Goal: Task Accomplishment & Management: Manage account settings

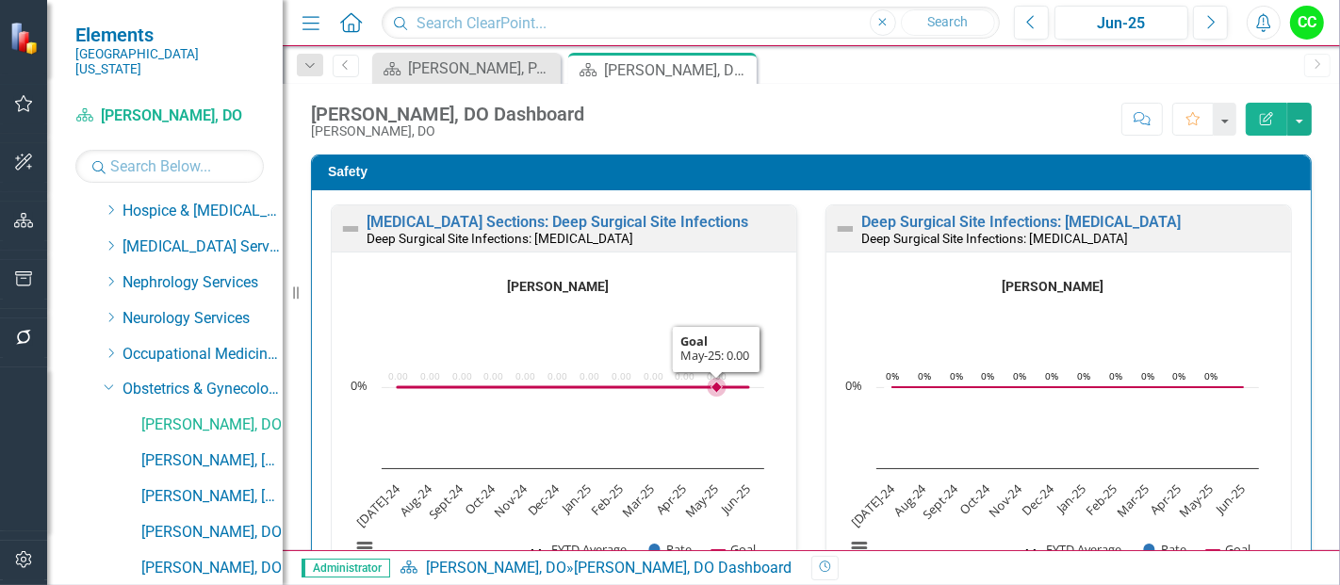
scroll to position [1, 0]
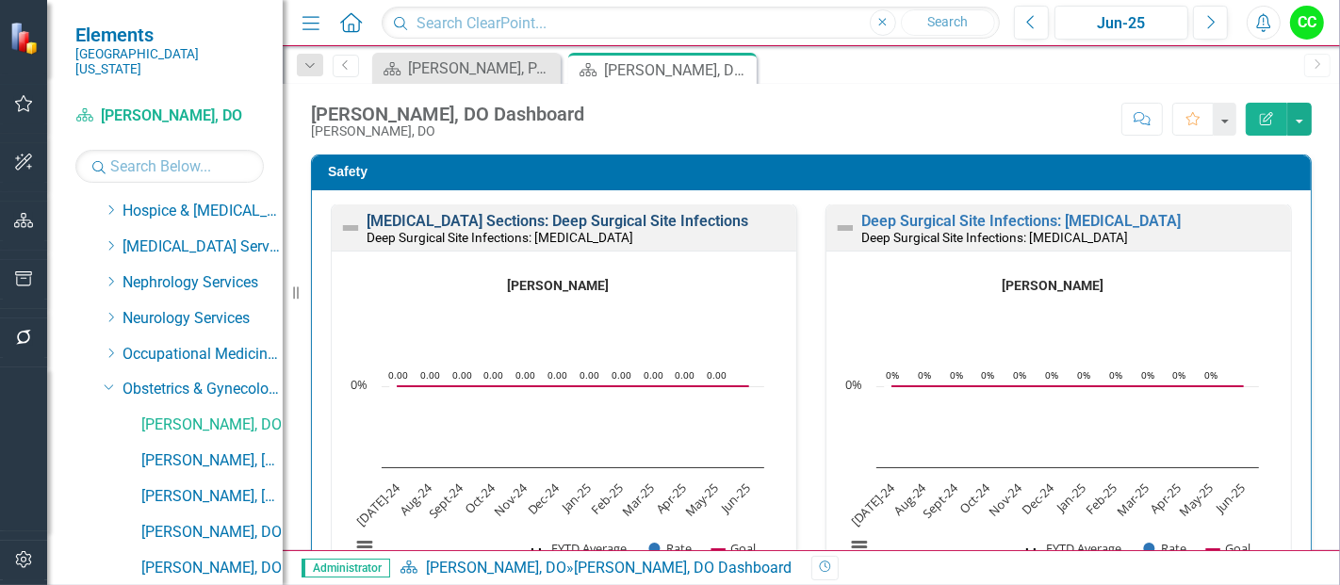
click at [554, 220] on link "Cesarean Sections: Deep Surgical Site Infections" at bounding box center [558, 221] width 382 height 18
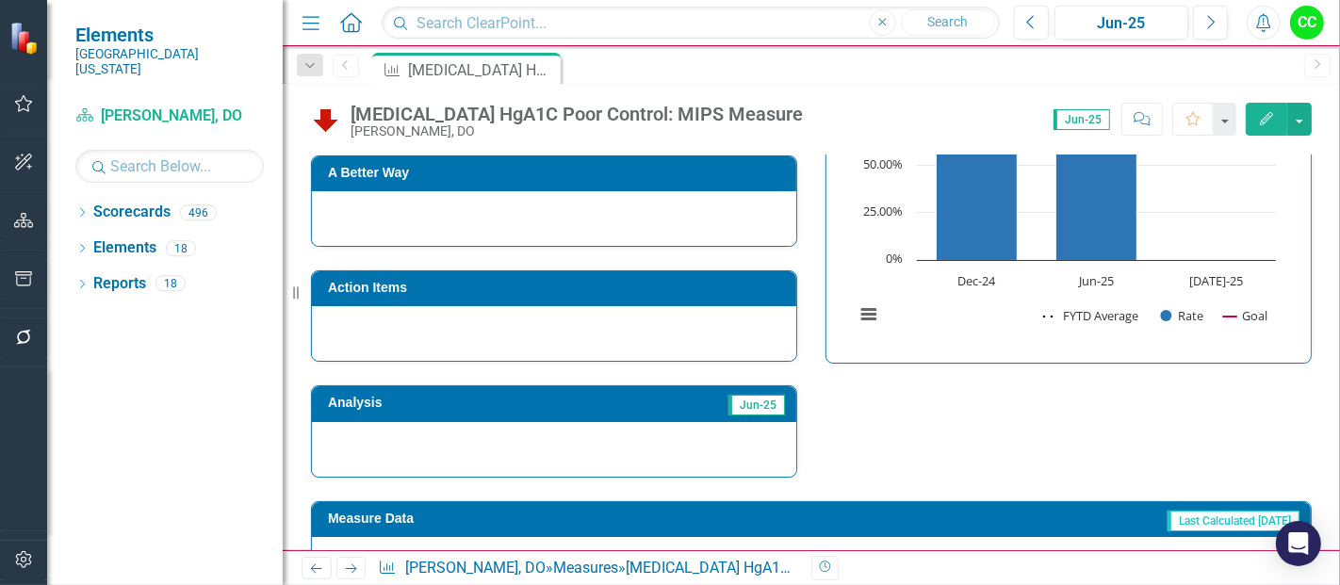
scroll to position [492, 0]
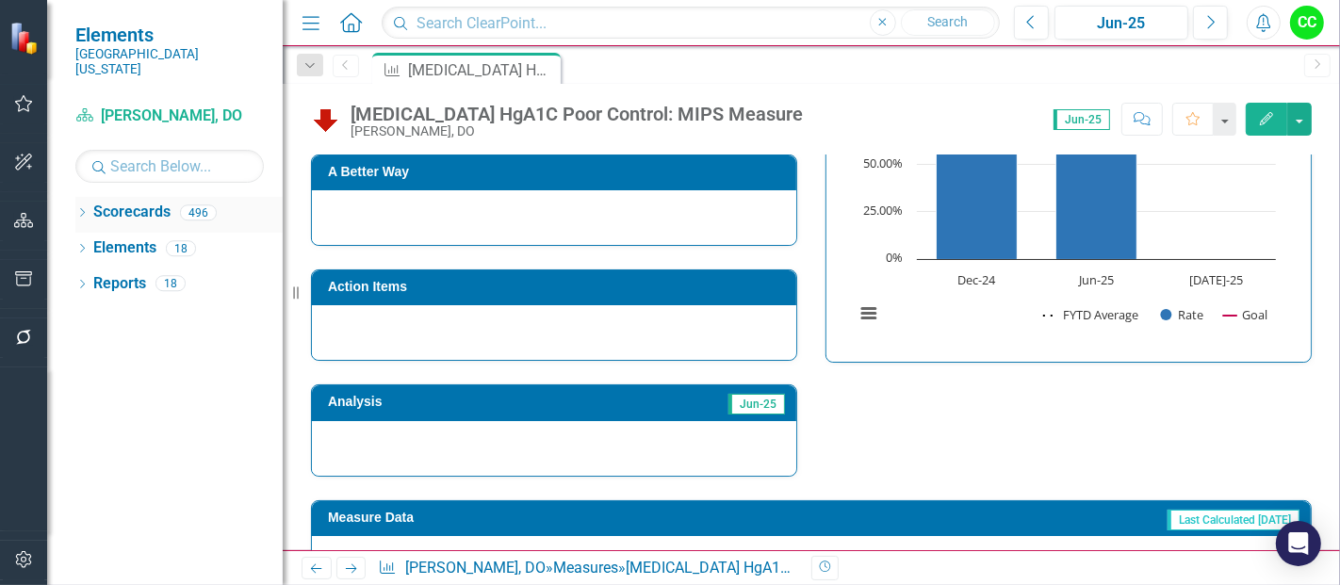
click at [87, 209] on icon "Dropdown" at bounding box center [81, 214] width 13 height 10
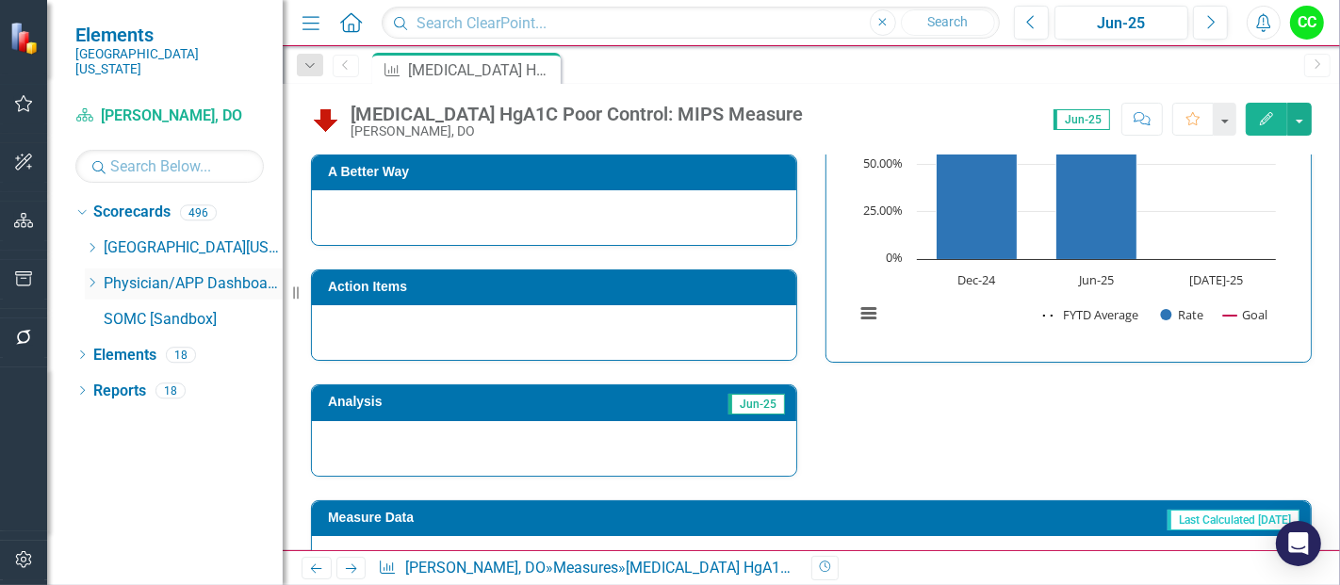
click at [90, 277] on icon "Dropdown" at bounding box center [92, 282] width 14 height 11
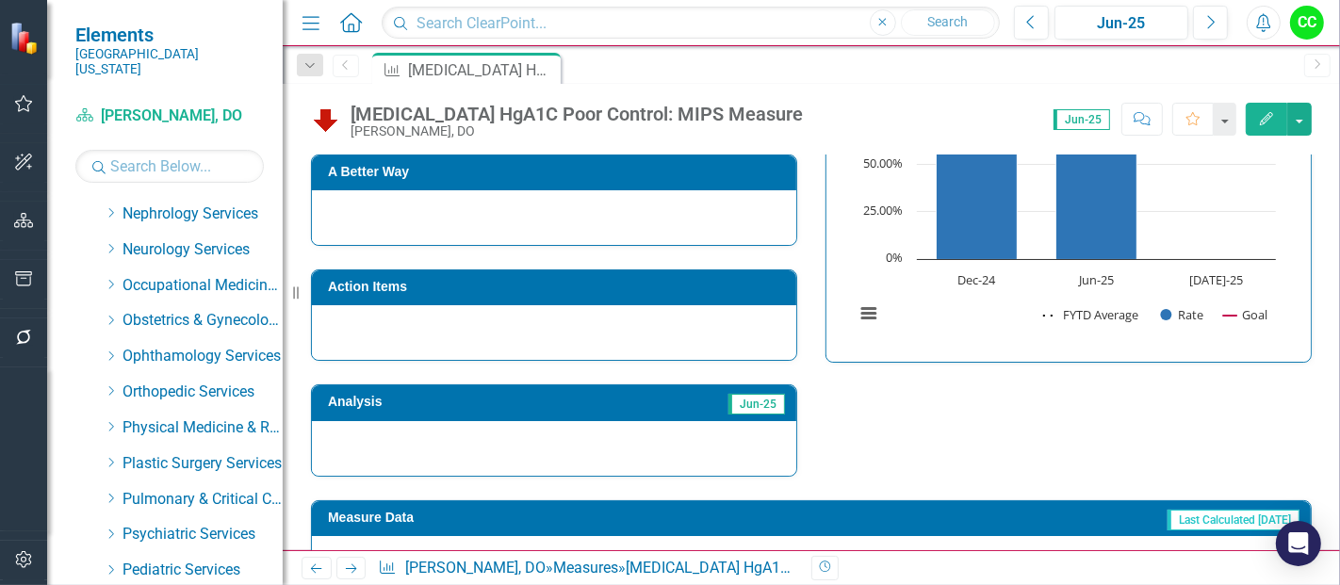
scroll to position [568, 0]
click at [108, 316] on icon "Dropdown" at bounding box center [111, 321] width 14 height 11
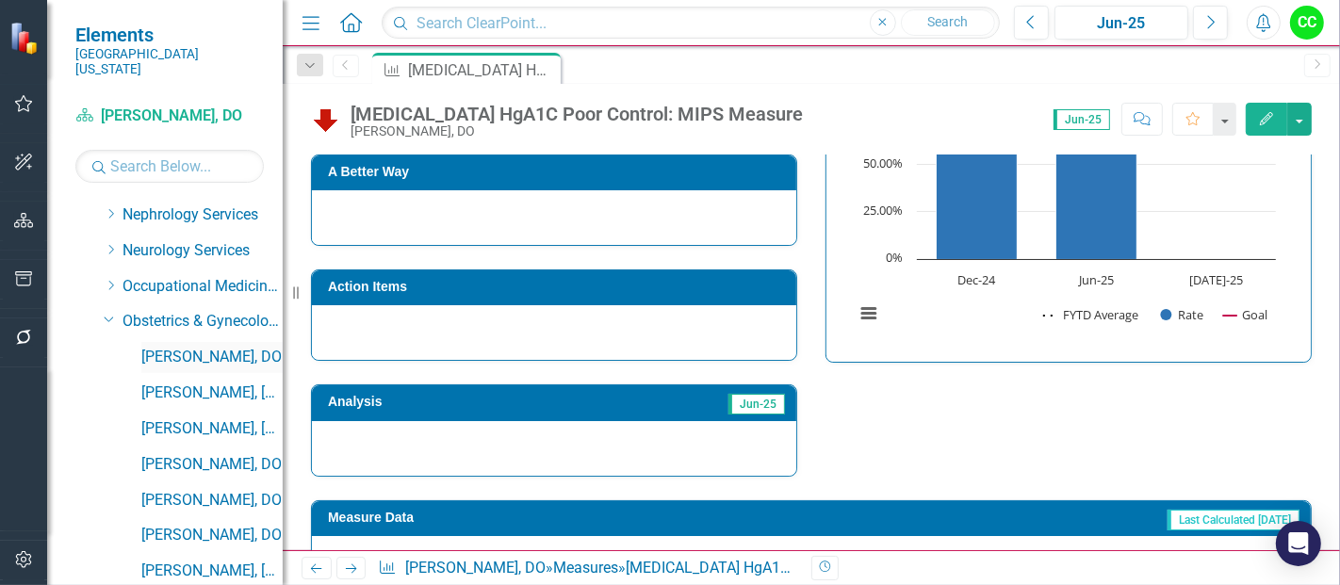
click at [179, 347] on link "[PERSON_NAME], DO" at bounding box center [211, 358] width 141 height 22
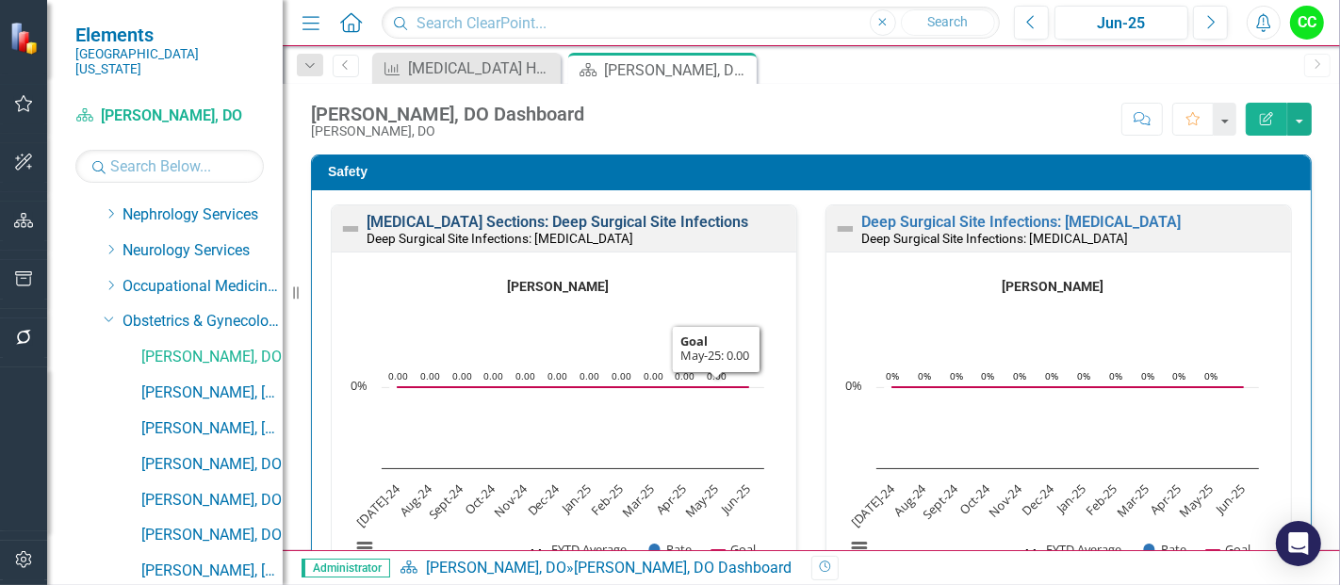
click at [598, 219] on link "Cesarean Sections: Deep Surgical Site Infections" at bounding box center [558, 222] width 382 height 18
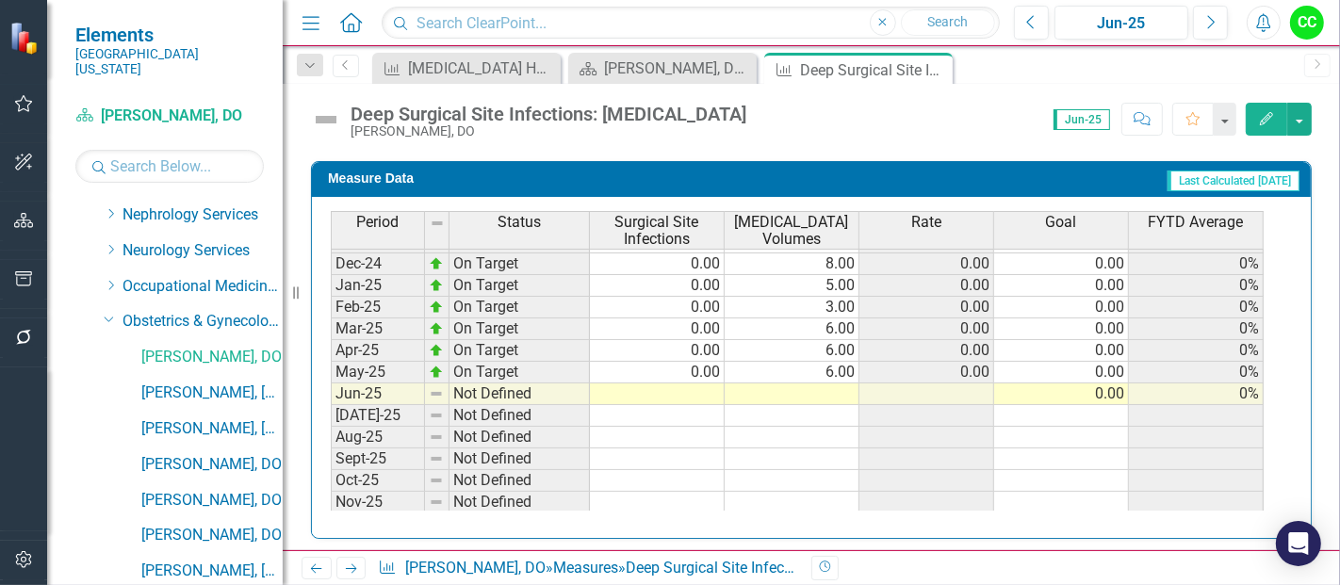
click at [678, 386] on tbody "Dec-23 On Target 0.00 8.00 0.00 0.00 0% Jan-24 On Target 0.00 8.00 0.00 0.00 0%…" at bounding box center [797, 328] width 933 height 673
type textarea "0"
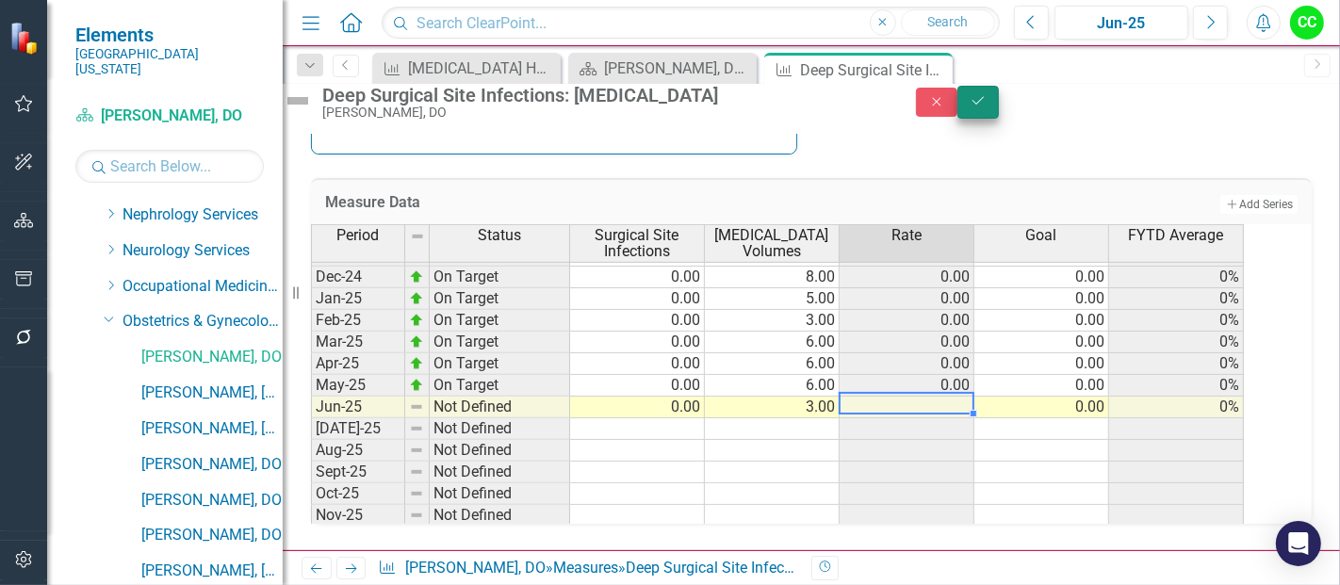
type textarea "3"
click at [986, 107] on icon "Save" at bounding box center [978, 100] width 17 height 13
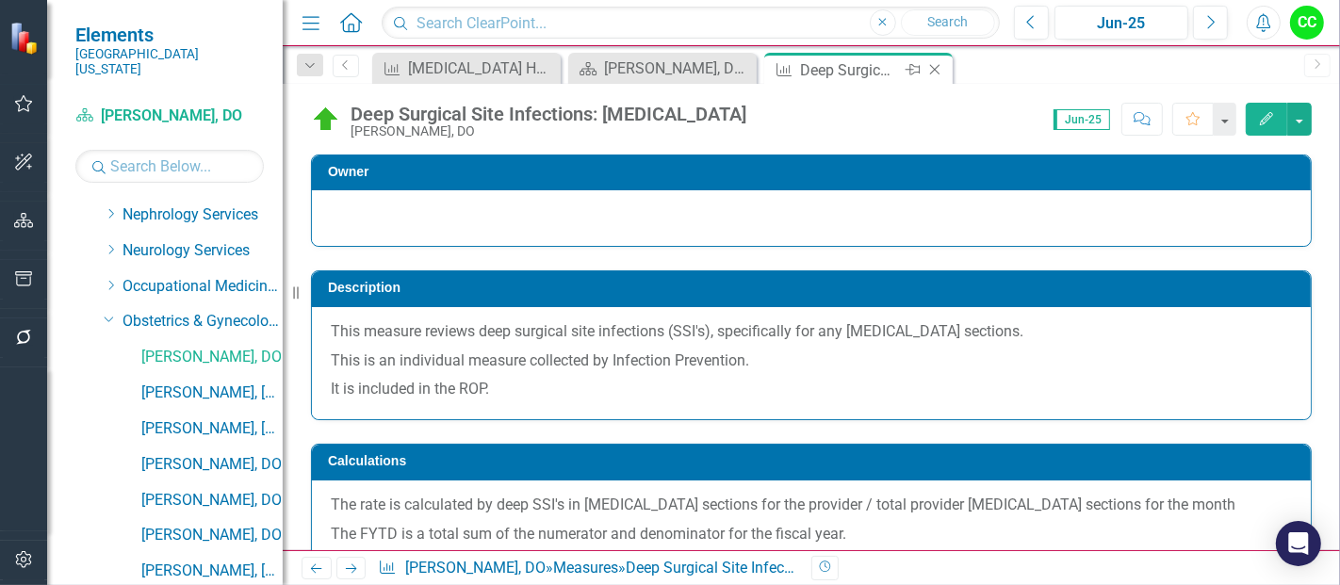
click at [932, 71] on icon at bounding box center [935, 70] width 10 height 10
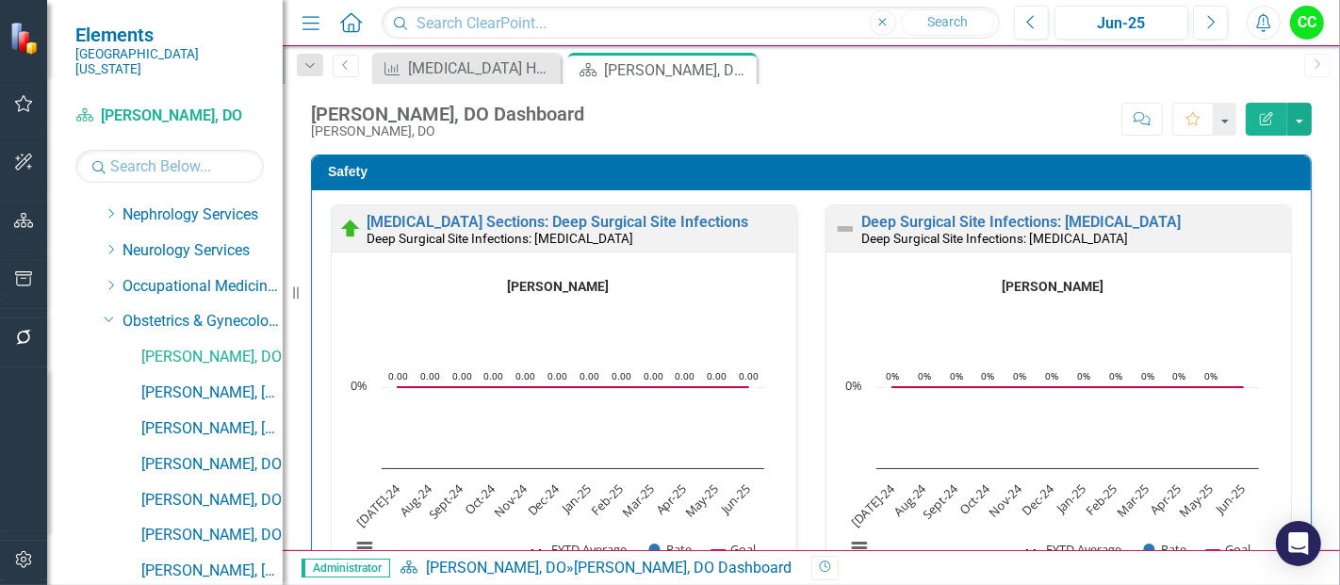
scroll to position [11, 0]
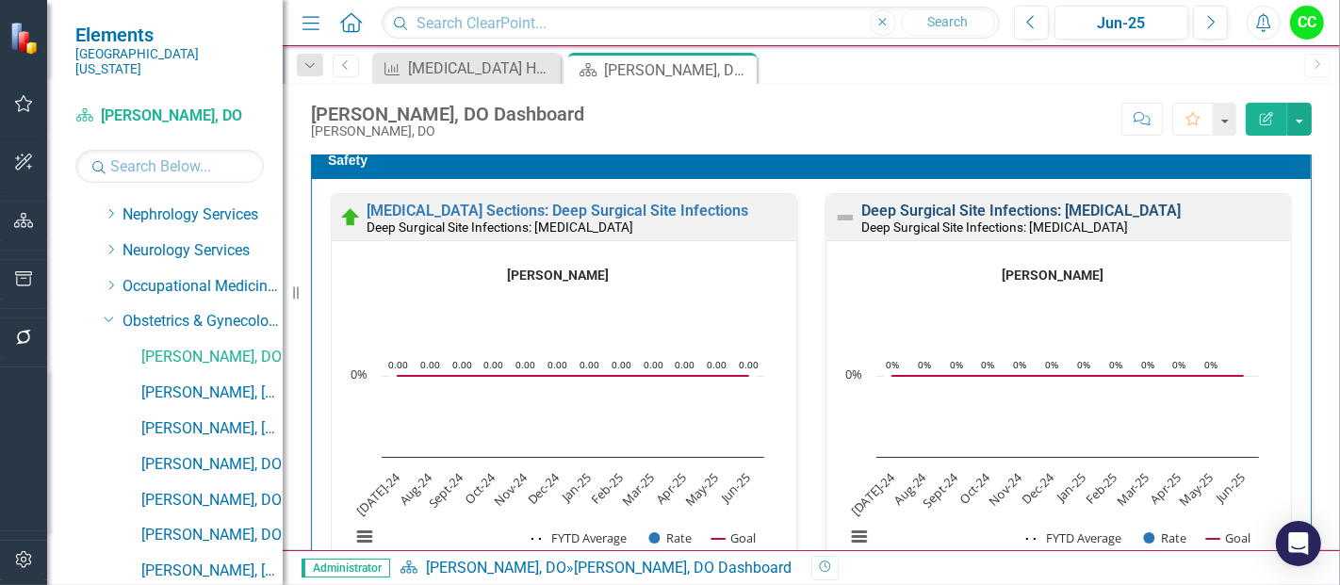
click at [1068, 206] on link "Deep Surgical Site Infections: [MEDICAL_DATA]" at bounding box center [1020, 211] width 319 height 18
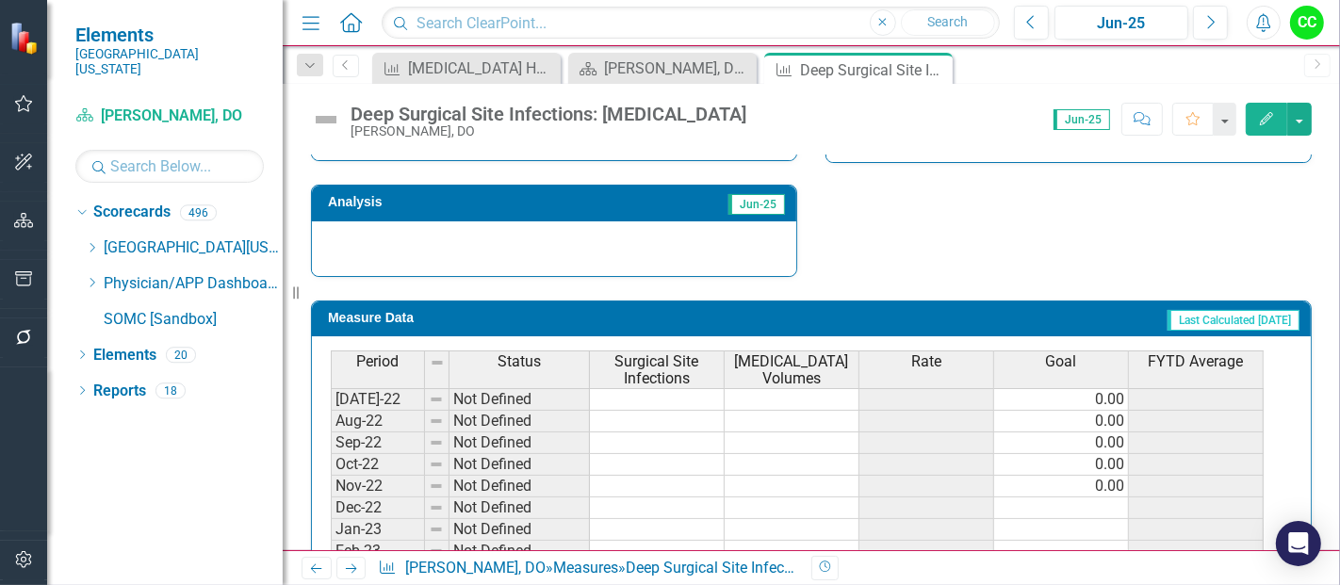
scroll to position [807, 0]
click at [937, 71] on icon "Close" at bounding box center [934, 69] width 19 height 15
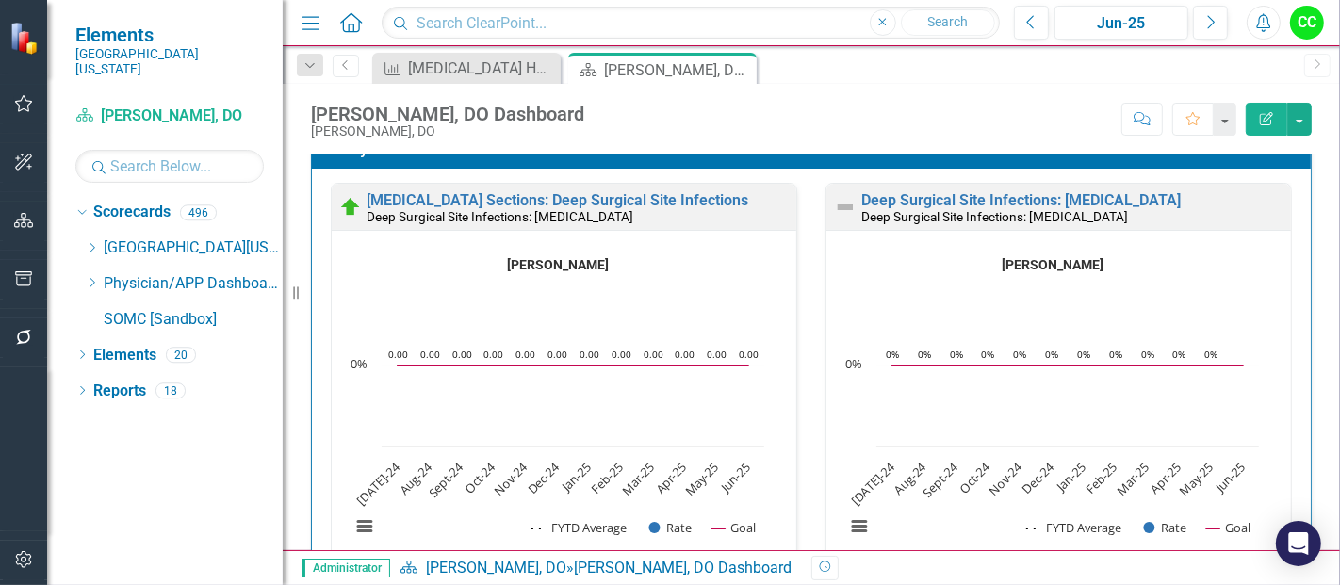
scroll to position [21, 0]
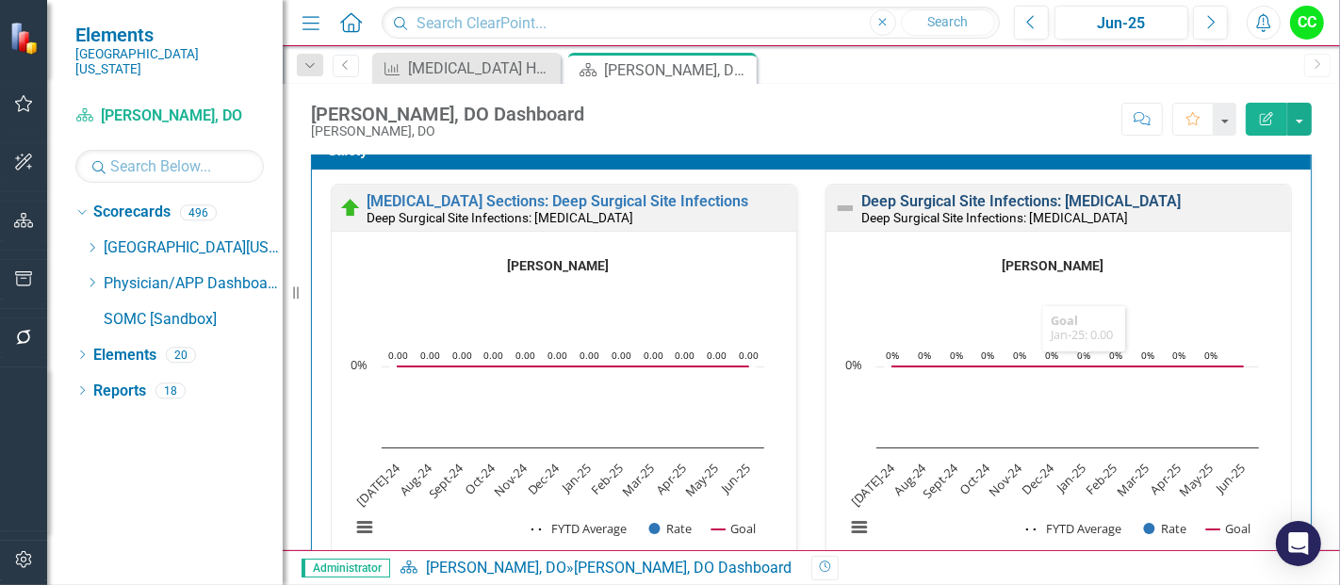
click at [1067, 198] on link "Deep Surgical Site Infections: [MEDICAL_DATA]" at bounding box center [1020, 201] width 319 height 18
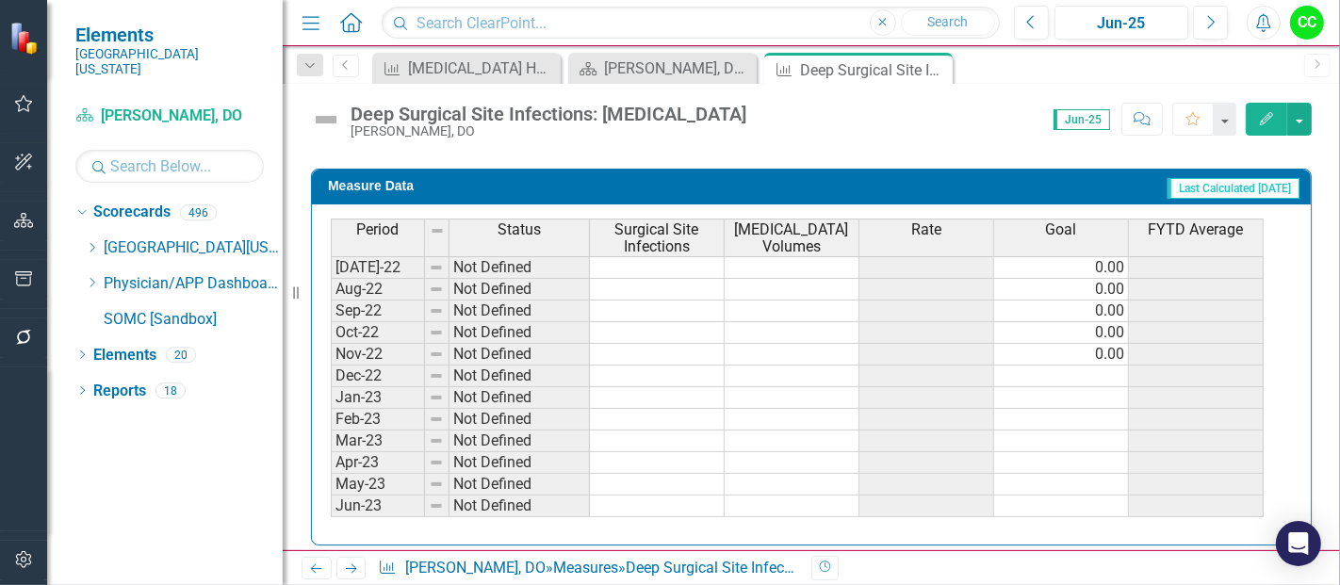
scroll to position [947, 0]
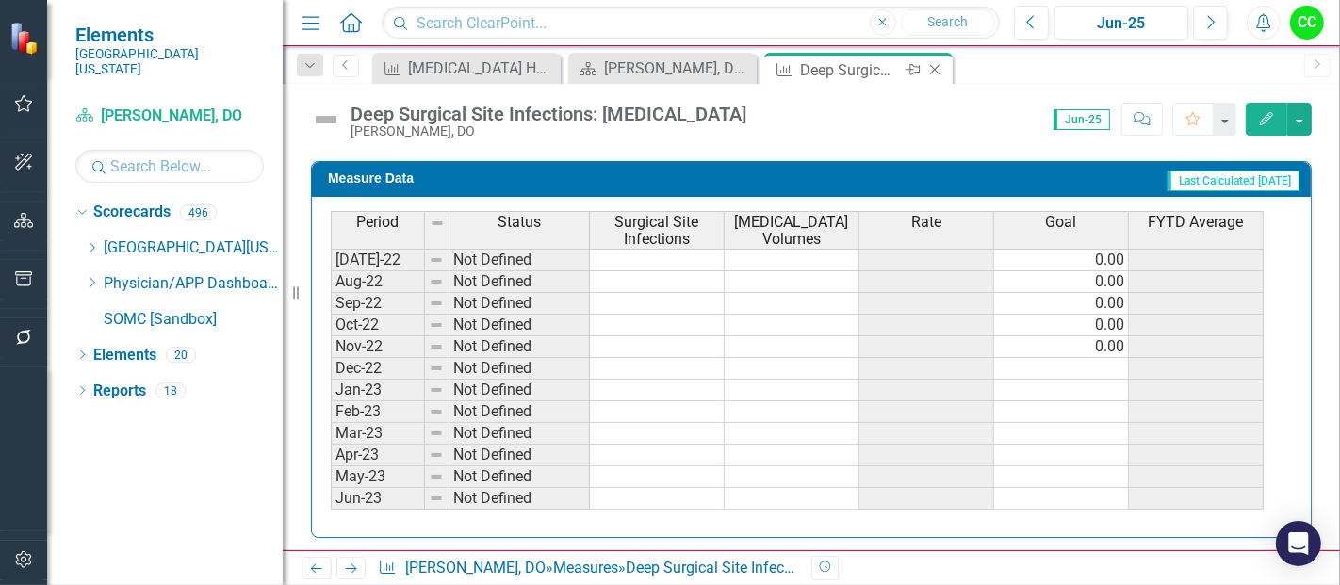
click at [932, 67] on icon at bounding box center [935, 70] width 10 height 10
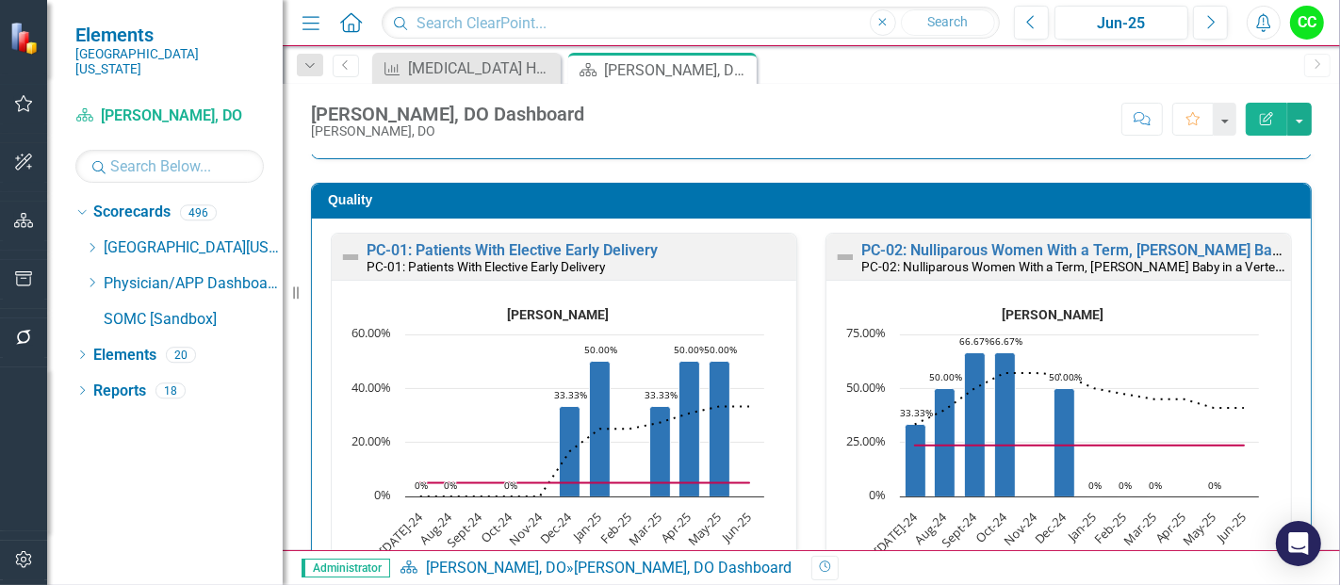
scroll to position [535, 0]
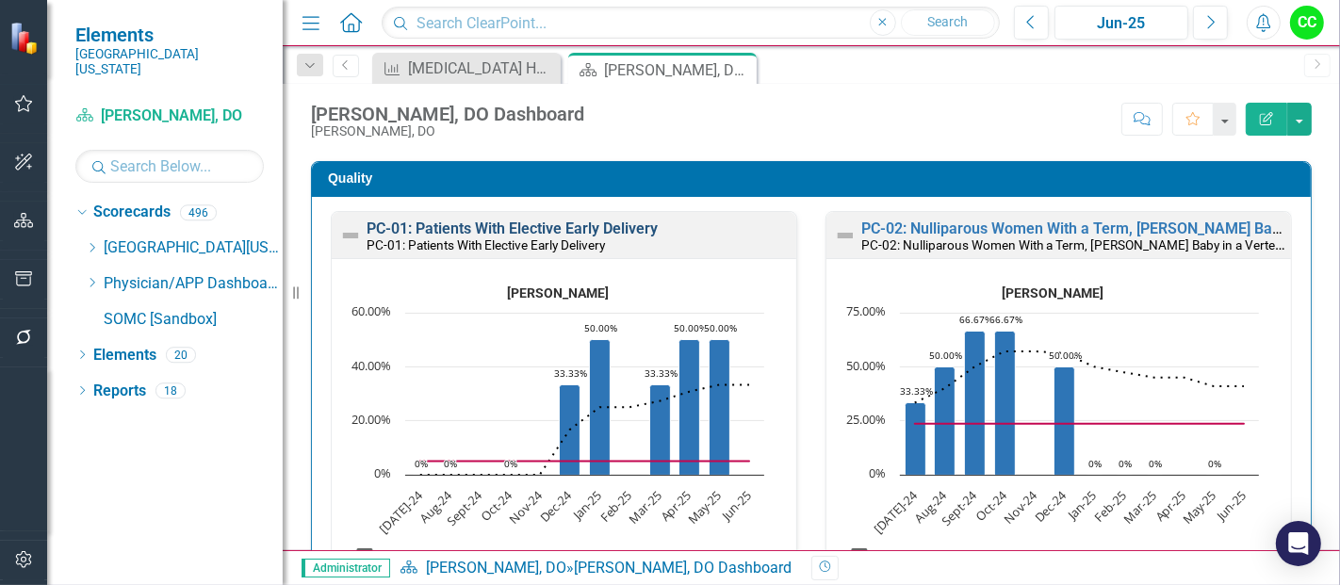
click at [614, 230] on link "PC-01: Patients With Elective Early Delivery" at bounding box center [512, 229] width 291 height 18
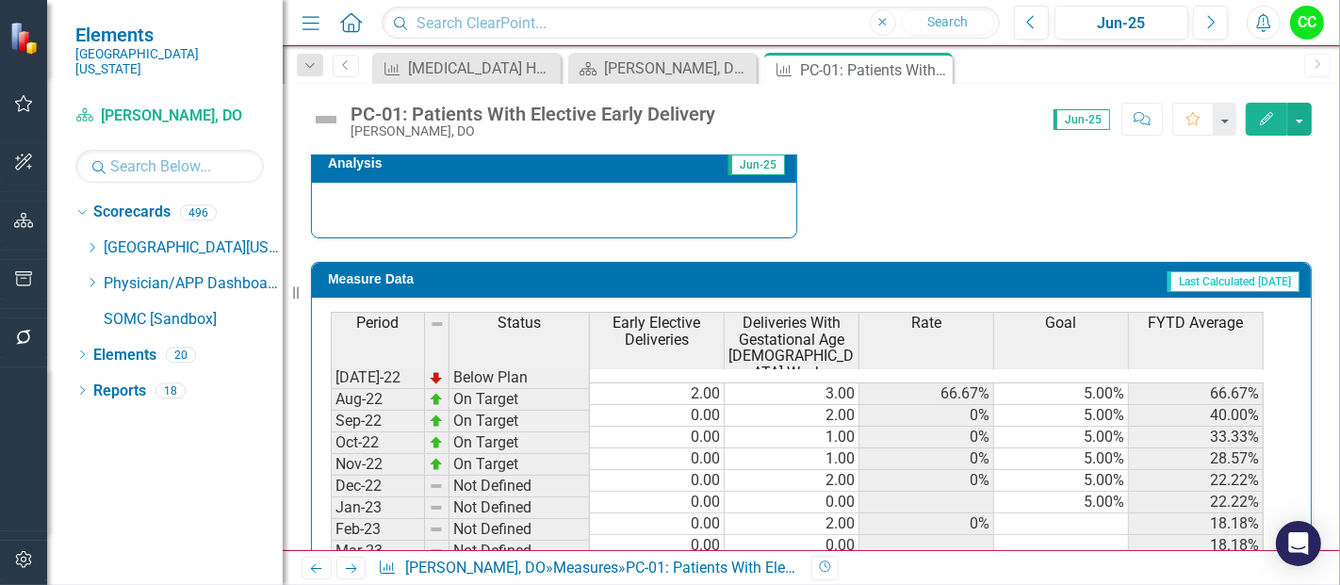
scroll to position [1189, 0]
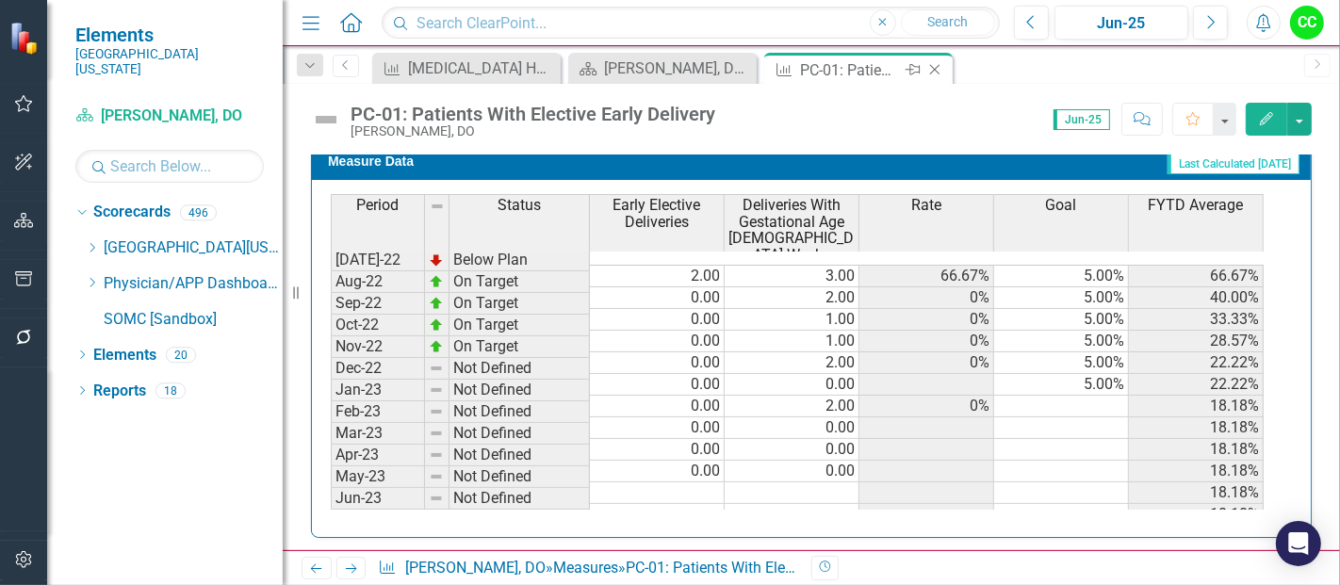
click at [937, 63] on icon "Close" at bounding box center [934, 69] width 19 height 15
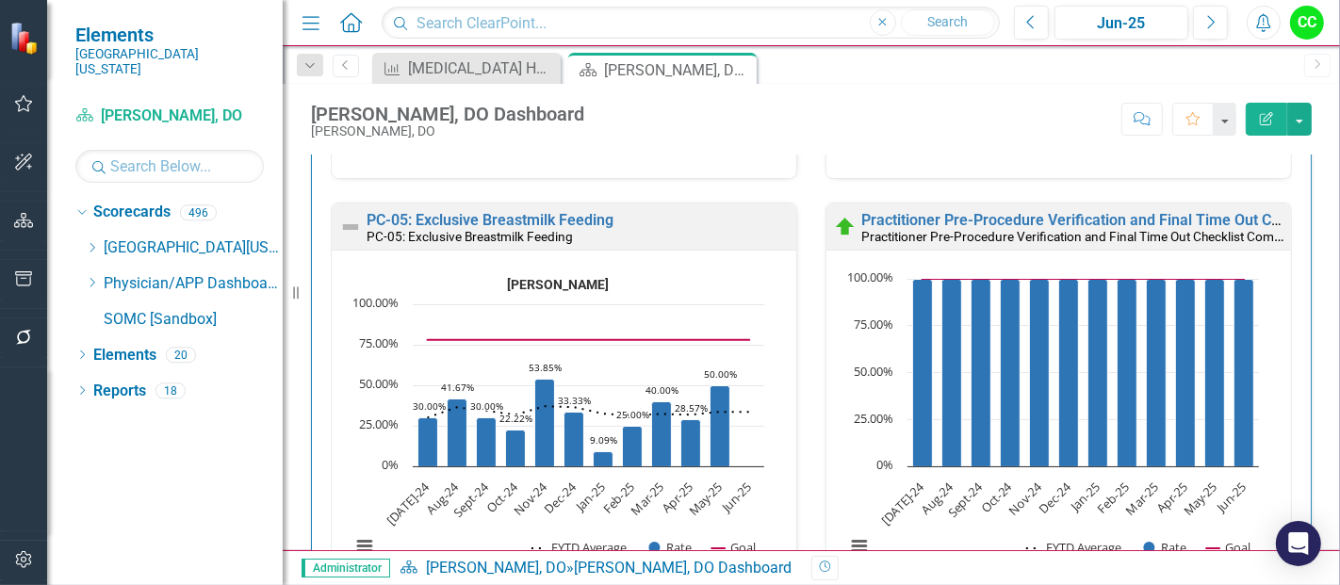
scroll to position [947, 0]
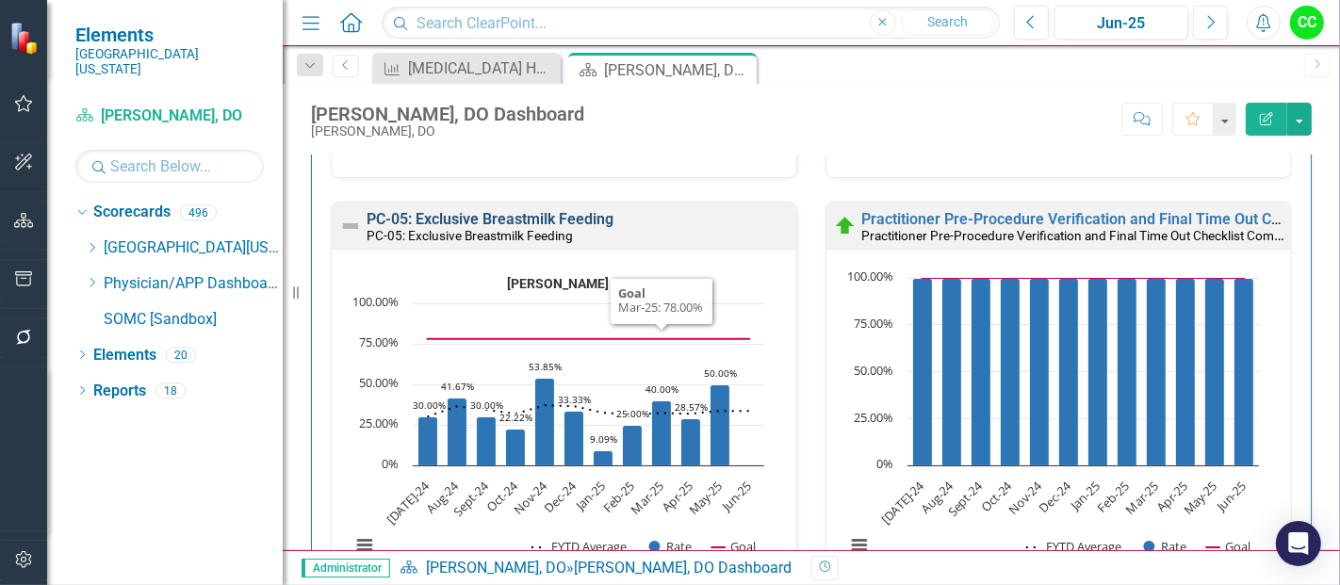
click at [579, 219] on link "PC-05: Exclusive Breastmilk Feeding" at bounding box center [490, 219] width 247 height 18
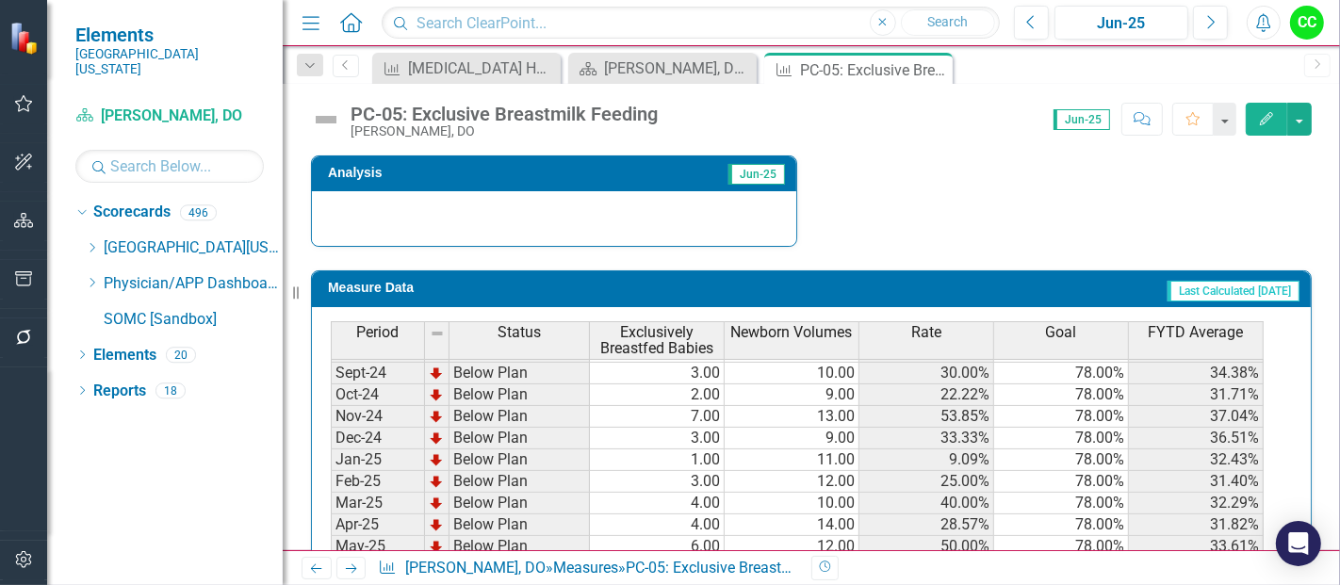
scroll to position [605, 0]
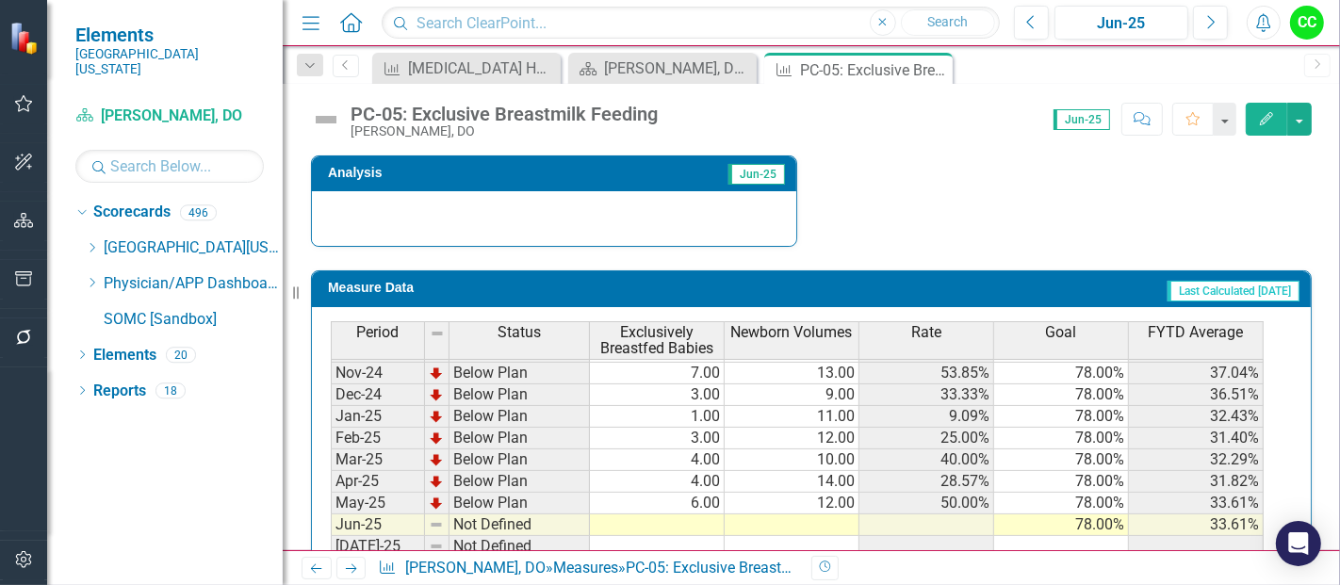
click at [686, 510] on tbody "Oct-23 Below Plan 2.00 10.00 20.00% 78.00% 48.89% Nov-23 Below Plan 5.00 15.00 …" at bounding box center [797, 416] width 933 height 673
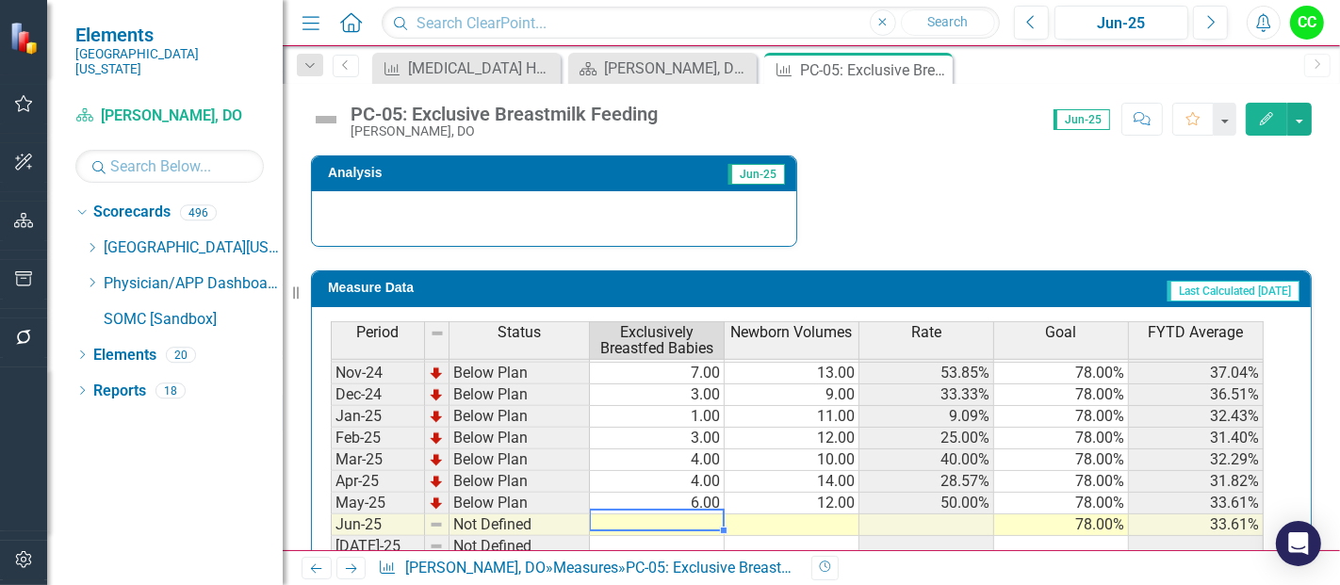
type textarea "3"
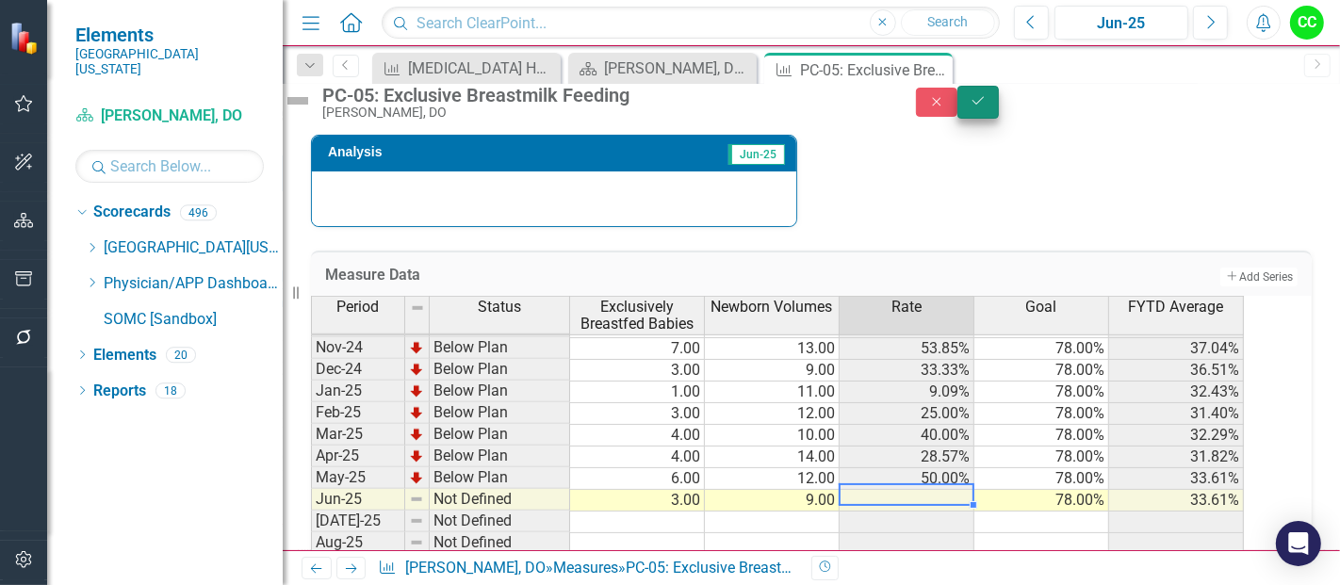
type textarea "9"
click at [999, 119] on button "Save" at bounding box center [977, 102] width 41 height 33
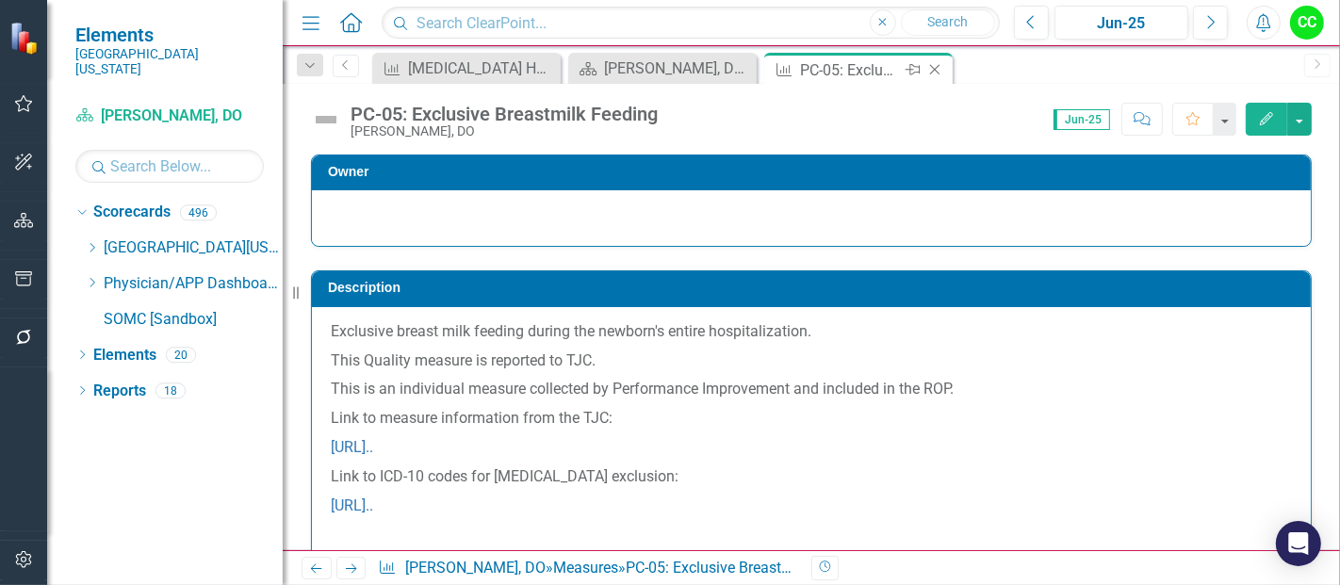
click at [930, 65] on icon at bounding box center [935, 70] width 10 height 10
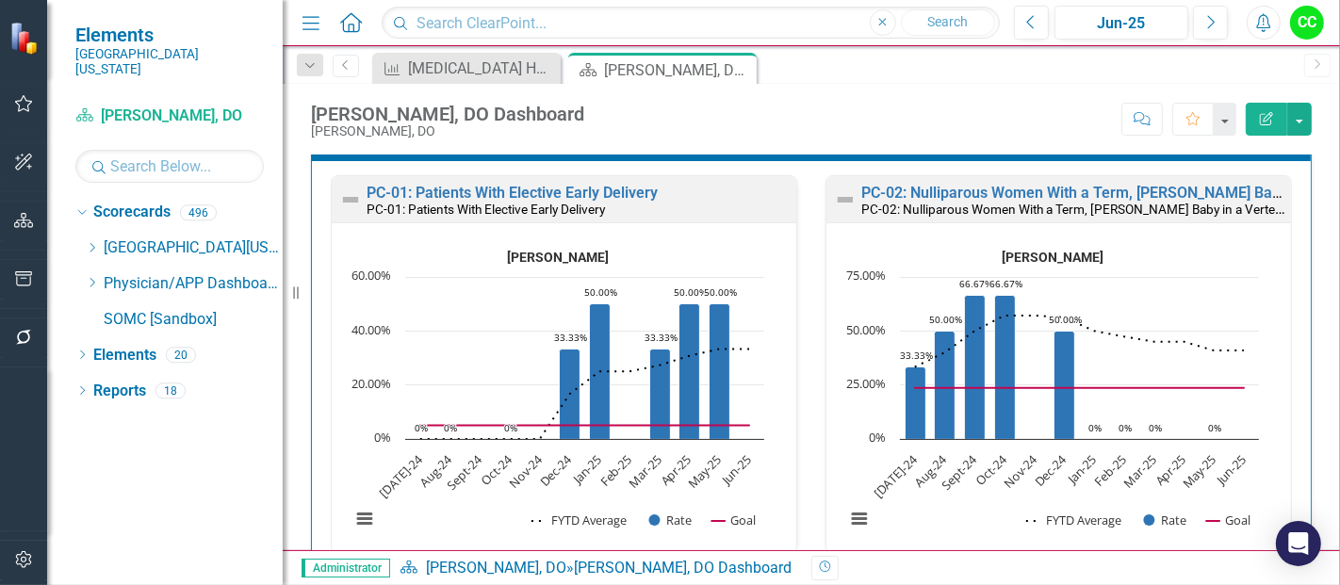
scroll to position [1031, 0]
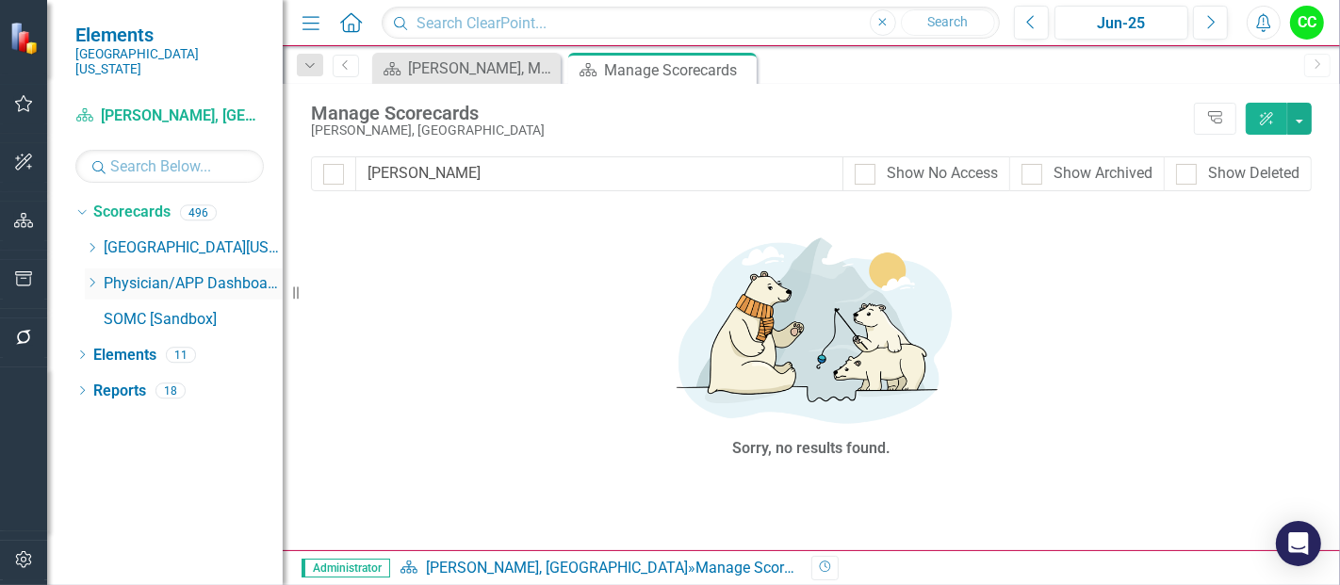
click at [90, 277] on icon "Dropdown" at bounding box center [92, 282] width 14 height 11
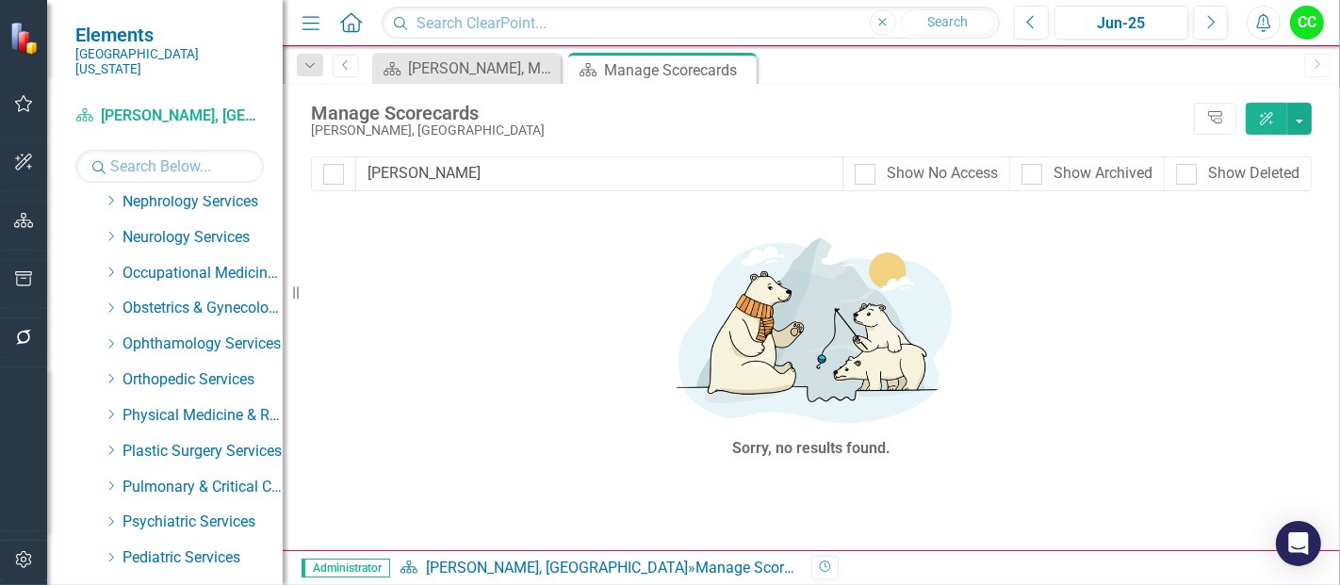
scroll to position [645, 0]
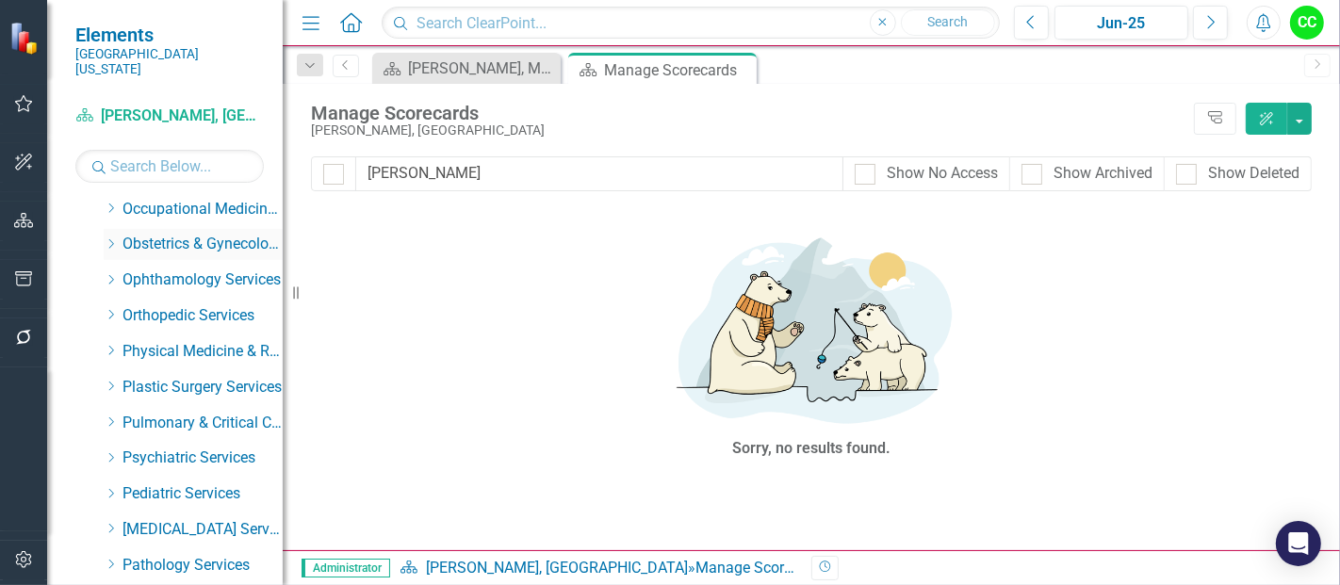
click at [110, 236] on div "Dropdown" at bounding box center [111, 244] width 14 height 16
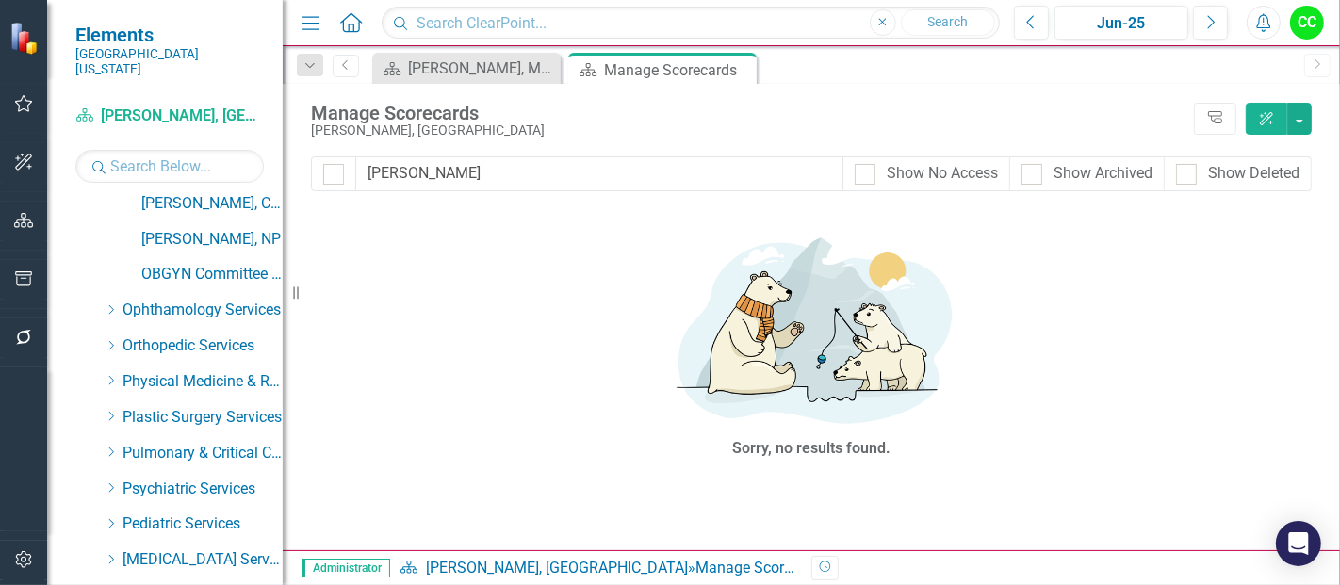
scroll to position [954, 0]
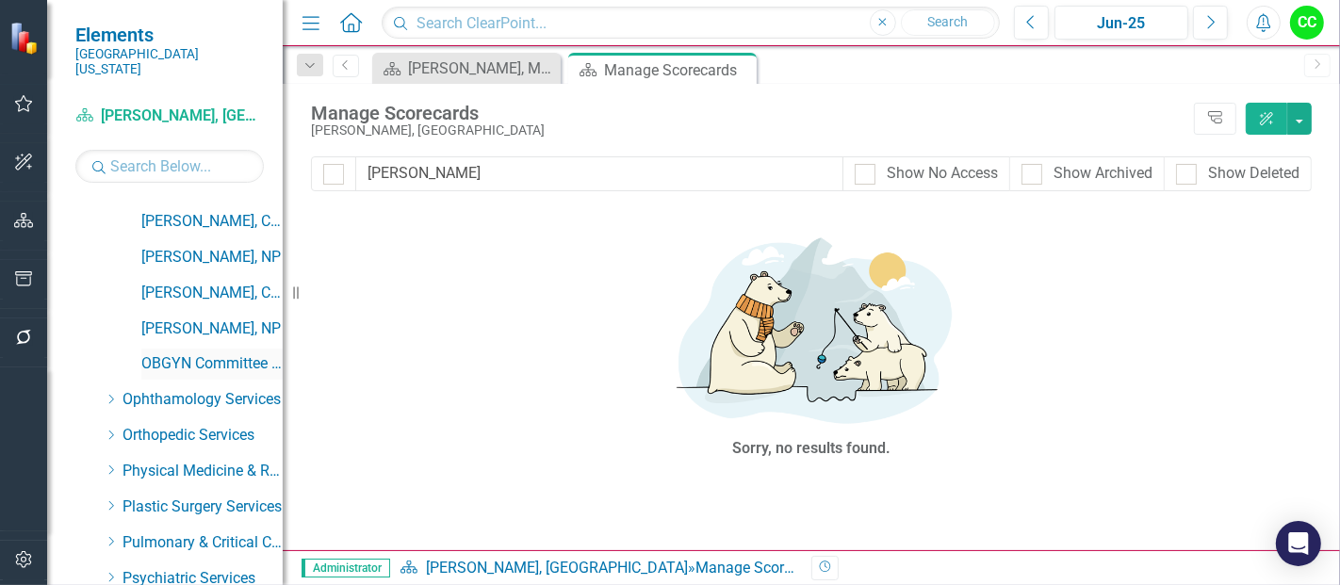
click at [192, 353] on link "OBGYN Committee Dashboard" at bounding box center [211, 364] width 141 height 22
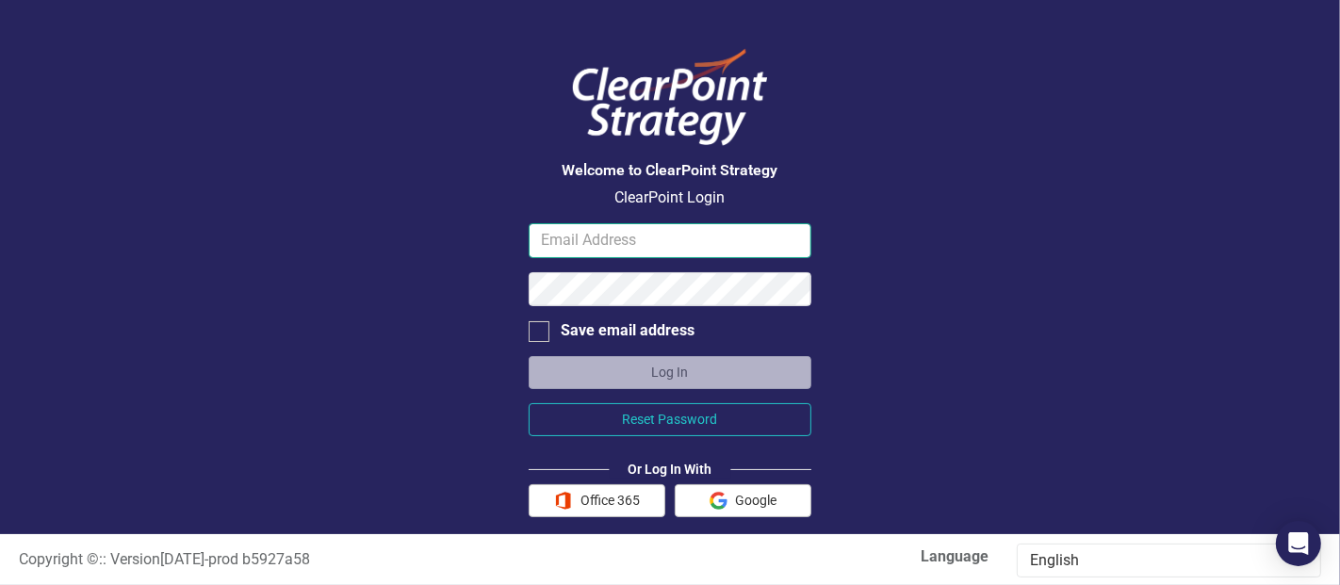
type input "chapmaca@somc.org"
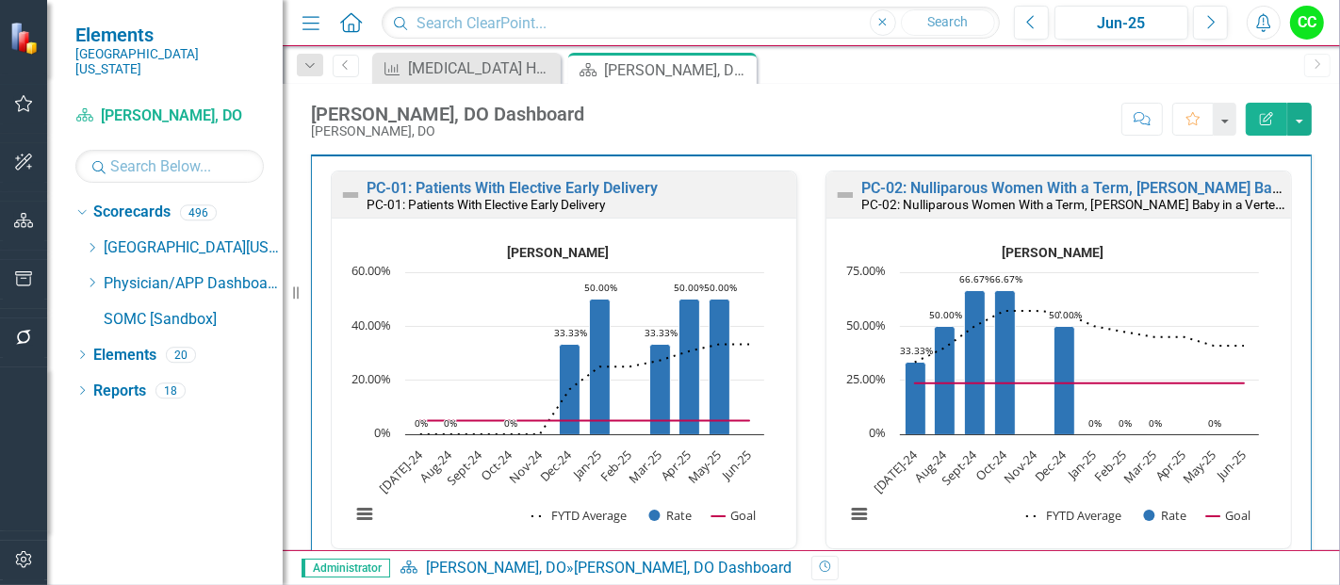
scroll to position [600, 0]
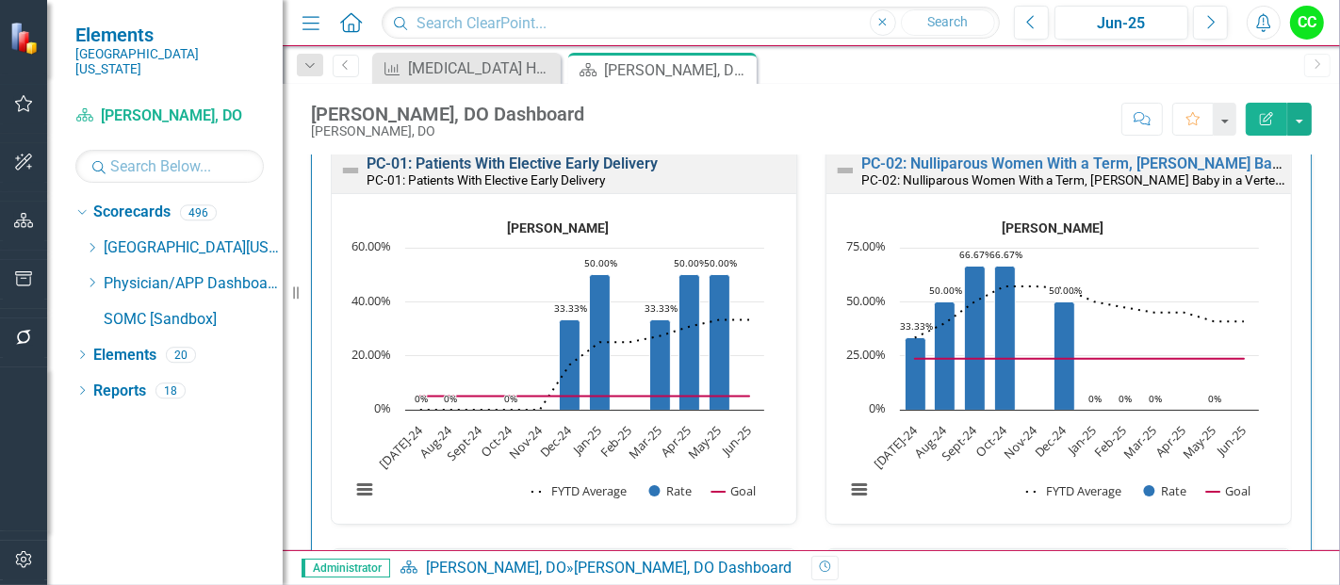
click at [611, 160] on link "PC-01: Patients With Elective Early Delivery" at bounding box center [512, 164] width 291 height 18
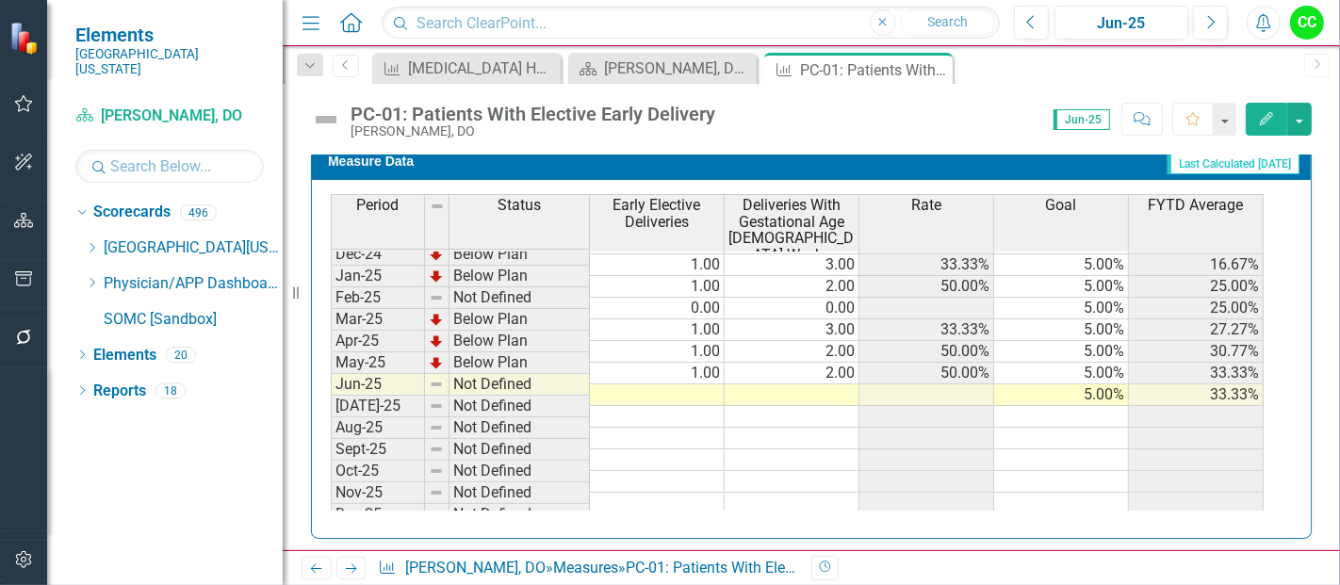
scroll to position [641, 0]
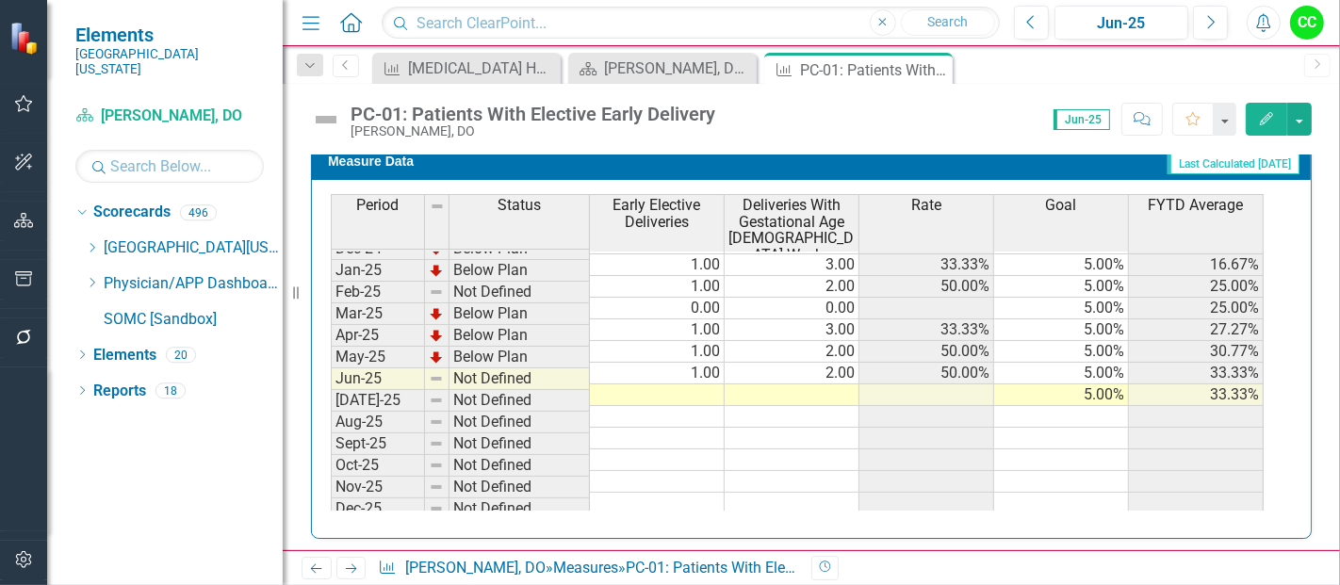
click at [331, 424] on div "Period Status Early Elective Deliveries Deliveries With Gestational Age 37-39 W…" at bounding box center [331, 250] width 0 height 744
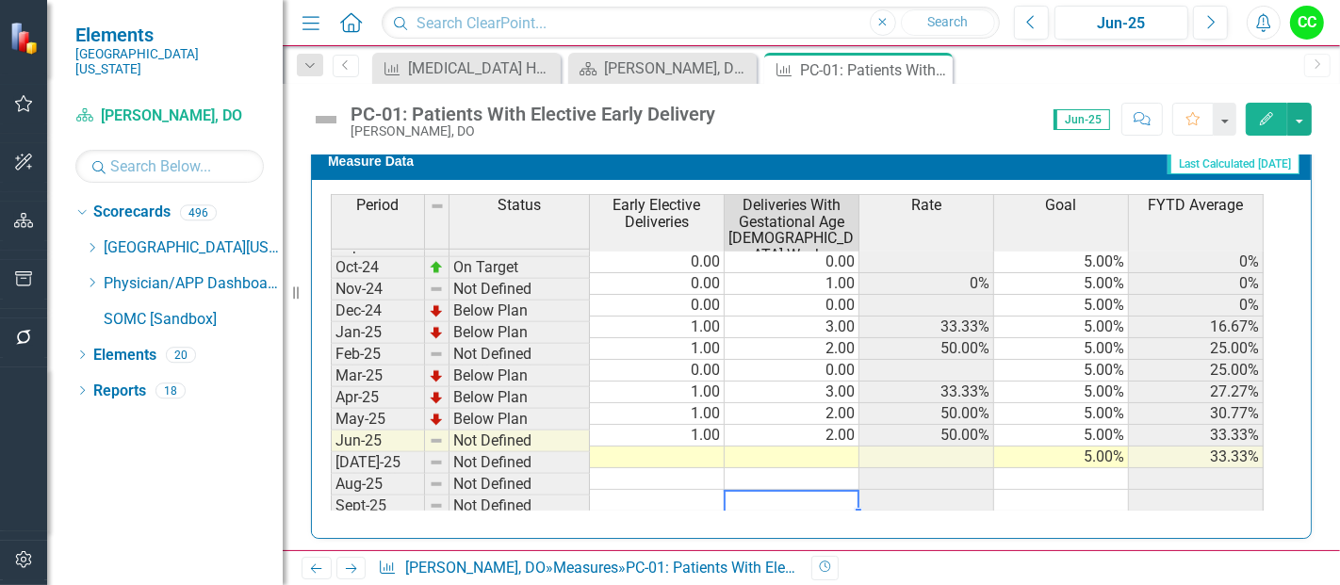
scroll to position [583, 0]
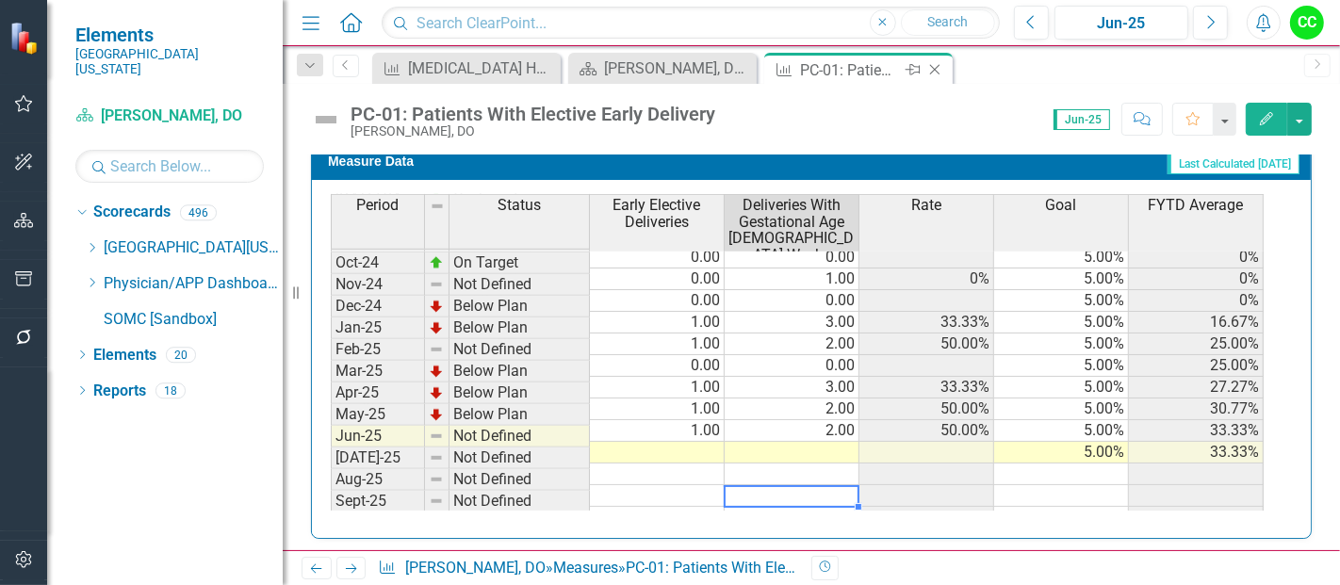
click at [935, 62] on icon "Close" at bounding box center [934, 69] width 19 height 15
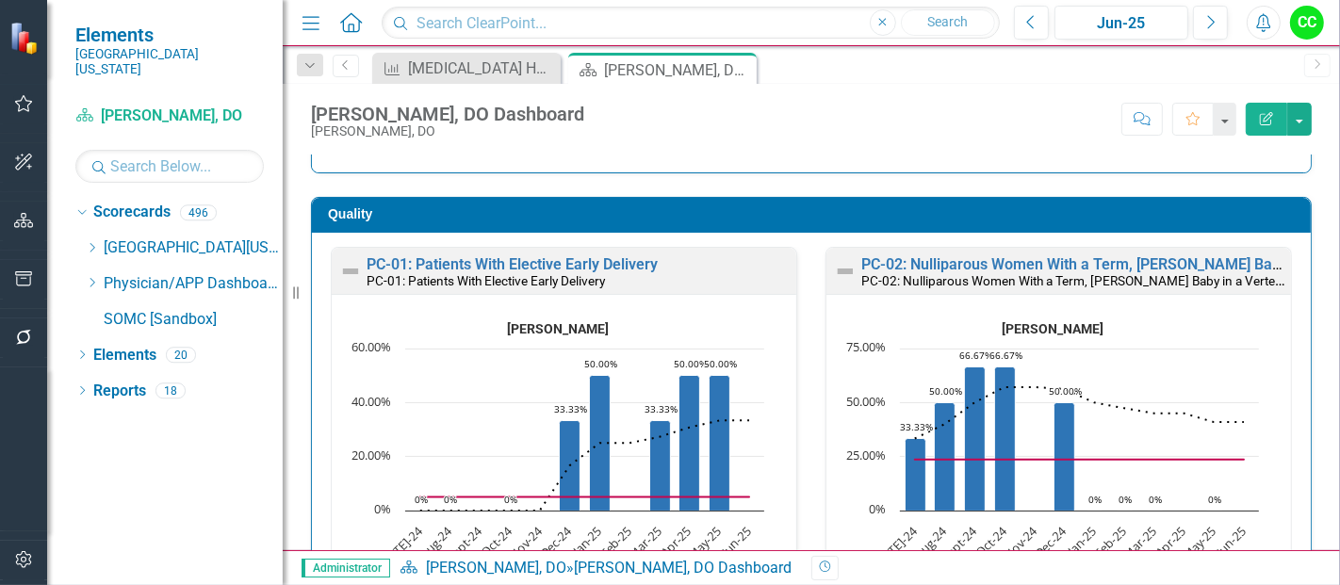
scroll to position [562, 0]
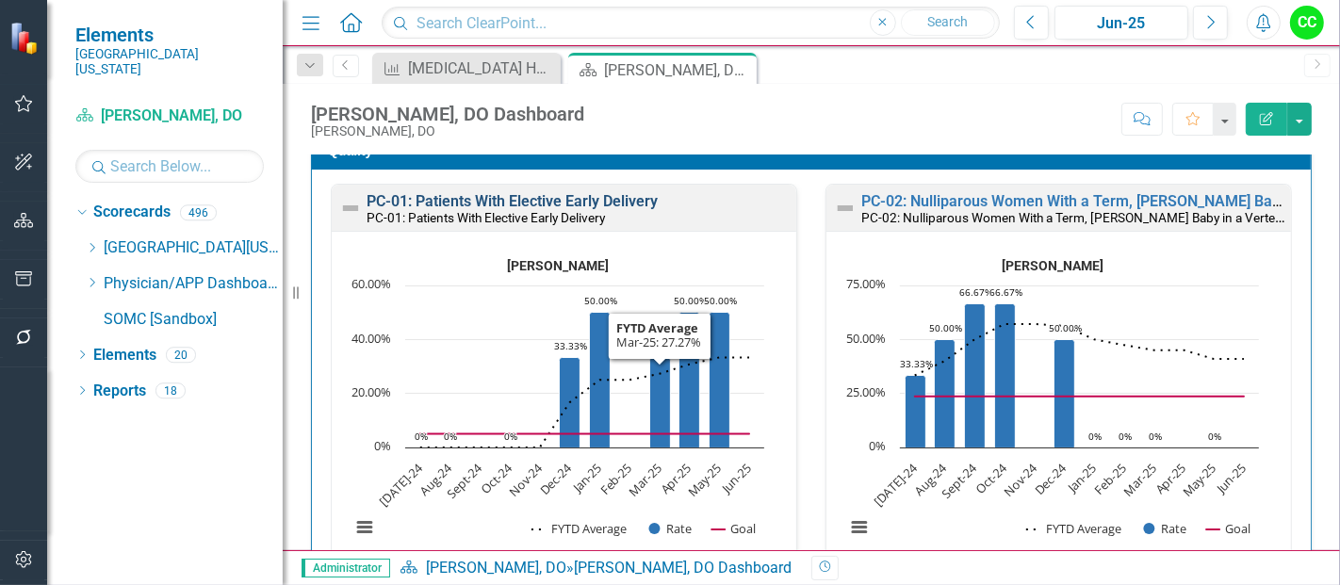
click at [601, 200] on link "PC-01: Patients With Elective Early Delivery" at bounding box center [512, 201] width 291 height 18
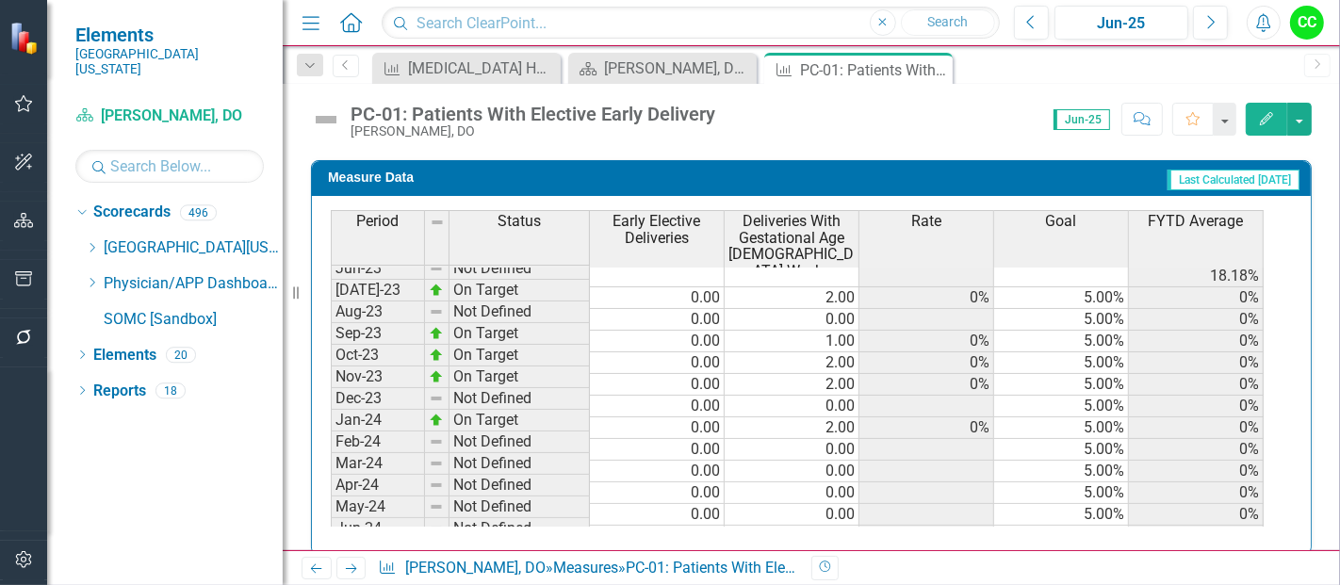
scroll to position [255, 0]
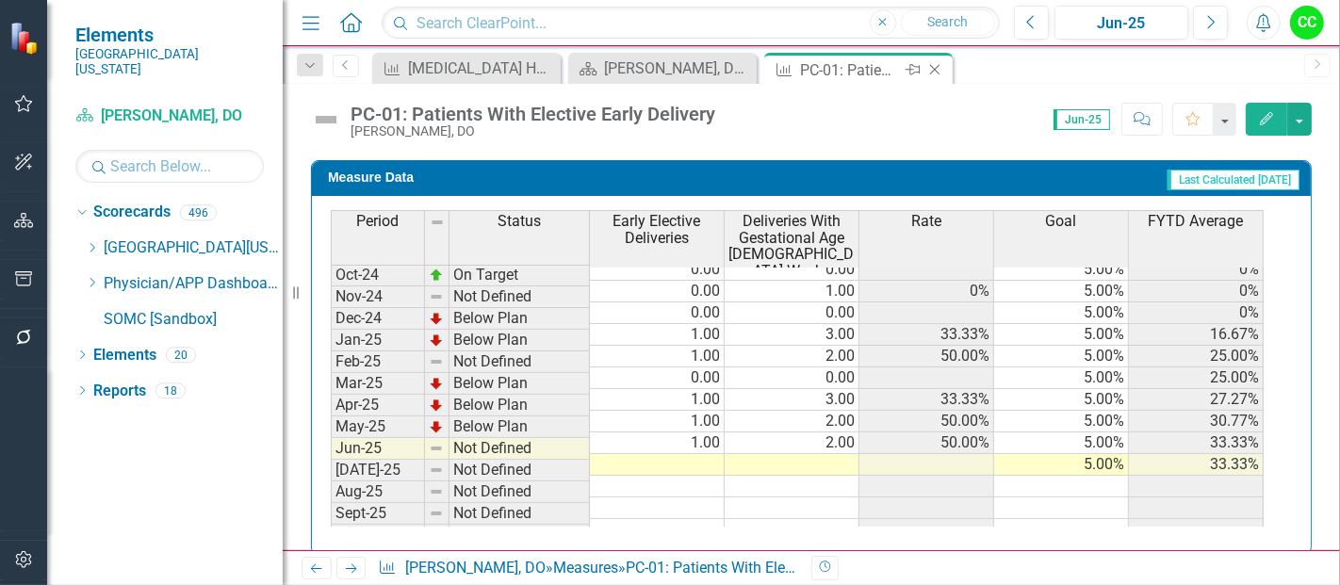
click at [935, 69] on icon "Close" at bounding box center [934, 69] width 19 height 15
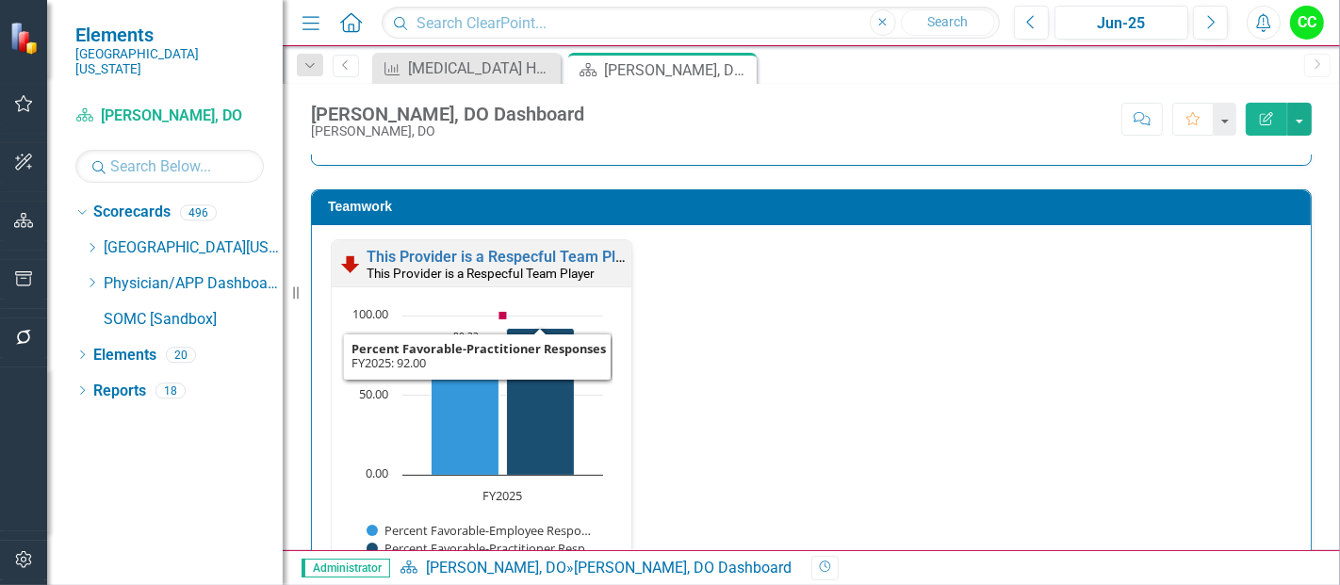
scroll to position [2795, 0]
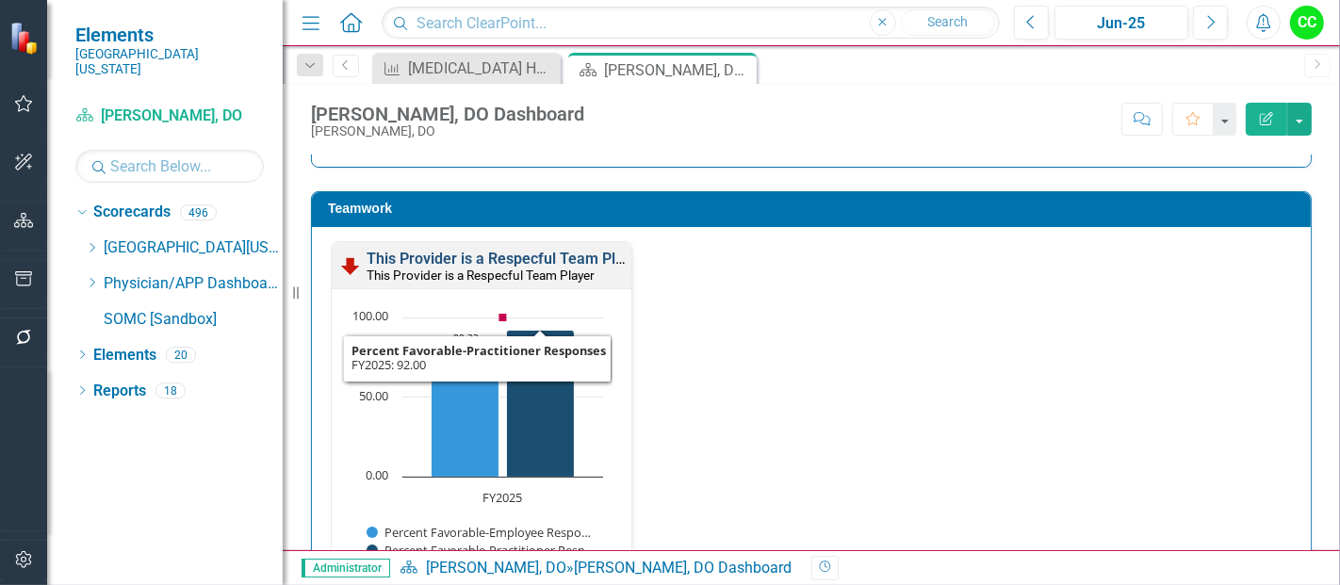
click at [549, 250] on link "This Provider is a Respecful Team Player" at bounding box center [506, 259] width 279 height 18
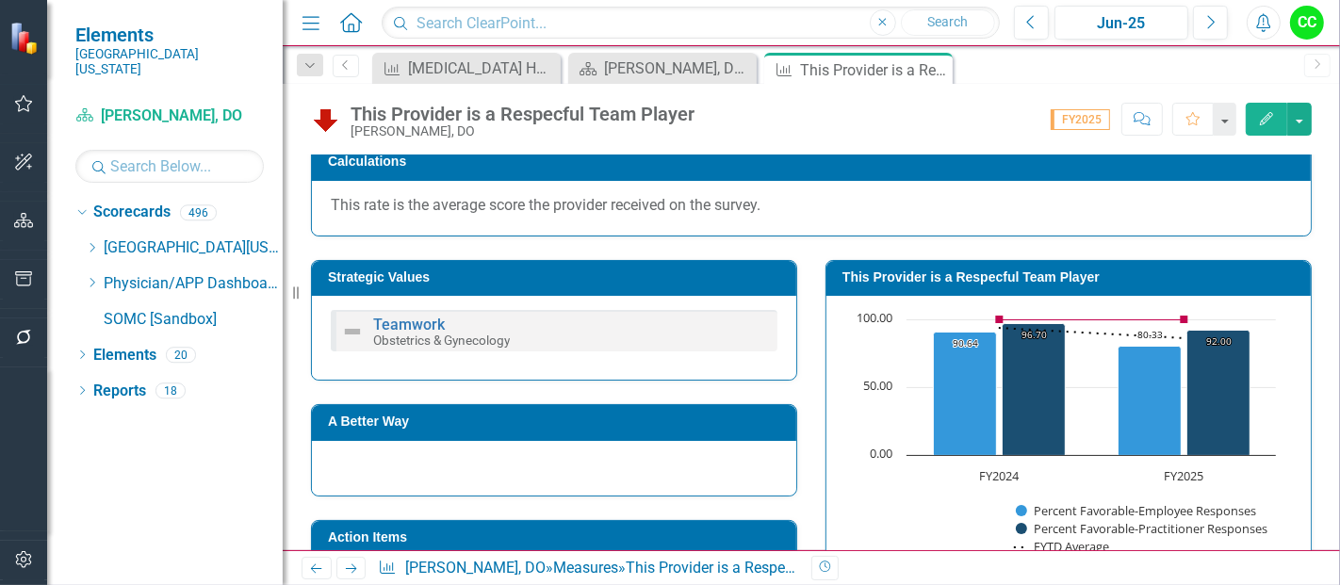
scroll to position [273, 0]
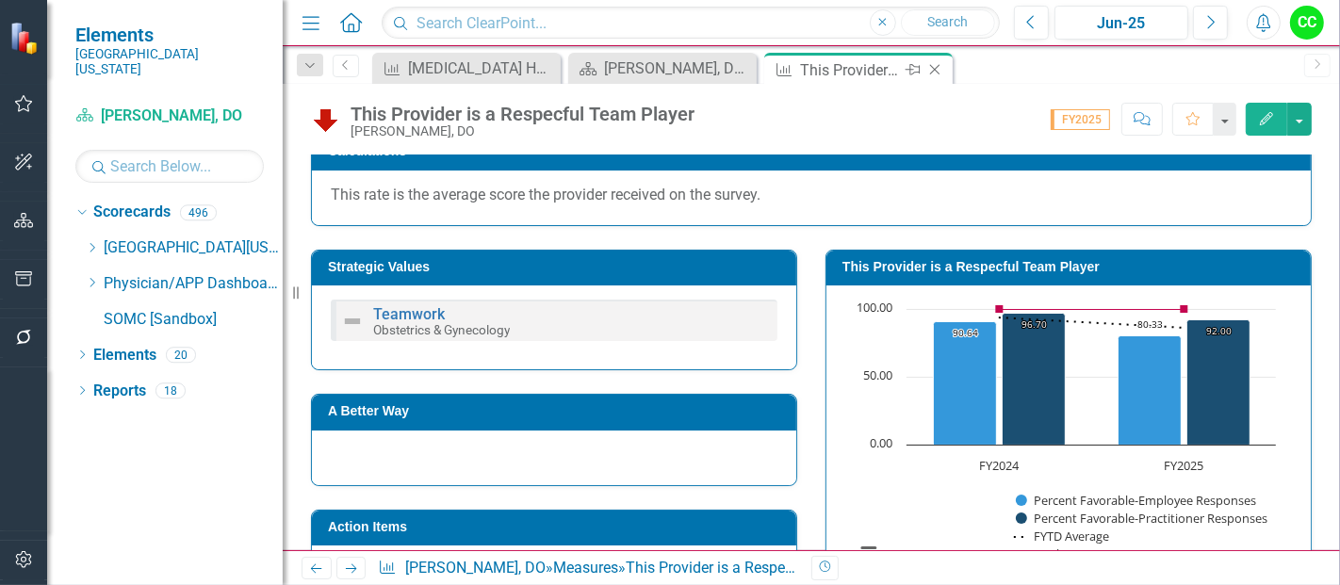
click at [929, 68] on icon "Close" at bounding box center [934, 69] width 19 height 15
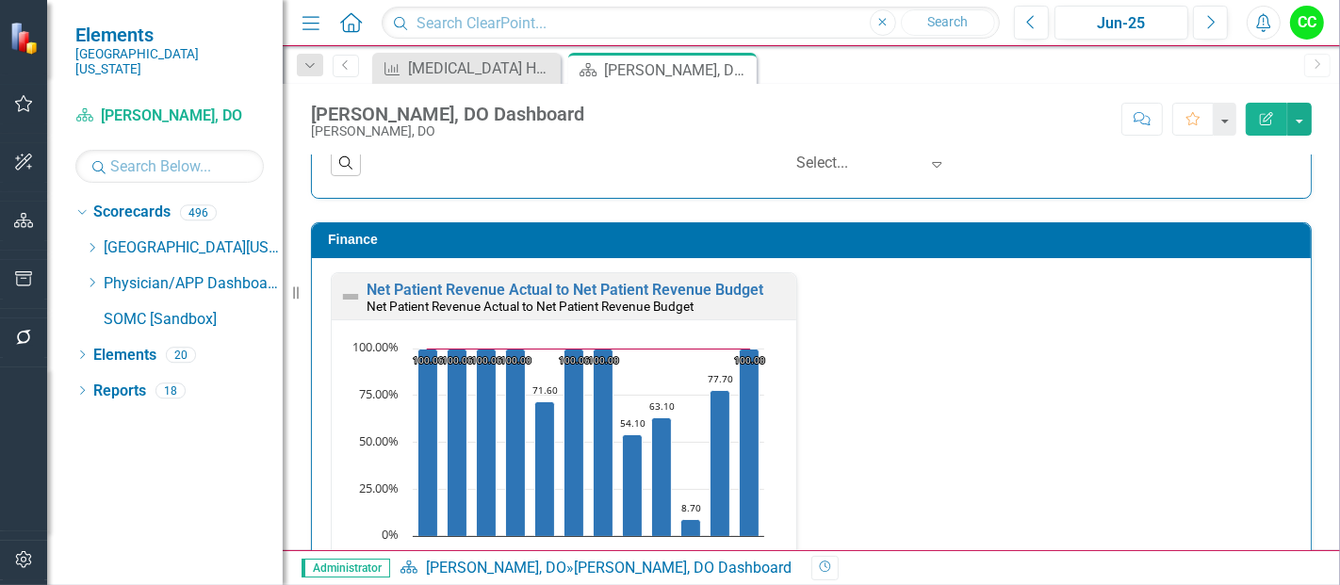
scroll to position [3645, 0]
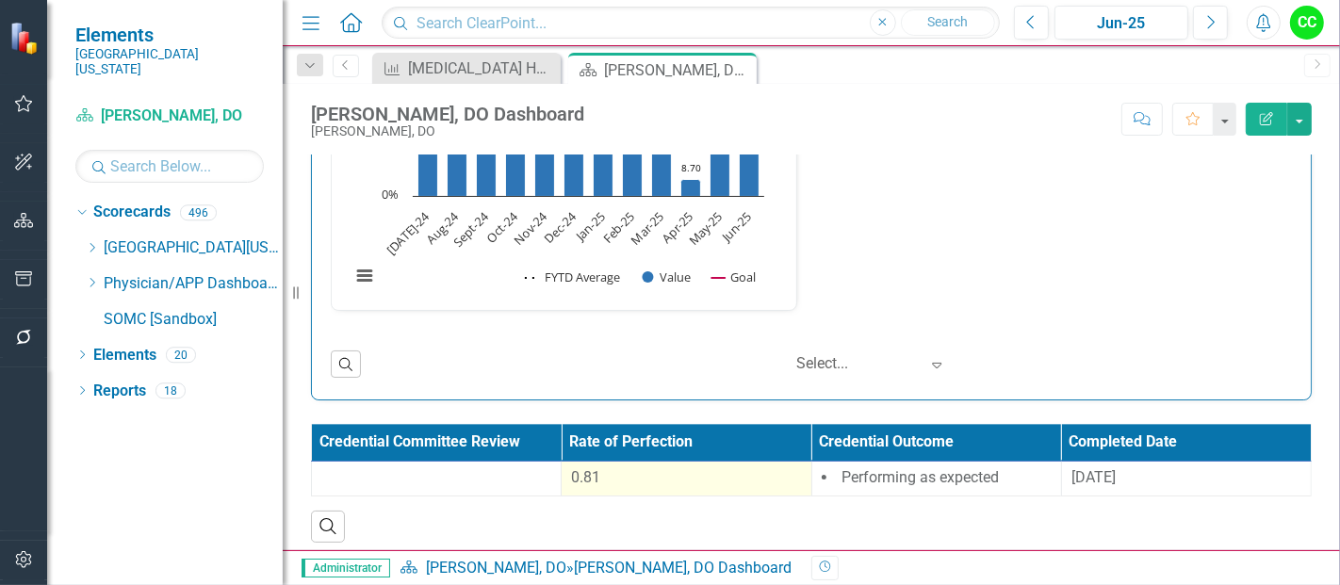
click at [672, 476] on div "0.81" at bounding box center [686, 478] width 230 height 22
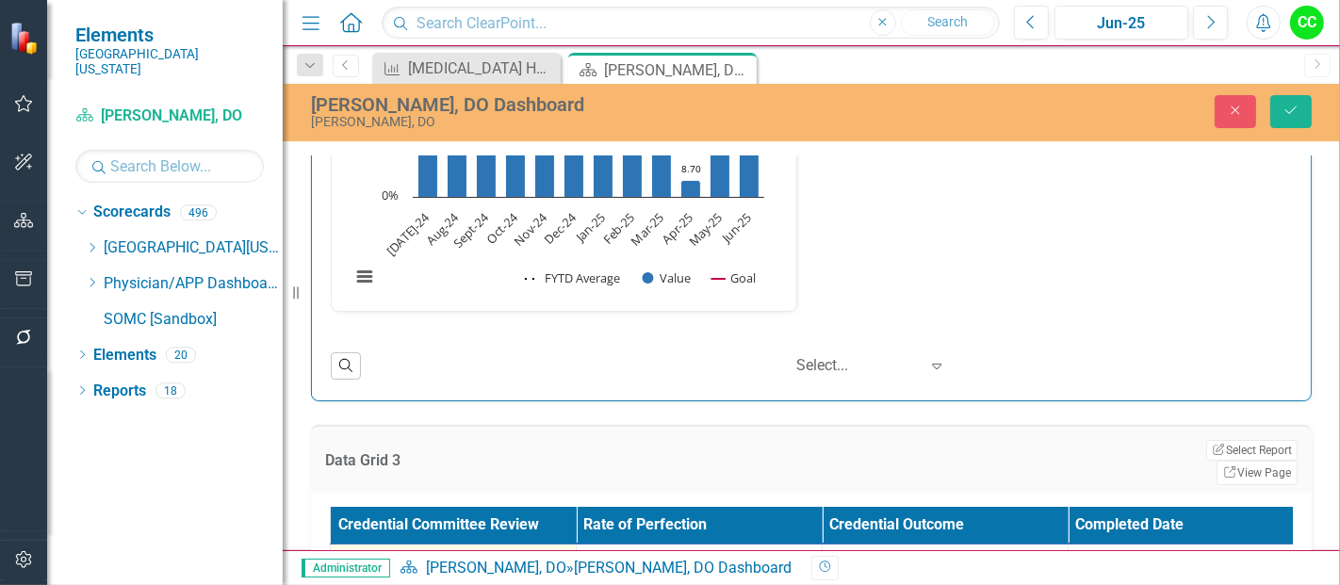
drag, startPoint x: 689, startPoint y: 530, endPoint x: 498, endPoint y: 530, distance: 190.3
click at [498, 544] on tr "0.8121 Performing as expected 8/29/24" at bounding box center [823, 574] width 984 height 61
paste input "753023077"
type input "0.753023077"
click at [1138, 550] on div "[DATE]" at bounding box center [1191, 561] width 226 height 22
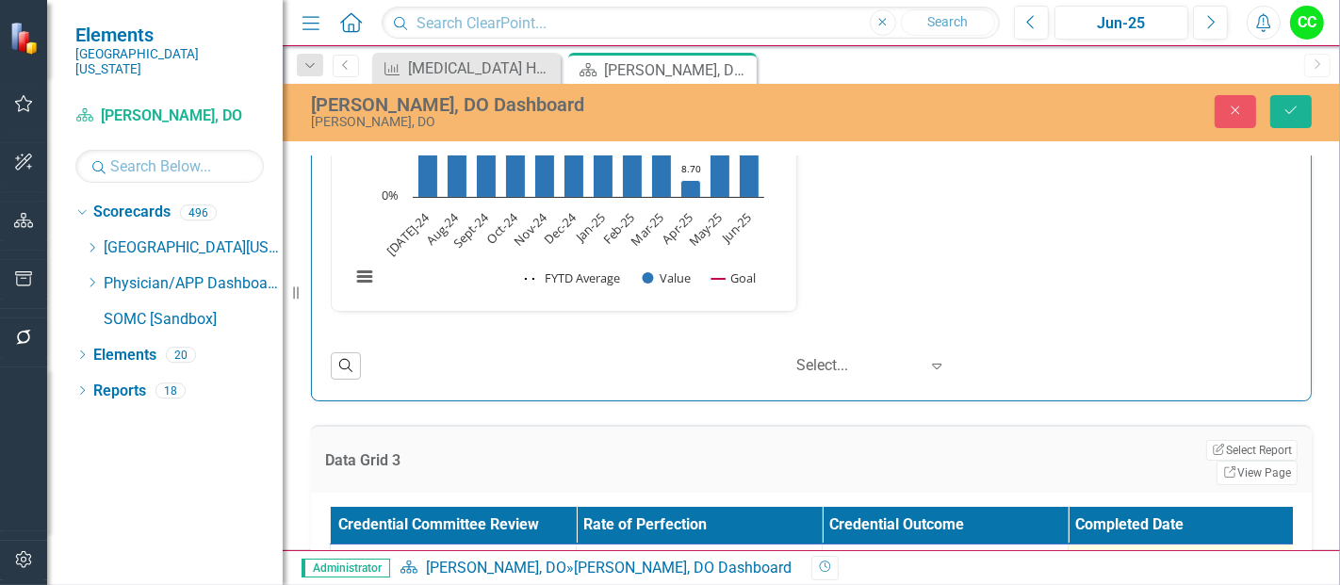
click at [1138, 550] on div "[DATE]" at bounding box center [1191, 561] width 226 height 22
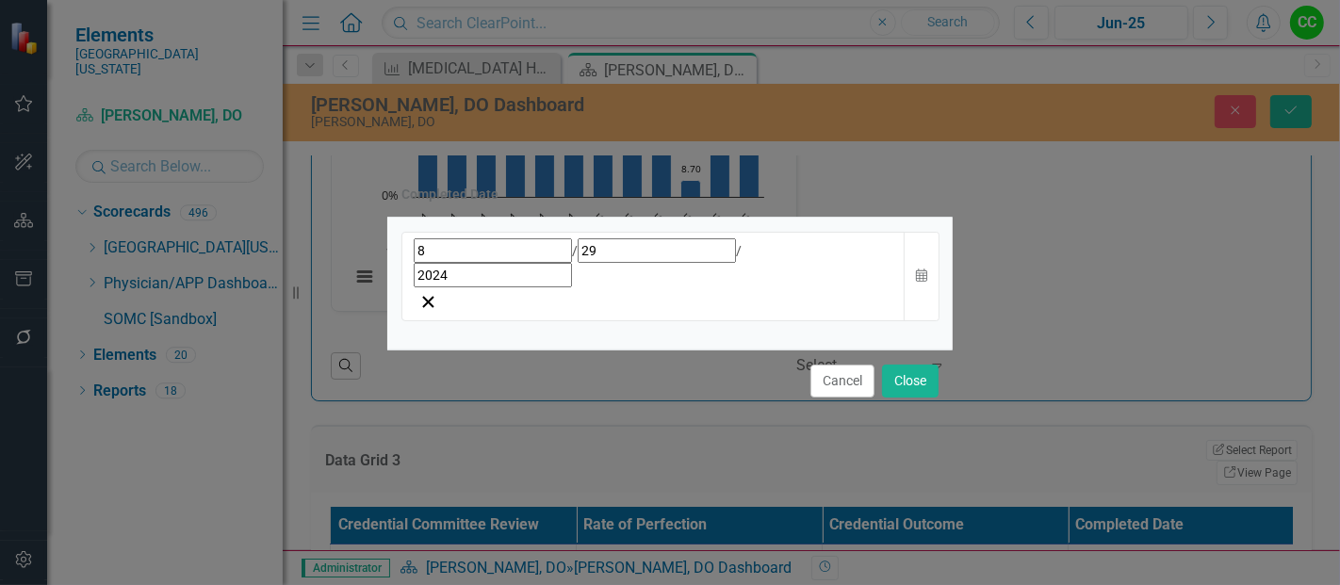
click at [780, 292] on div "[DATE]" at bounding box center [653, 277] width 504 height 90
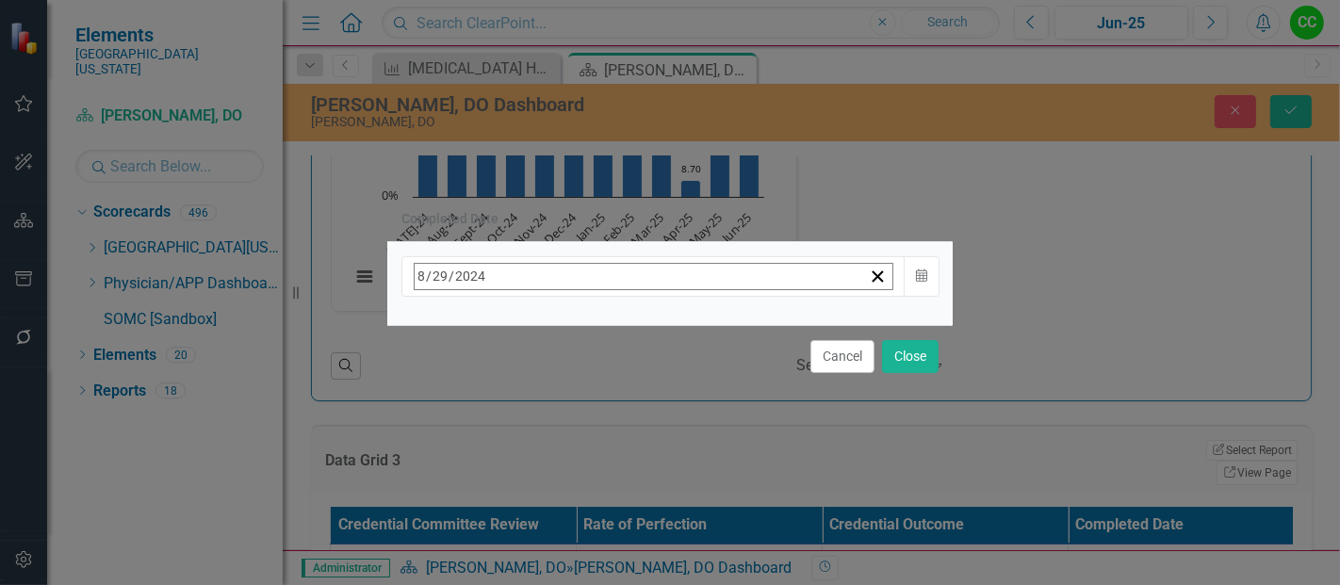
click at [588, 324] on span "[DATE]" at bounding box center [566, 316] width 41 height 15
click at [690, 327] on button "›" at bounding box center [668, 317] width 41 height 41
click at [588, 513] on abbr "August" at bounding box center [566, 520] width 41 height 15
click at [528, 491] on abbr "19" at bounding box center [520, 494] width 15 height 15
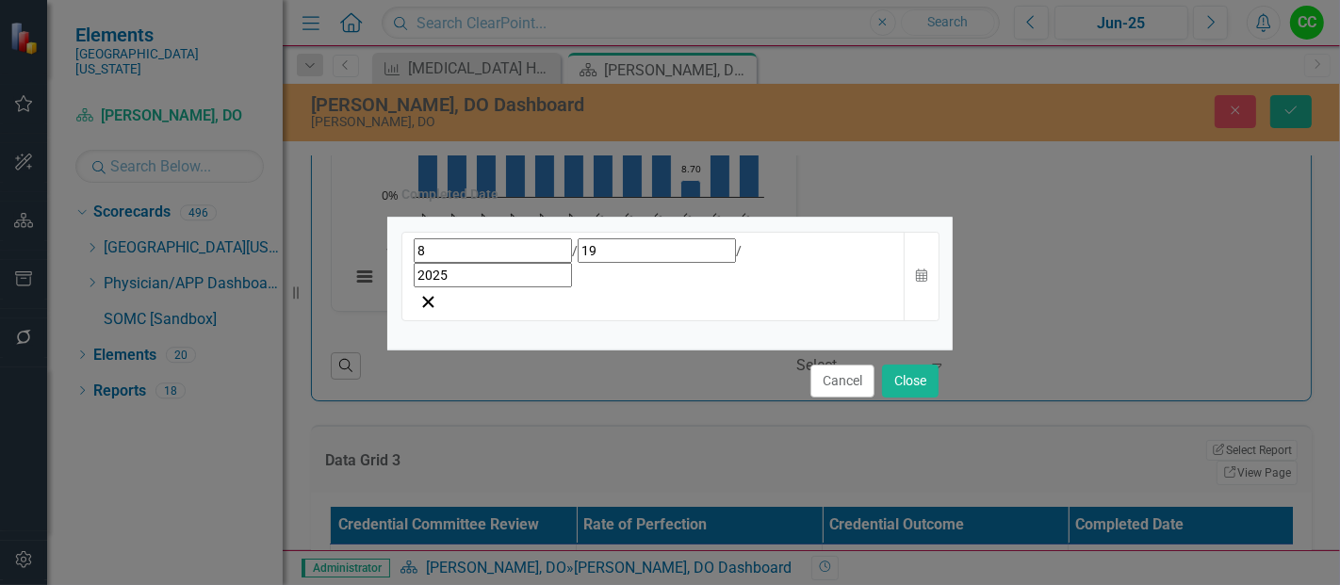
click at [939, 350] on div "Cancel Close" at bounding box center [669, 381] width 565 height 62
click at [903, 365] on button "Close" at bounding box center [910, 381] width 57 height 33
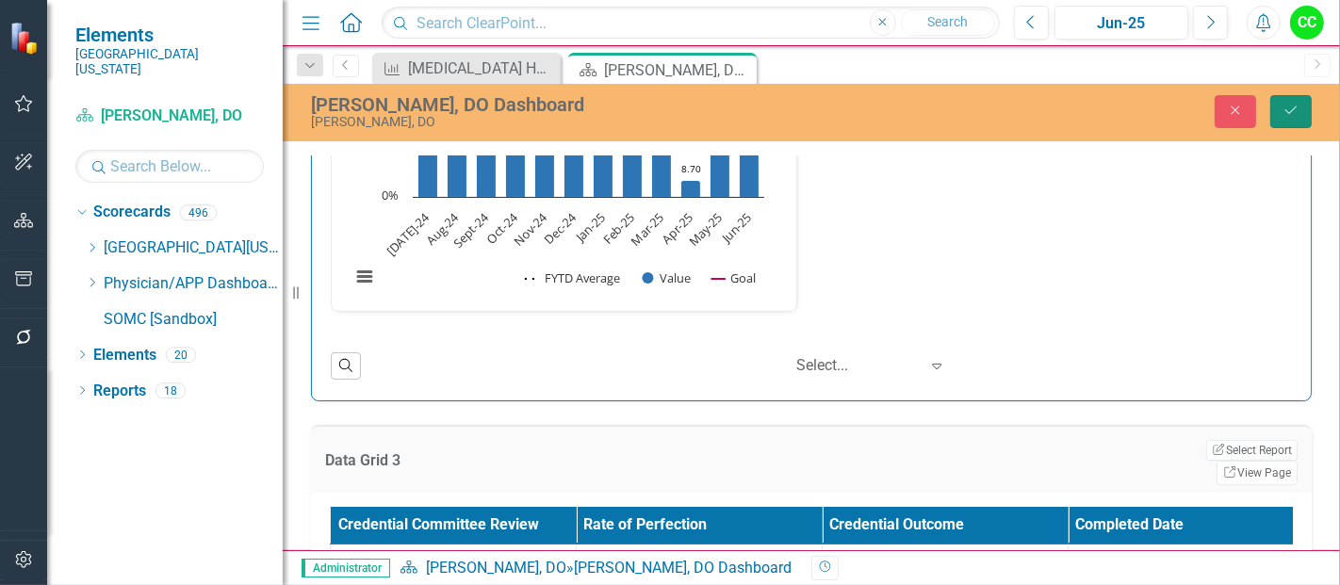
click at [1301, 98] on button "Save" at bounding box center [1290, 111] width 41 height 33
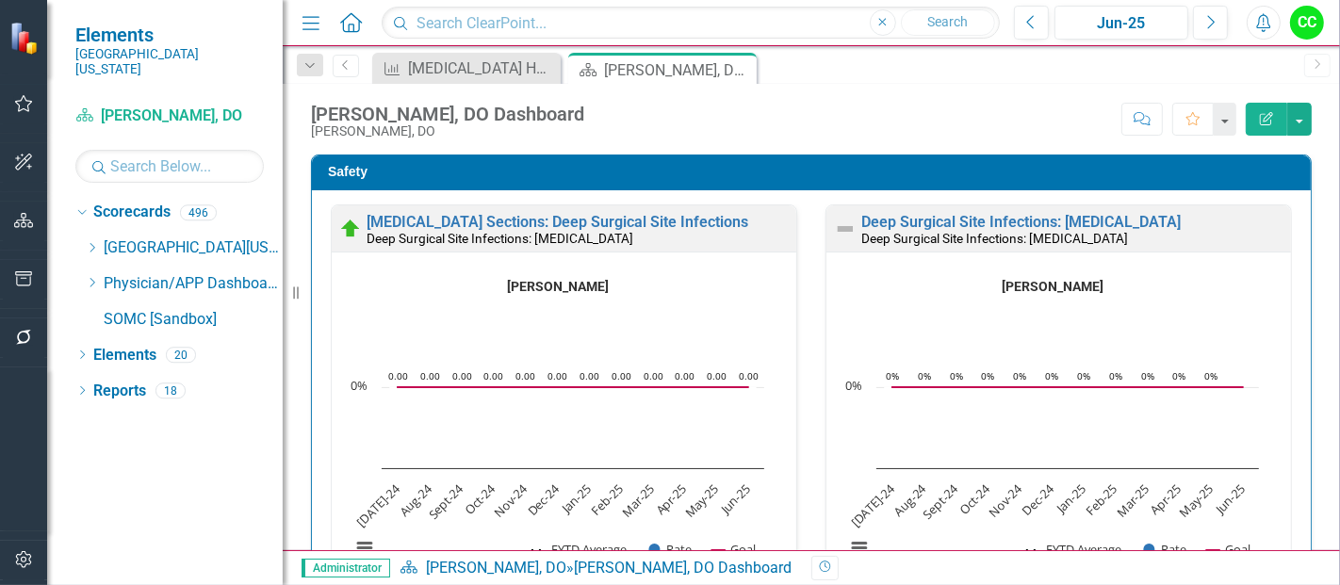
click at [83, 268] on div "Dropdown Scorecards 496 Dropdown Southern Ohio Medical Center Safety Quality Te…" at bounding box center [178, 268] width 207 height 142
click at [91, 277] on icon "Dropdown" at bounding box center [92, 282] width 14 height 11
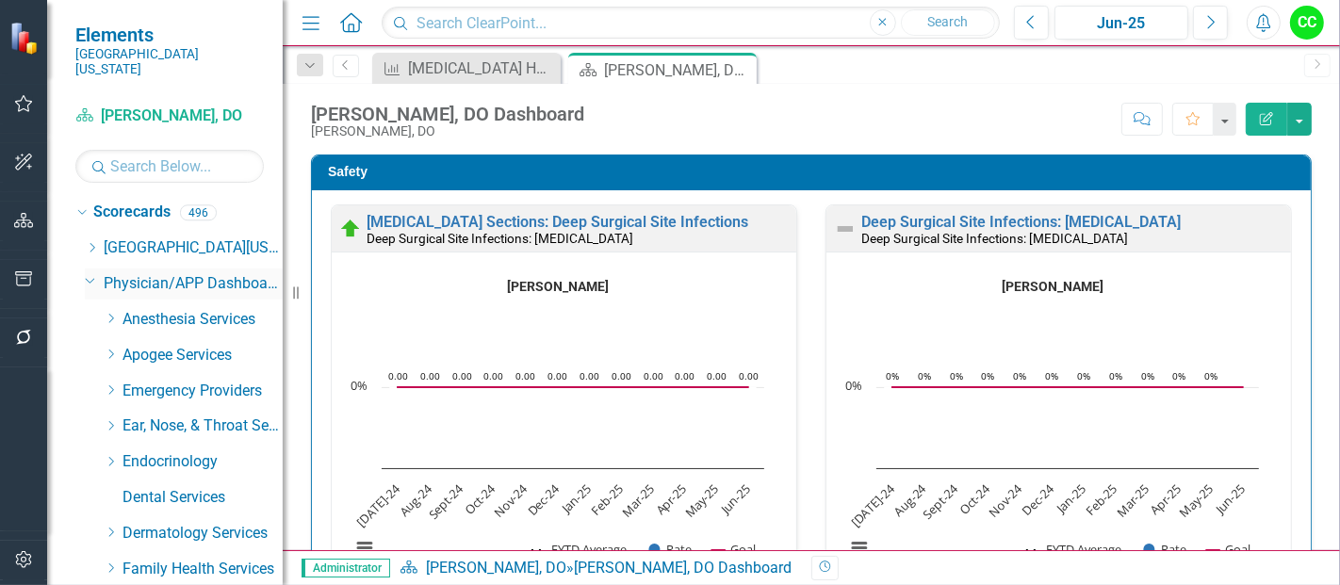
click at [93, 273] on icon "Dropdown" at bounding box center [90, 280] width 11 height 14
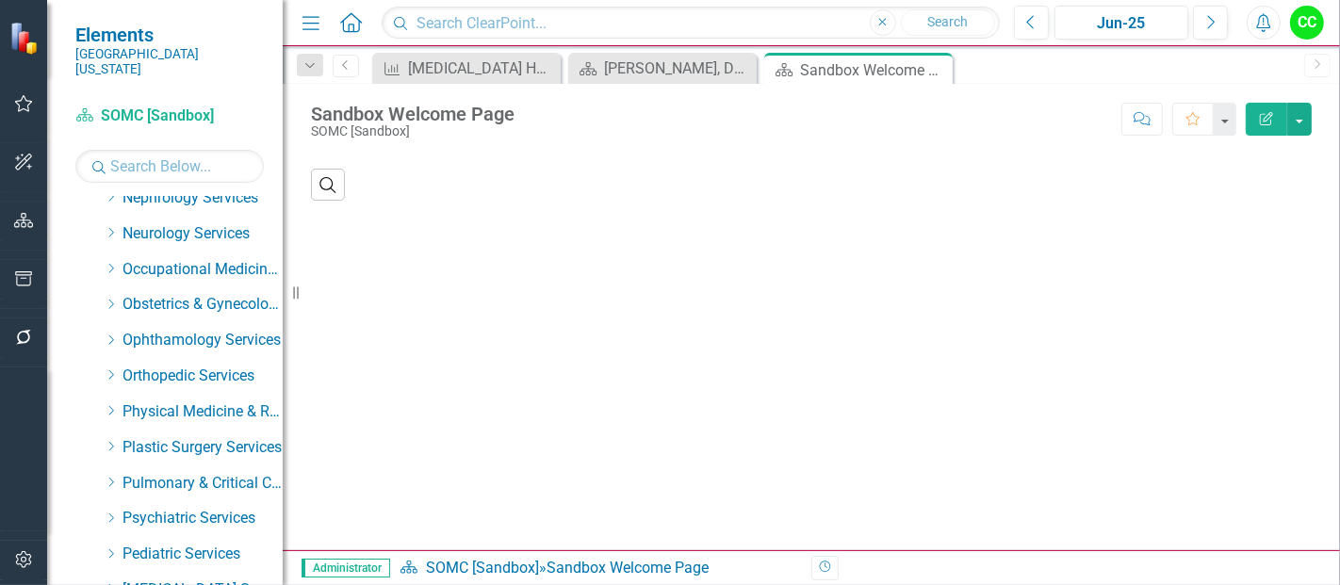
scroll to position [590, 0]
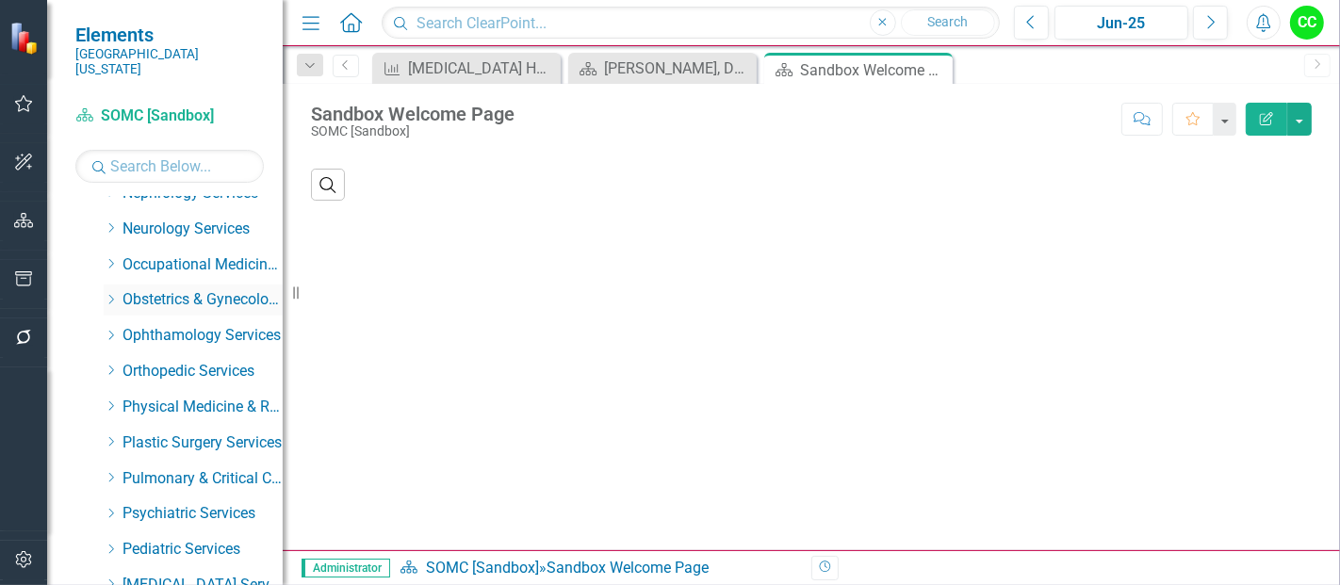
click at [111, 294] on icon "Dropdown" at bounding box center [111, 299] width 14 height 11
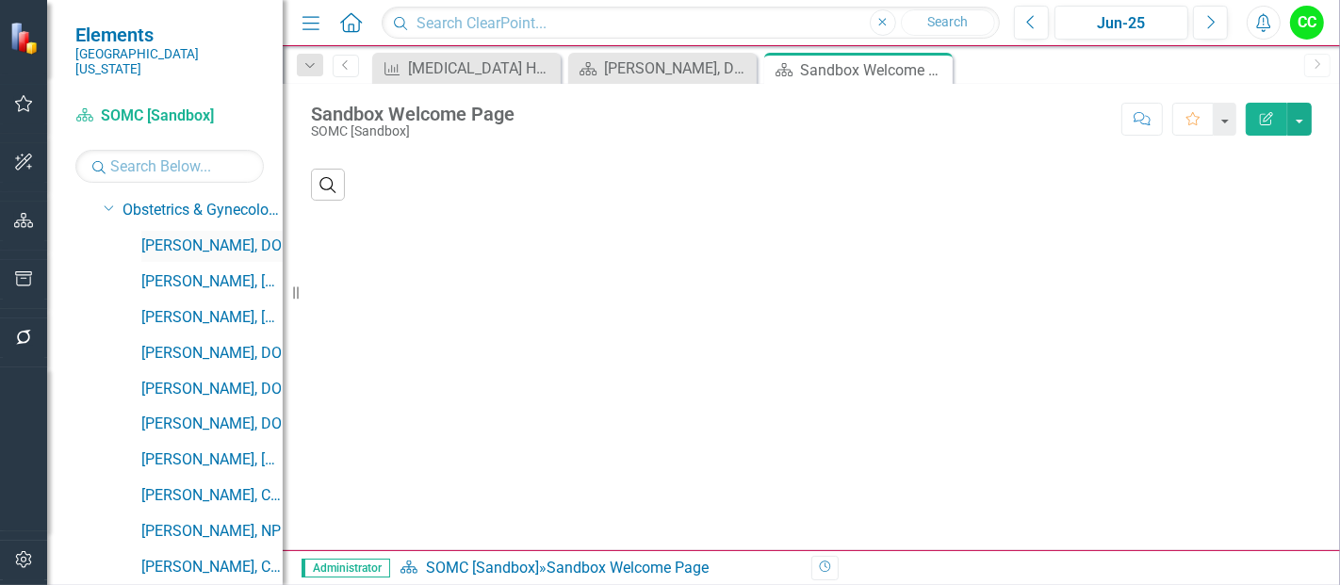
scroll to position [680, 0]
click at [187, 270] on link "[PERSON_NAME], [GEOGRAPHIC_DATA]" at bounding box center [211, 281] width 141 height 22
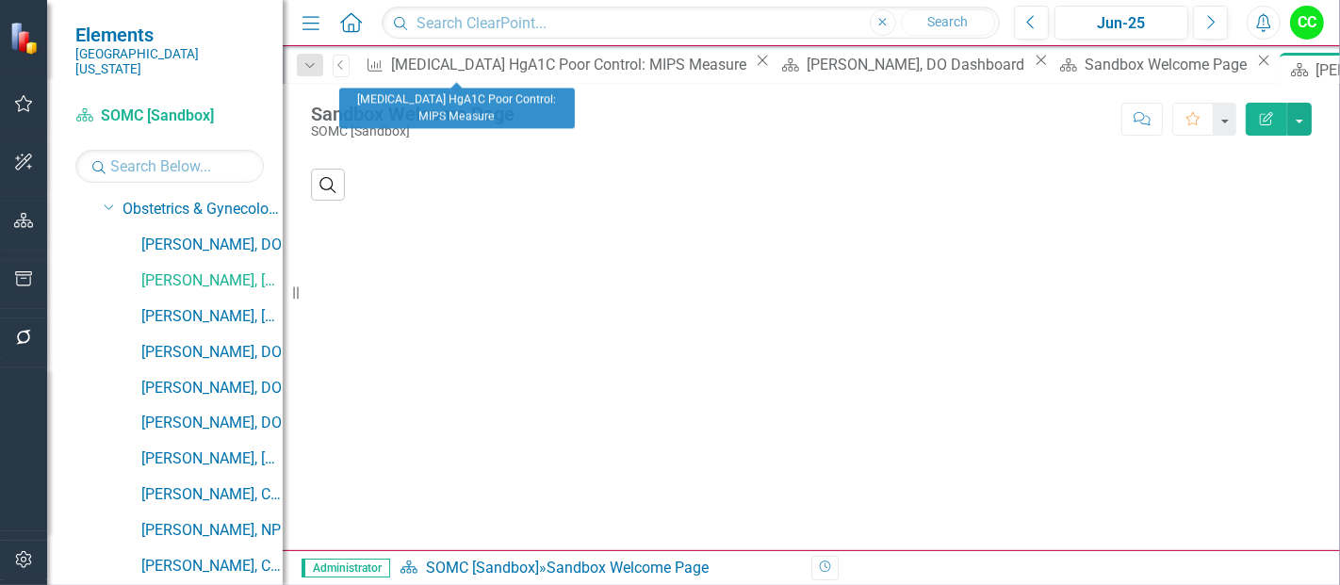
click at [753, 68] on icon "Close" at bounding box center [762, 60] width 19 height 15
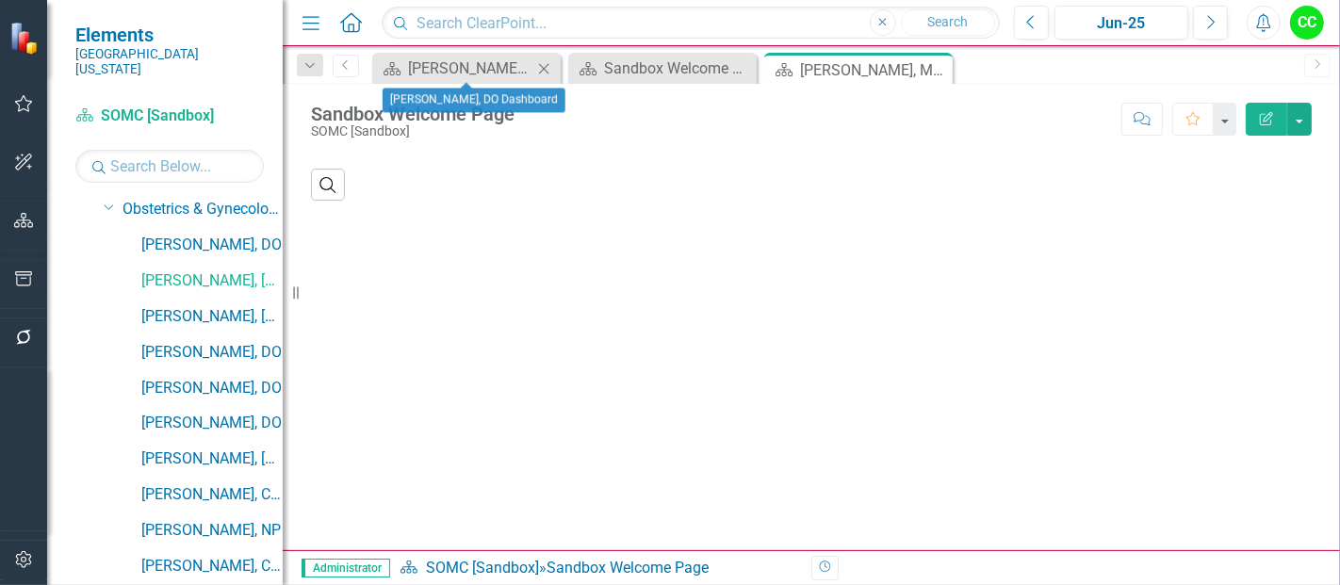
click at [540, 67] on icon "Close" at bounding box center [543, 68] width 19 height 15
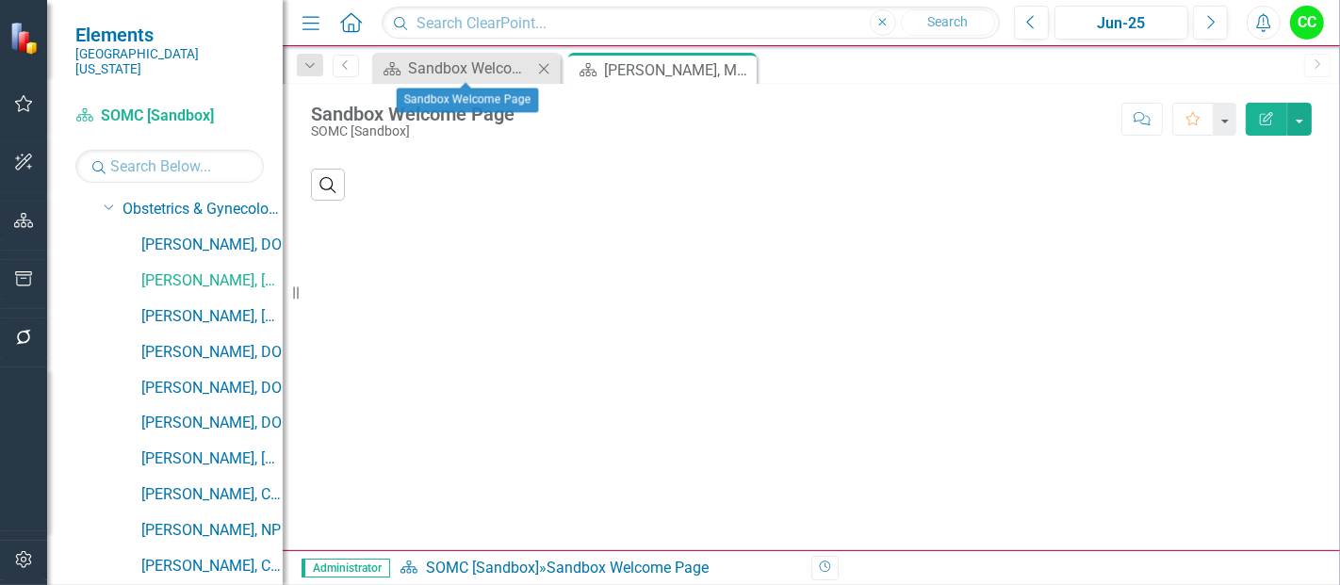
click at [542, 71] on icon "Close" at bounding box center [543, 68] width 19 height 15
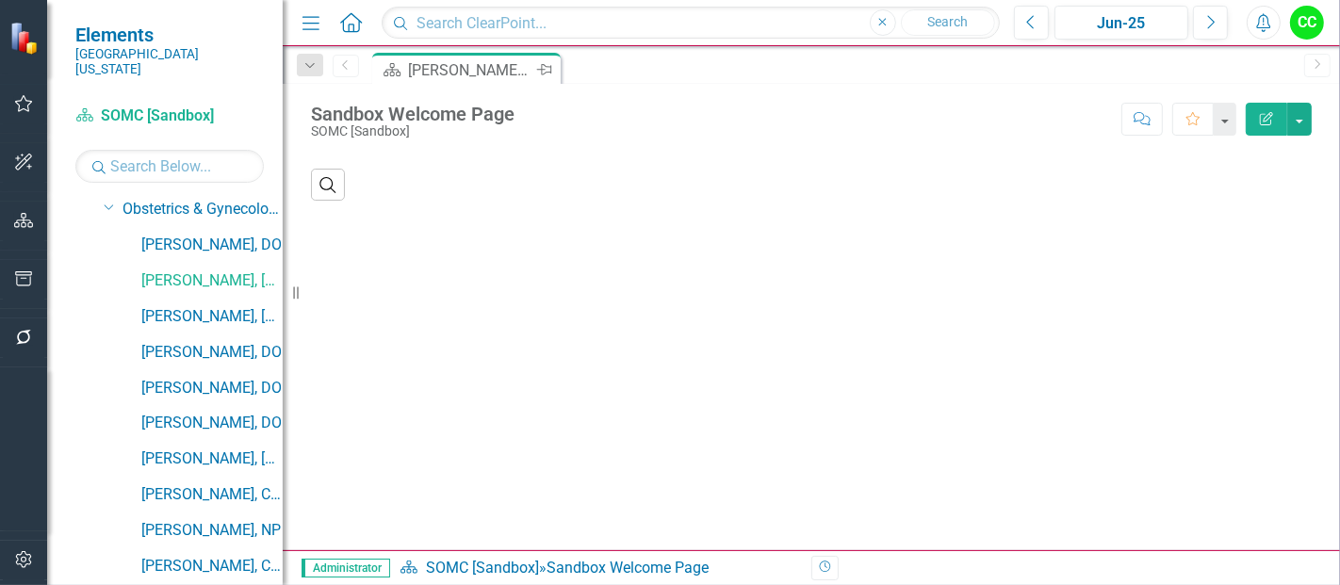
click at [473, 66] on div "[PERSON_NAME], MD Dashboard" at bounding box center [470, 70] width 124 height 24
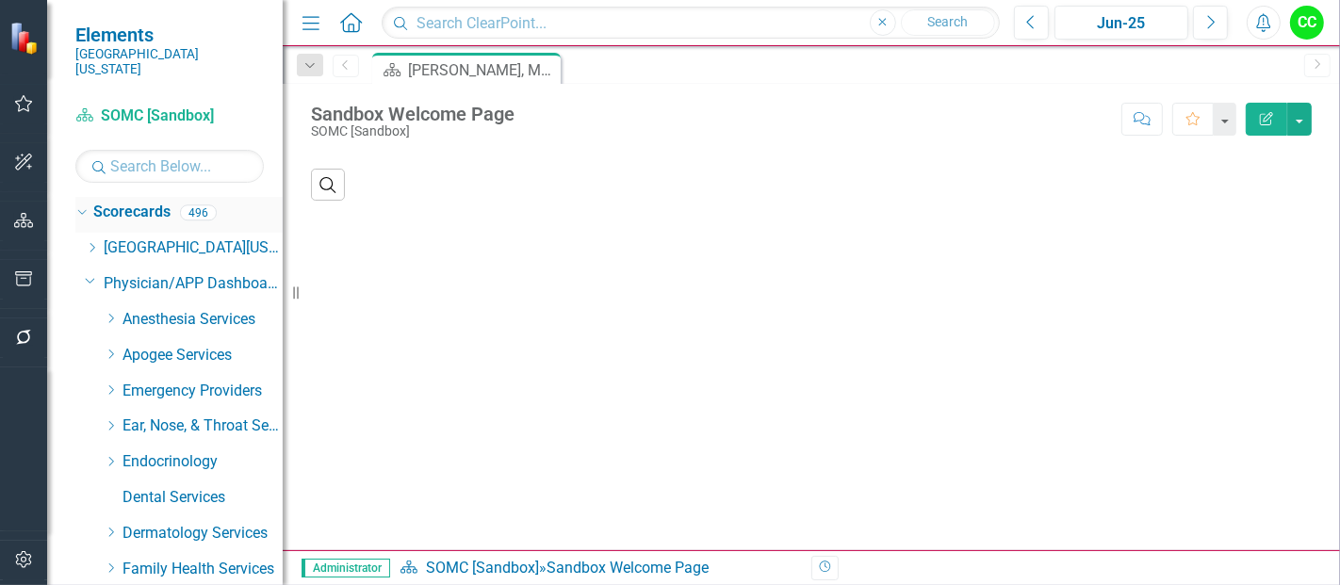
click at [81, 205] on icon "Dropdown" at bounding box center [79, 211] width 10 height 13
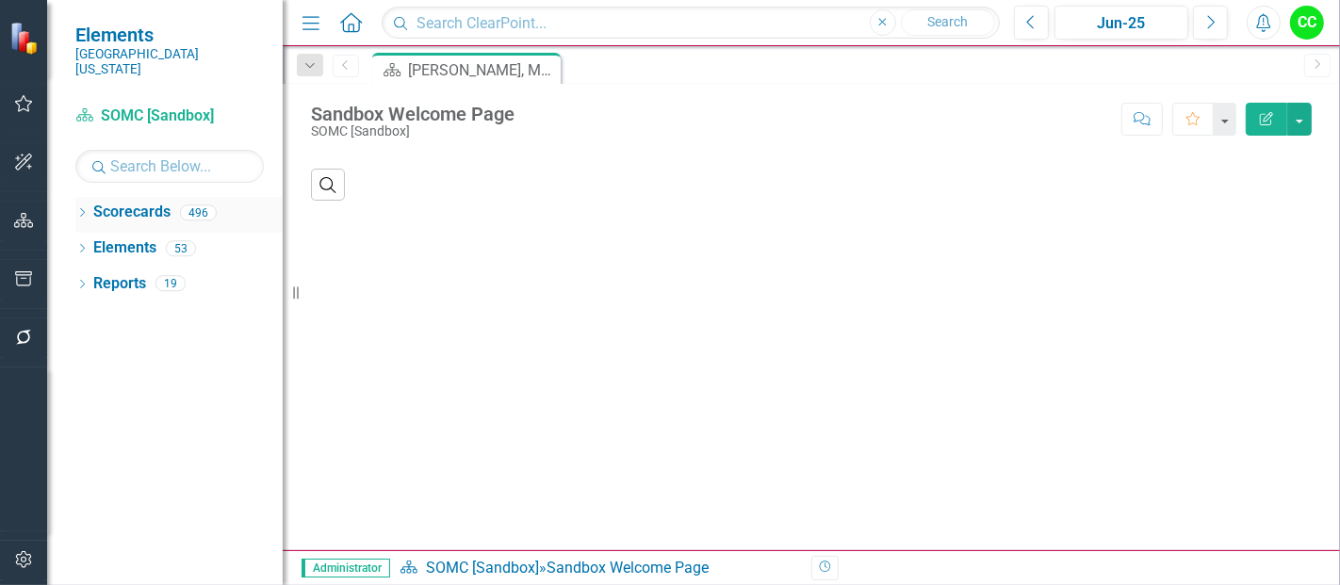
click at [81, 208] on icon at bounding box center [82, 212] width 5 height 8
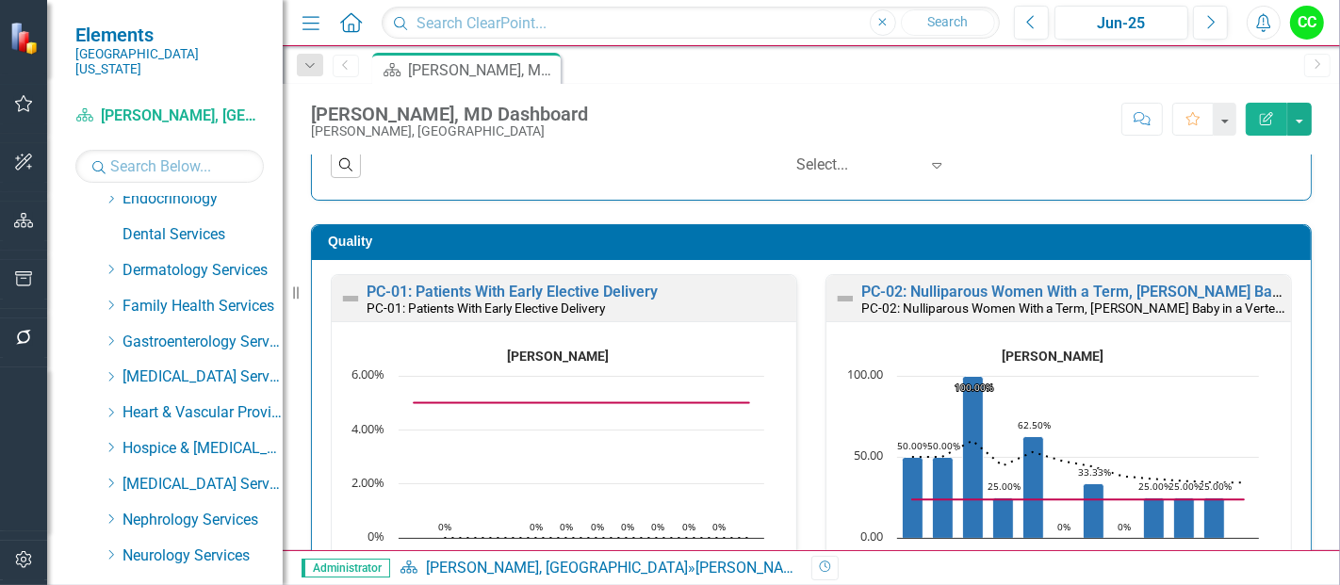
scroll to position [539, 0]
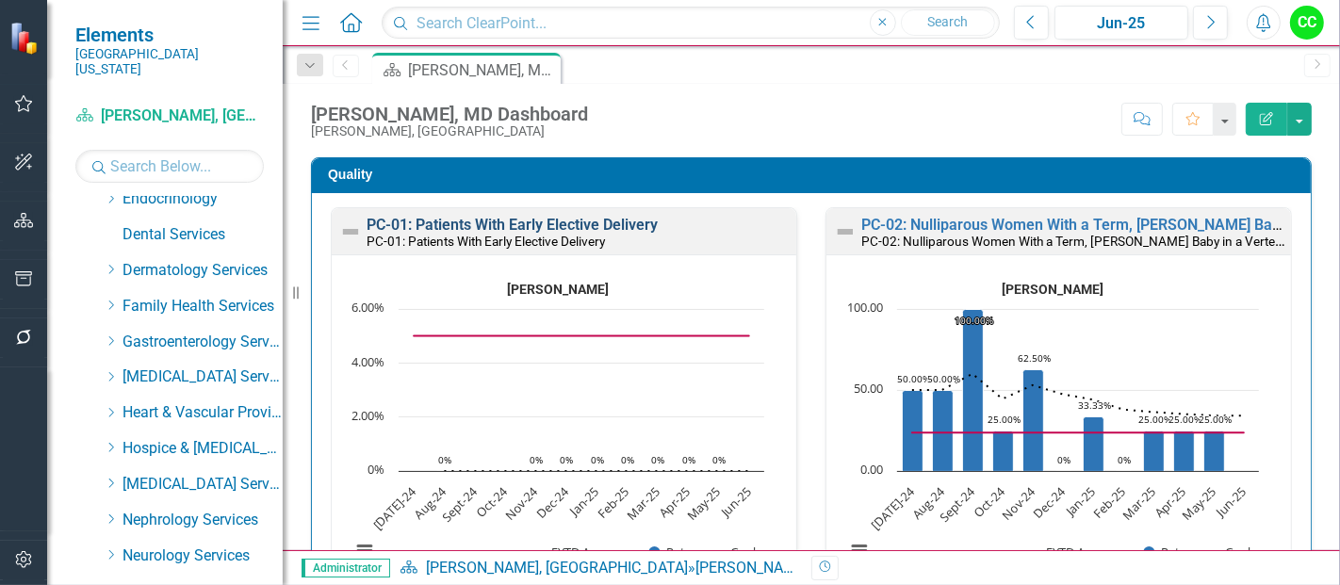
click at [608, 218] on link "PC-01: Patients With Early Elective Delivery" at bounding box center [512, 225] width 291 height 18
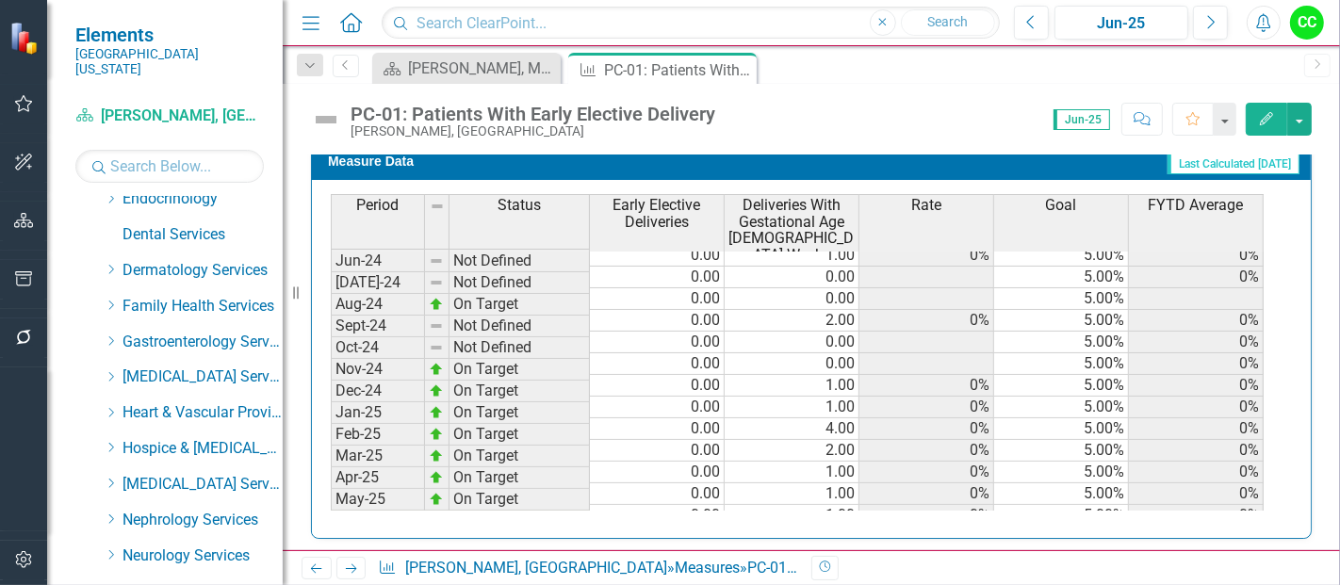
scroll to position [499, 0]
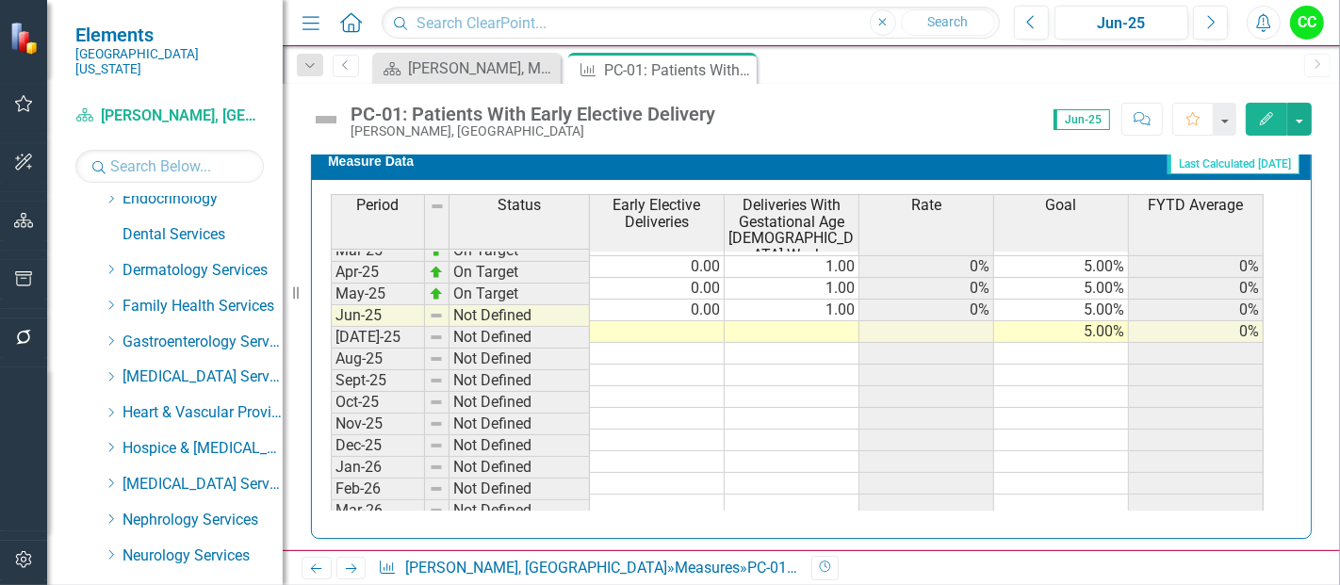
click at [707, 307] on tbody "Dec-23 Not Defined 0.00 0.00 5.00% Jan-24 On Target 0.00 1.00 0% 5.00% 0% Feb-2…" at bounding box center [797, 266] width 933 height 673
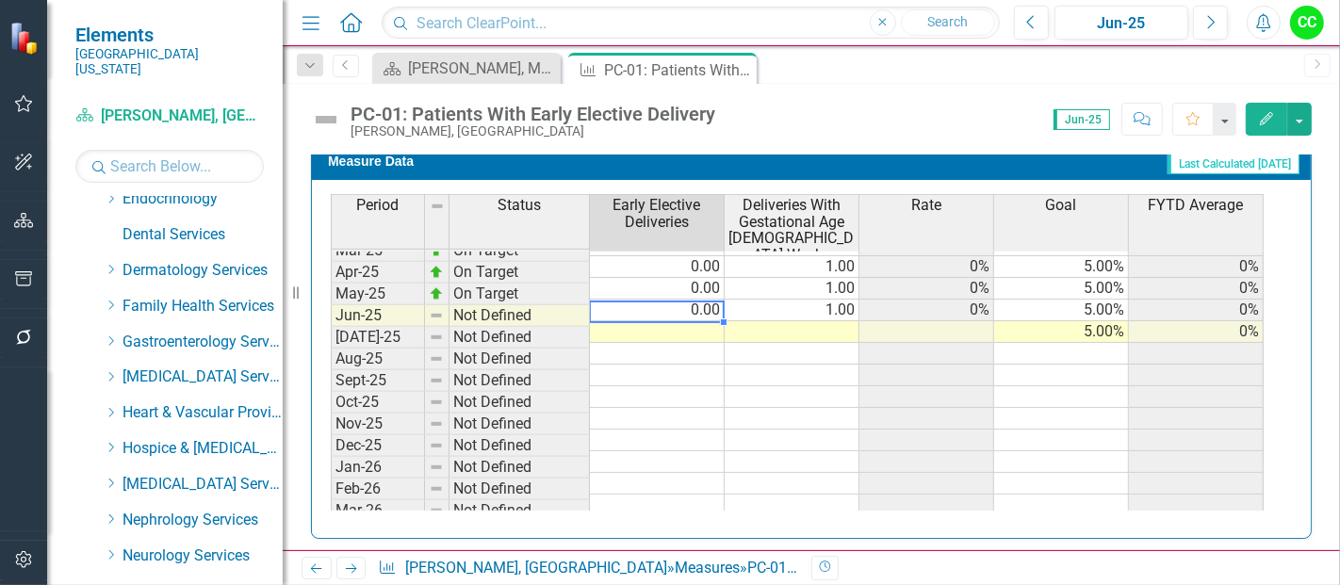
type textarea "0"
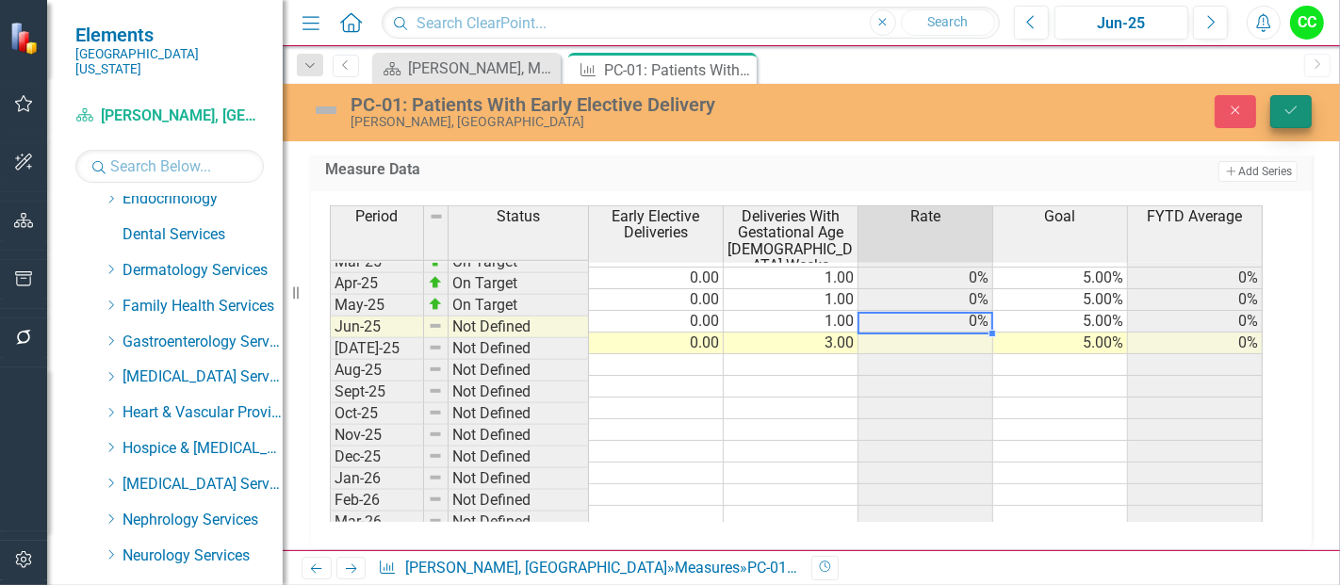
type textarea "3"
click at [1285, 96] on button "Save" at bounding box center [1290, 111] width 41 height 33
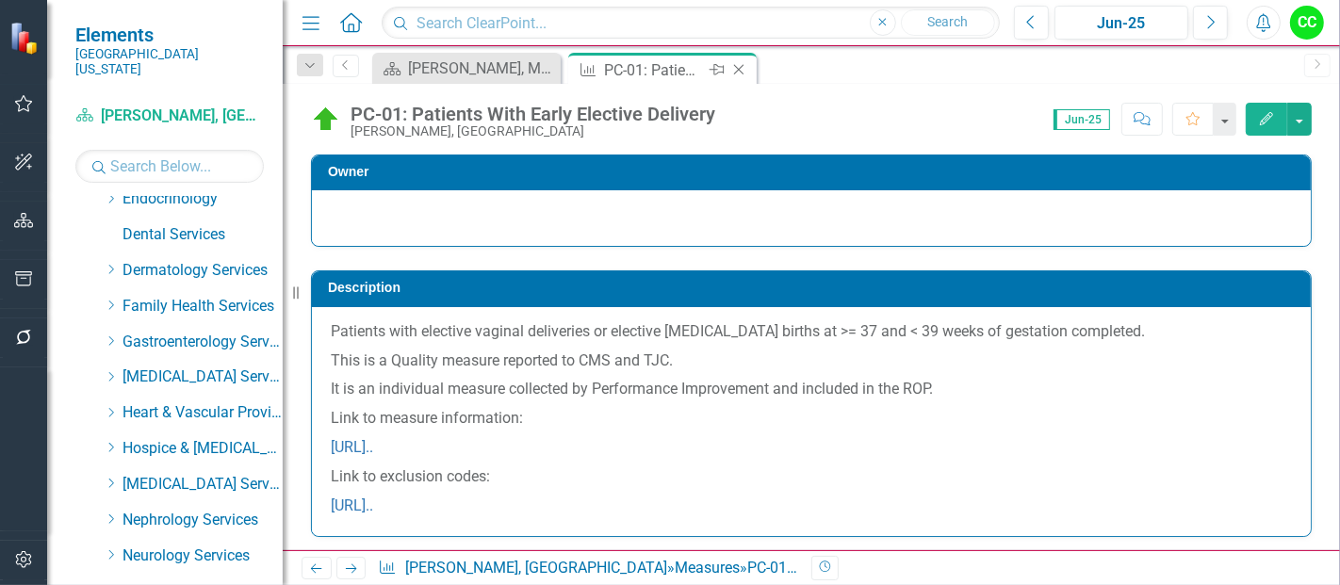
click at [740, 68] on icon at bounding box center [739, 70] width 10 height 10
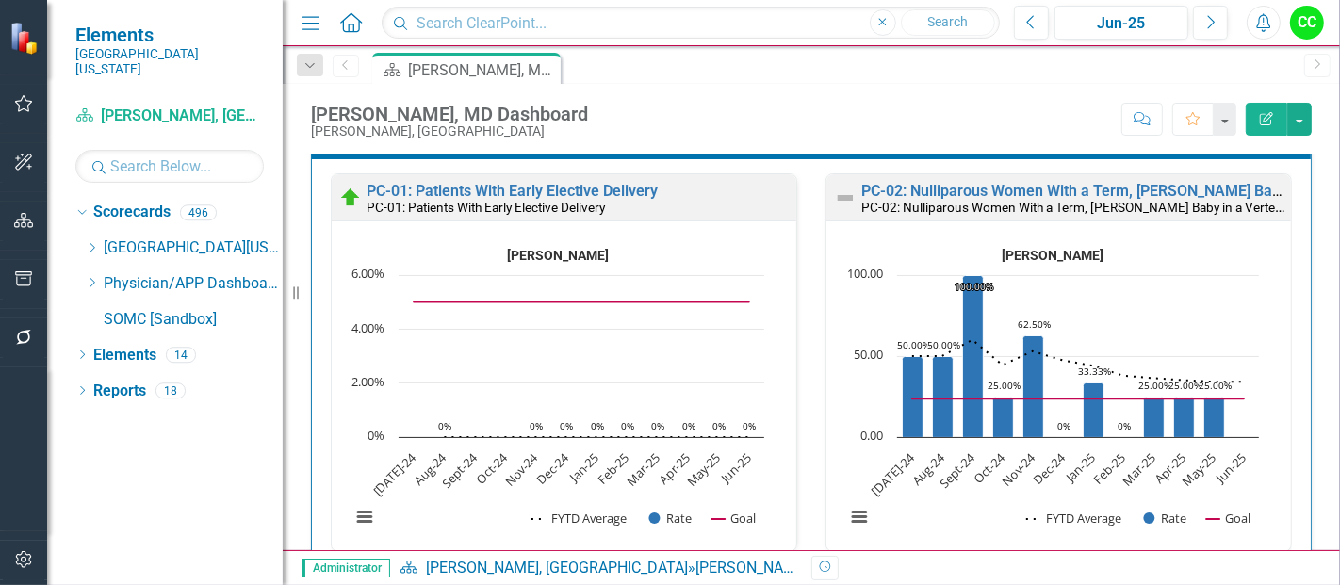
scroll to position [573, 0]
click at [1035, 185] on link "PC-02: Nulliparous Women With a Term, [PERSON_NAME] Baby in a Vertex Position" at bounding box center [1142, 191] width 562 height 18
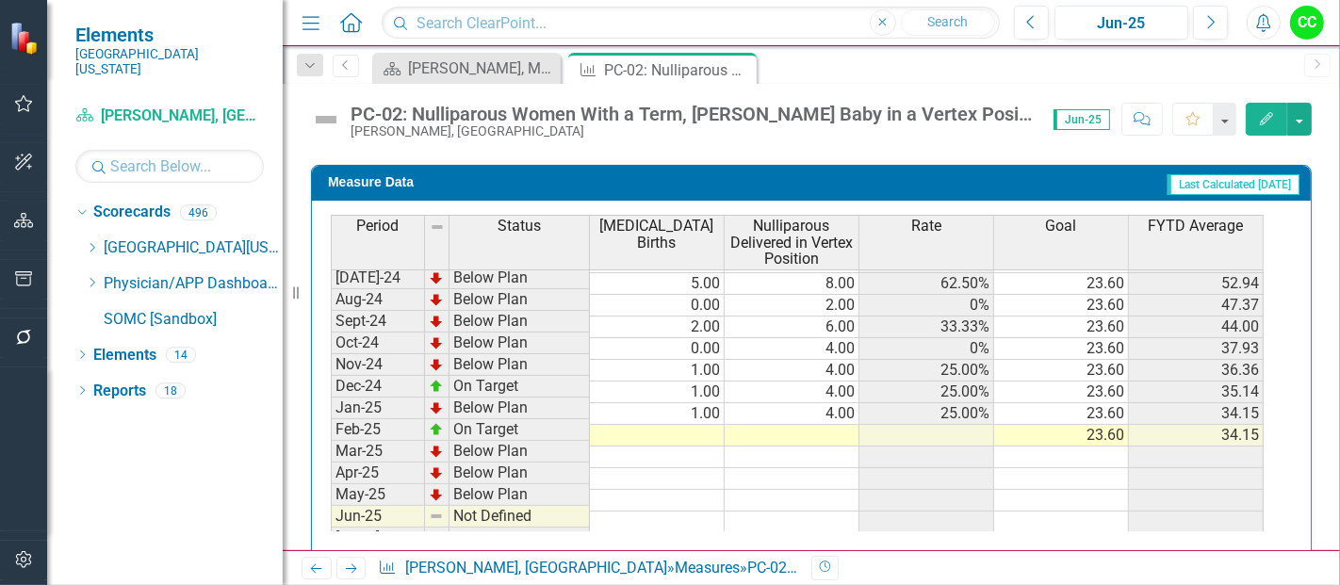
scroll to position [640, 0]
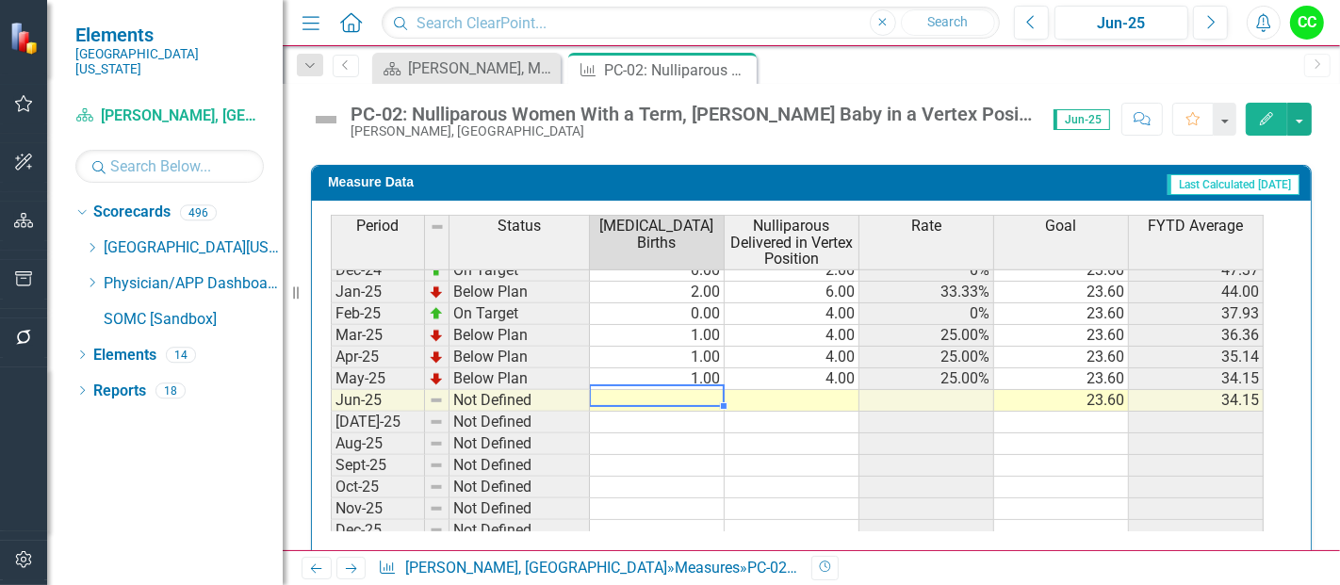
click at [667, 365] on tbody "Jan-24 Not Defined 0.00 0.00 23.60 28.57 Feb-24 Below Plan 1.00 1.00 100.00% 23…" at bounding box center [797, 346] width 933 height 651
type textarea "2"
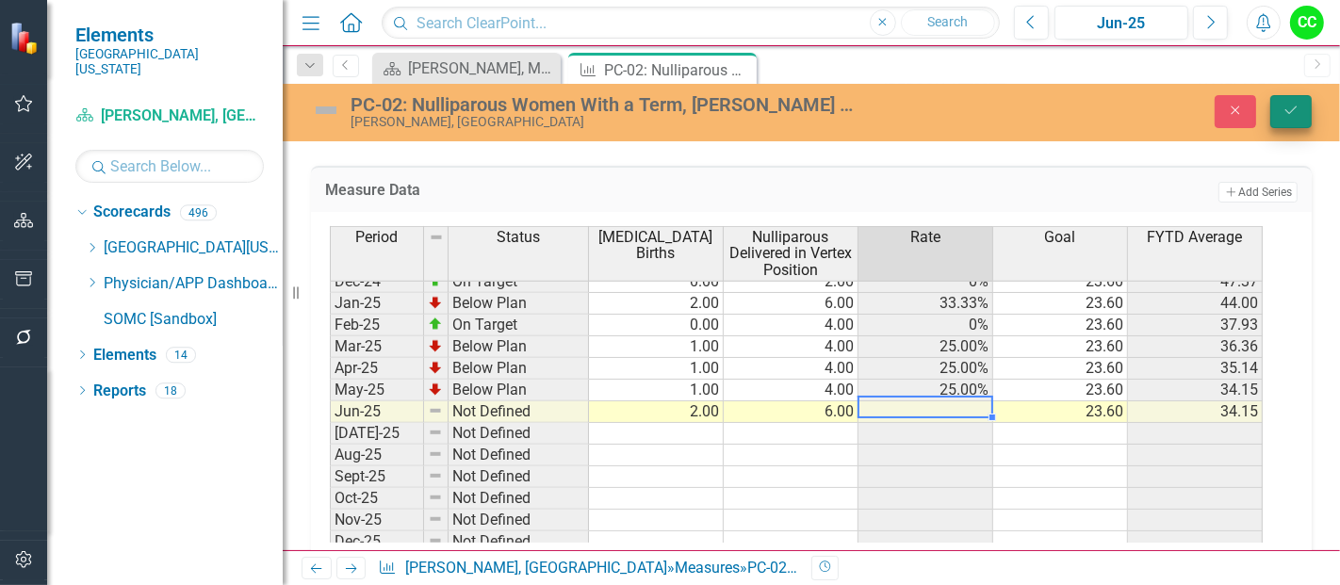
type textarea "6"
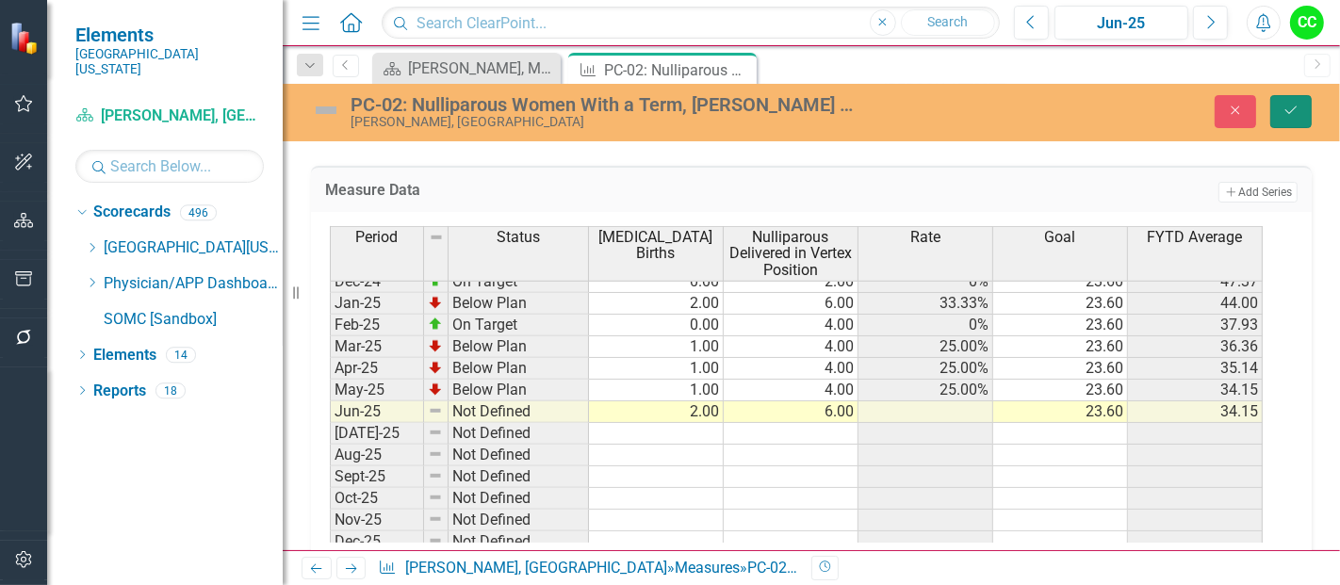
click at [1293, 105] on icon "Save" at bounding box center [1290, 110] width 17 height 13
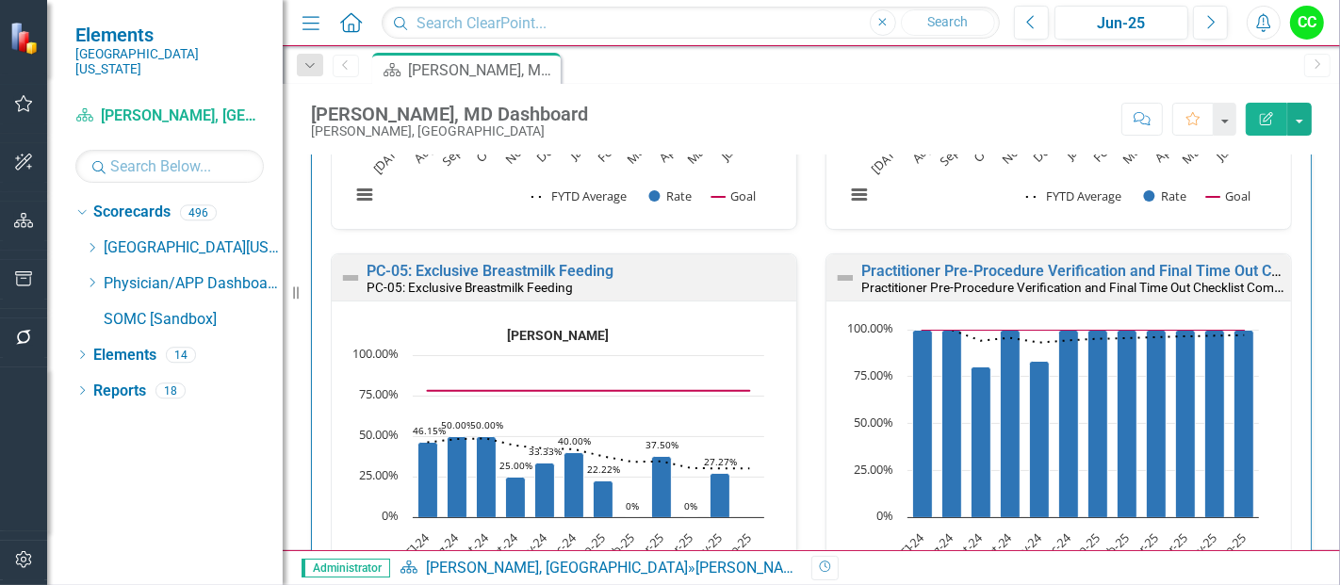
scroll to position [935, 0]
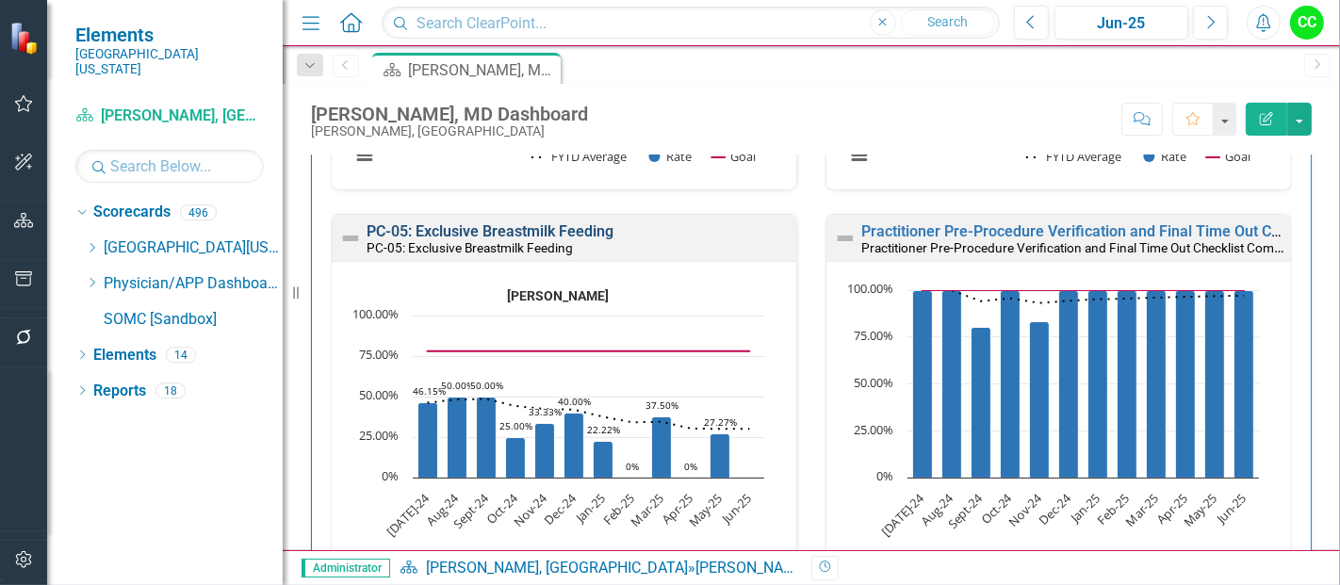
click at [579, 222] on link "PC-05: Exclusive Breastmilk Feeding" at bounding box center [490, 231] width 247 height 18
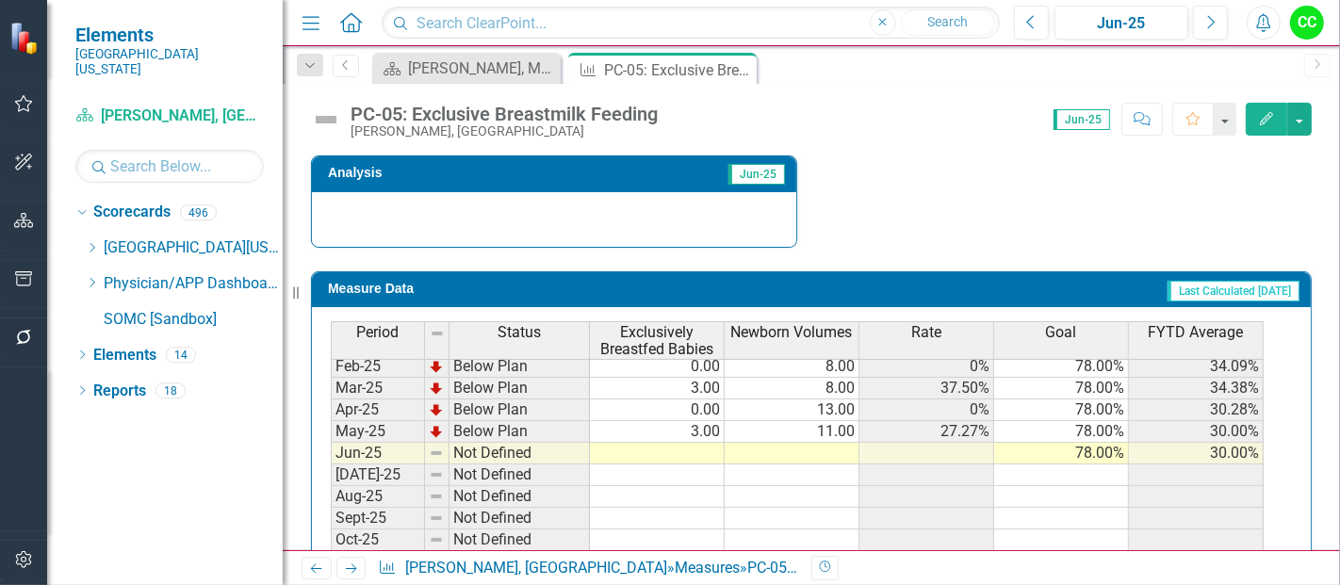
scroll to position [677, 0]
click at [703, 449] on tbody "Dec-23 Below Plan 2.00 5.00 40.00% 78.00% 39.13% Jan-24 Below Plan 1.00 2.00 50…" at bounding box center [797, 387] width 933 height 673
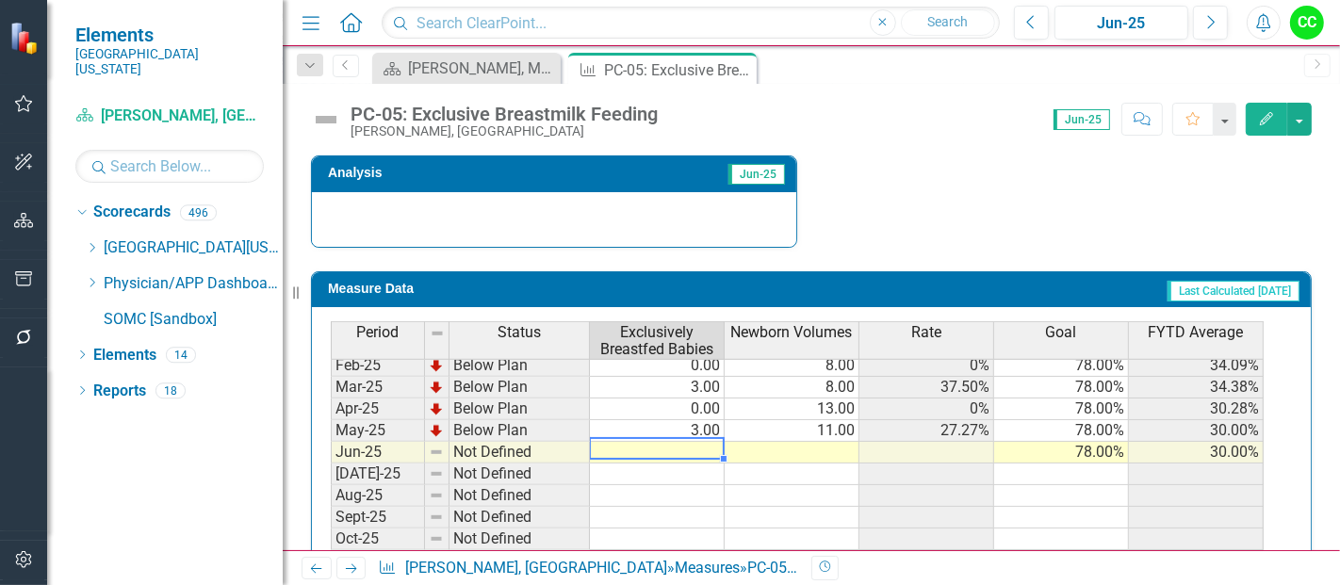
type textarea "7"
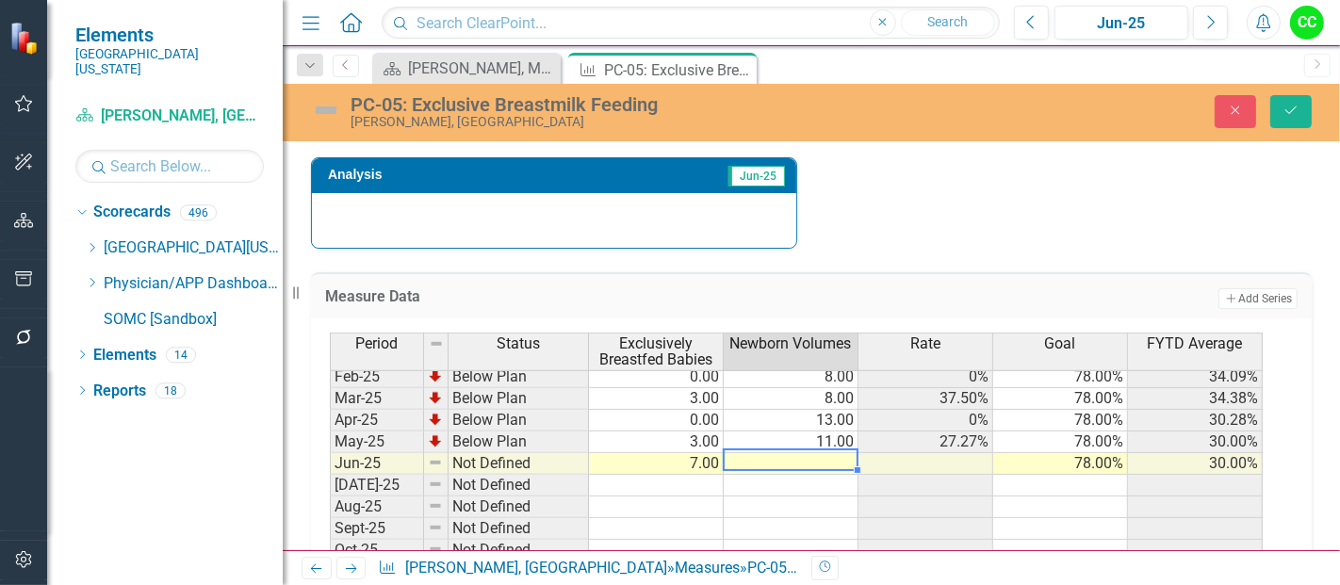
type textarea "2"
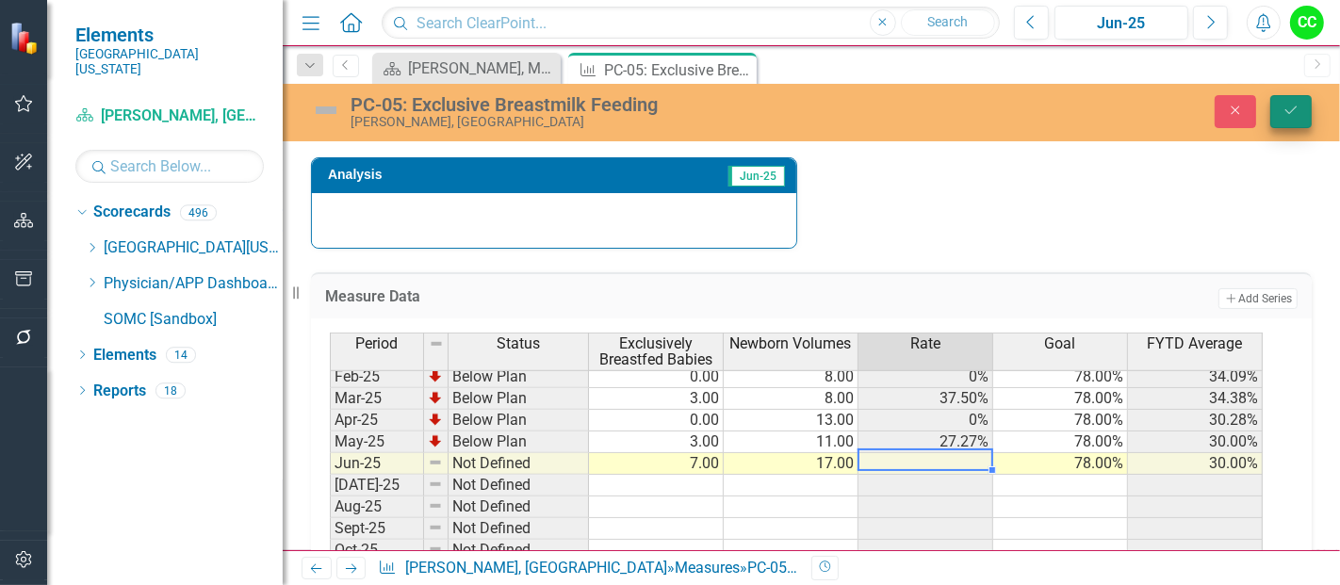
type textarea "17"
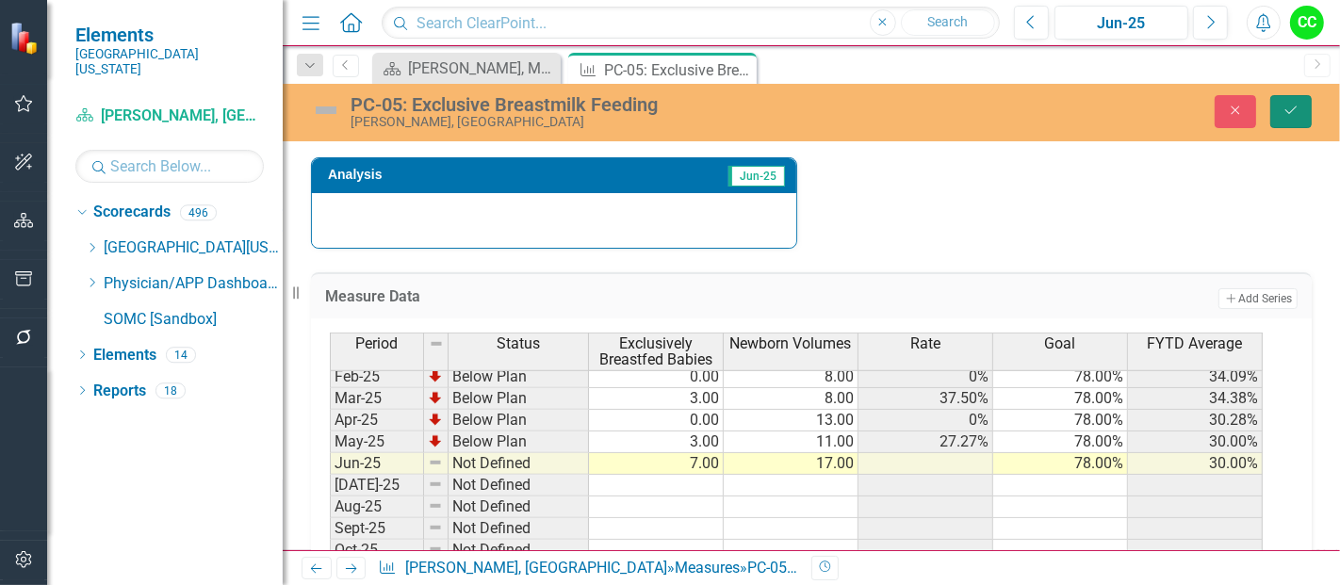
click at [1289, 111] on icon "Save" at bounding box center [1290, 110] width 17 height 13
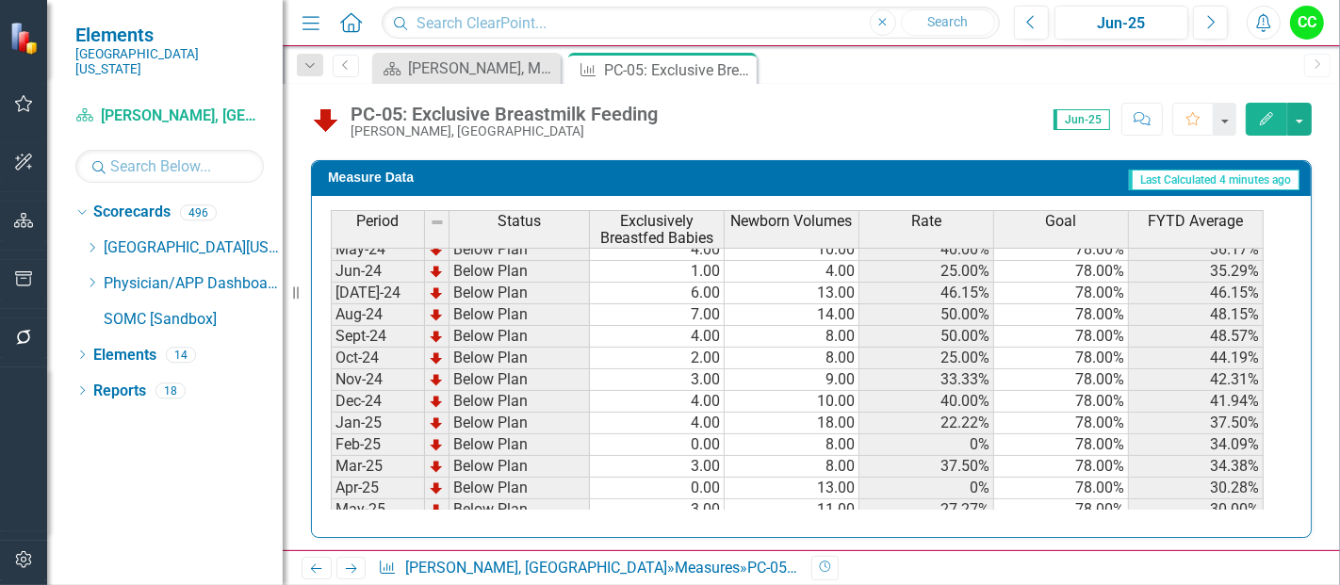
scroll to position [0, 0]
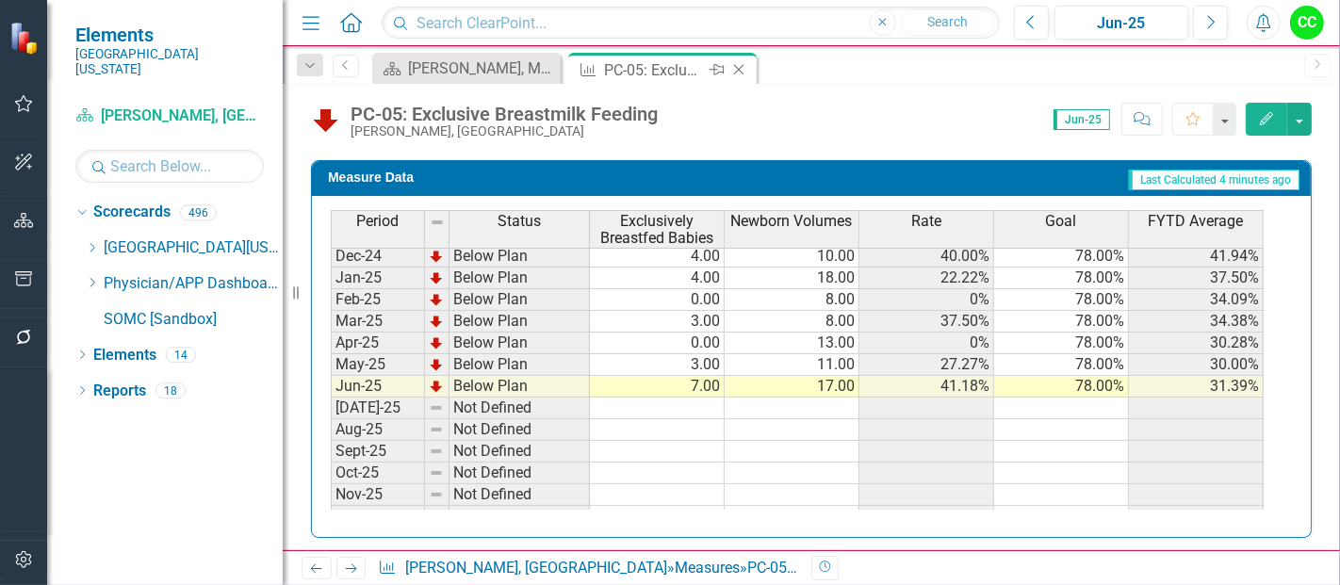
click at [739, 68] on icon "Close" at bounding box center [738, 69] width 19 height 15
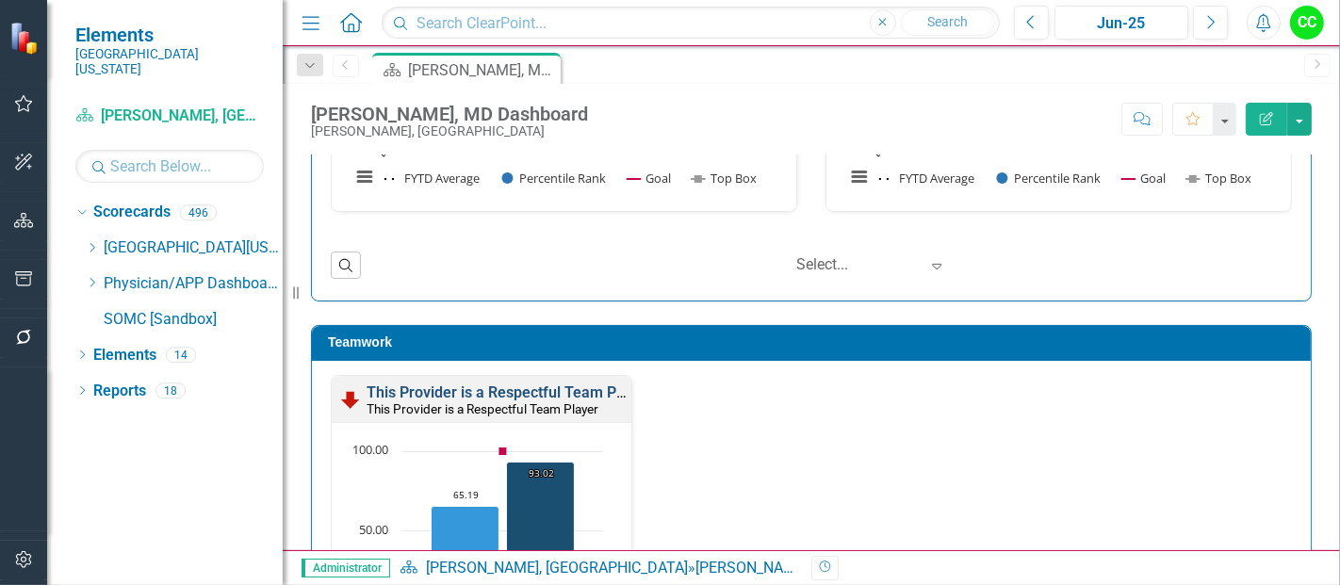
scroll to position [2660, 0]
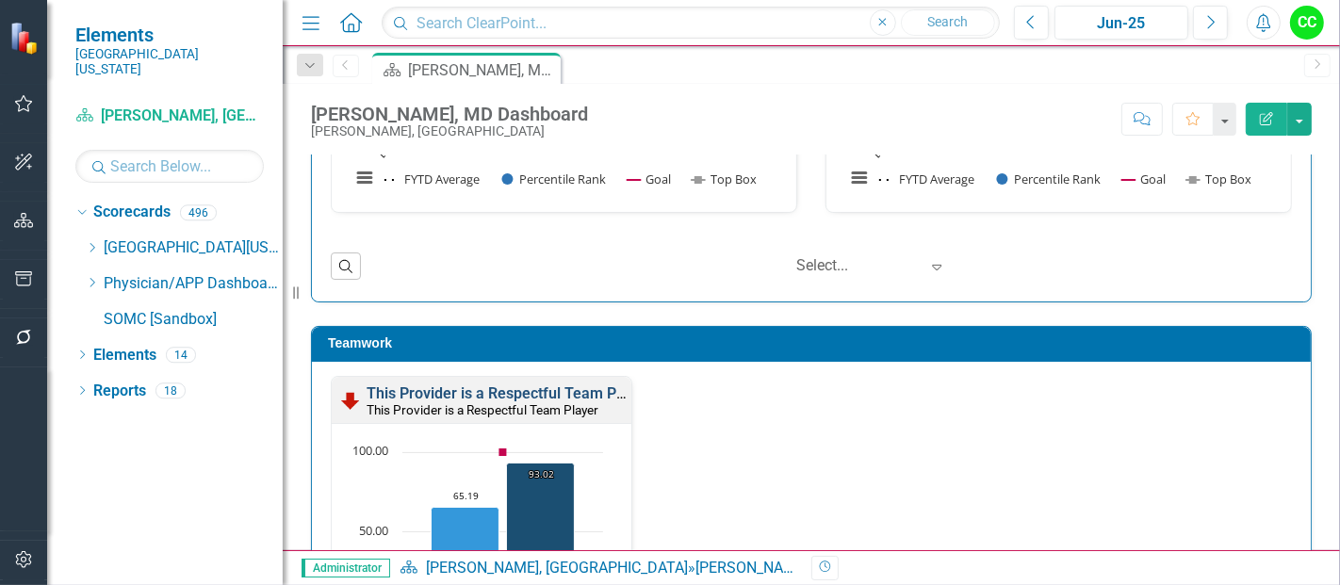
click at [548, 384] on link "This Provider is a Respectful Team Player" at bounding box center [509, 393] width 284 height 18
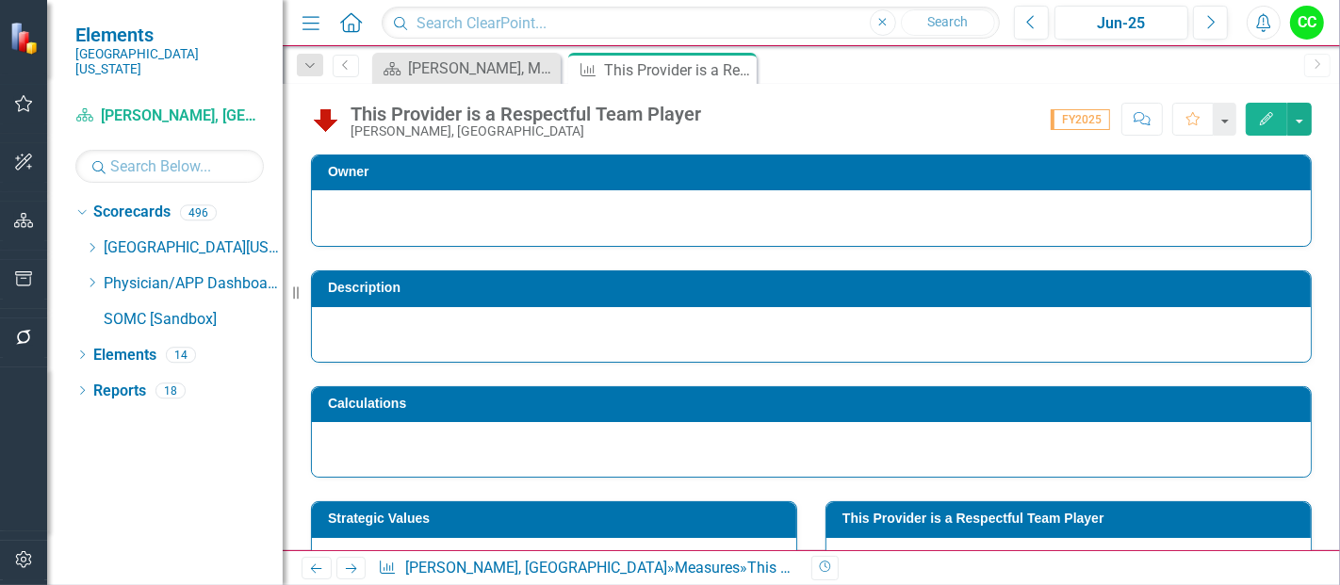
click at [1017, 316] on div at bounding box center [811, 334] width 999 height 55
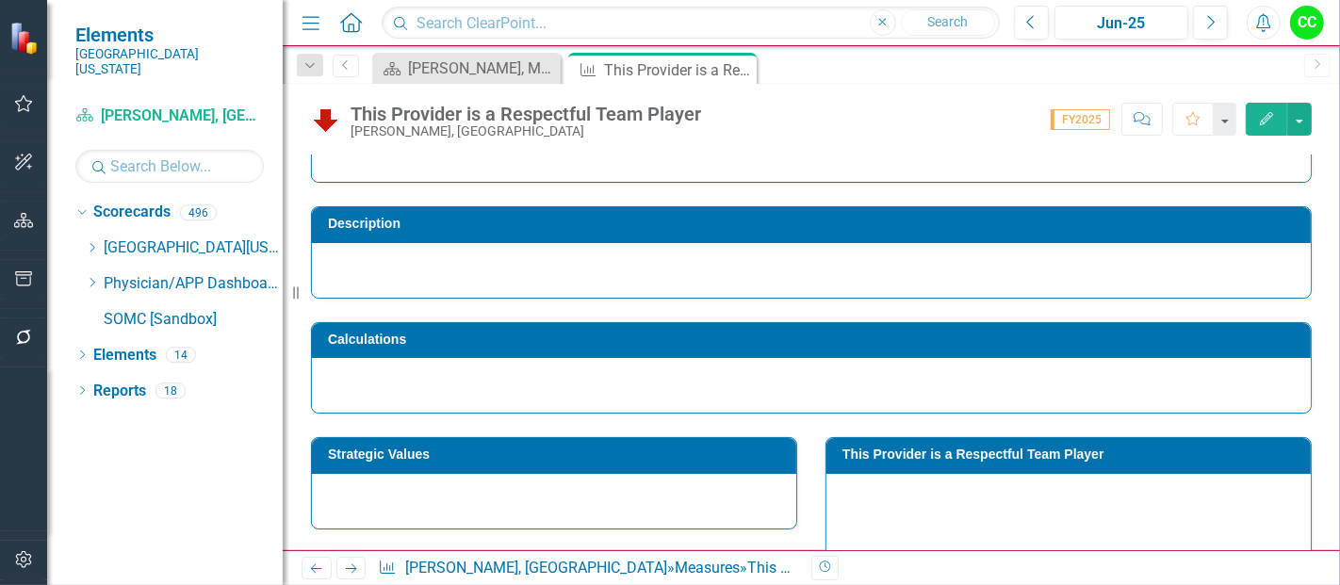
scroll to position [73, 0]
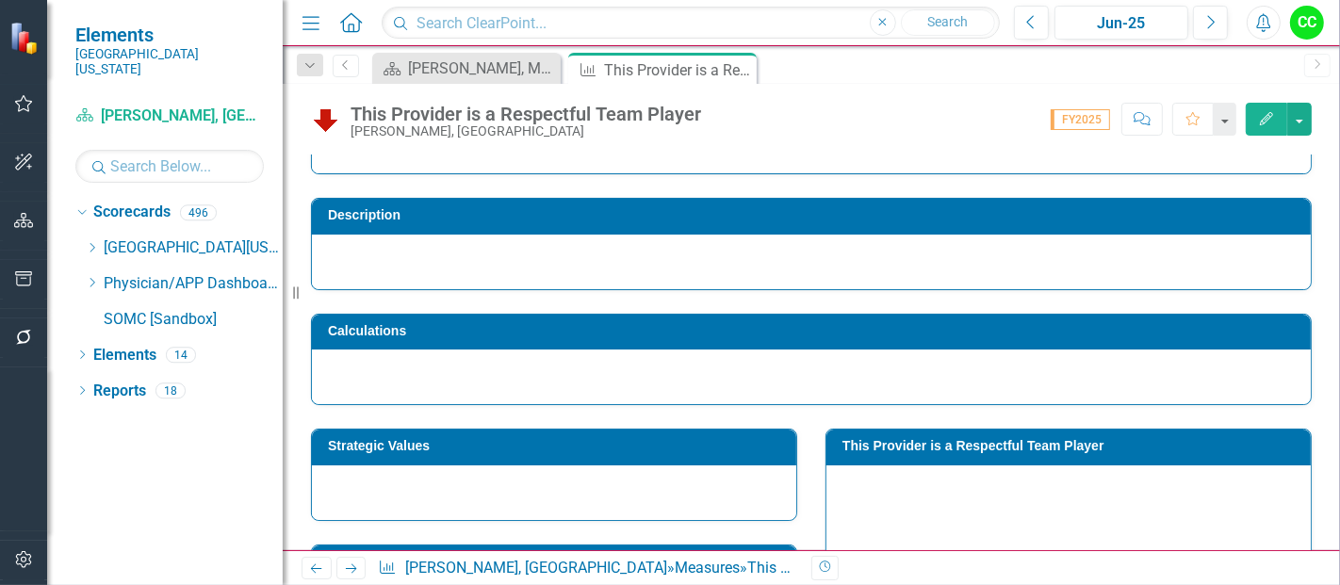
click at [1087, 451] on td "This Provider is a Respectful Team Player" at bounding box center [1071, 448] width 459 height 28
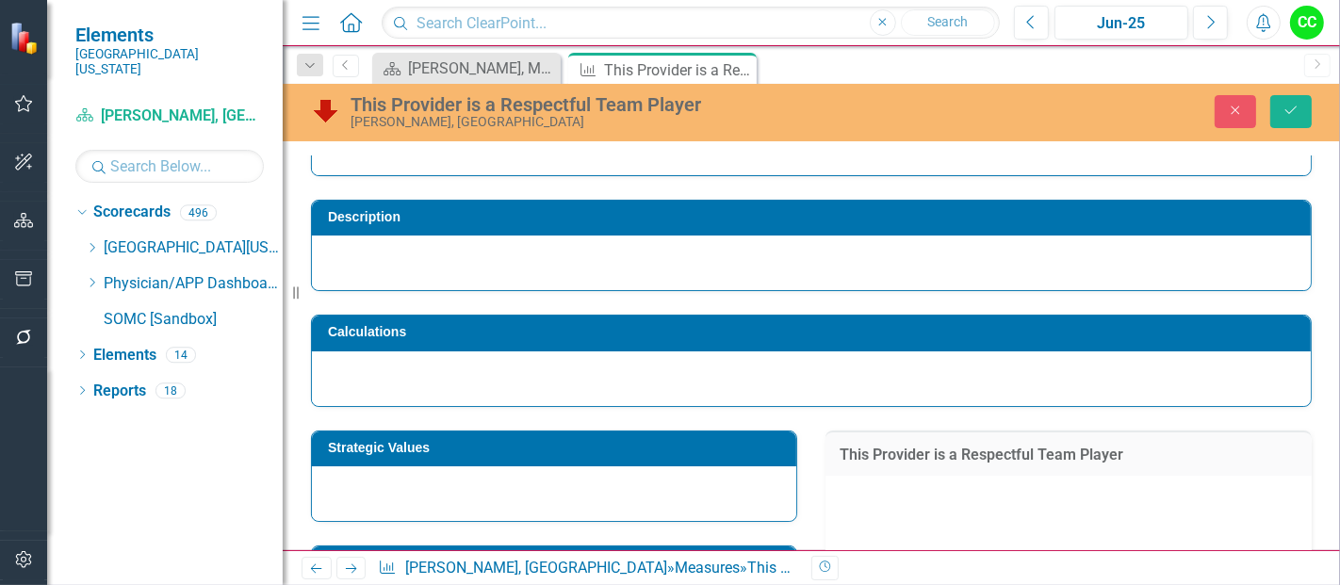
drag, startPoint x: 1087, startPoint y: 451, endPoint x: 705, endPoint y: 204, distance: 455.3
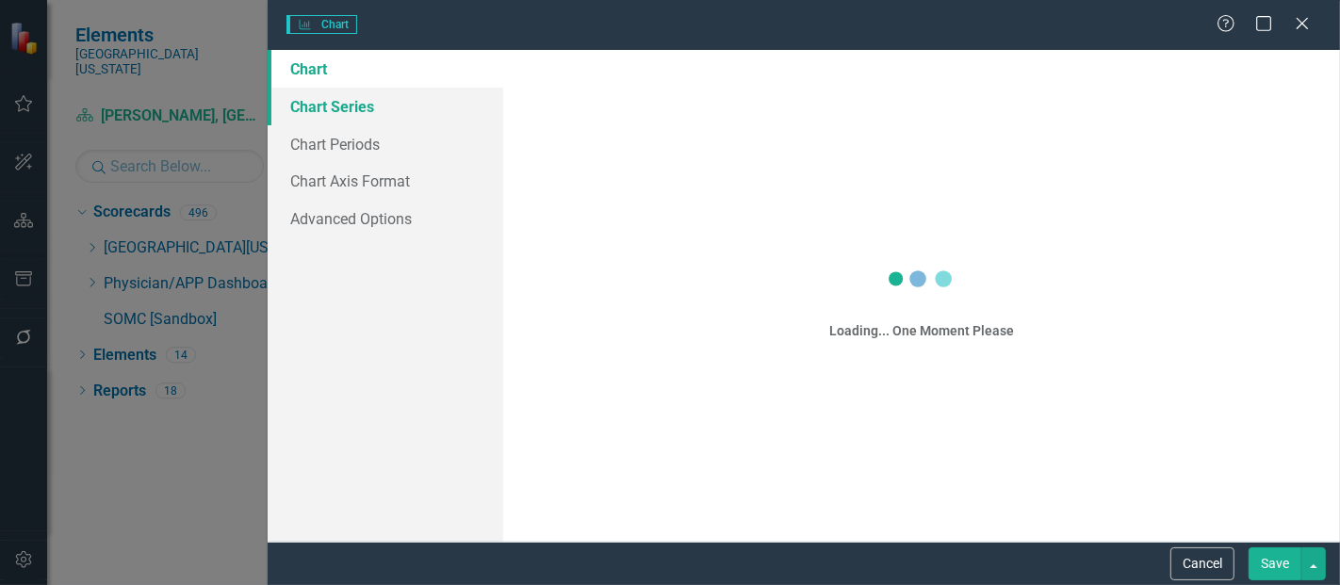
click at [334, 88] on link "Chart Series" at bounding box center [386, 107] width 236 height 38
click at [388, 146] on link "Chart Periods" at bounding box center [386, 144] width 236 height 38
click at [355, 138] on link "Chart Periods" at bounding box center [386, 144] width 236 height 38
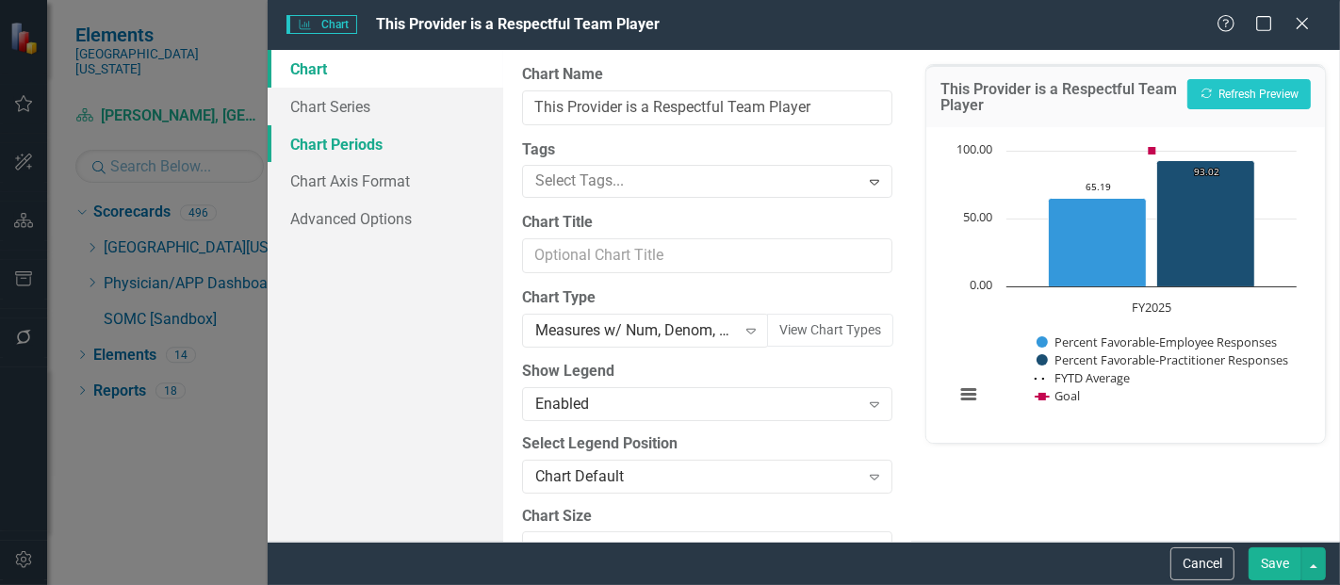
click at [341, 141] on link "Chart Periods" at bounding box center [386, 144] width 236 height 38
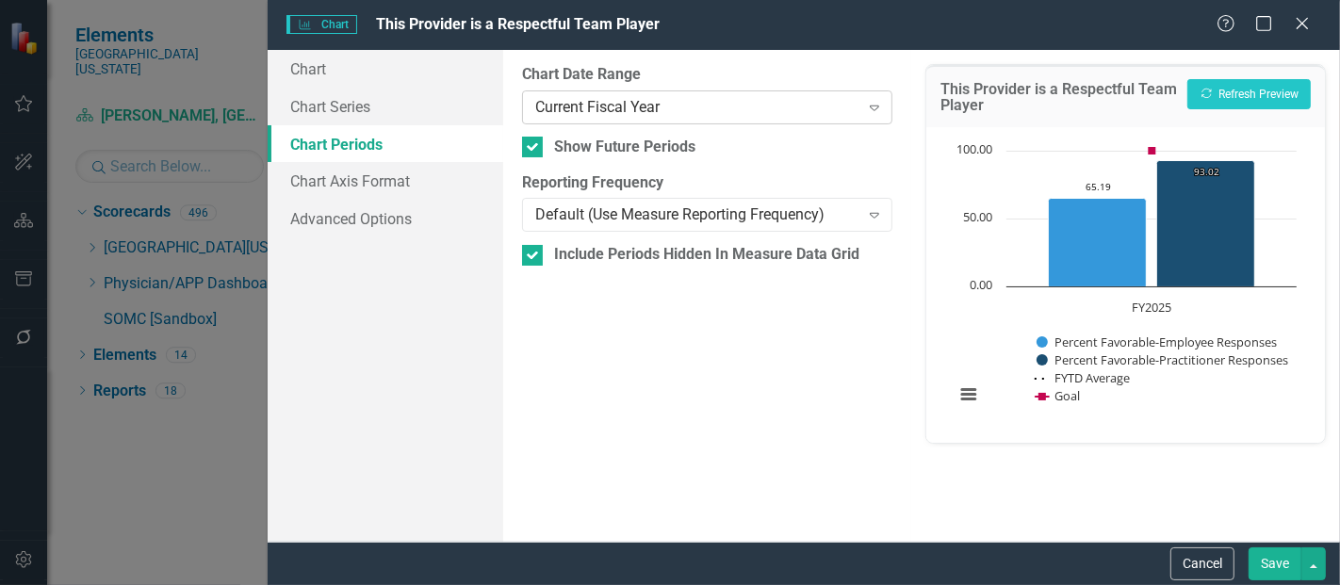
click at [718, 122] on div "Current Fiscal Year Expand" at bounding box center [707, 107] width 370 height 34
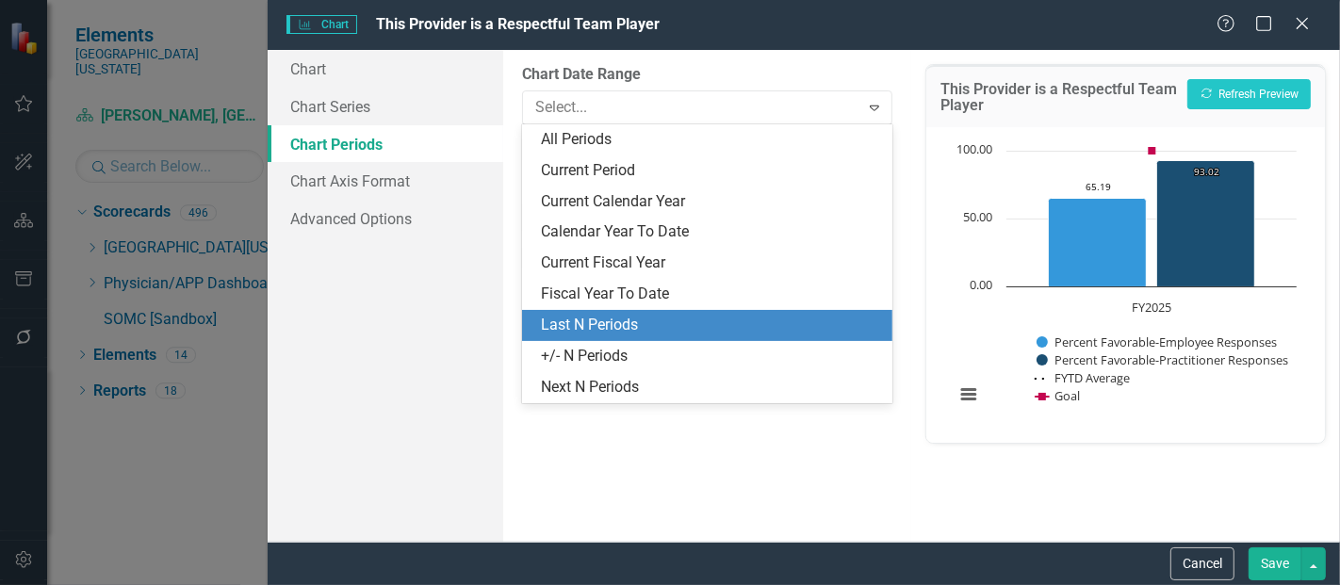
click at [575, 322] on div "Last N Periods" at bounding box center [711, 326] width 340 height 22
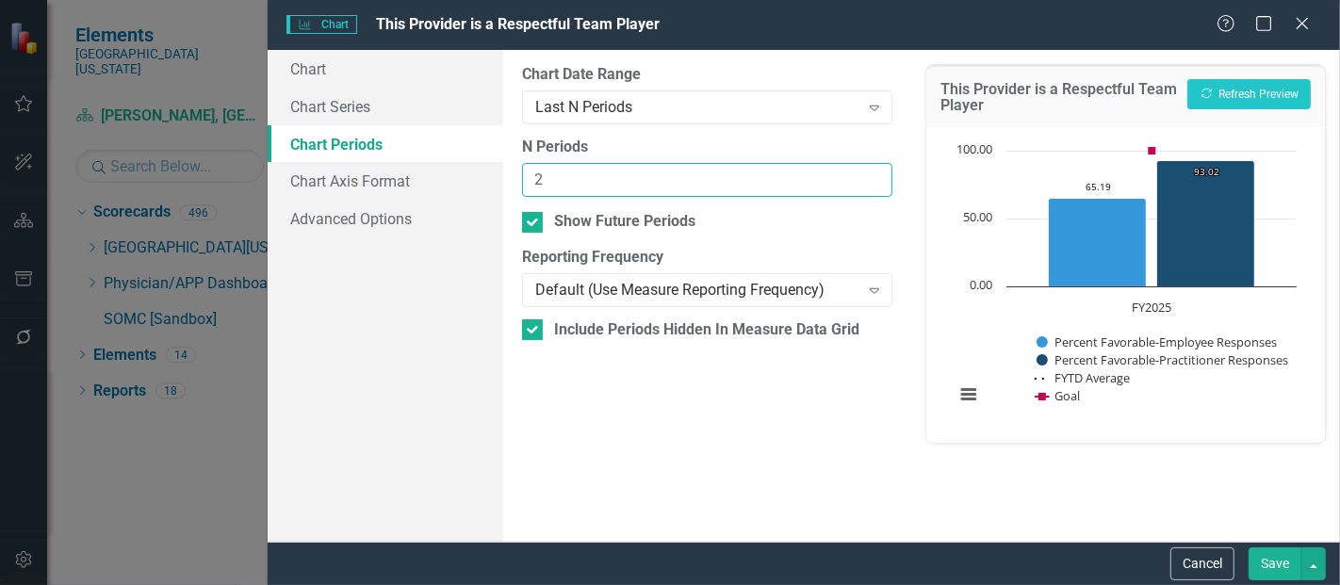
type input "2"
click at [872, 177] on input "2" at bounding box center [707, 180] width 370 height 35
click at [1288, 566] on button "Save" at bounding box center [1274, 563] width 53 height 33
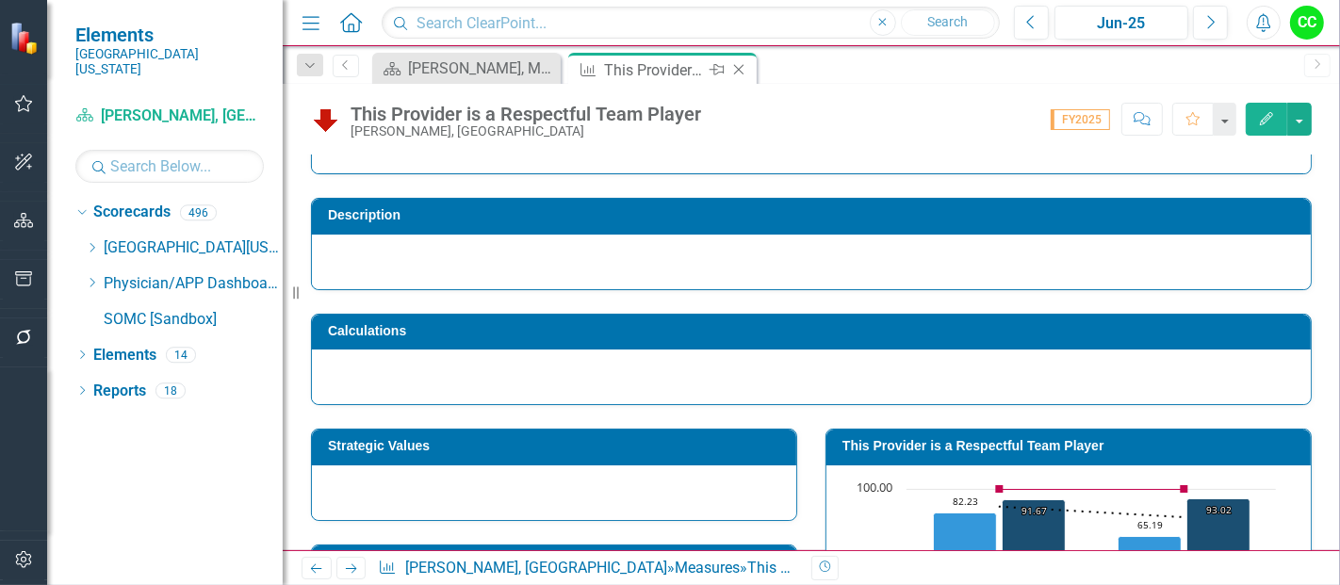
click at [741, 71] on icon "Close" at bounding box center [738, 69] width 19 height 15
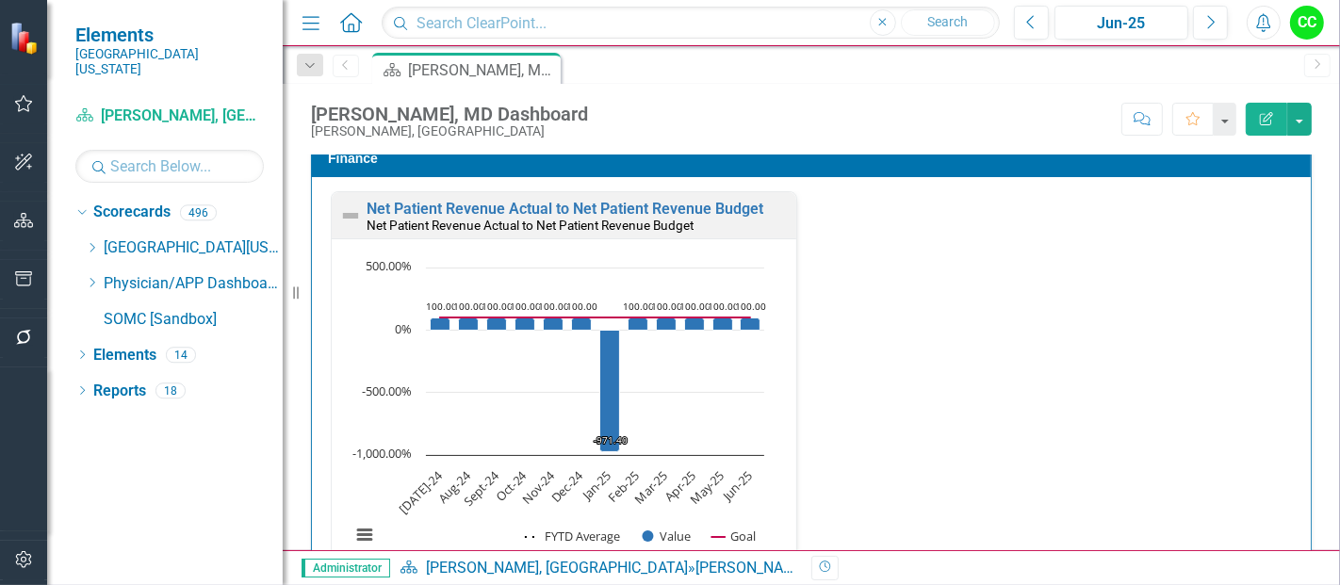
scroll to position [3645, 0]
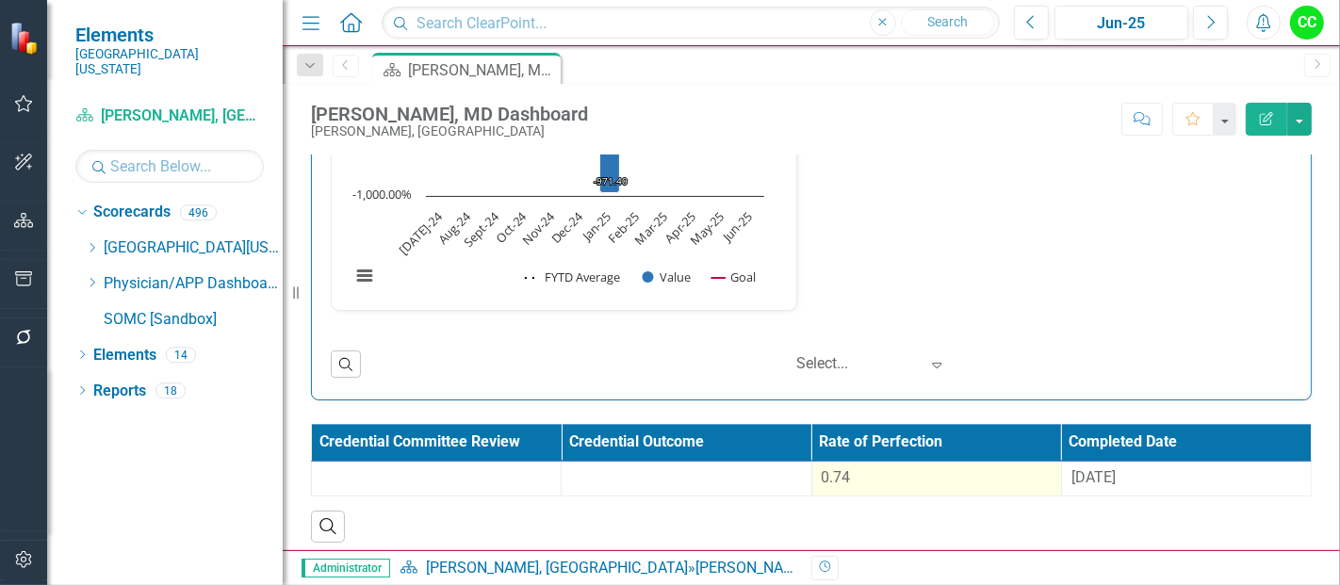
click at [943, 467] on div "0.74" at bounding box center [937, 478] width 230 height 22
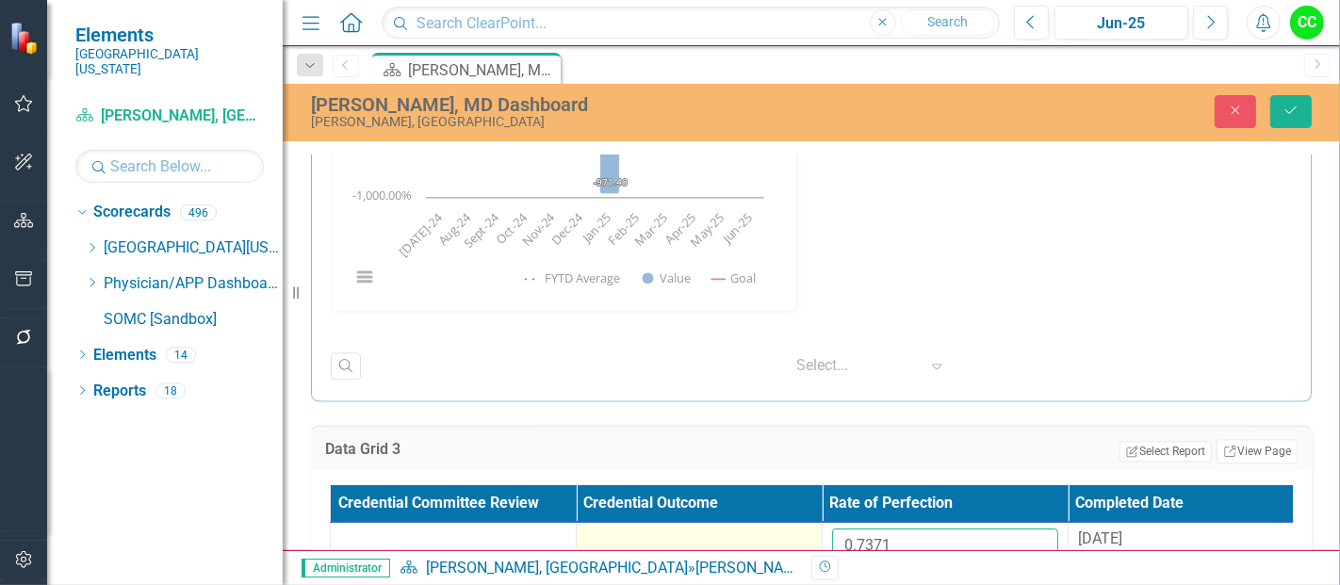
drag, startPoint x: 936, startPoint y: 539, endPoint x: 761, endPoint y: 524, distance: 175.0
click at [761, 524] on tr "0.7371 8/29/24" at bounding box center [823, 553] width 984 height 61
paste input "593207692"
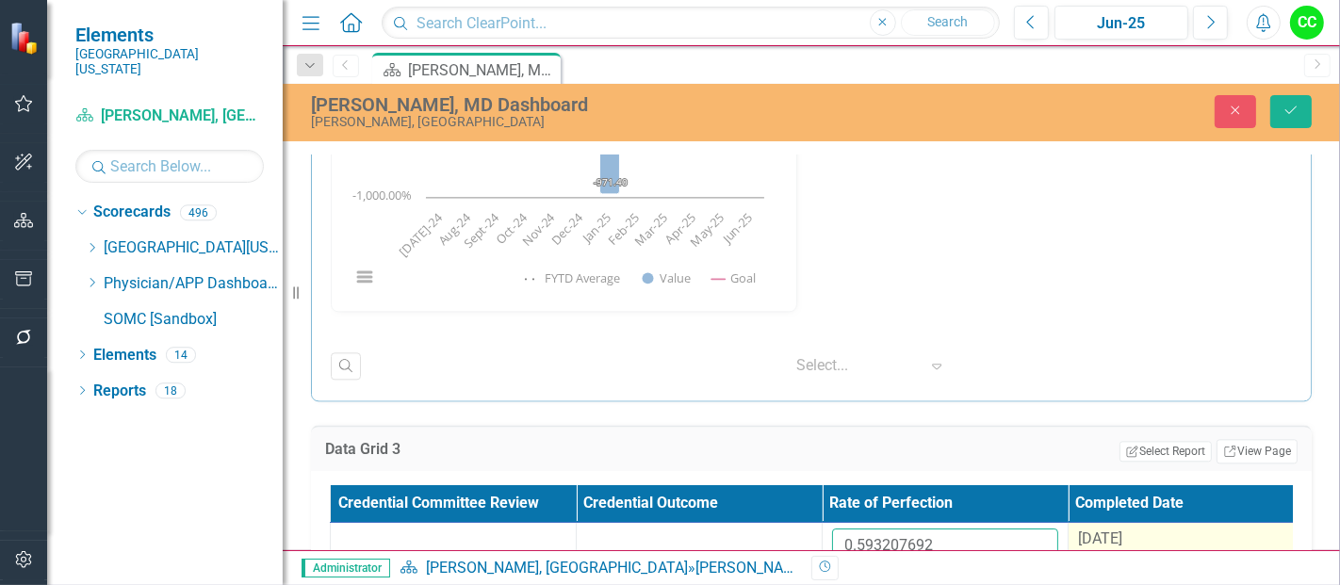
type input "0.593207692"
click at [1118, 530] on span "[DATE]" at bounding box center [1100, 539] width 44 height 18
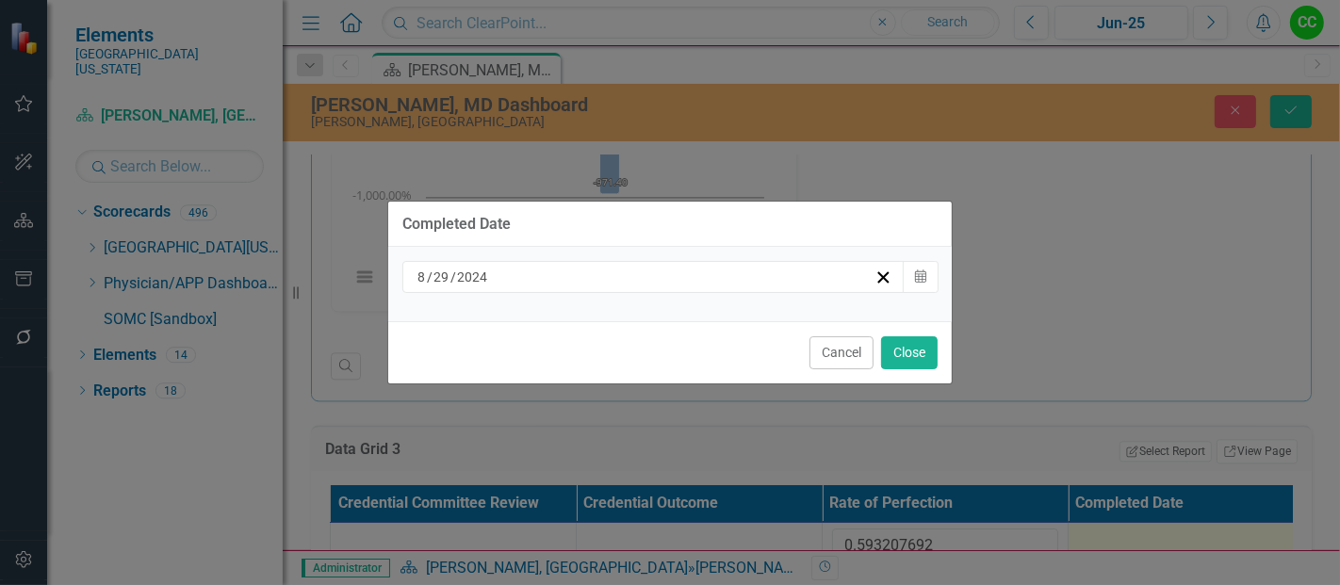
click at [716, 277] on div "[DATE]" at bounding box center [645, 277] width 460 height 19
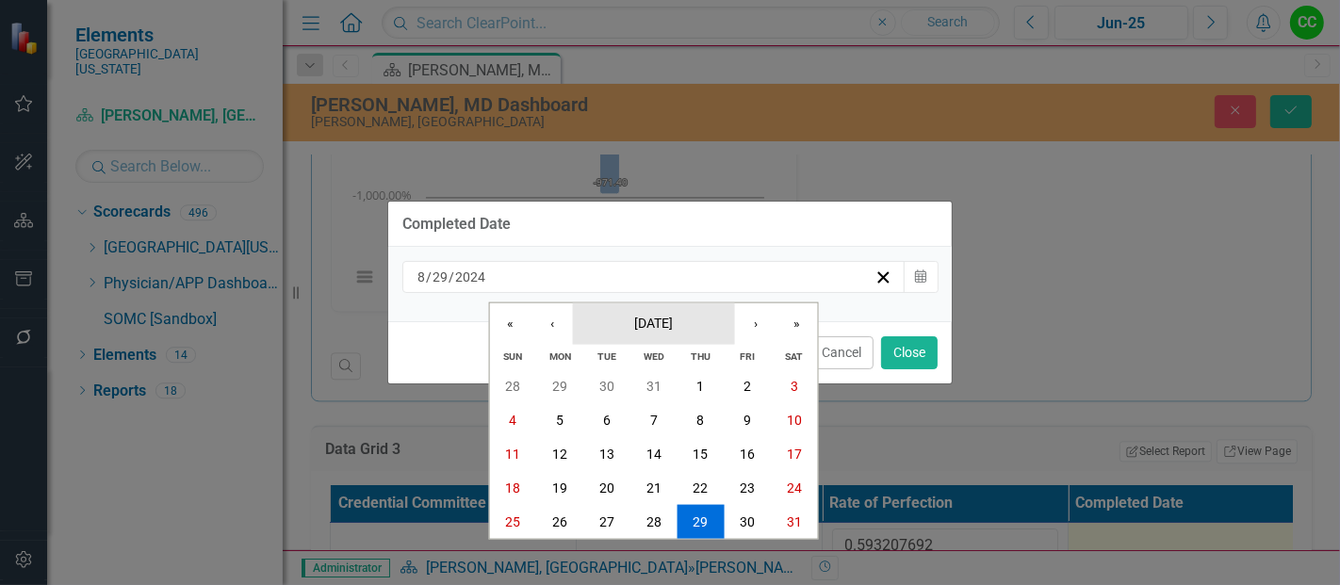
click at [643, 340] on button "[DATE]" at bounding box center [654, 322] width 162 height 41
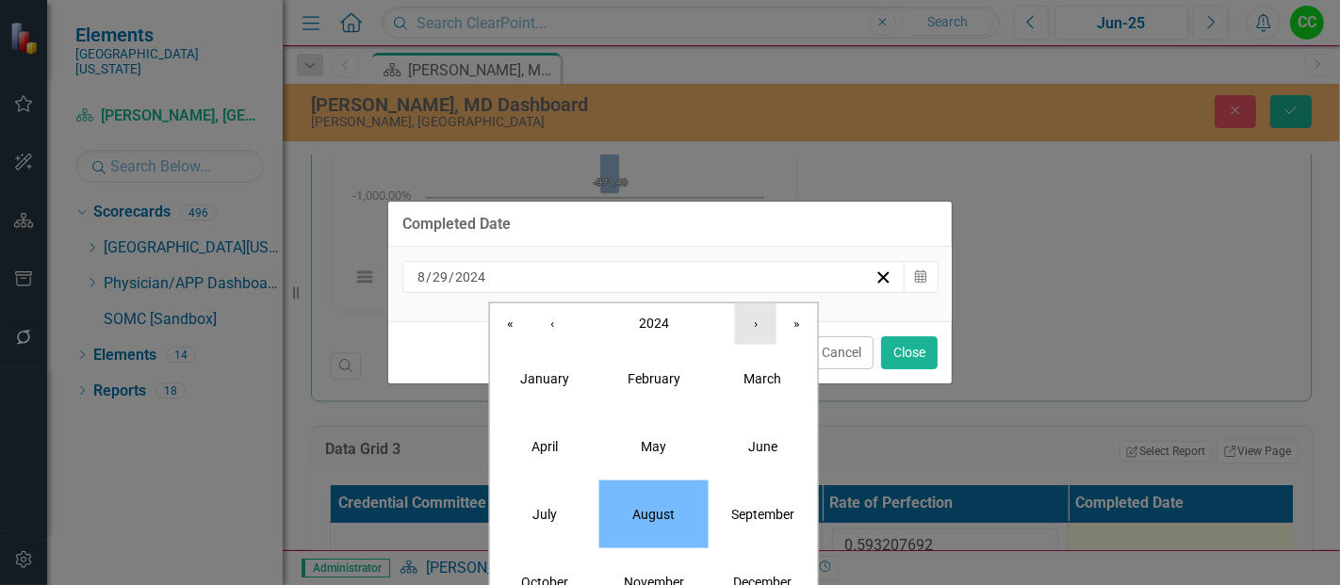
click at [763, 318] on button "›" at bounding box center [755, 322] width 41 height 41
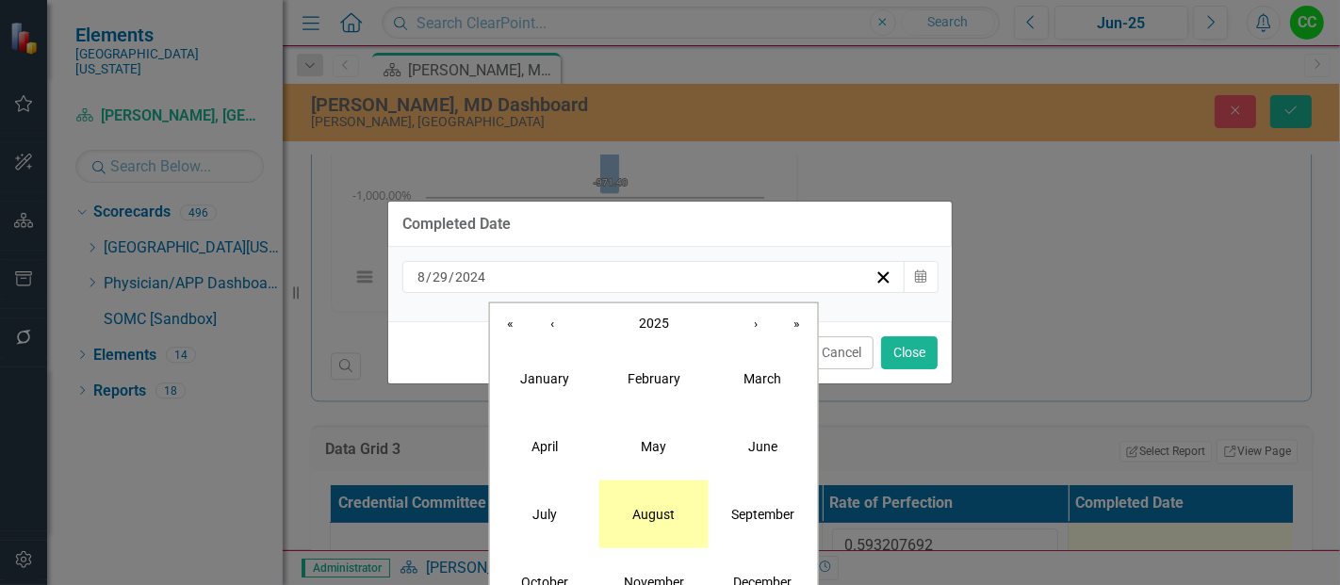
click at [676, 518] on button "August" at bounding box center [653, 514] width 109 height 68
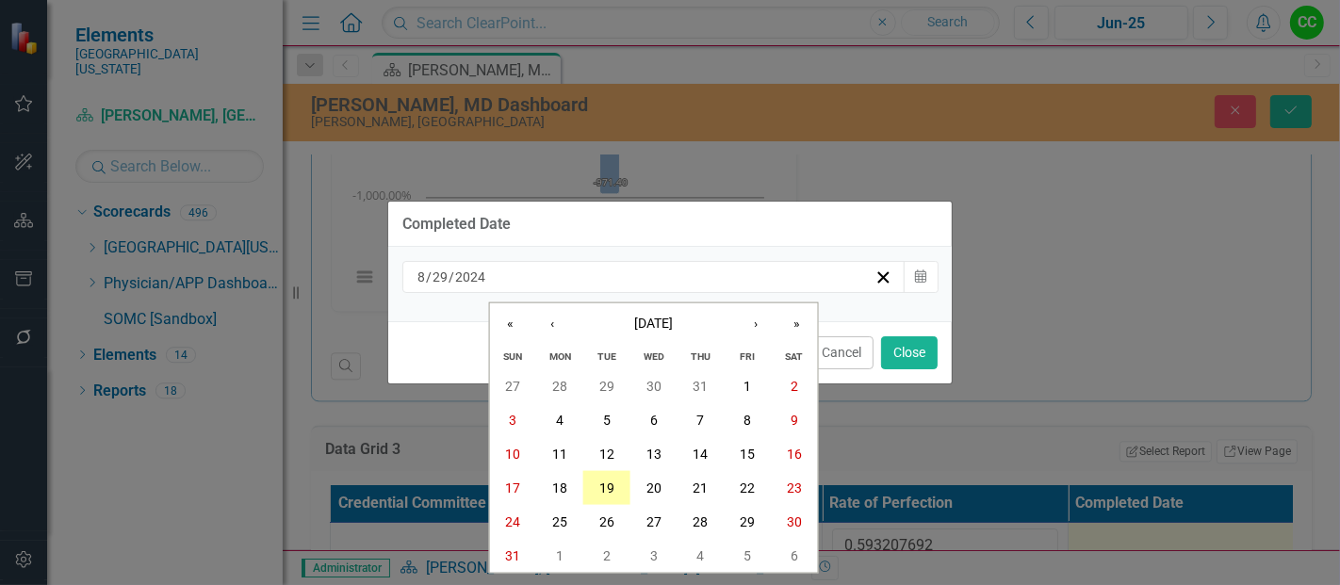
click at [616, 495] on button "19" at bounding box center [606, 488] width 47 height 34
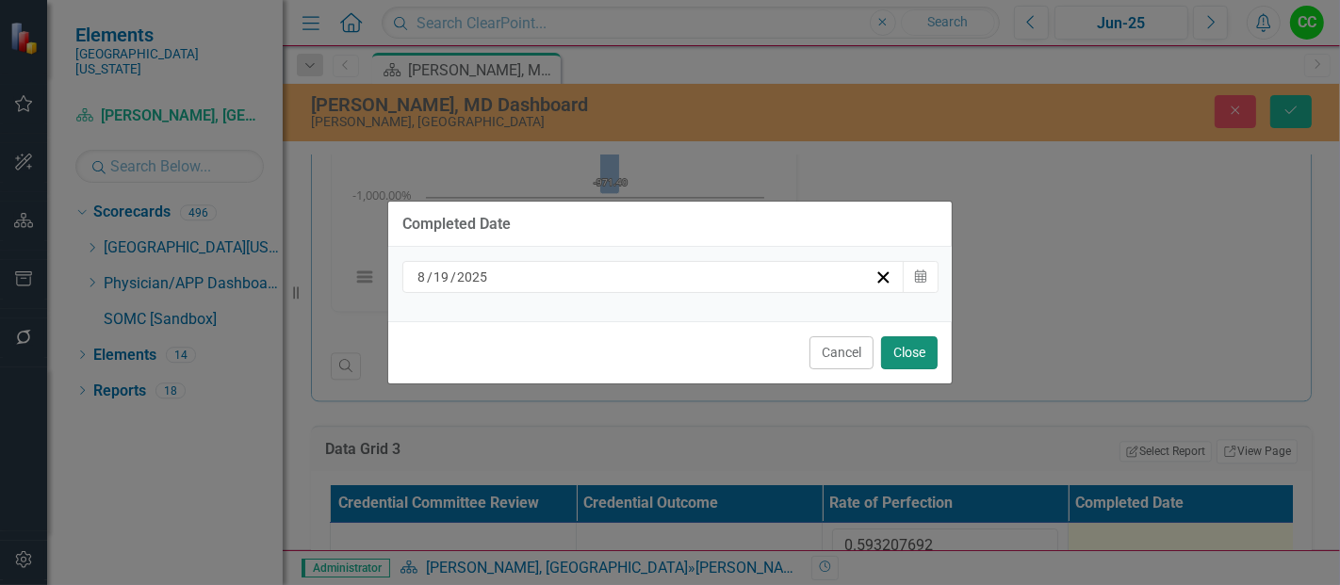
click at [916, 358] on button "Close" at bounding box center [909, 352] width 57 height 33
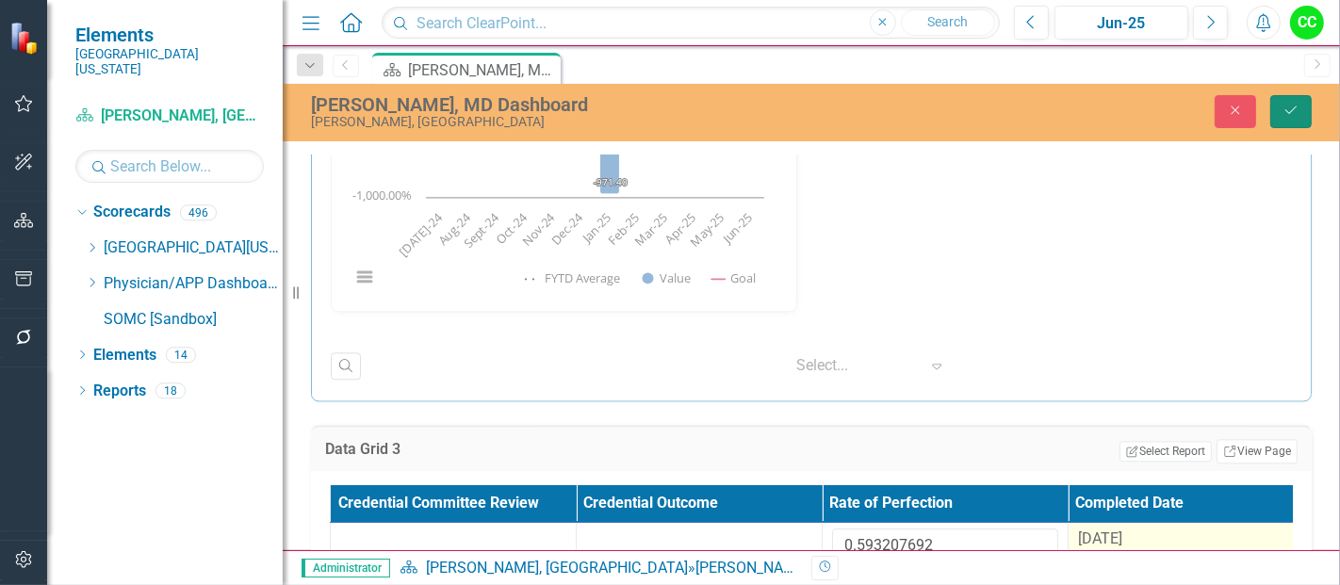
click at [1283, 106] on icon "Save" at bounding box center [1290, 110] width 17 height 13
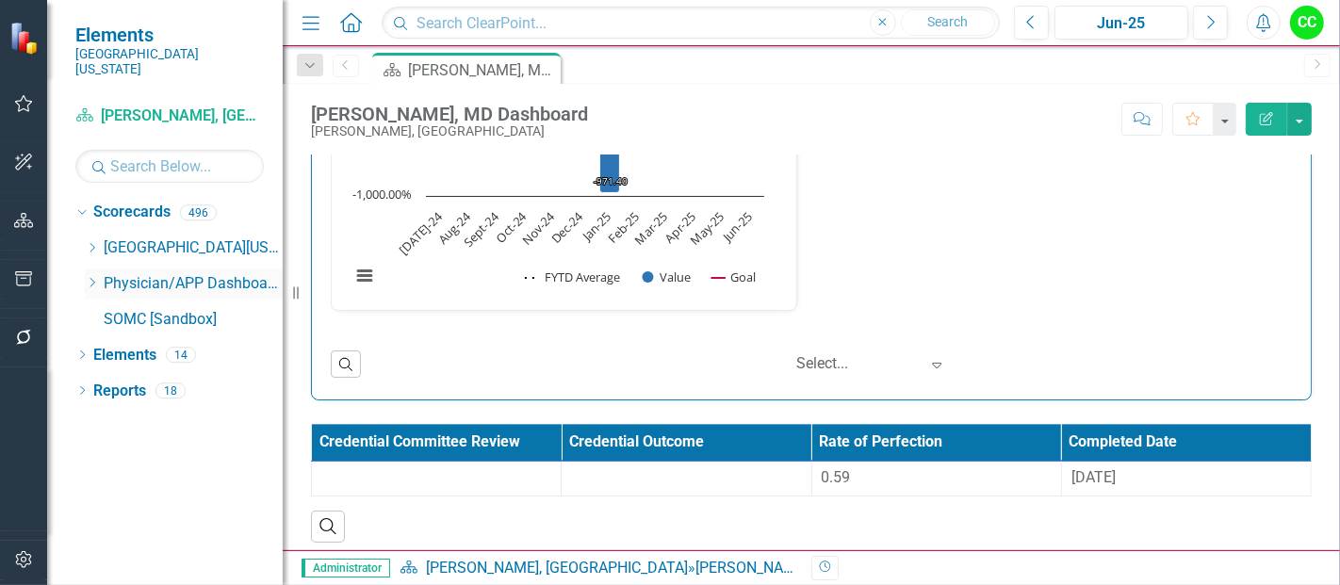
click at [89, 277] on icon "Dropdown" at bounding box center [92, 282] width 14 height 11
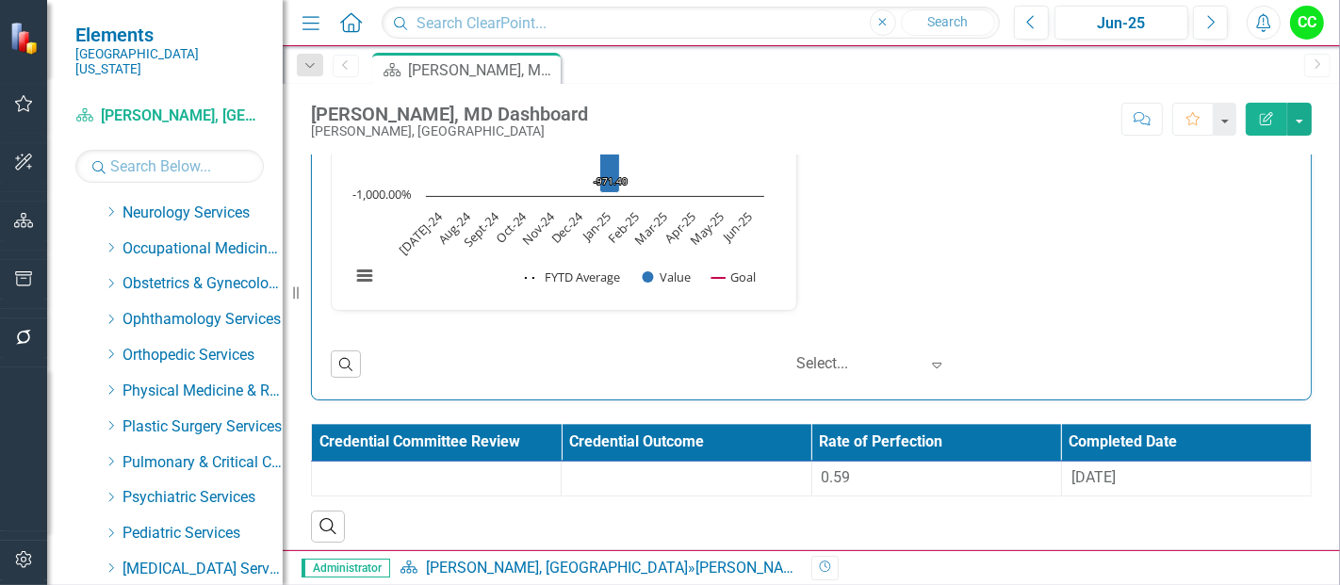
scroll to position [608, 0]
click at [109, 276] on icon "Dropdown" at bounding box center [111, 281] width 14 height 11
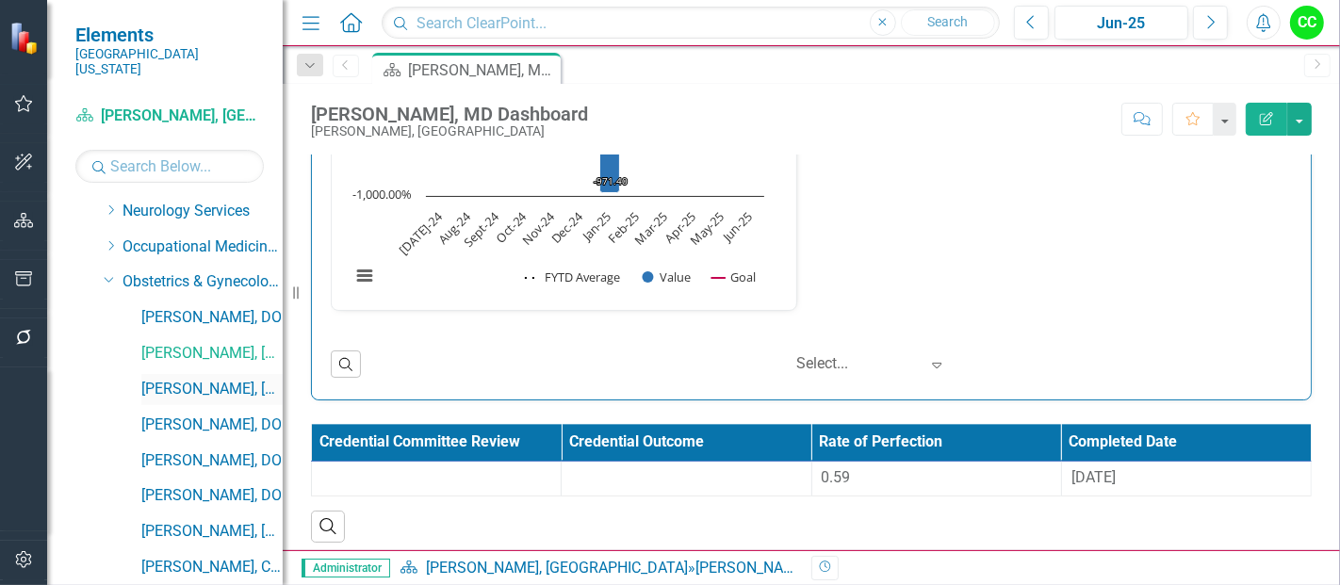
click at [177, 379] on link "[PERSON_NAME], [GEOGRAPHIC_DATA]" at bounding box center [211, 390] width 141 height 22
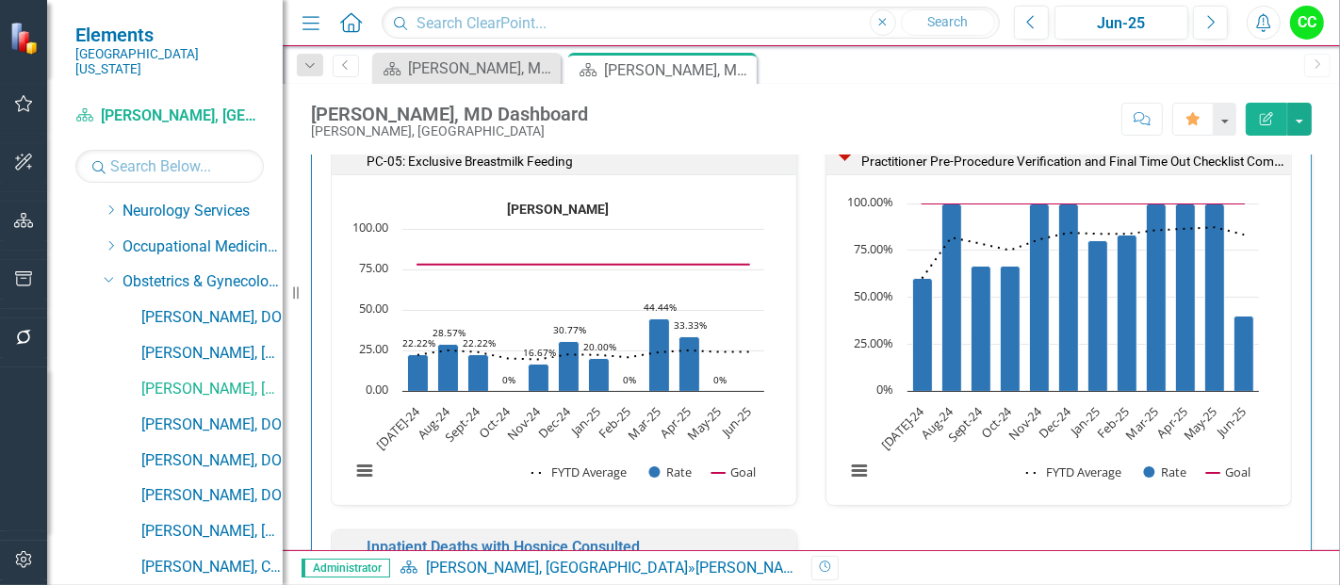
scroll to position [985, 0]
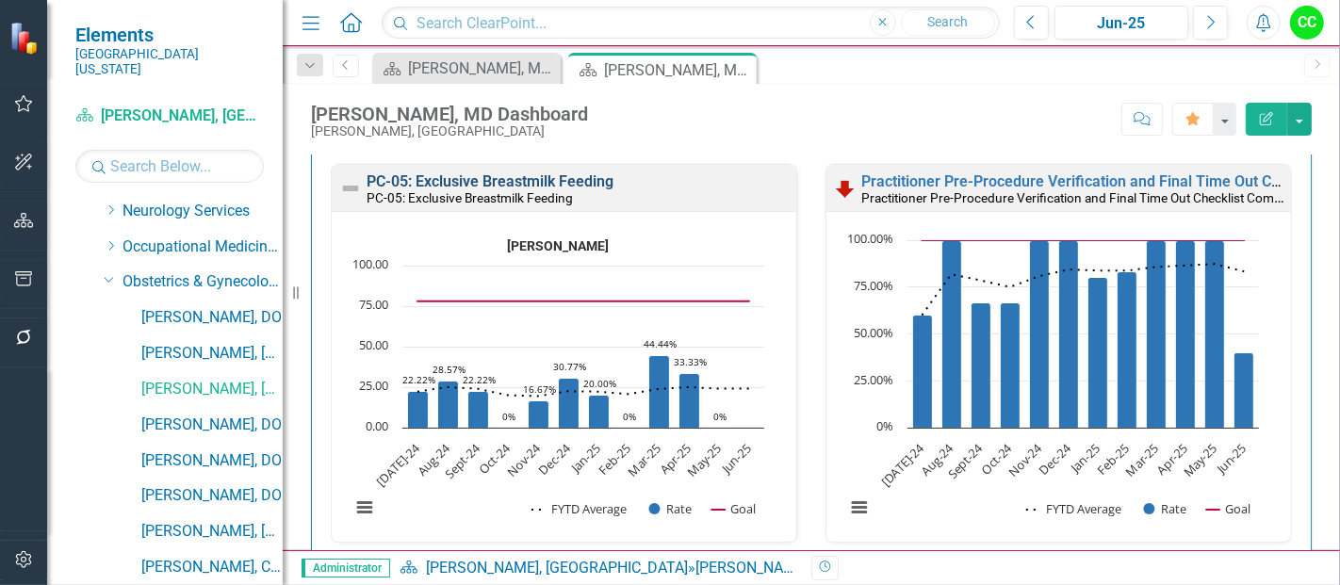
click at [548, 172] on link "PC-05: Exclusive Breastmilk Feeding" at bounding box center [490, 181] width 247 height 18
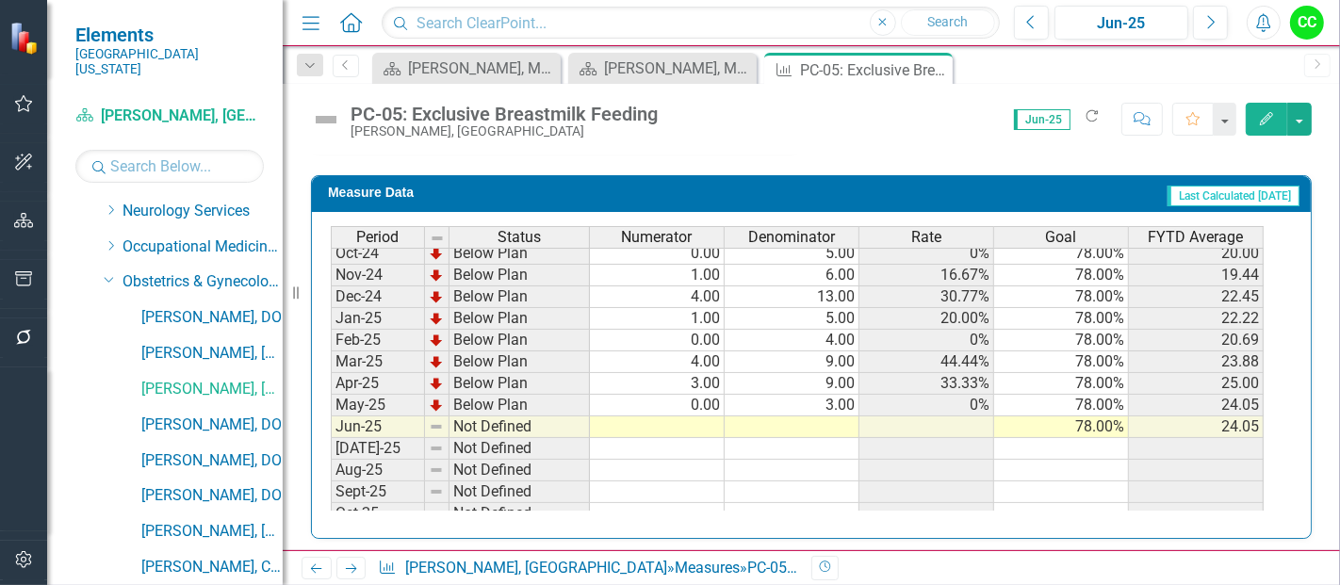
scroll to position [593, 0]
click at [693, 416] on td at bounding box center [657, 427] width 135 height 22
type textarea "1"
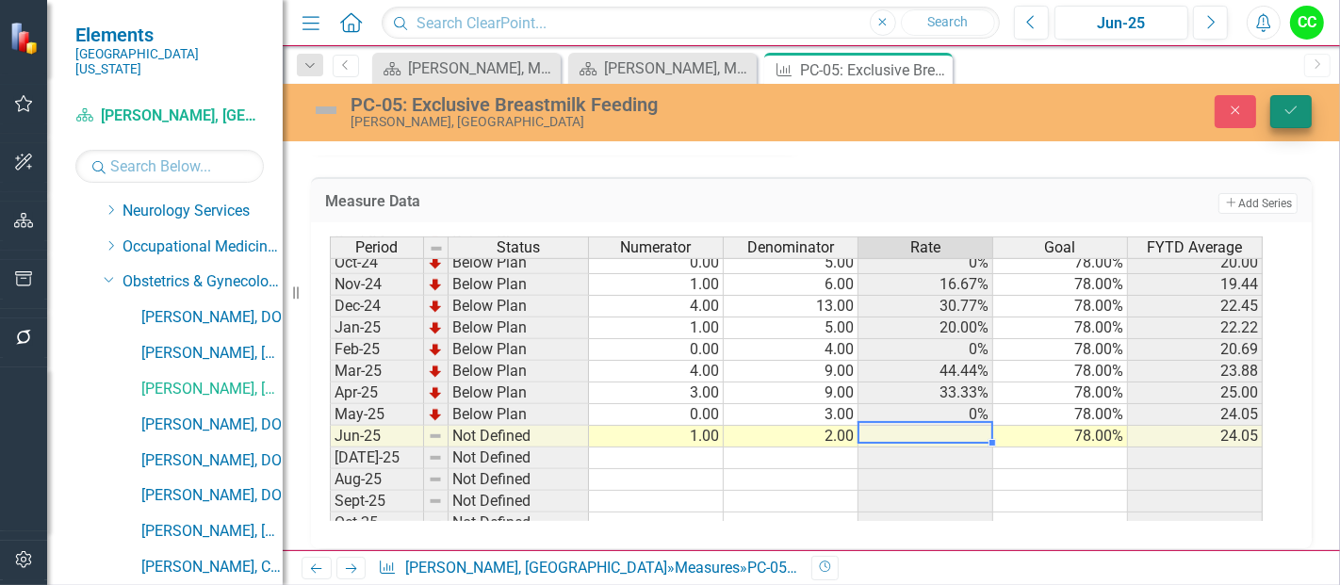
type textarea "2"
click at [1294, 120] on button "Save" at bounding box center [1290, 111] width 41 height 33
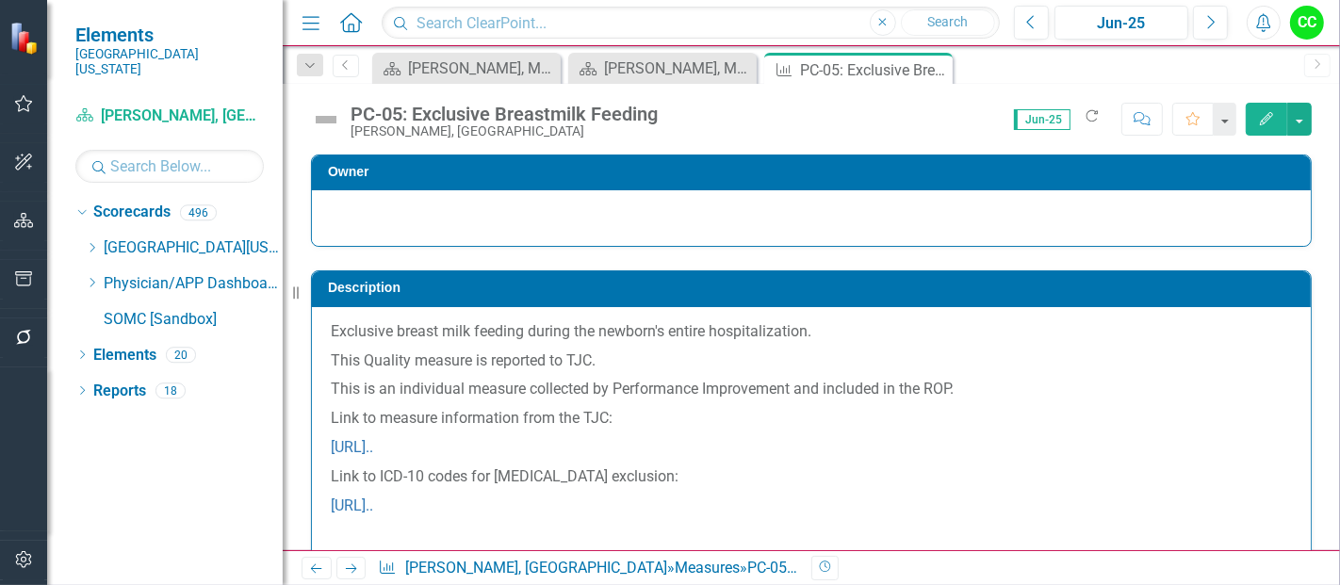
scroll to position [0, 0]
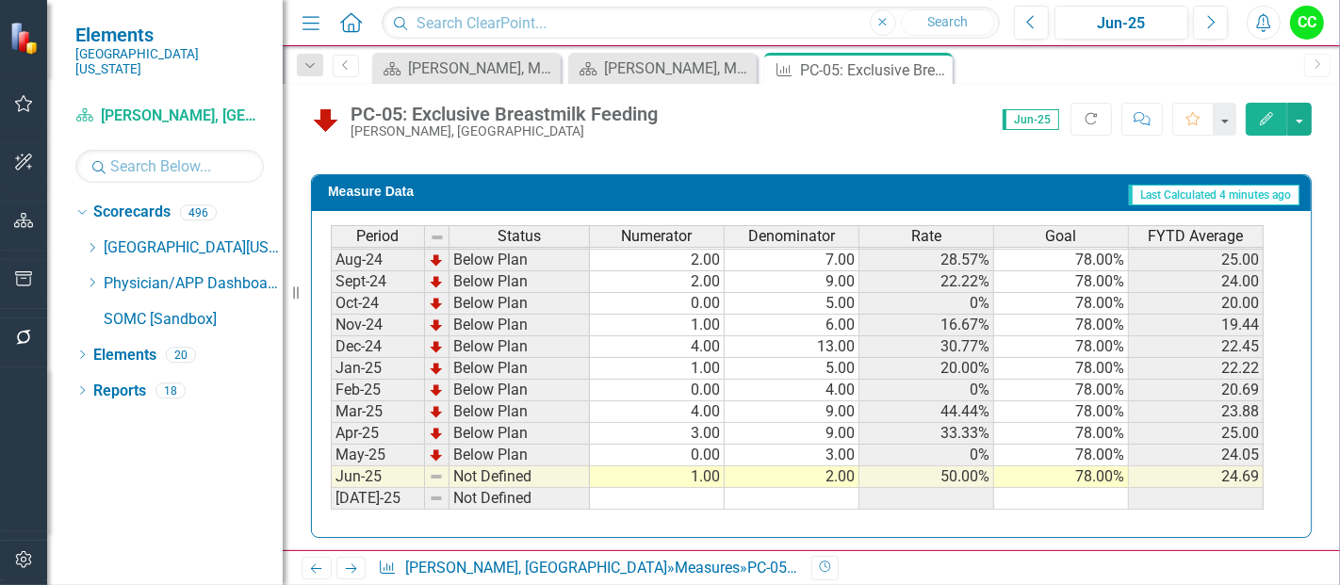
scroll to position [539, 0]
click at [932, 72] on icon "Close" at bounding box center [934, 69] width 19 height 15
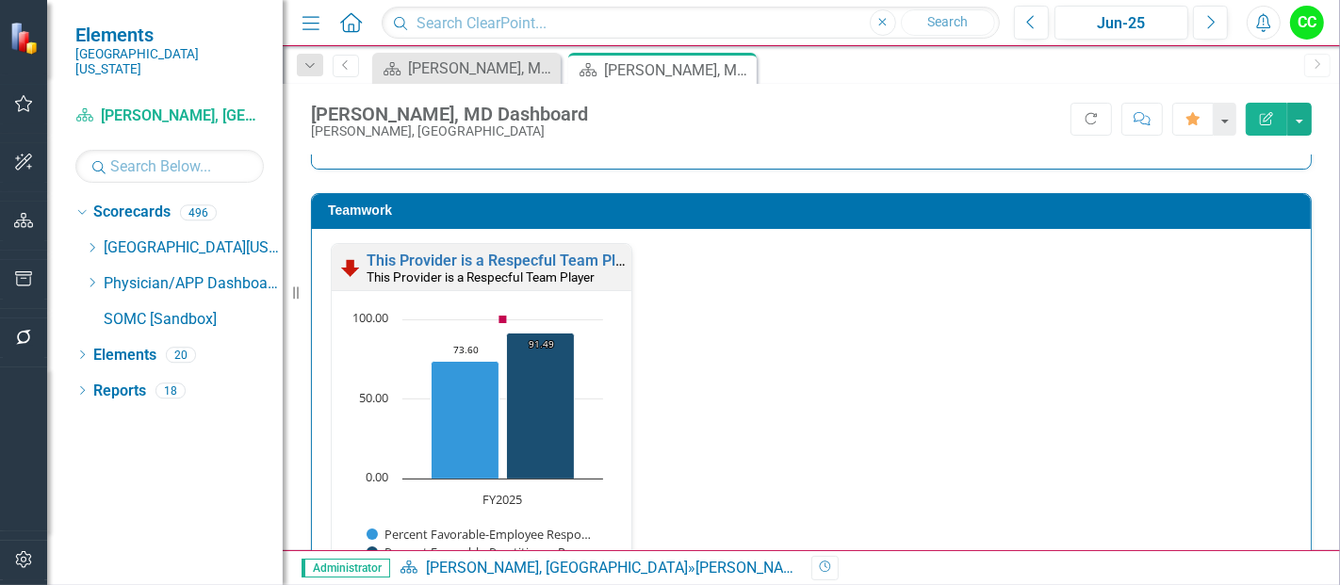
scroll to position [2734, 0]
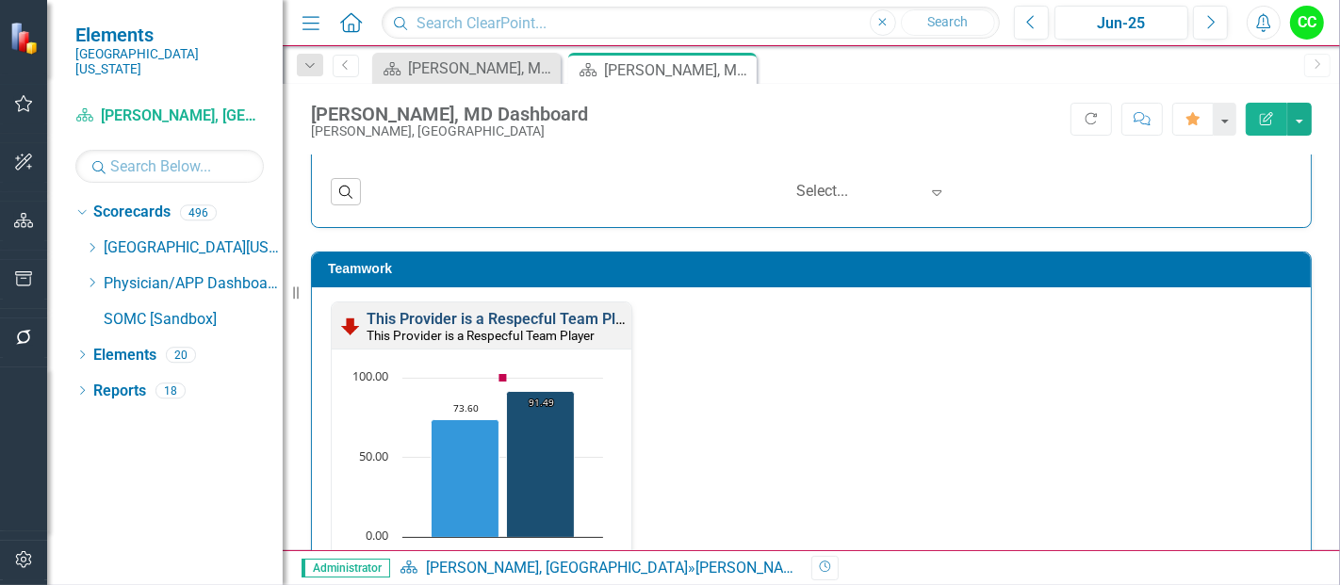
click at [567, 310] on link "This Provider is a Respecful Team Player" at bounding box center [506, 319] width 279 height 18
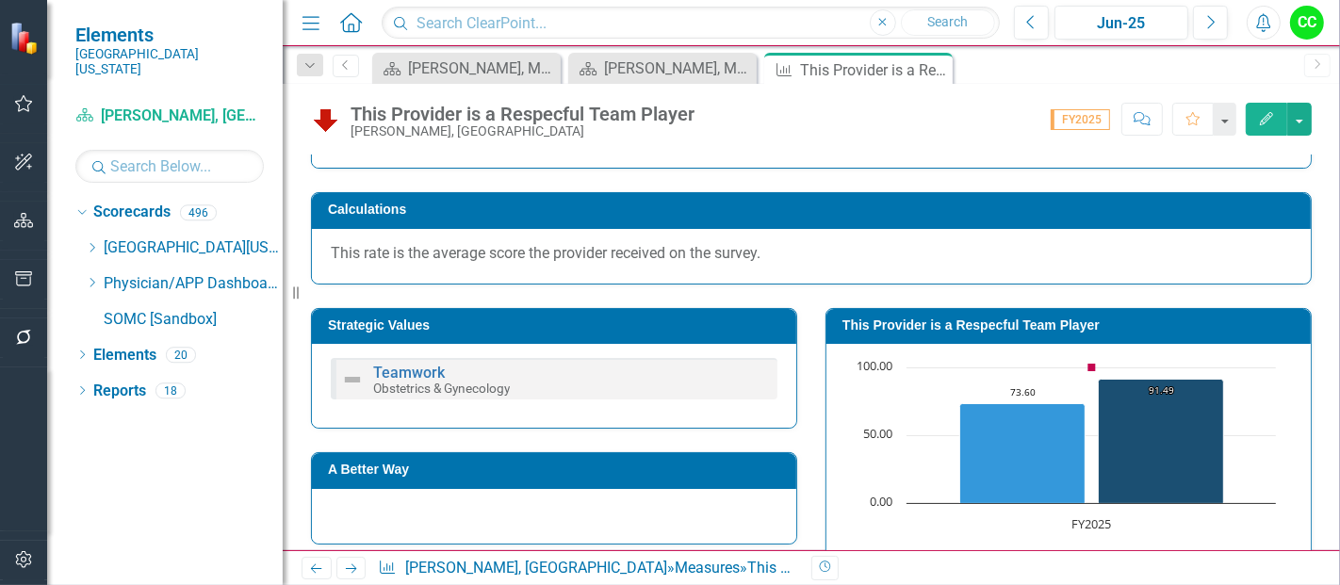
scroll to position [231, 0]
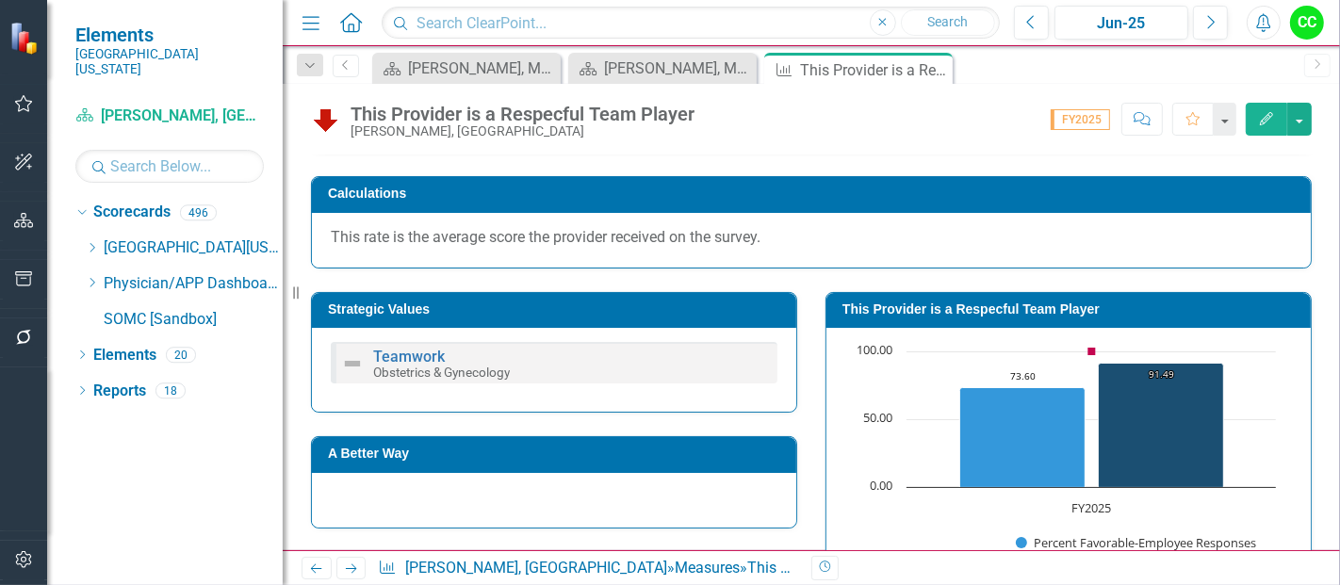
click at [1133, 302] on h3 "This Provider is a Respecful Team Player" at bounding box center [1071, 309] width 459 height 14
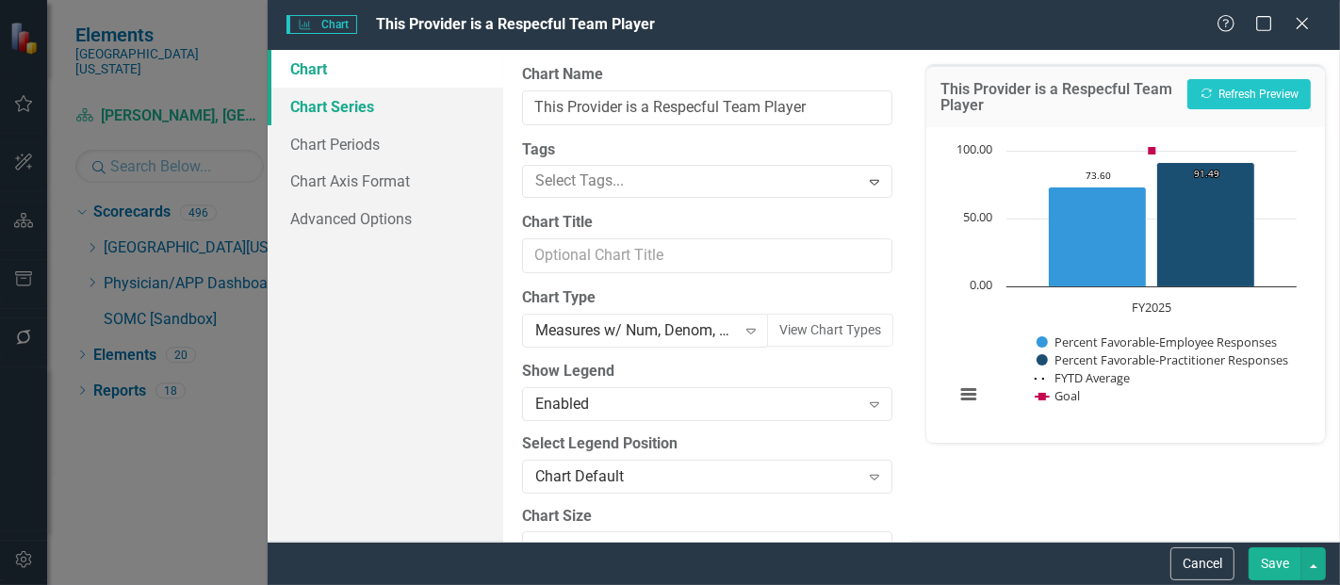
click at [352, 117] on link "Chart Series" at bounding box center [386, 107] width 236 height 38
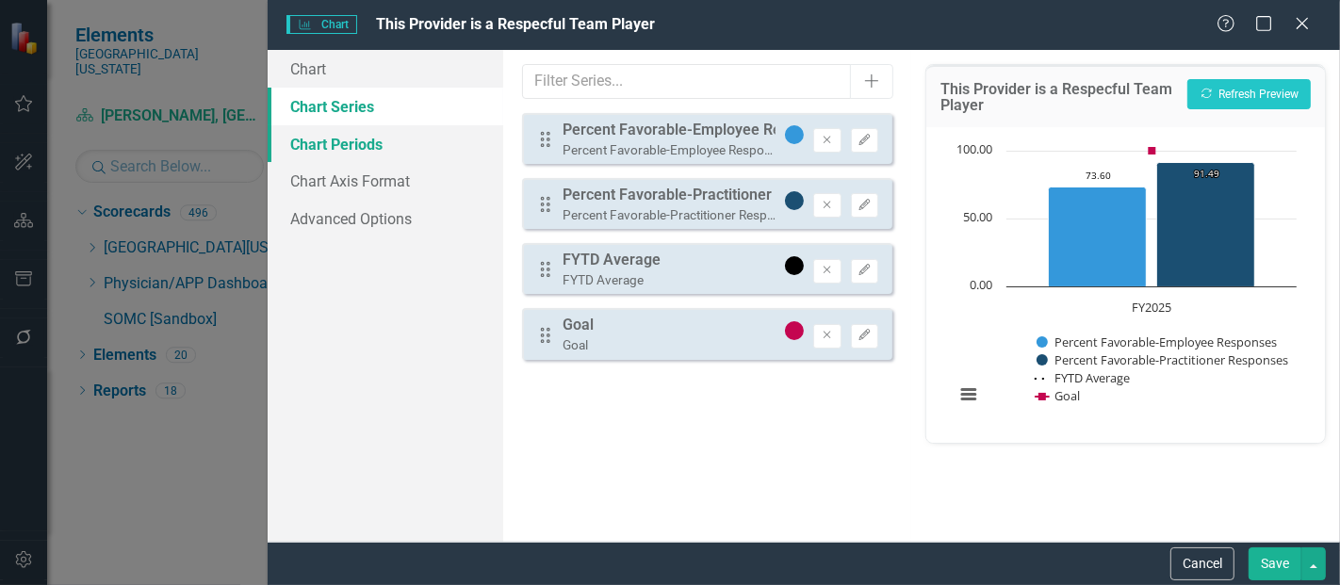
click at [385, 138] on link "Chart Periods" at bounding box center [386, 144] width 236 height 38
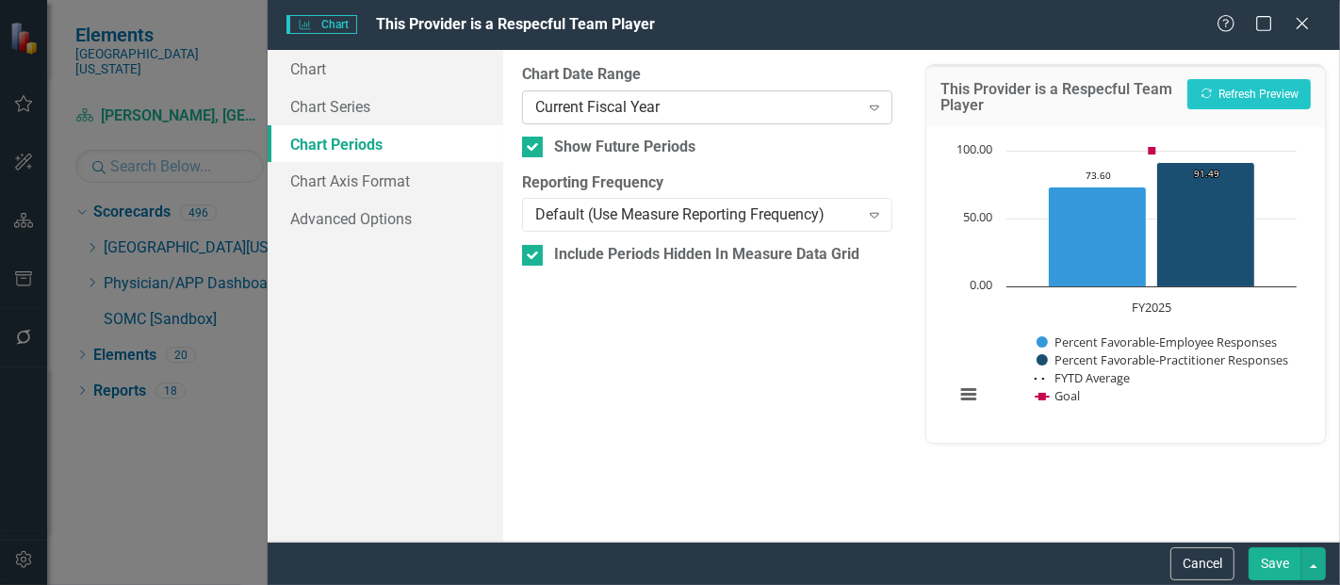
click at [717, 113] on div "Current Fiscal Year" at bounding box center [696, 107] width 323 height 22
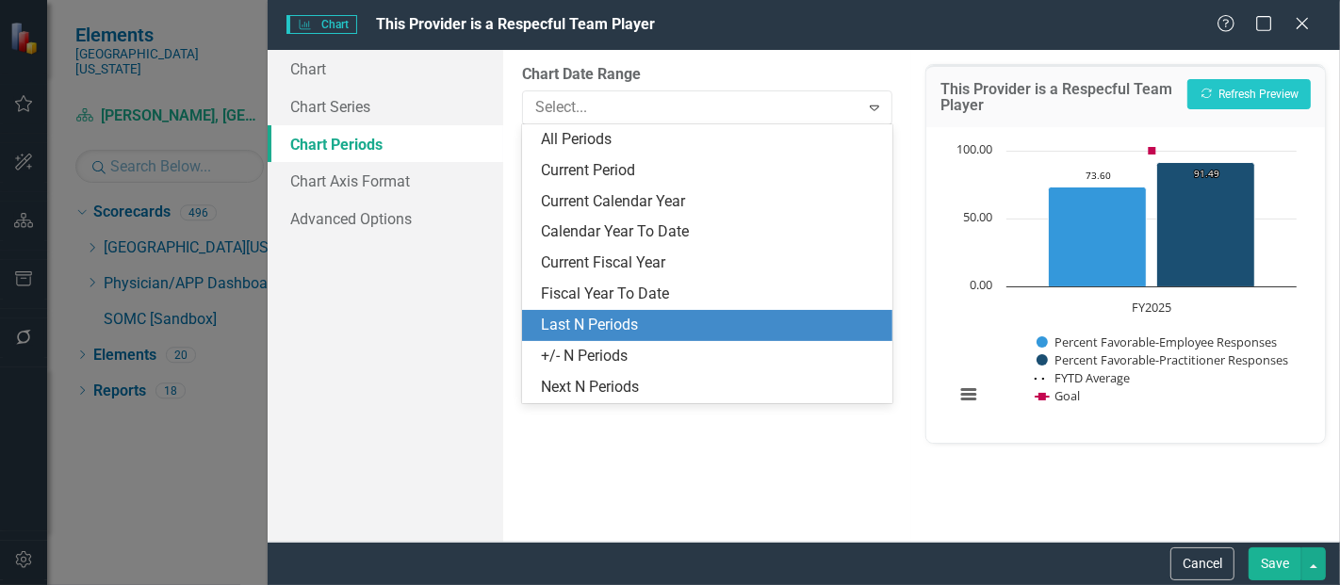
click at [600, 316] on div "Last N Periods" at bounding box center [711, 326] width 340 height 22
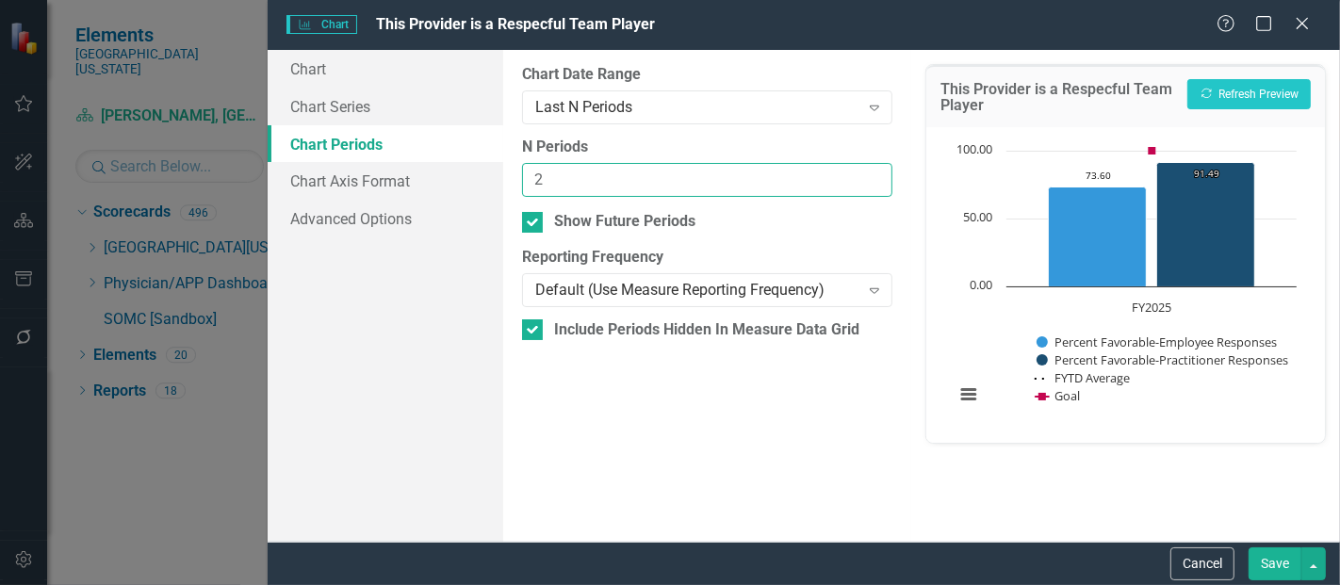
type input "2"
click at [875, 172] on input "2" at bounding box center [707, 180] width 370 height 35
click at [1283, 562] on button "Save" at bounding box center [1274, 563] width 53 height 33
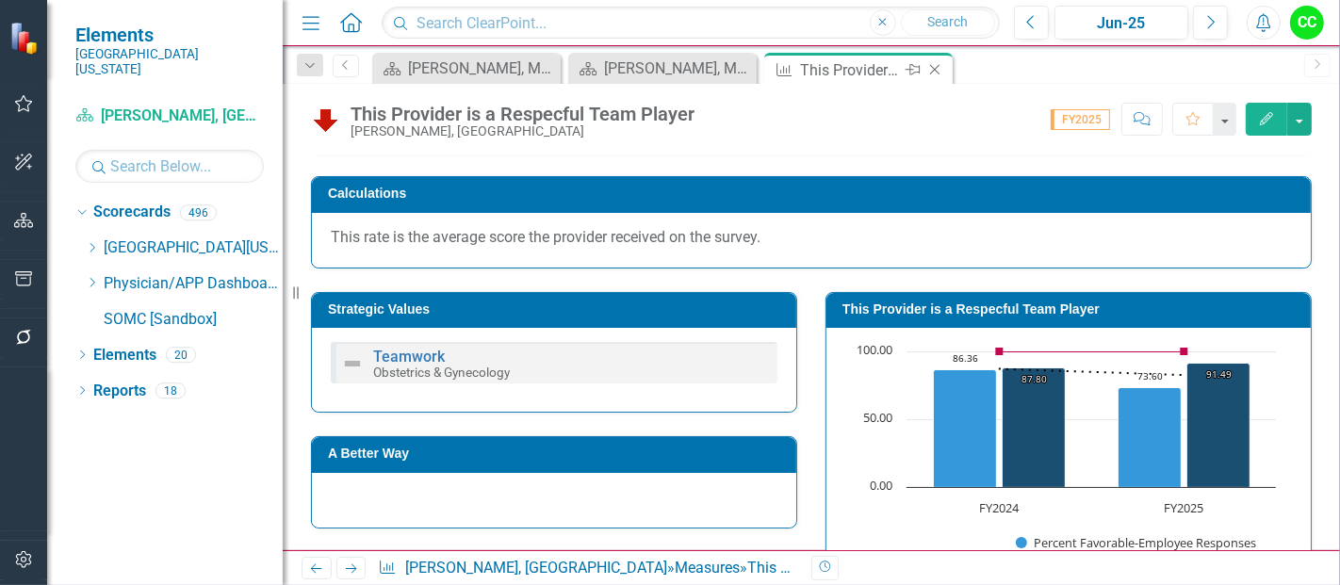
click at [931, 67] on icon at bounding box center [935, 70] width 10 height 10
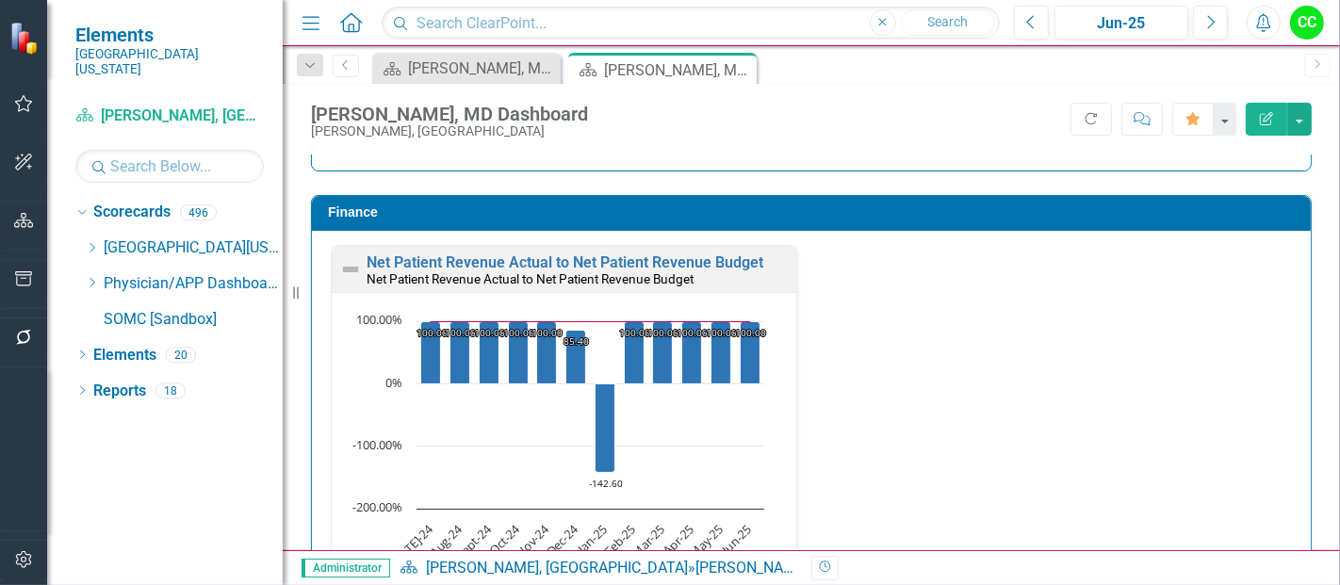
scroll to position [3645, 0]
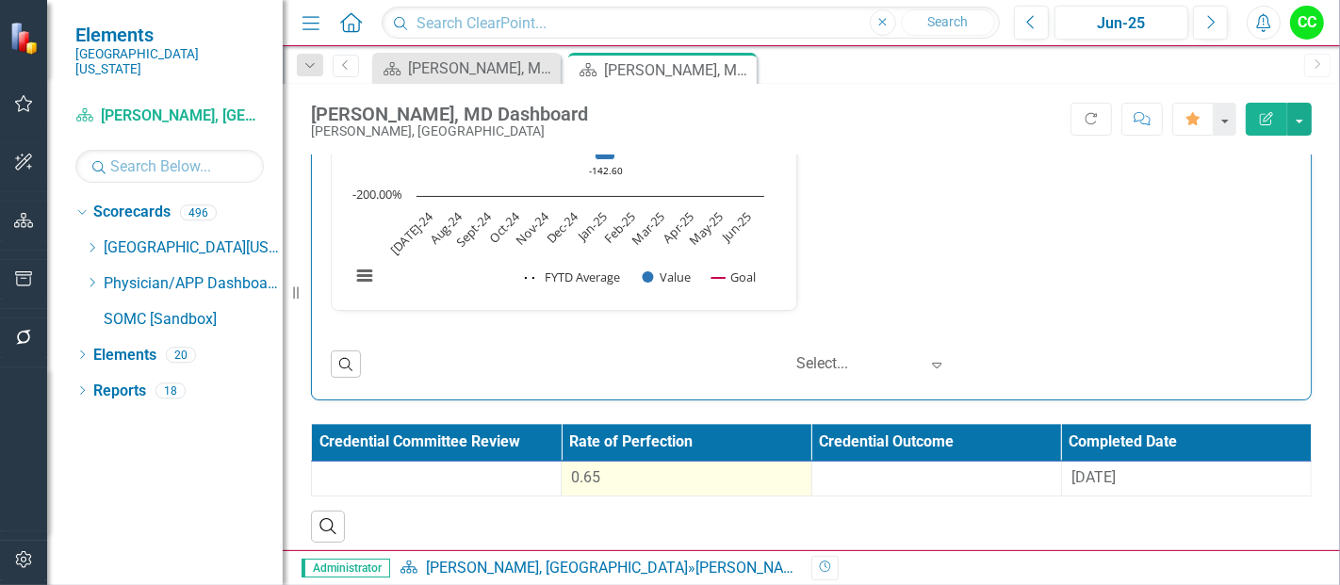
click at [659, 473] on div "0.65" at bounding box center [686, 478] width 230 height 22
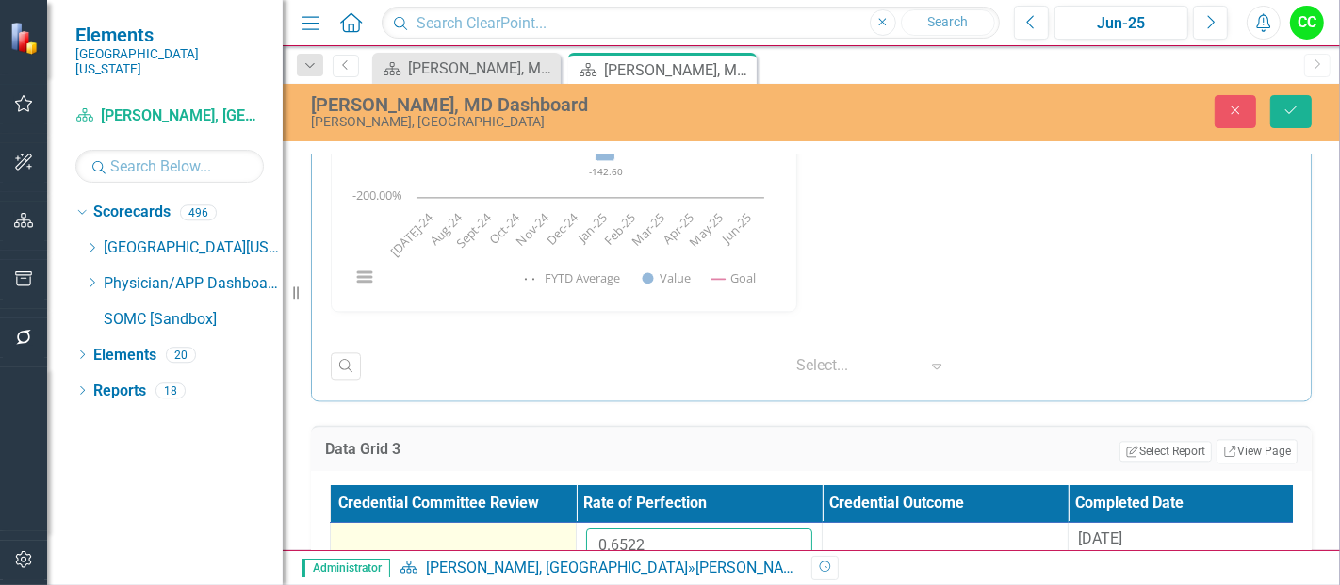
drag, startPoint x: 693, startPoint y: 537, endPoint x: 452, endPoint y: 513, distance: 242.4
click at [452, 523] on tr "0.6522 [DATE]" at bounding box center [823, 553] width 984 height 61
paste input "68630769"
type input "0.668630769"
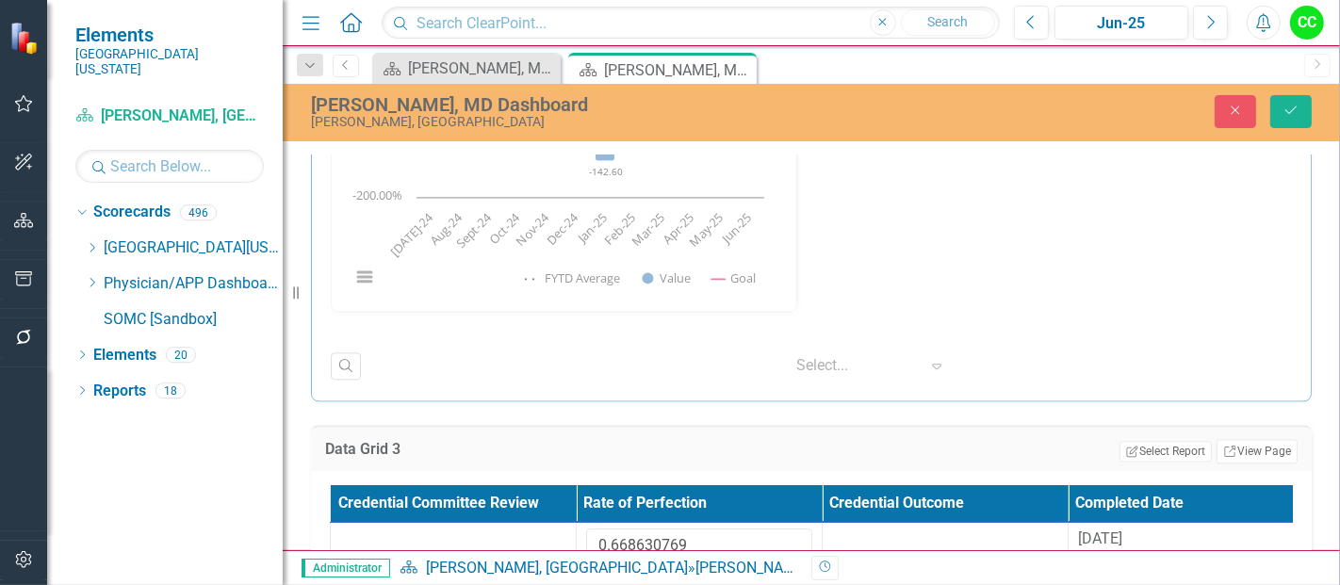
click at [1181, 489] on th "Completed Date" at bounding box center [1191, 503] width 246 height 37
click at [1181, 489] on th "Completed Date Sort Ascending" at bounding box center [1191, 503] width 246 height 37
click at [1117, 501] on th "Completed Date Sort Descending" at bounding box center [1191, 503] width 246 height 37
click at [1117, 501] on th "Completed Date" at bounding box center [1191, 503] width 246 height 37
click at [1160, 494] on th "Completed Date Sort Ascending" at bounding box center [1191, 503] width 246 height 37
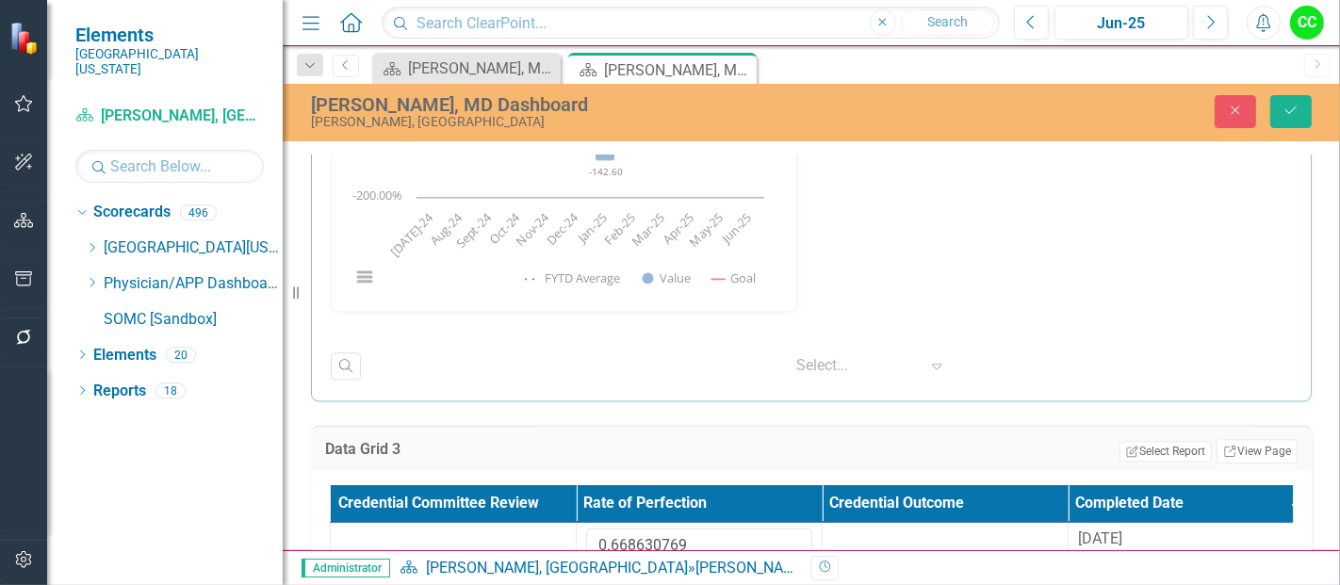
click at [1160, 494] on th "Completed Date Sort Descending" at bounding box center [1191, 503] width 246 height 37
click at [1311, 106] on button "Save" at bounding box center [1290, 111] width 41 height 33
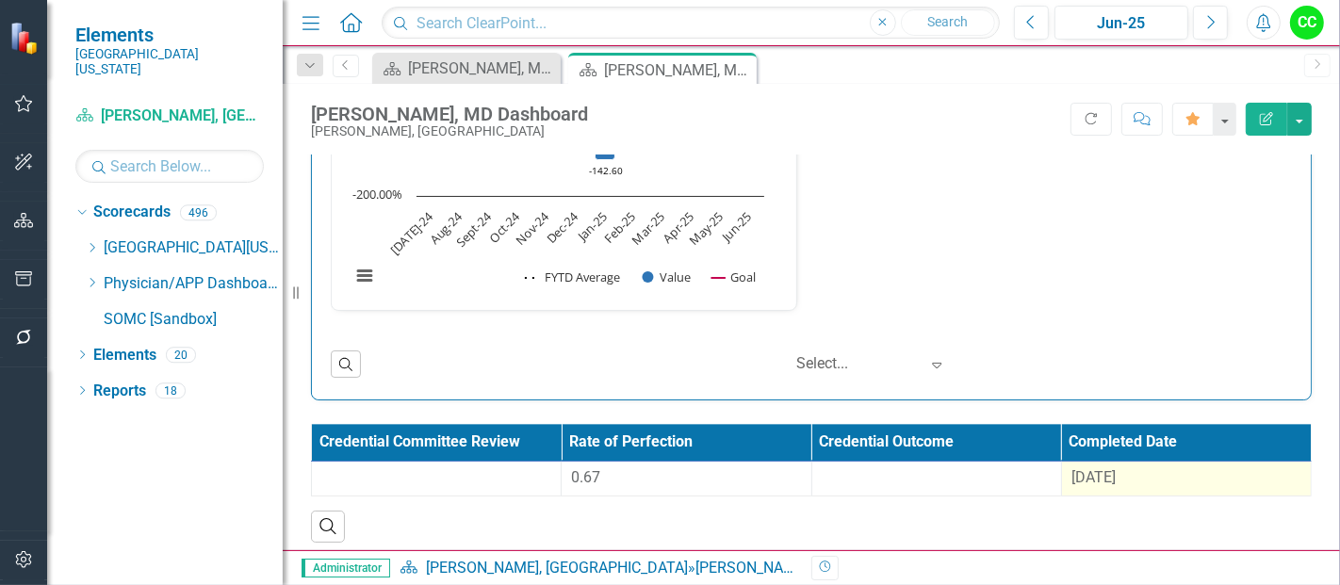
click at [1097, 468] on span "[DATE]" at bounding box center [1093, 477] width 44 height 18
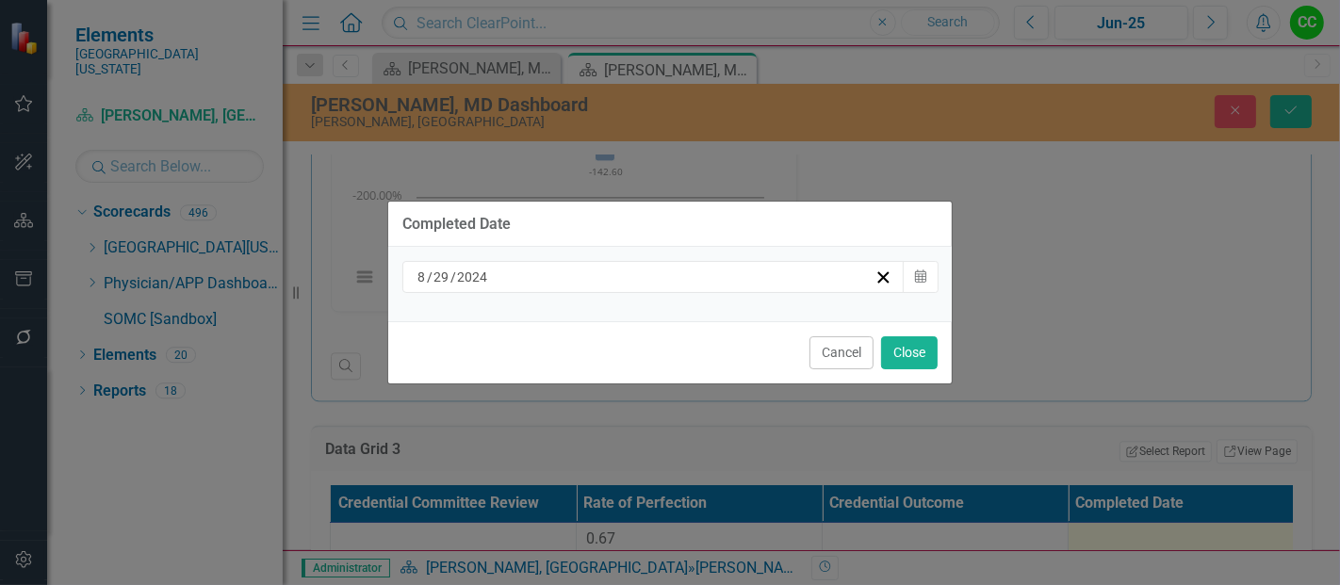
click at [783, 281] on div "[DATE]" at bounding box center [645, 277] width 460 height 19
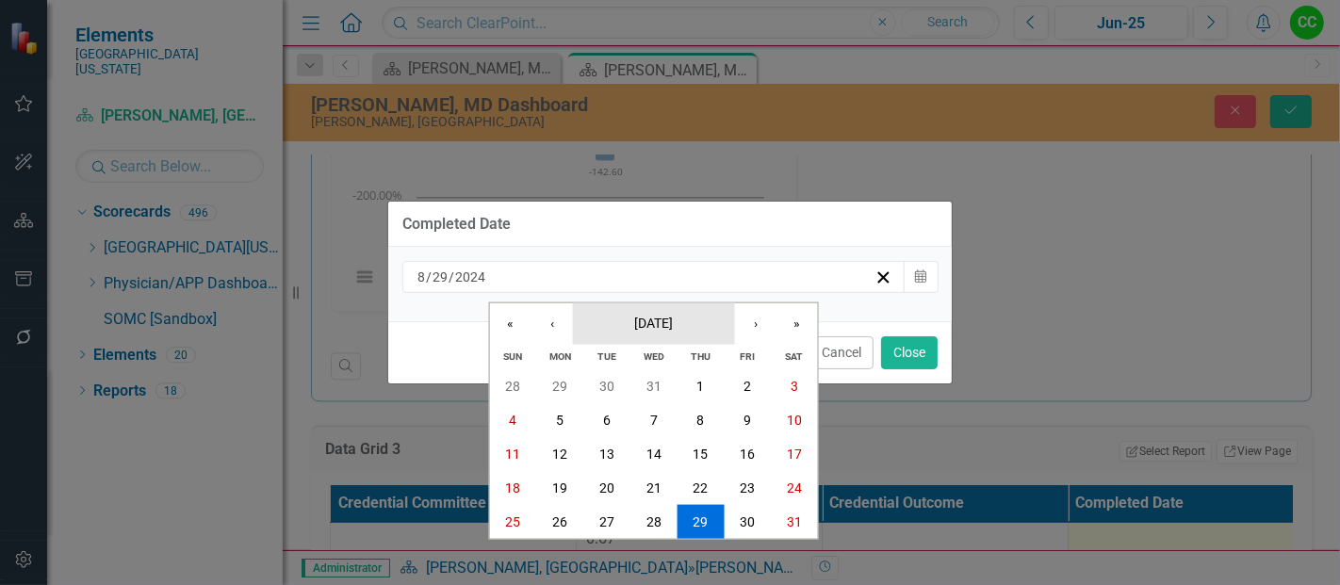
click at [661, 327] on span "[DATE]" at bounding box center [653, 322] width 39 height 15
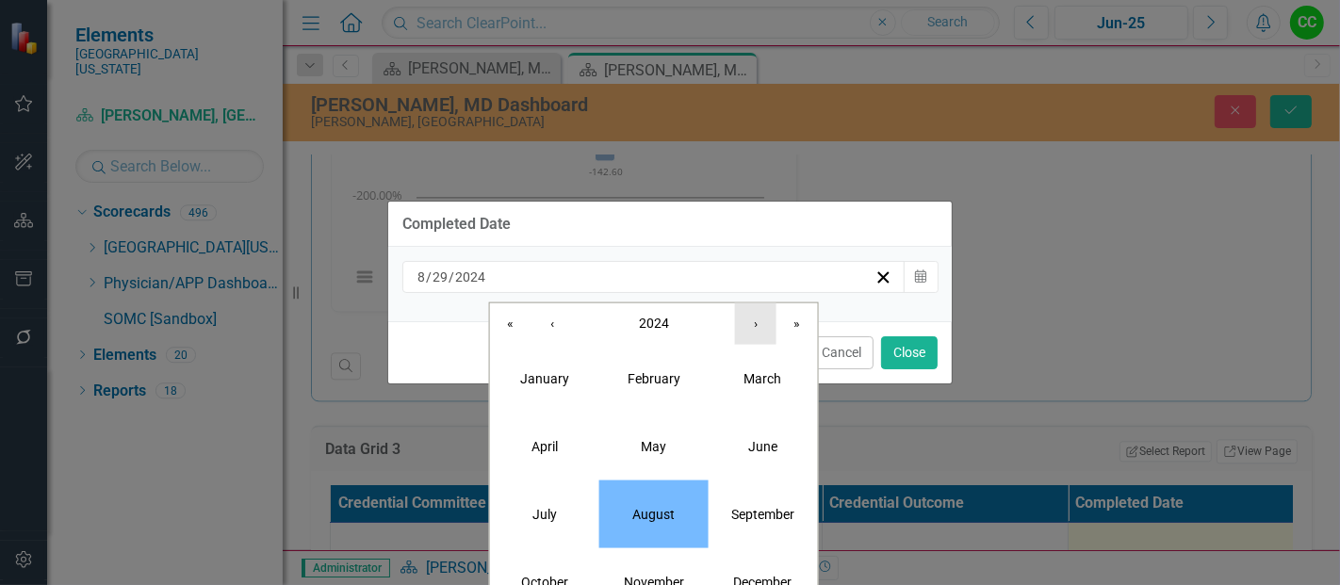
click at [750, 335] on button "›" at bounding box center [755, 322] width 41 height 41
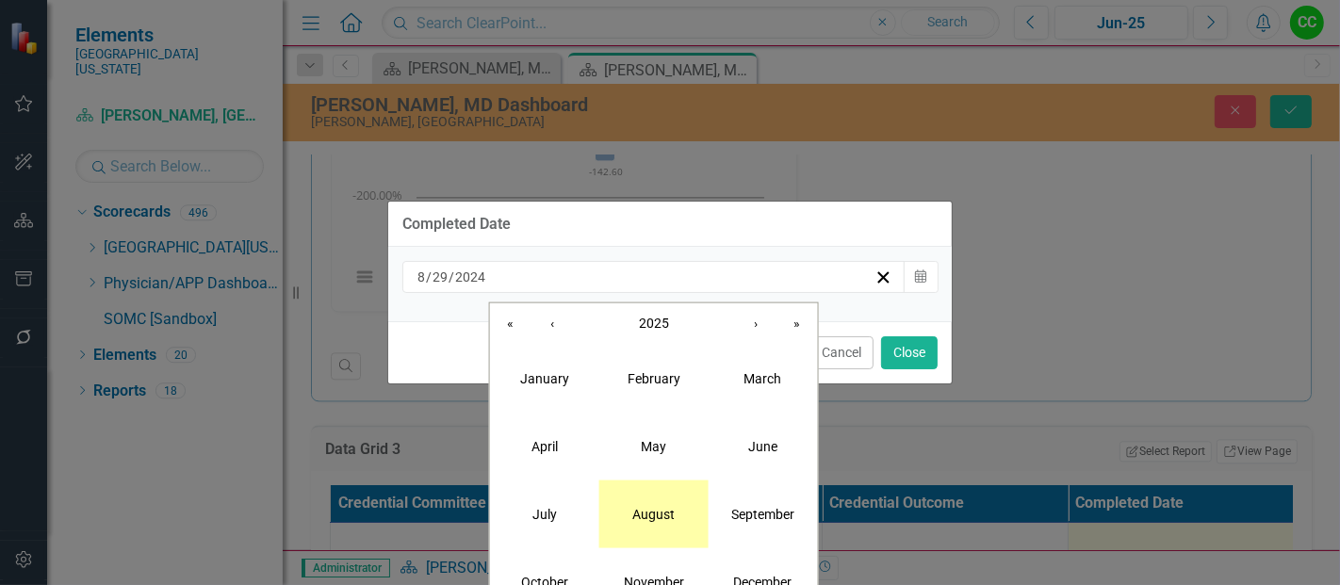
click at [647, 531] on button "August" at bounding box center [653, 514] width 109 height 68
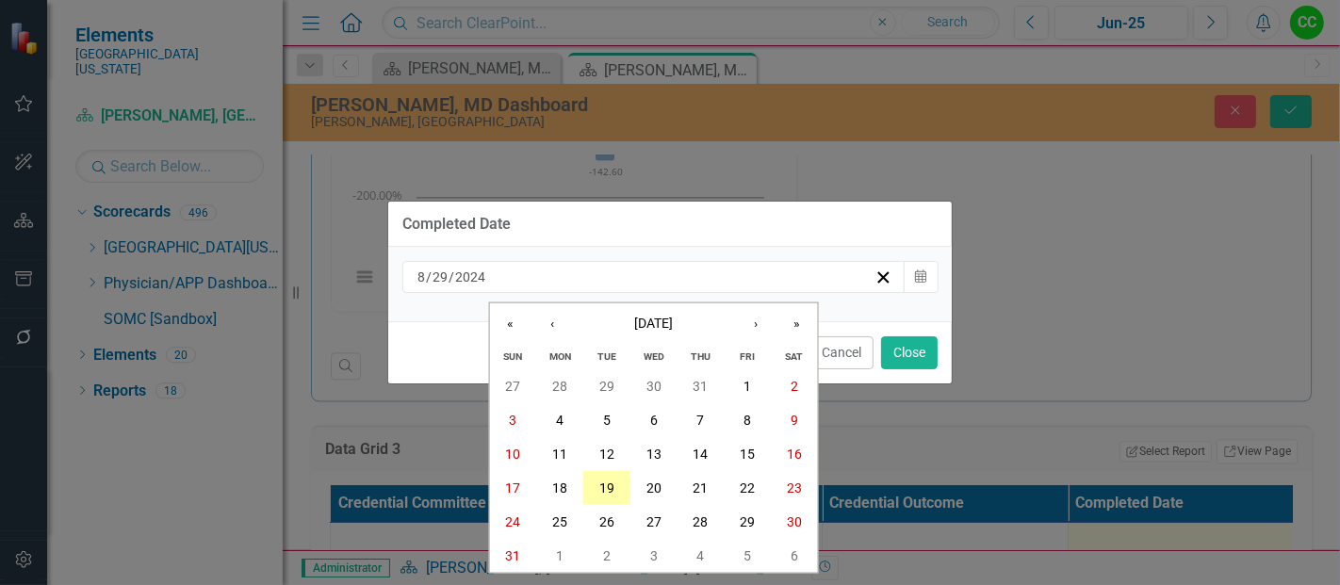
click at [619, 491] on button "19" at bounding box center [606, 488] width 47 height 34
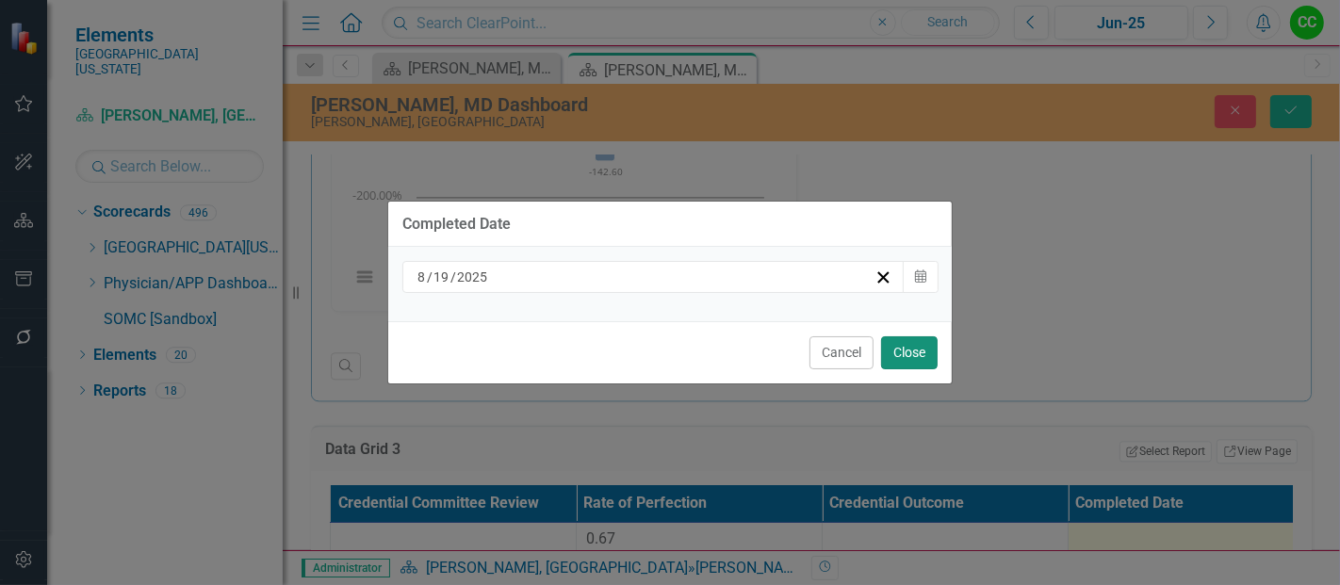
click at [935, 337] on button "Close" at bounding box center [909, 352] width 57 height 33
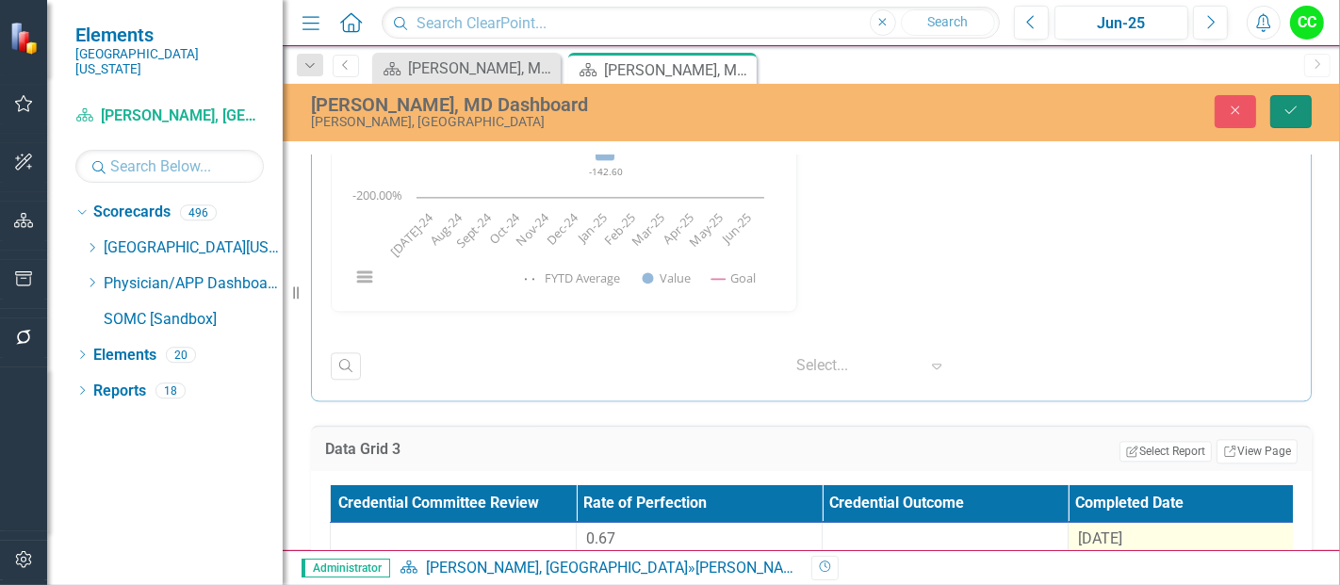
click at [1283, 124] on button "Save" at bounding box center [1290, 111] width 41 height 33
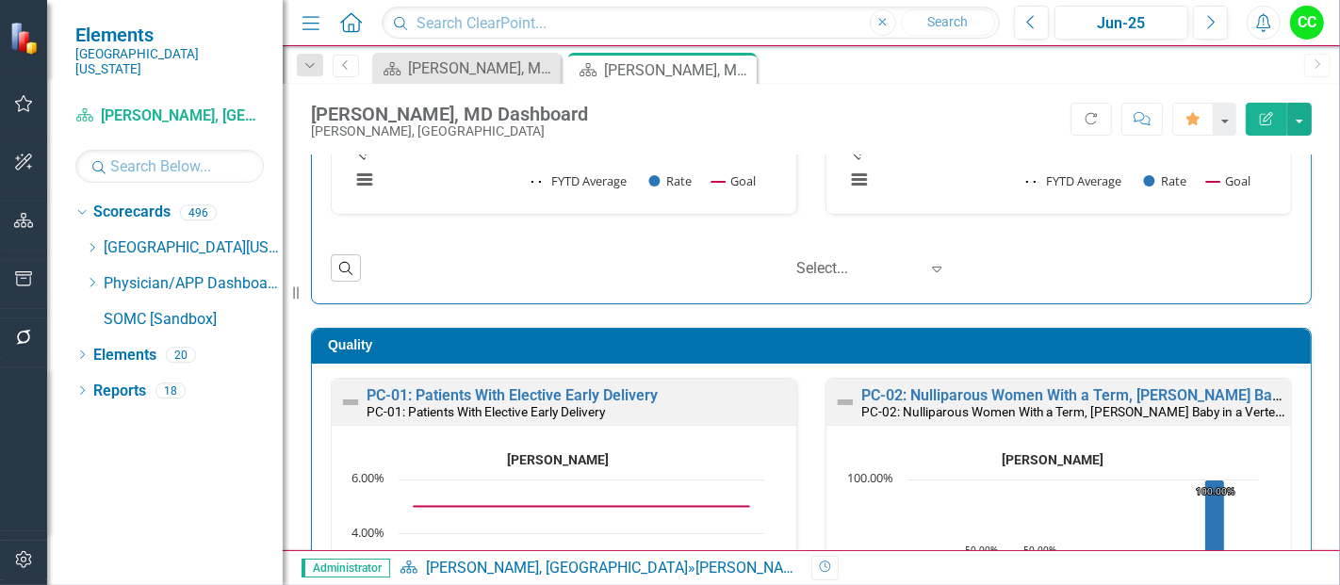
scroll to position [369, 0]
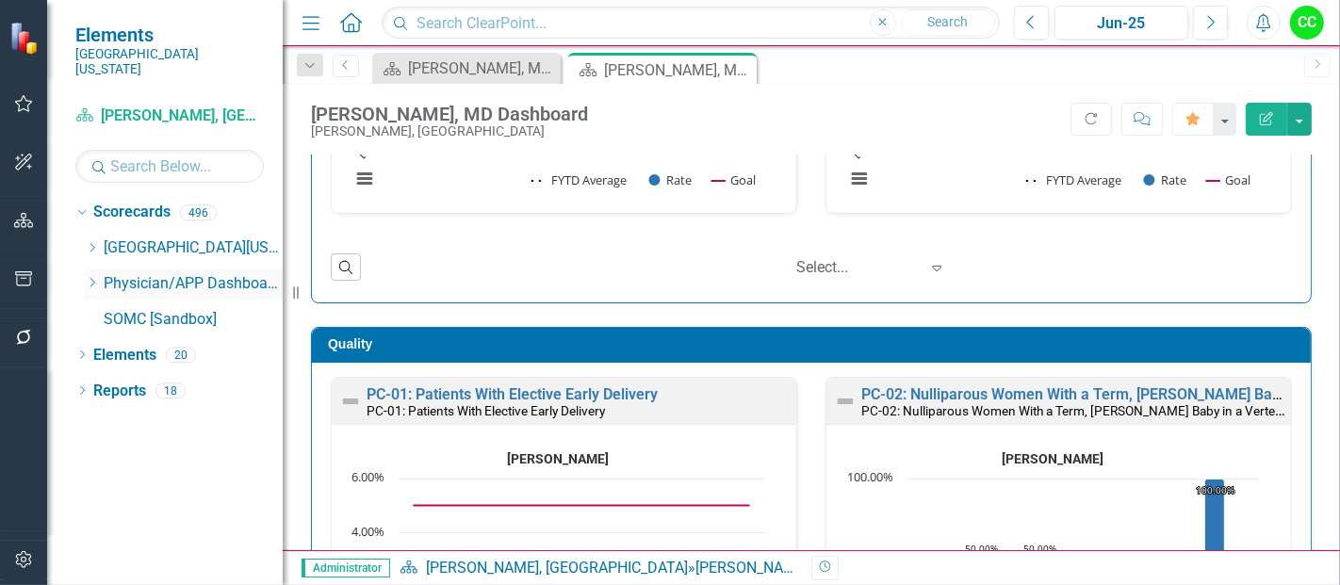
click at [96, 277] on icon "Dropdown" at bounding box center [92, 282] width 14 height 11
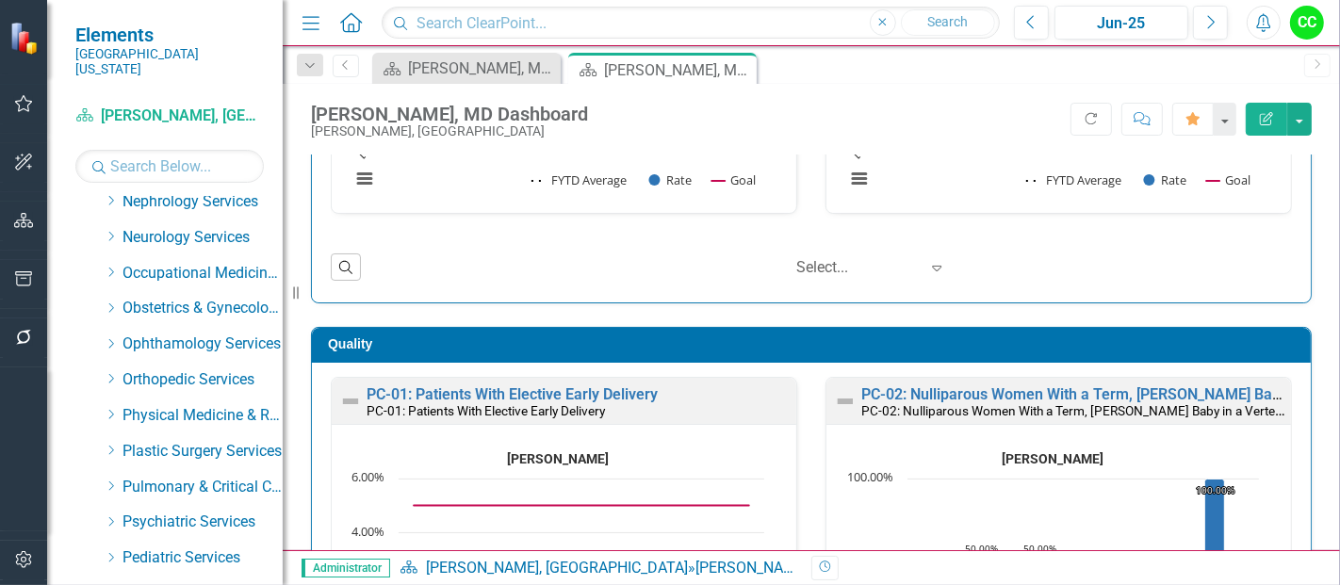
scroll to position [583, 0]
click at [112, 302] on icon at bounding box center [111, 306] width 5 height 9
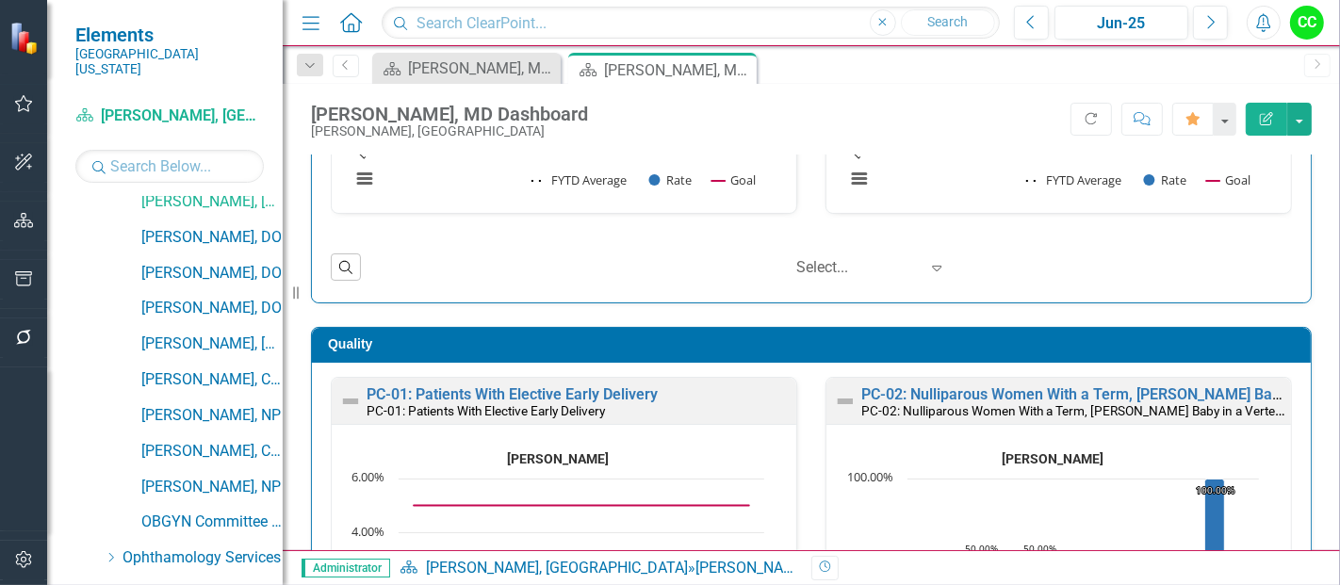
scroll to position [799, 0]
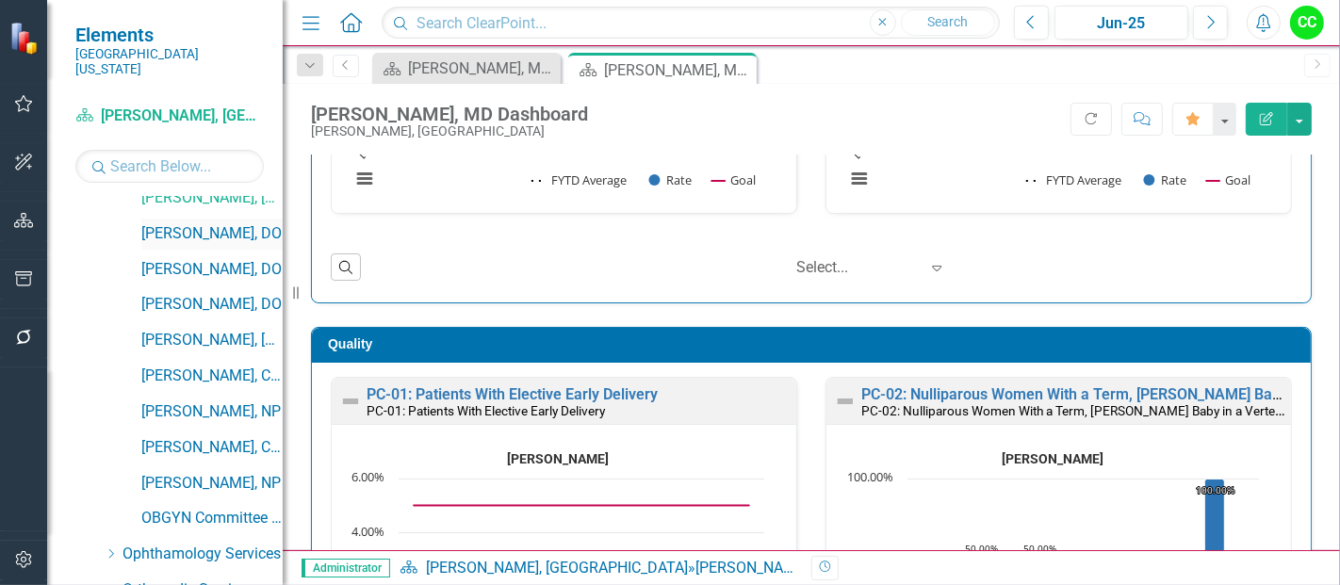
click at [209, 223] on link "[PERSON_NAME], DO" at bounding box center [211, 234] width 141 height 22
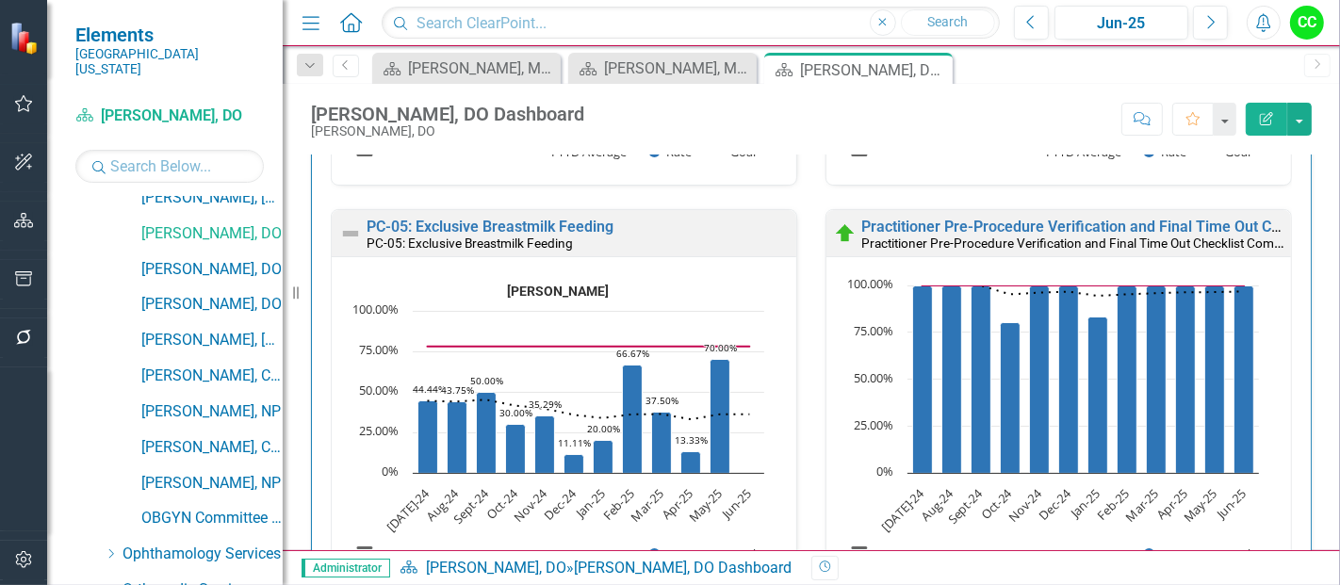
scroll to position [946, 0]
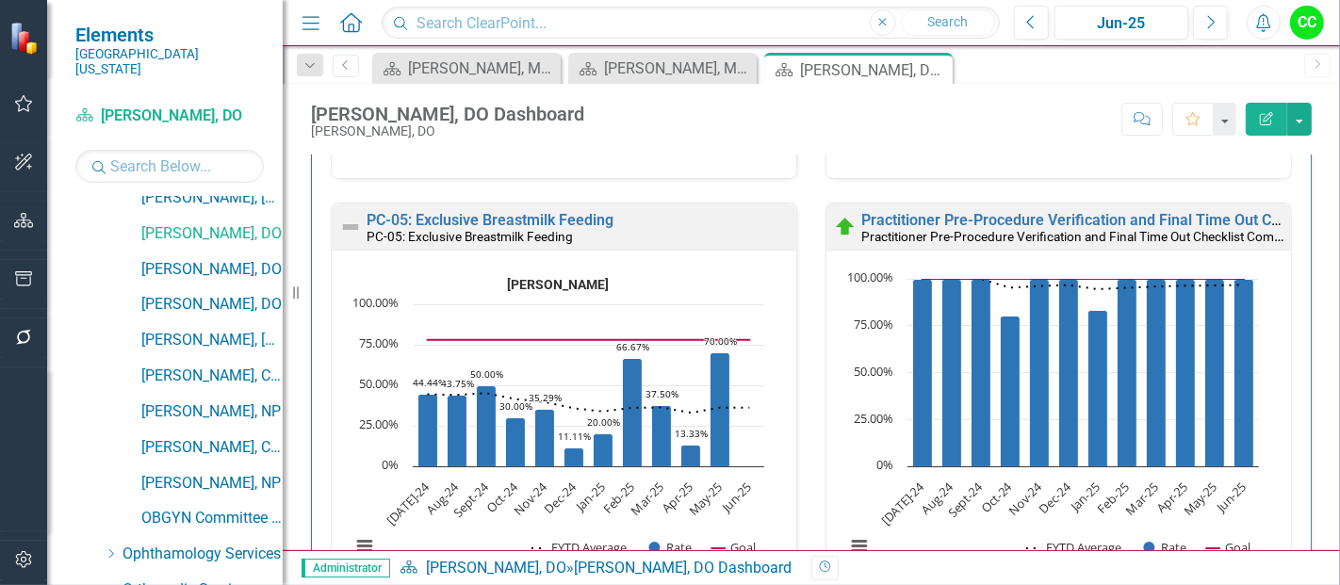
click at [554, 229] on div "PC-05: Exclusive Breastmilk Feeding" at bounding box center [579, 237] width 425 height 16
click at [557, 218] on link "PC-05: Exclusive Breastmilk Feeding" at bounding box center [490, 220] width 247 height 18
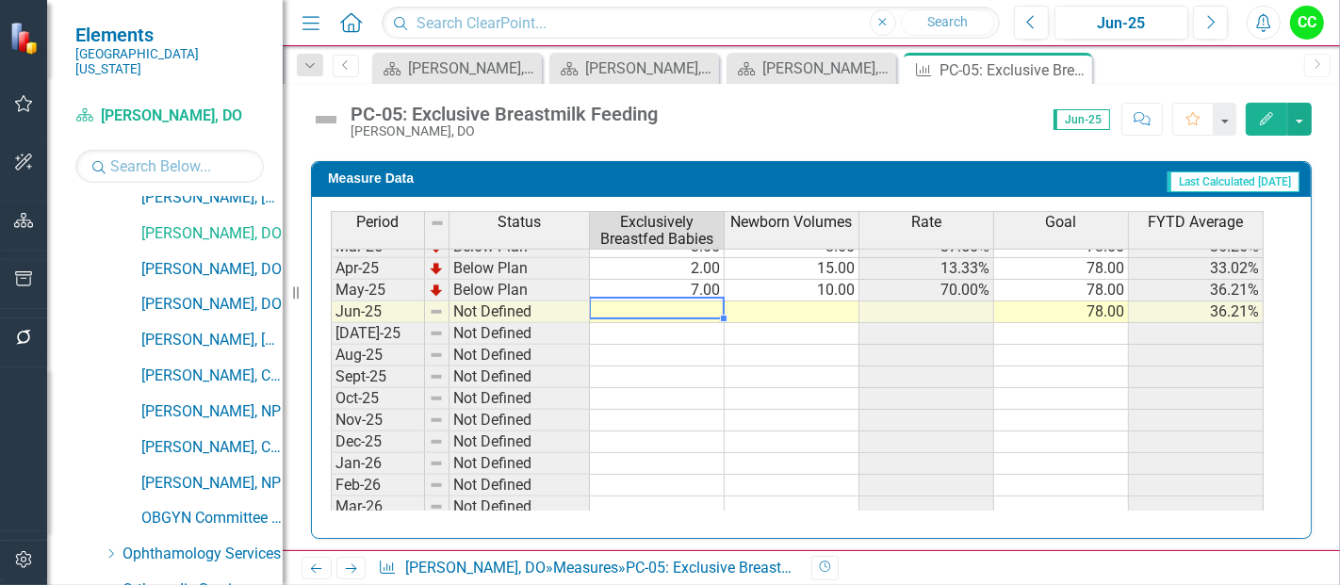
click at [694, 308] on tbody "Apr-24 Below Plan 4.00 8.00 50.00% 78.00 40.79% May-24 Below Plan 2.00 6.00 33.…" at bounding box center [797, 290] width 933 height 586
type textarea "6"
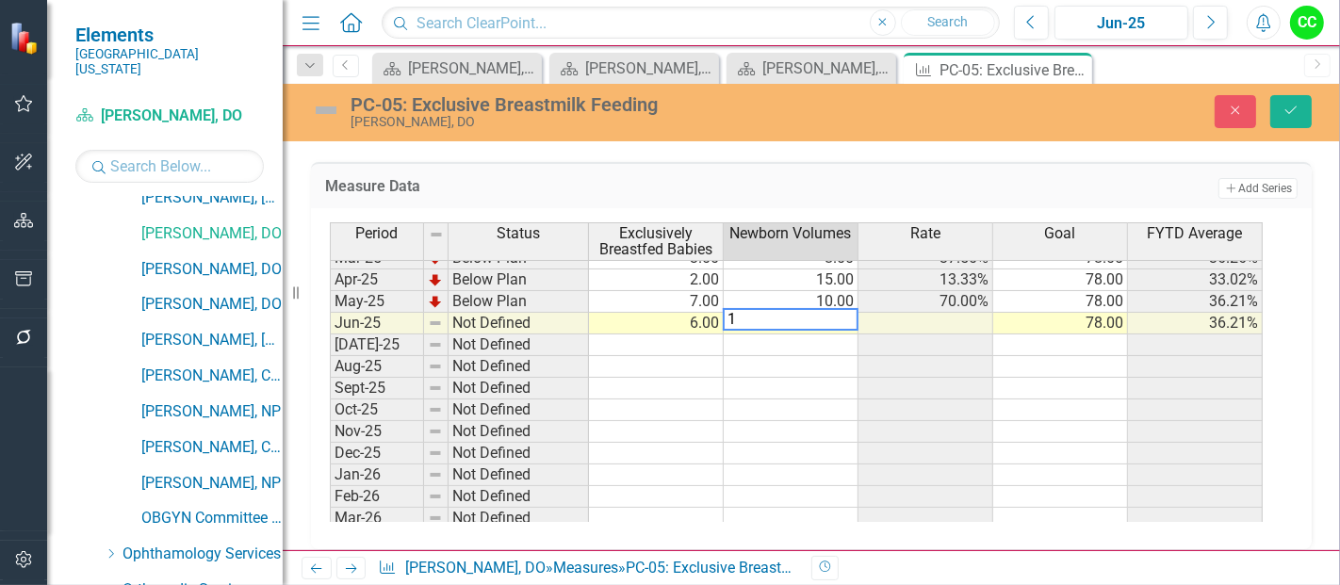
type textarea "11"
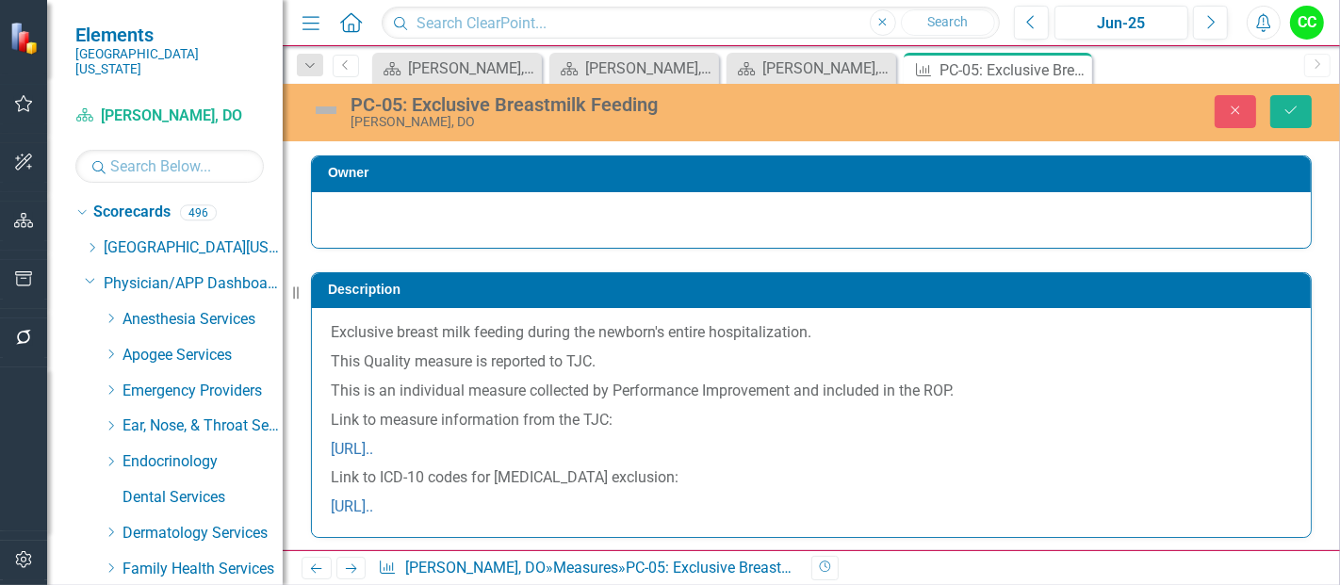
scroll to position [708, 0]
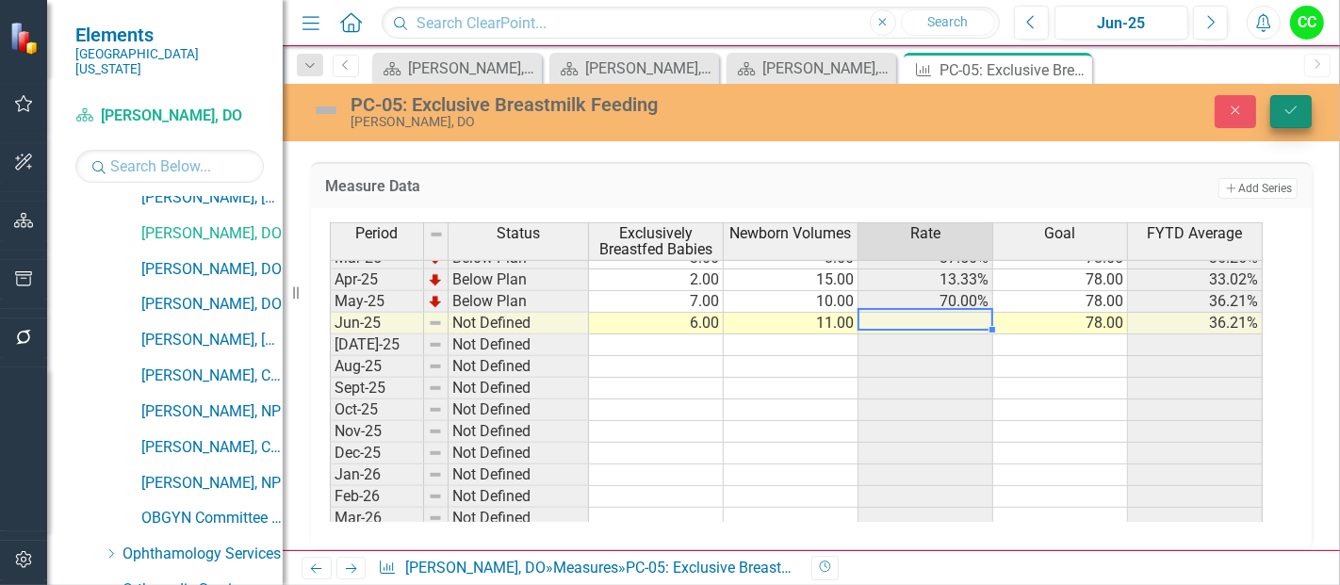
type textarea "11"
click at [1303, 110] on button "Save" at bounding box center [1290, 111] width 41 height 33
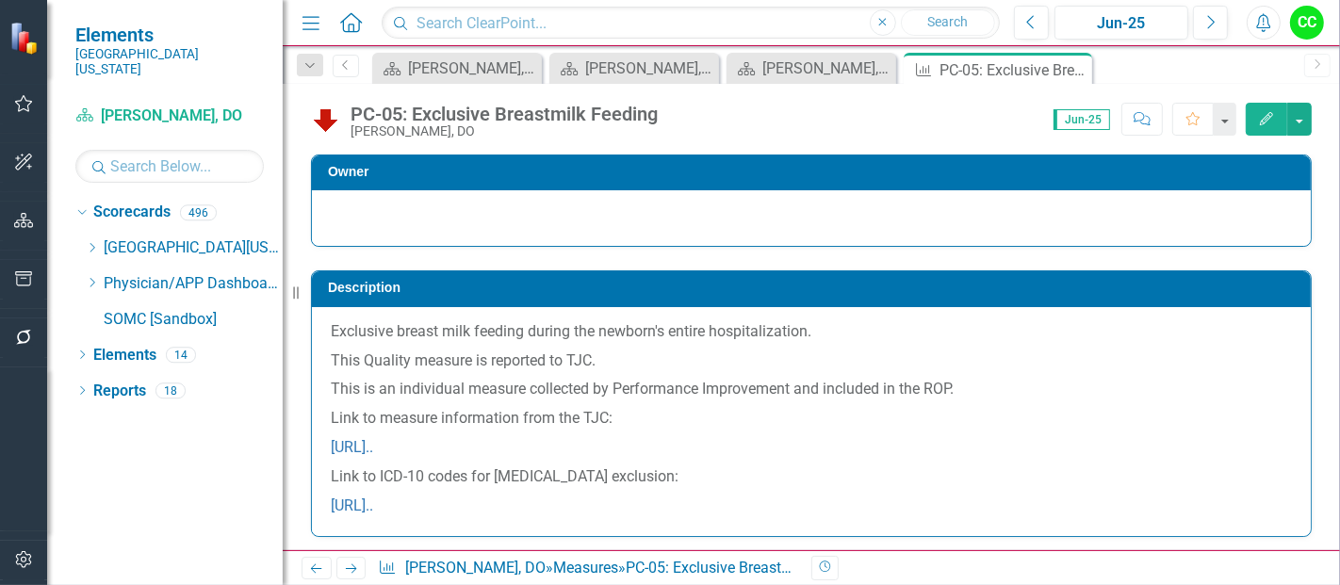
scroll to position [0, 0]
click at [1074, 71] on icon "Close" at bounding box center [1074, 69] width 19 height 15
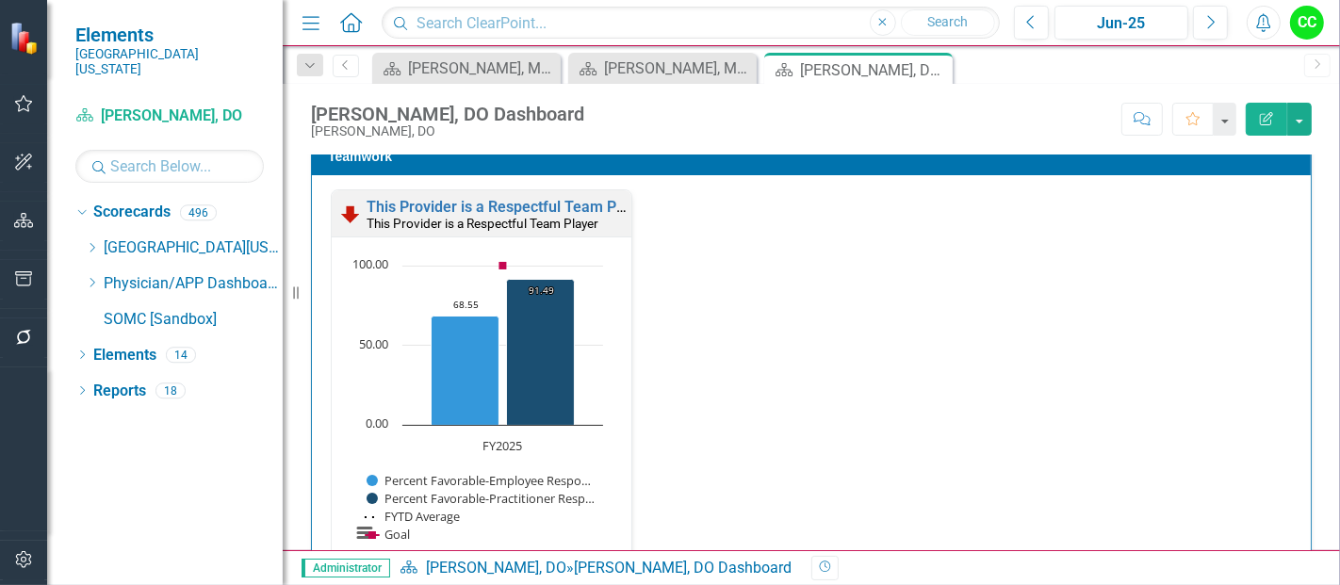
scroll to position [2845, 0]
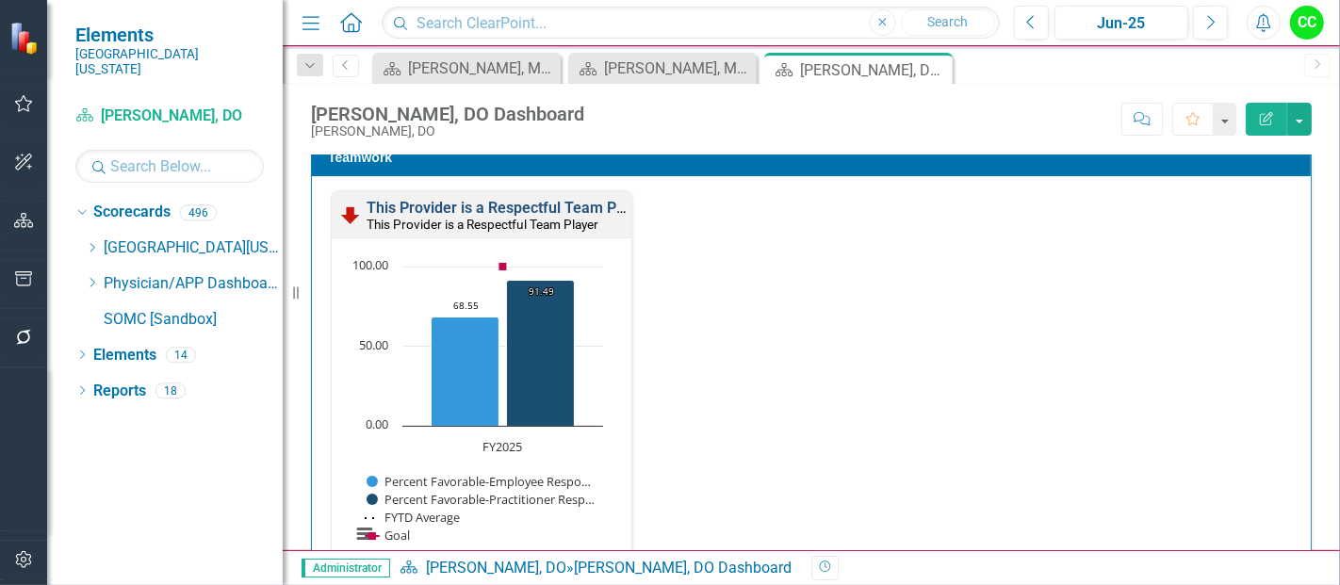
click at [528, 203] on link "This Provider is a Respectful Team Player" at bounding box center [509, 208] width 284 height 18
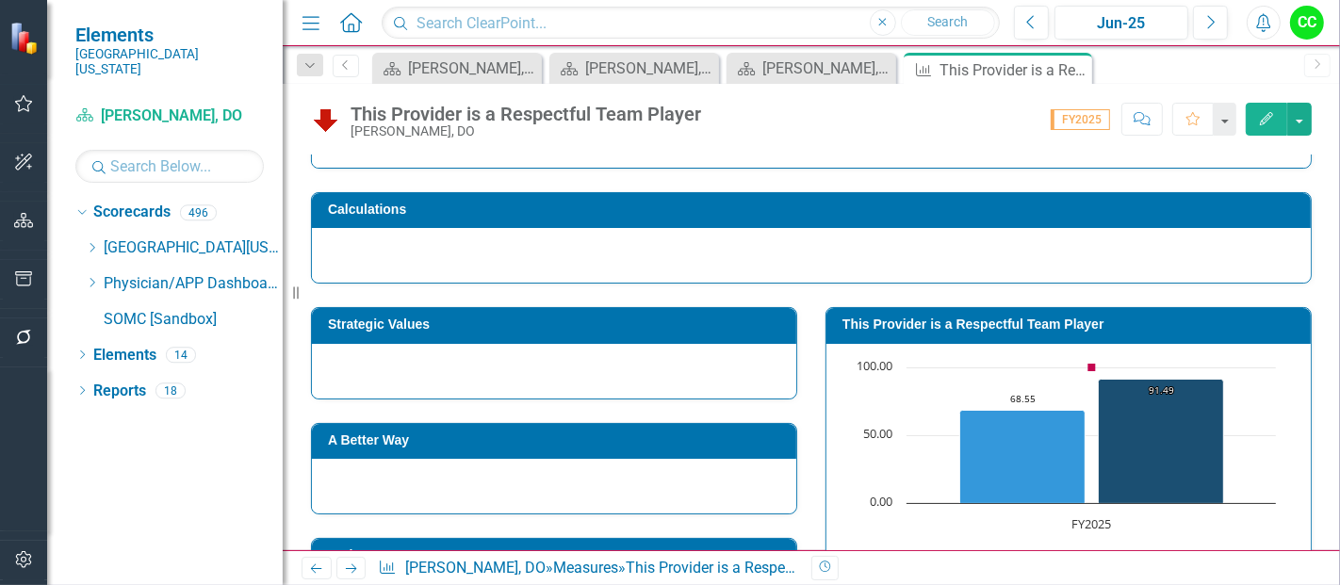
scroll to position [201, 0]
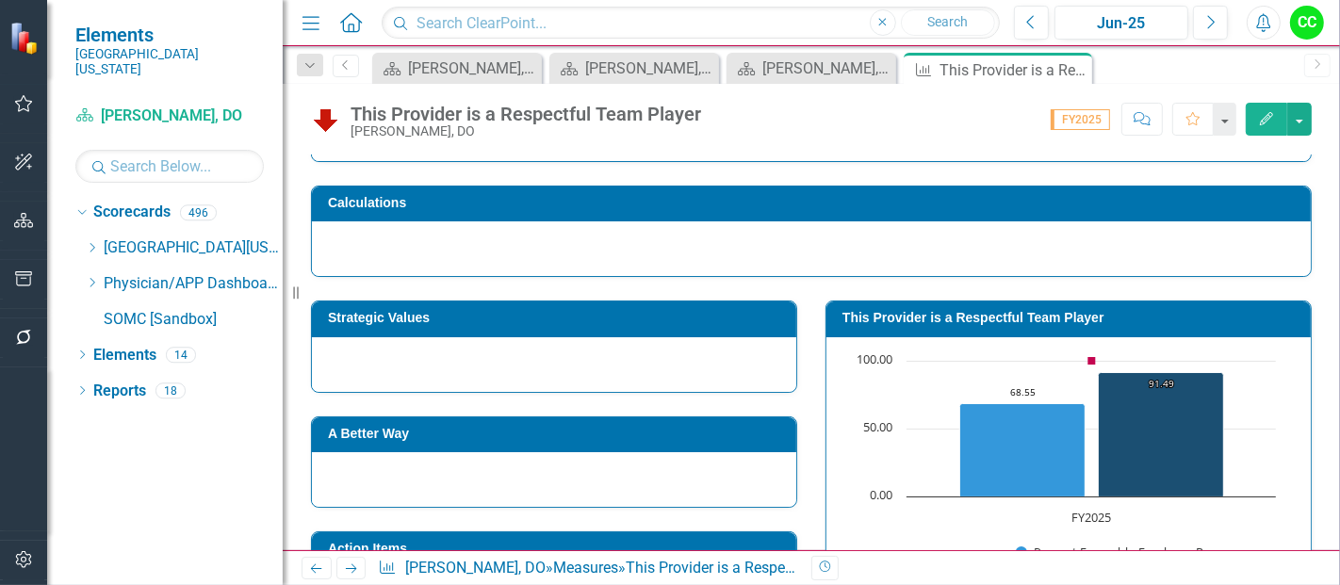
click at [1084, 316] on h3 "This Provider is a Respectful Team Player" at bounding box center [1071, 318] width 459 height 14
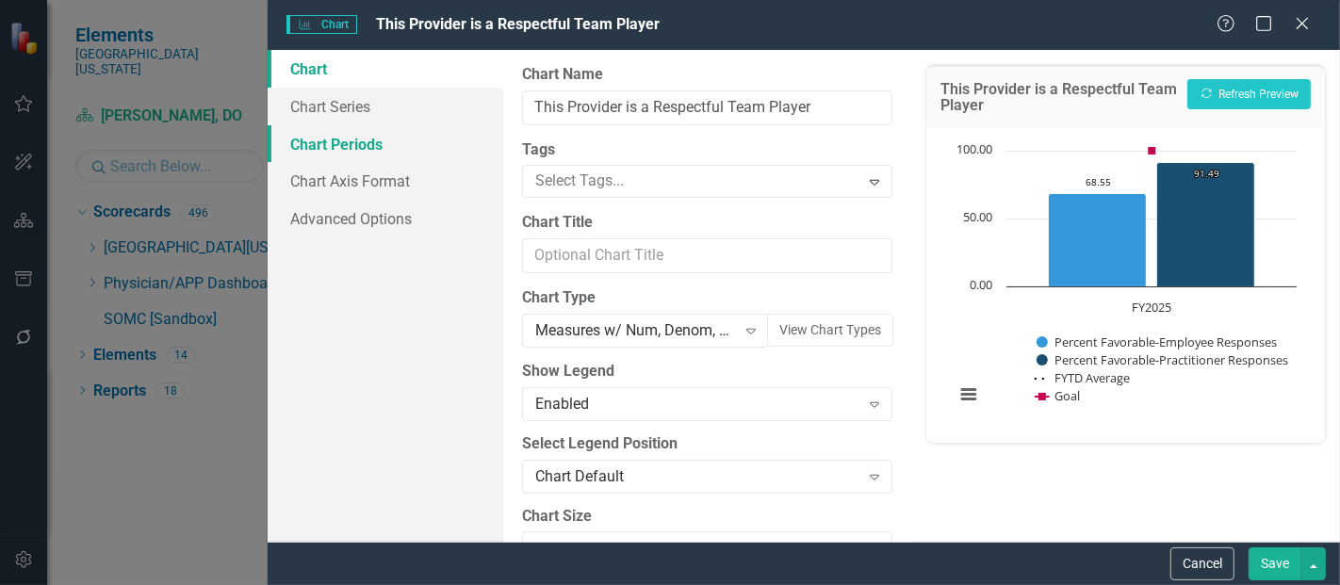
click at [345, 135] on link "Chart Periods" at bounding box center [386, 144] width 236 height 38
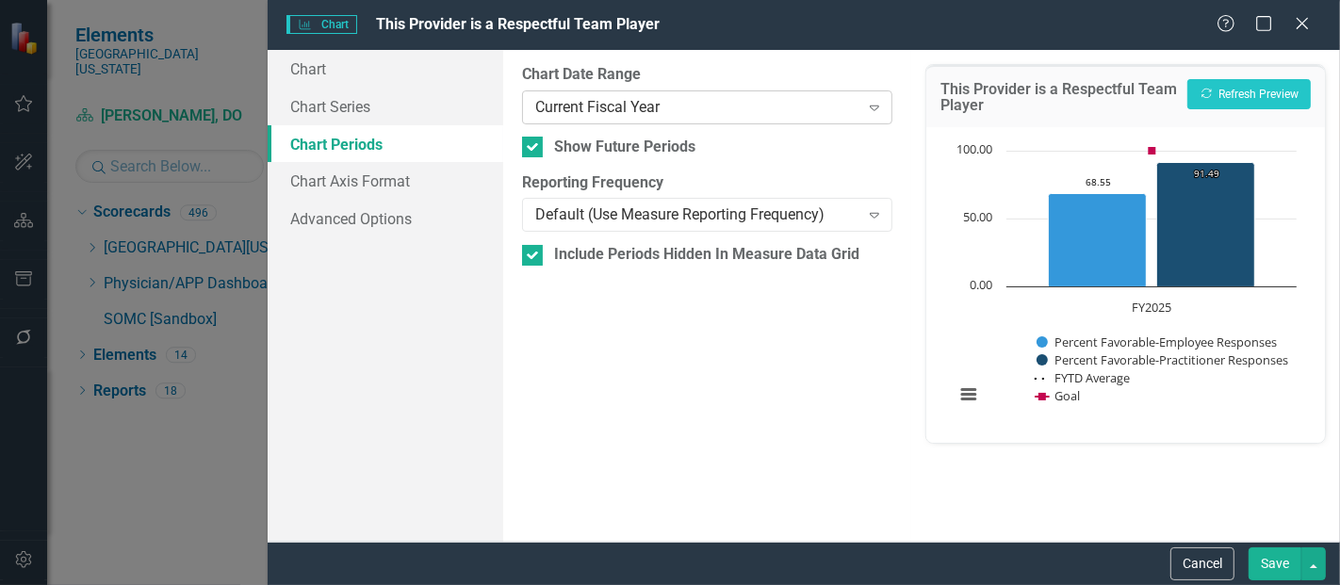
click at [567, 117] on div "Current Fiscal Year" at bounding box center [696, 107] width 323 height 22
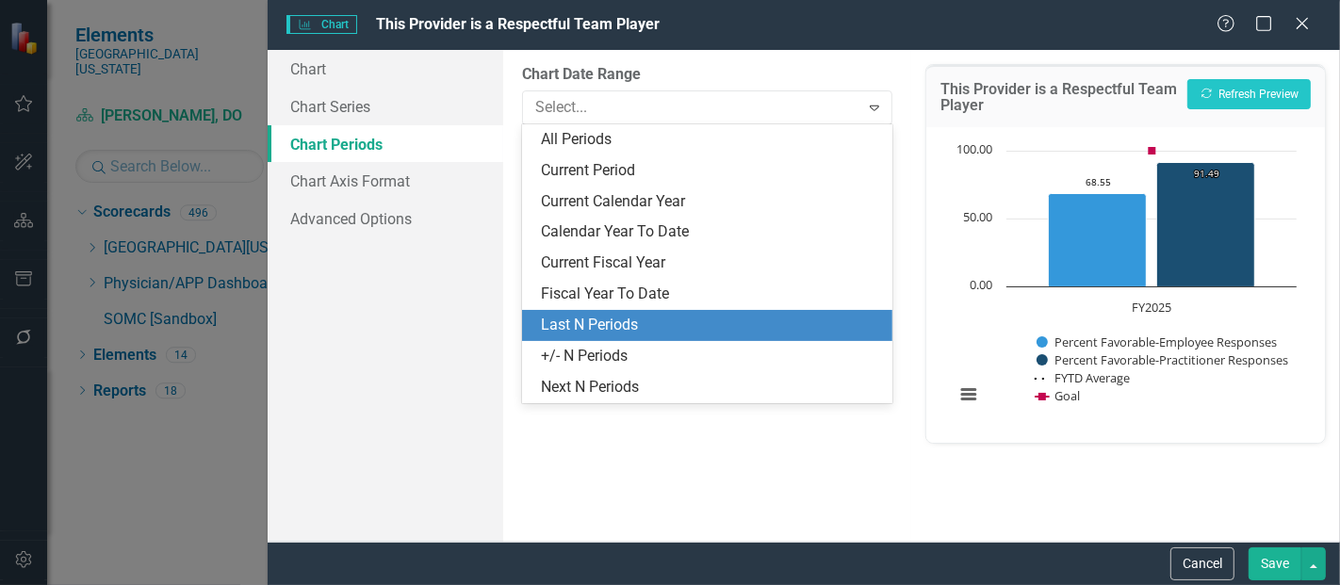
click at [576, 318] on div "Last N Periods" at bounding box center [711, 326] width 340 height 22
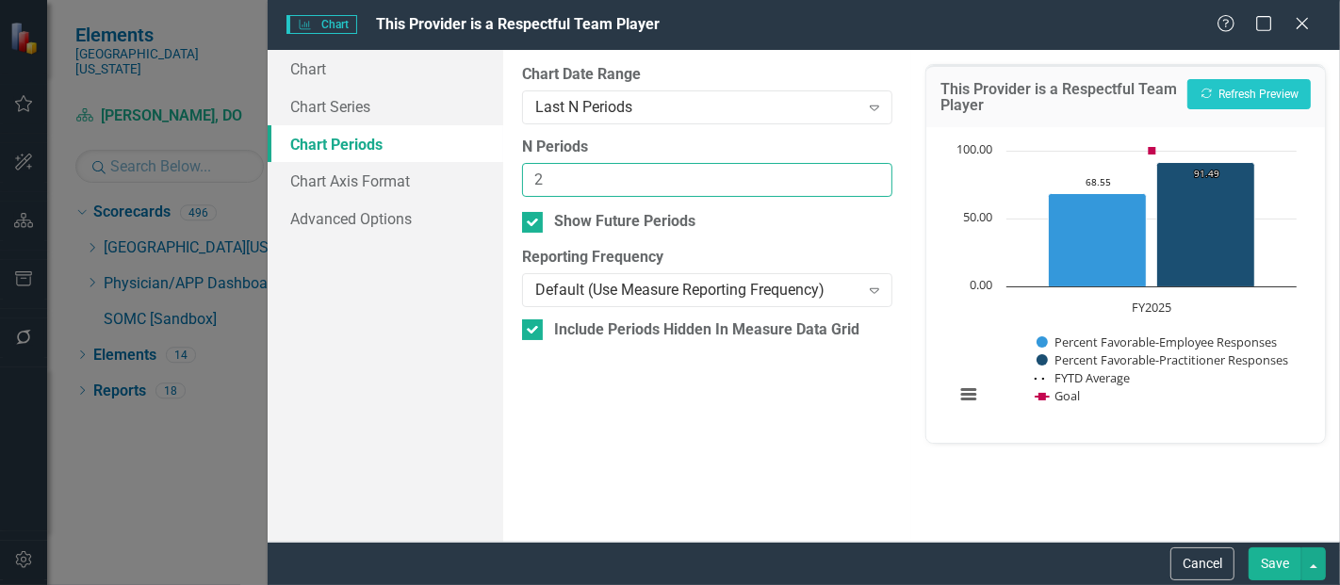
type input "2"
click at [874, 177] on input "2" at bounding box center [707, 180] width 370 height 35
click at [1274, 561] on button "Save" at bounding box center [1274, 563] width 53 height 33
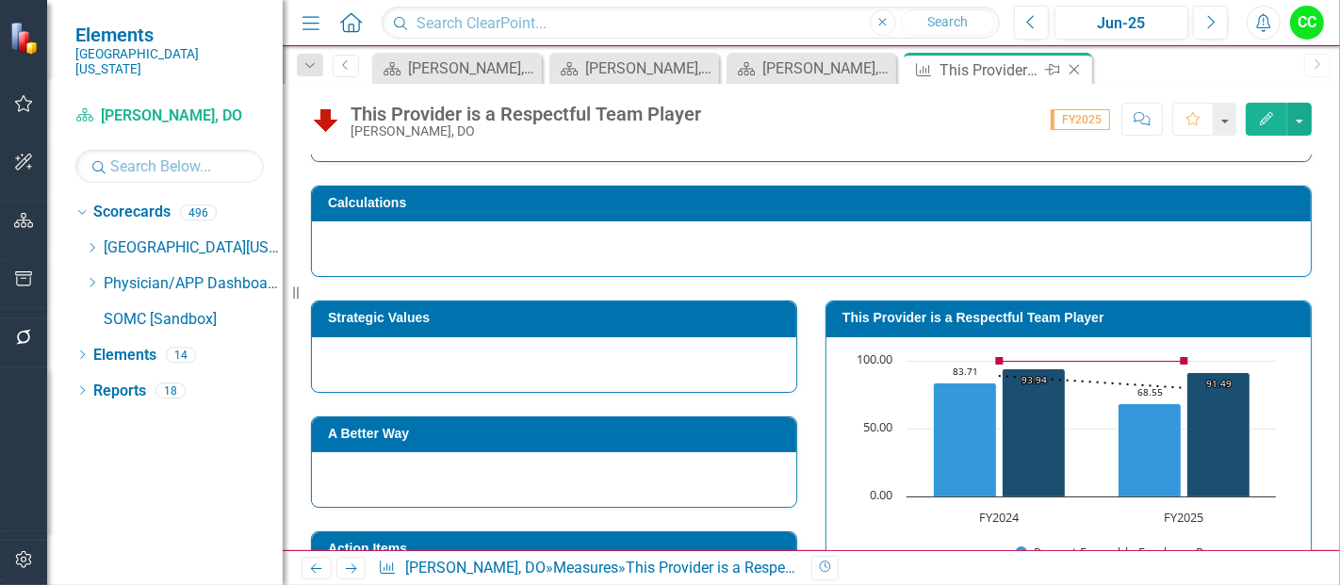
click at [1076, 68] on icon "Close" at bounding box center [1074, 69] width 19 height 15
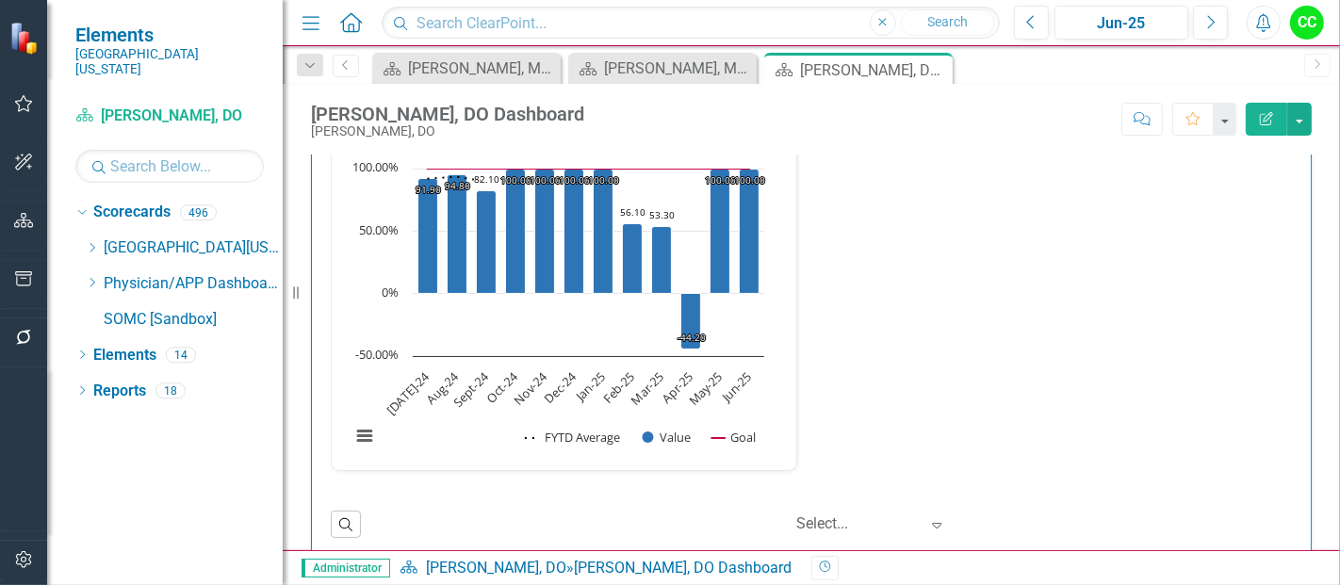
scroll to position [3645, 0]
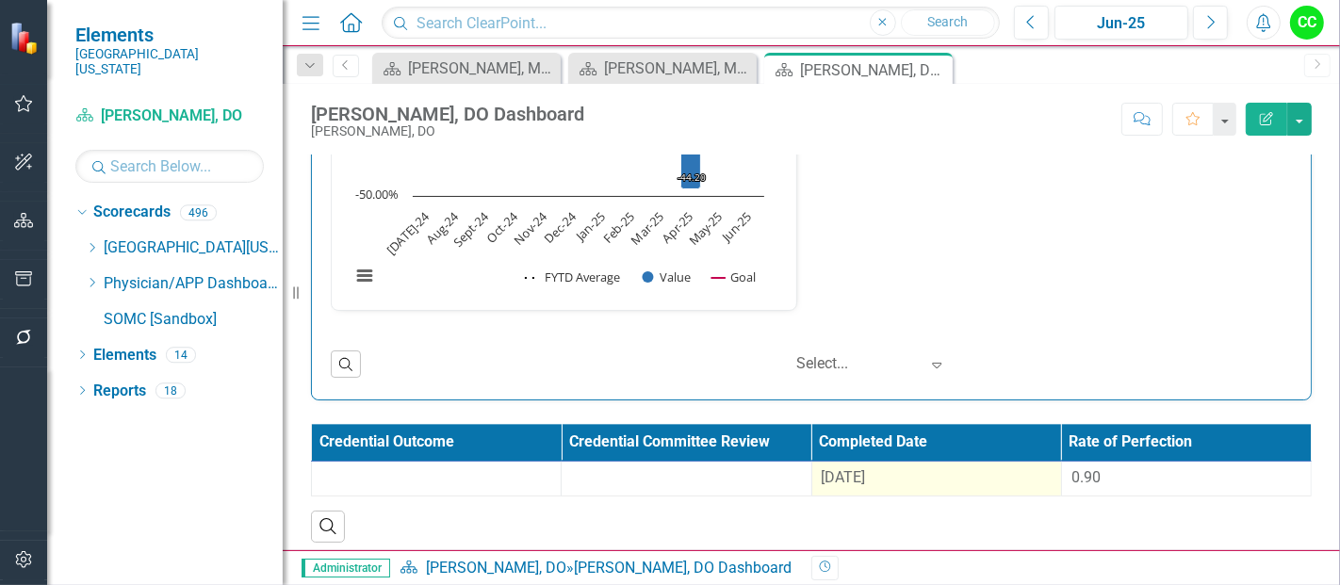
click at [866, 468] on span "[DATE]" at bounding box center [844, 477] width 44 height 18
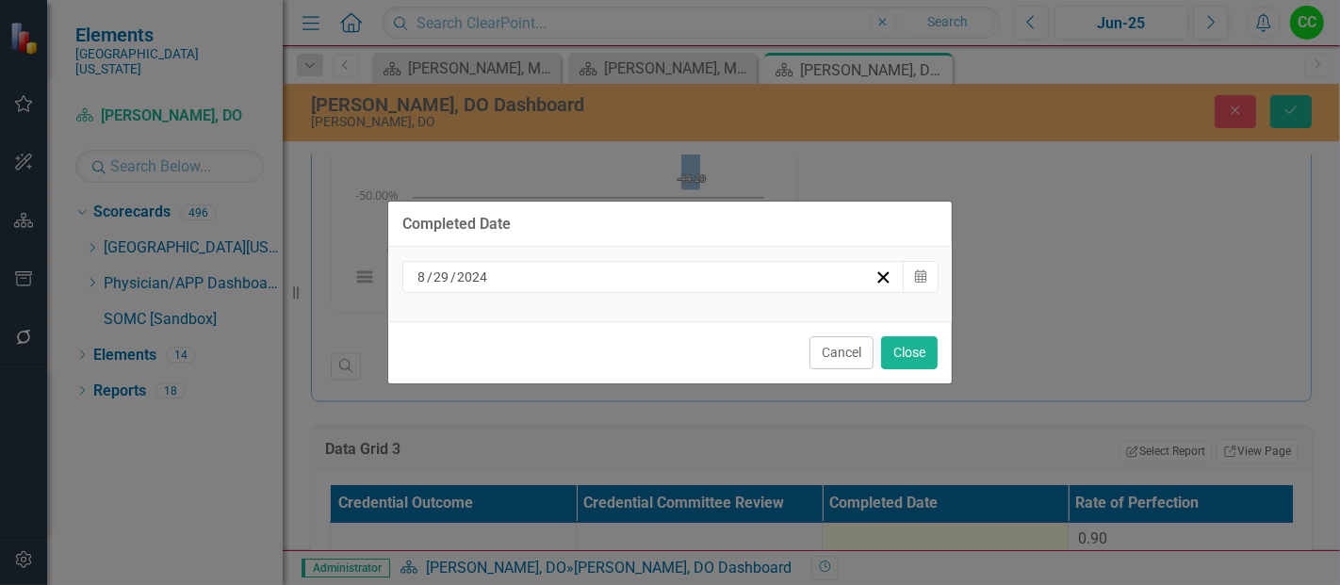
click at [853, 286] on div "[DATE]" at bounding box center [653, 277] width 502 height 32
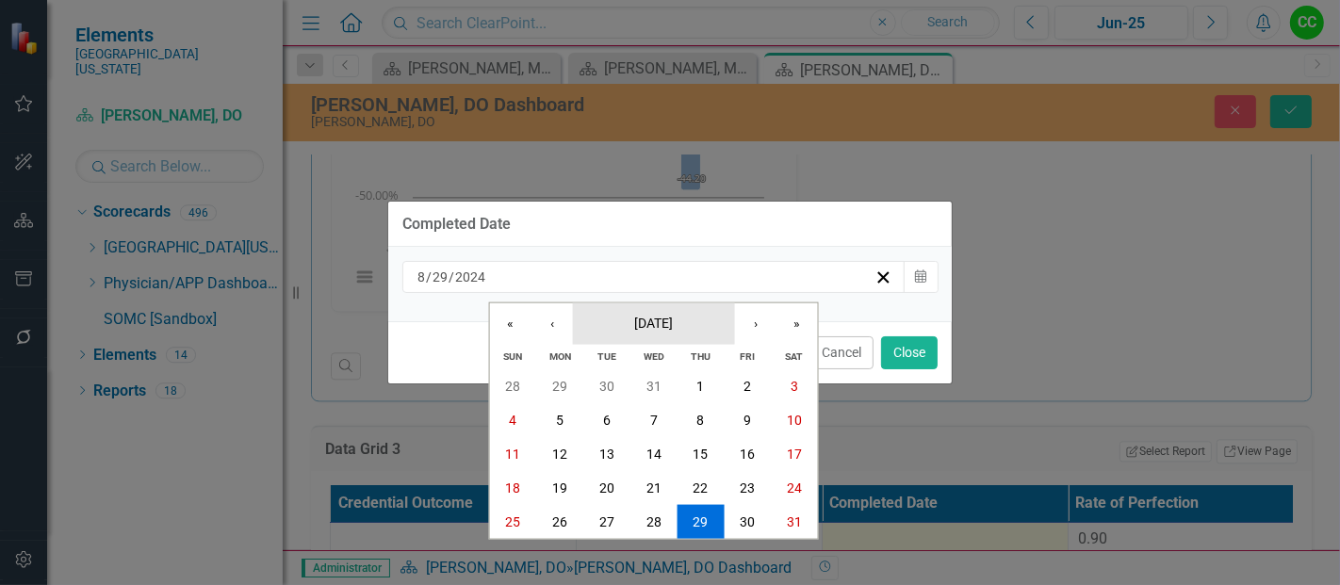
click at [659, 319] on span "[DATE]" at bounding box center [653, 322] width 39 height 15
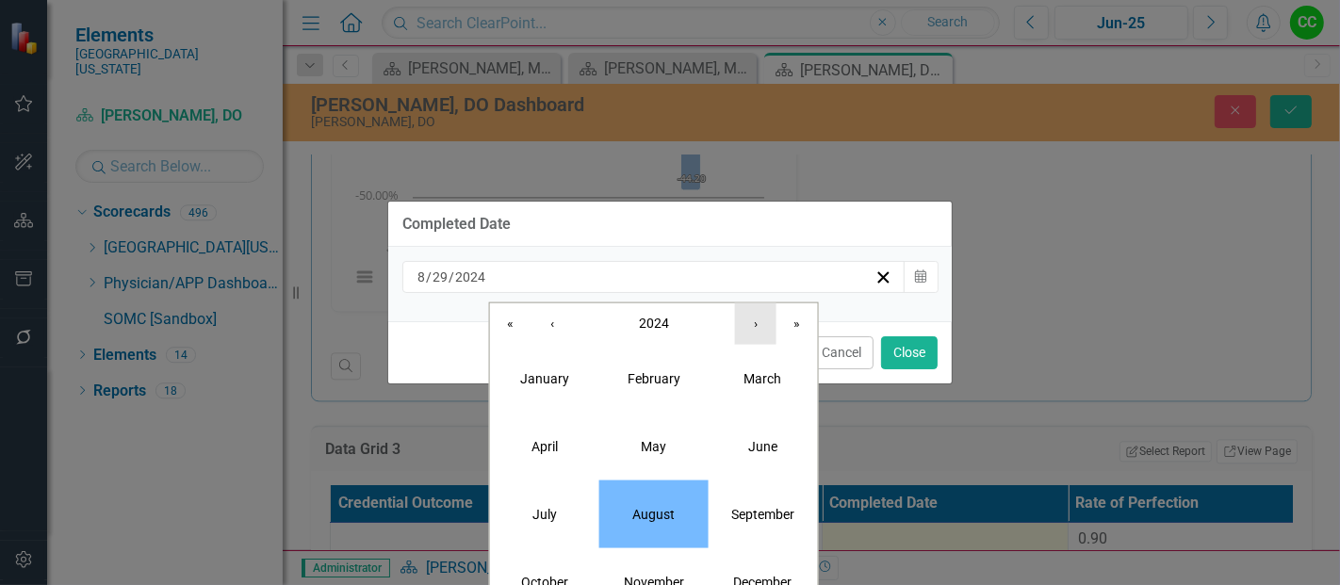
click at [754, 331] on button "›" at bounding box center [755, 322] width 41 height 41
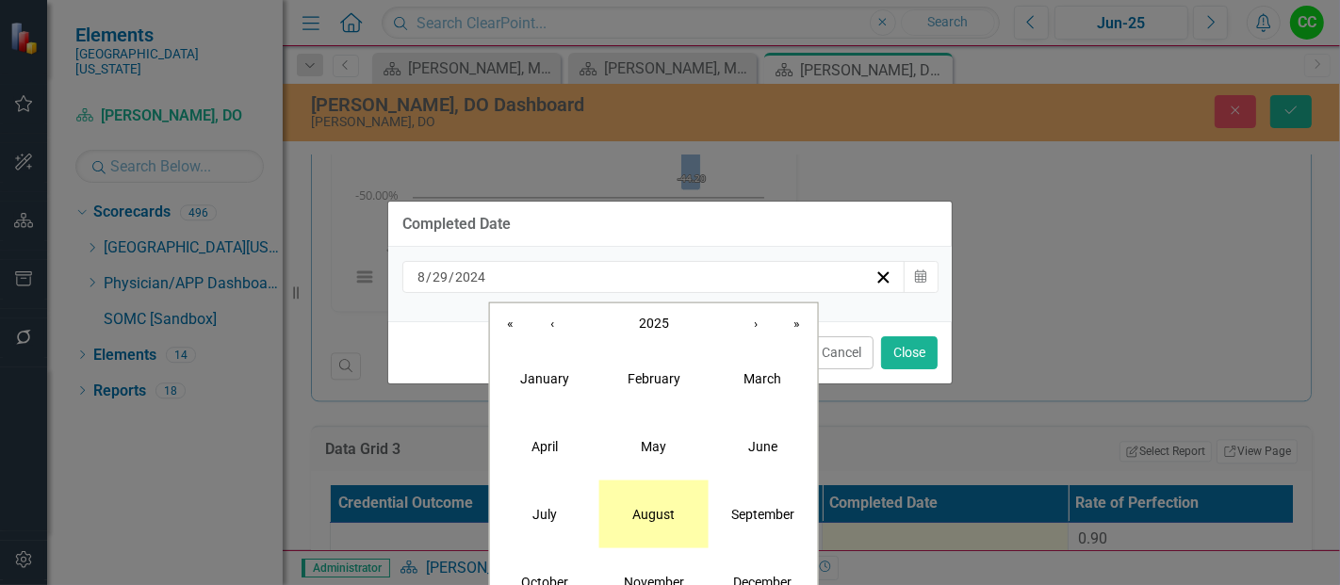
click at [647, 494] on button "August" at bounding box center [653, 514] width 109 height 68
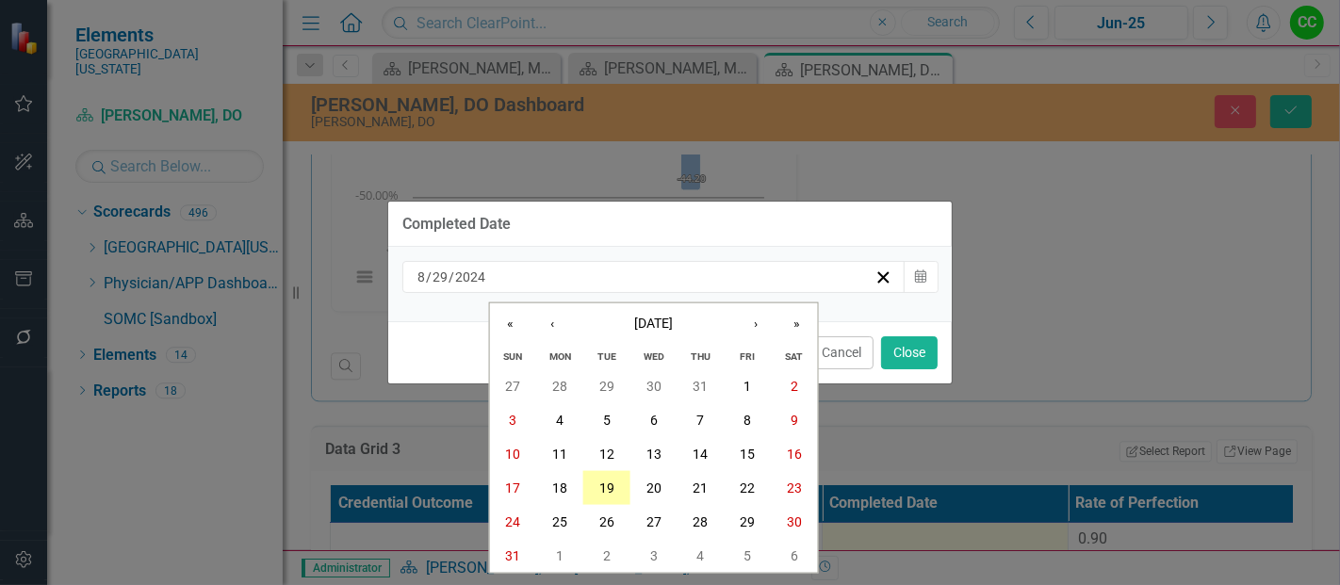
click at [588, 485] on button "19" at bounding box center [606, 488] width 47 height 34
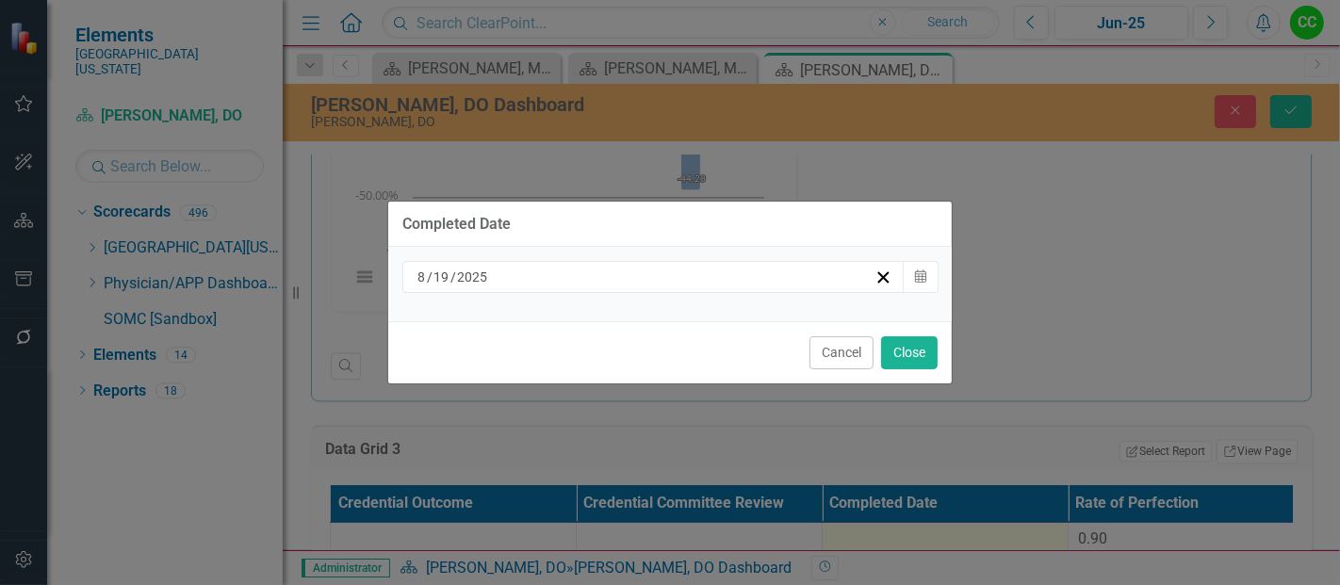
click at [926, 329] on div "Cancel Close" at bounding box center [669, 352] width 563 height 62
drag, startPoint x: 922, startPoint y: 353, endPoint x: 926, endPoint y: 329, distance: 24.8
click at [926, 329] on div "Cancel Close" at bounding box center [669, 352] width 563 height 62
click at [918, 350] on div "Completed Date [DATE] Calendar Cancel Close" at bounding box center [669, 292] width 565 height 585
click at [917, 343] on button "Close" at bounding box center [909, 352] width 57 height 33
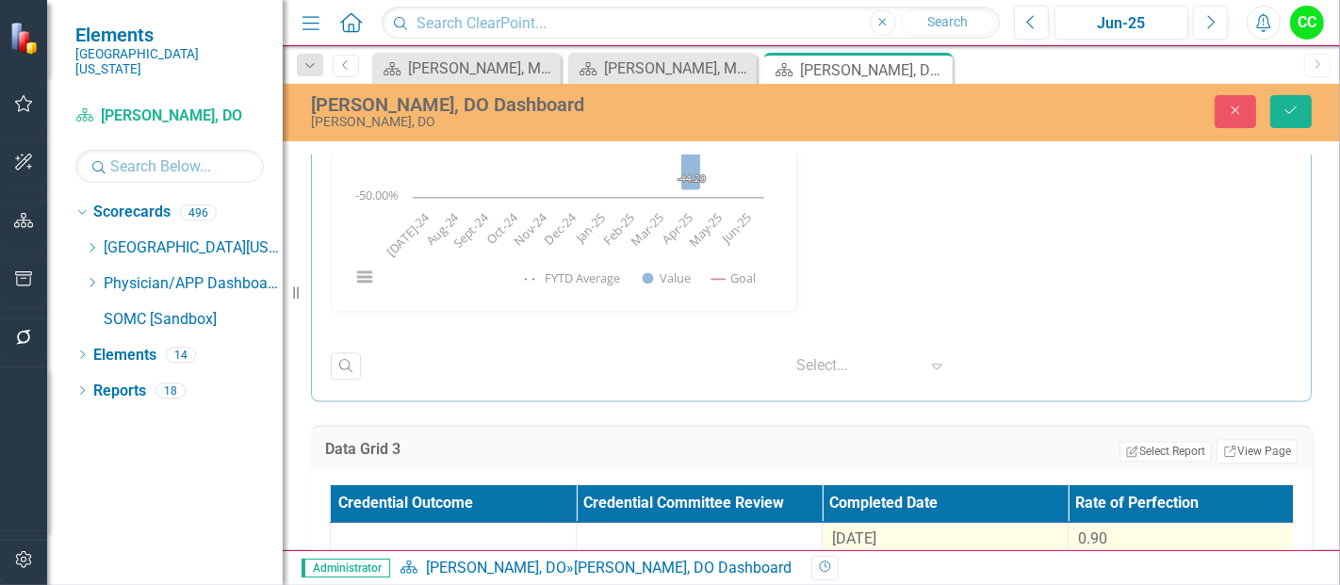
click at [1098, 531] on span "0.90" at bounding box center [1092, 539] width 29 height 18
drag, startPoint x: 1137, startPoint y: 539, endPoint x: 1003, endPoint y: 523, distance: 135.7
click at [1003, 523] on tr "[DATE] 0.8999" at bounding box center [823, 553] width 984 height 61
paste input "73422142"
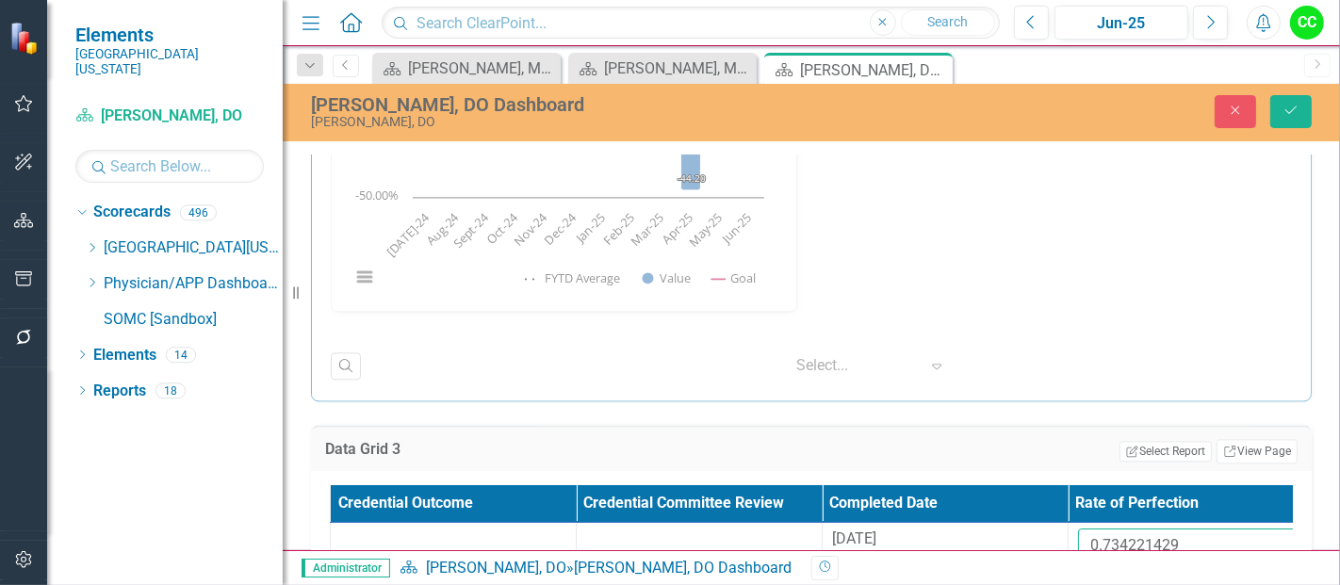
type input "0.734221429"
click at [1315, 119] on div "Close Save" at bounding box center [1120, 111] width 413 height 33
click at [1286, 116] on icon "Save" at bounding box center [1290, 110] width 17 height 13
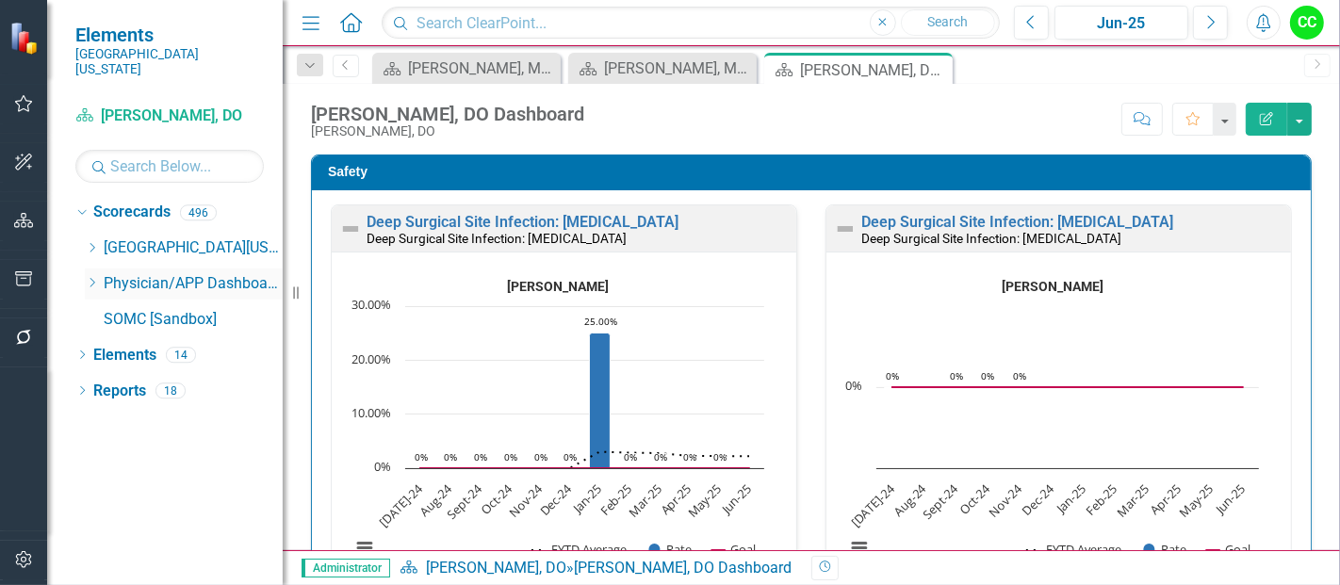
click at [91, 277] on icon "Dropdown" at bounding box center [92, 282] width 14 height 11
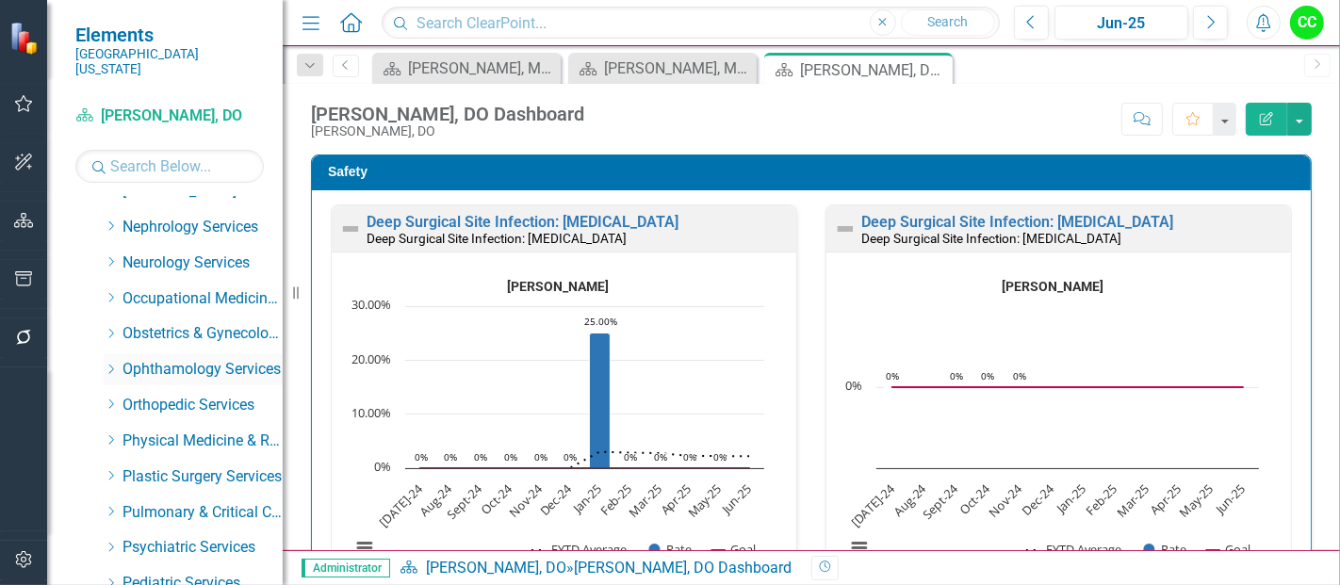
scroll to position [557, 0]
click at [111, 327] on icon "Dropdown" at bounding box center [111, 332] width 14 height 11
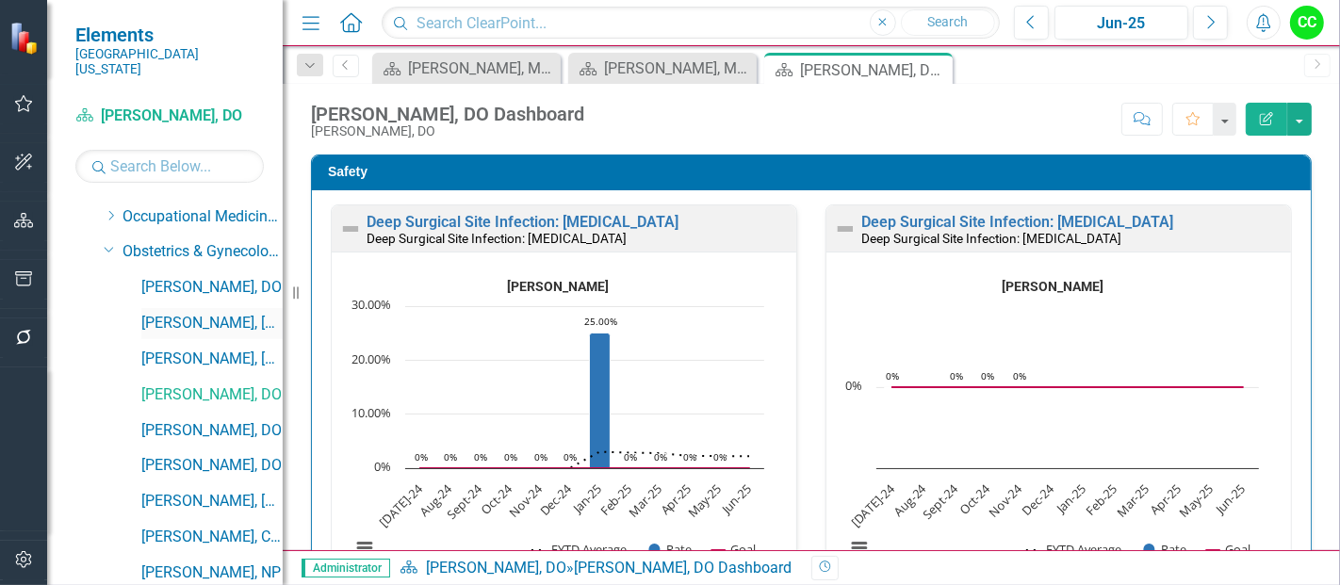
scroll to position [640, 0]
click at [219, 418] on link "[PERSON_NAME], DO" at bounding box center [211, 429] width 141 height 22
